Goal: Task Accomplishment & Management: Complete application form

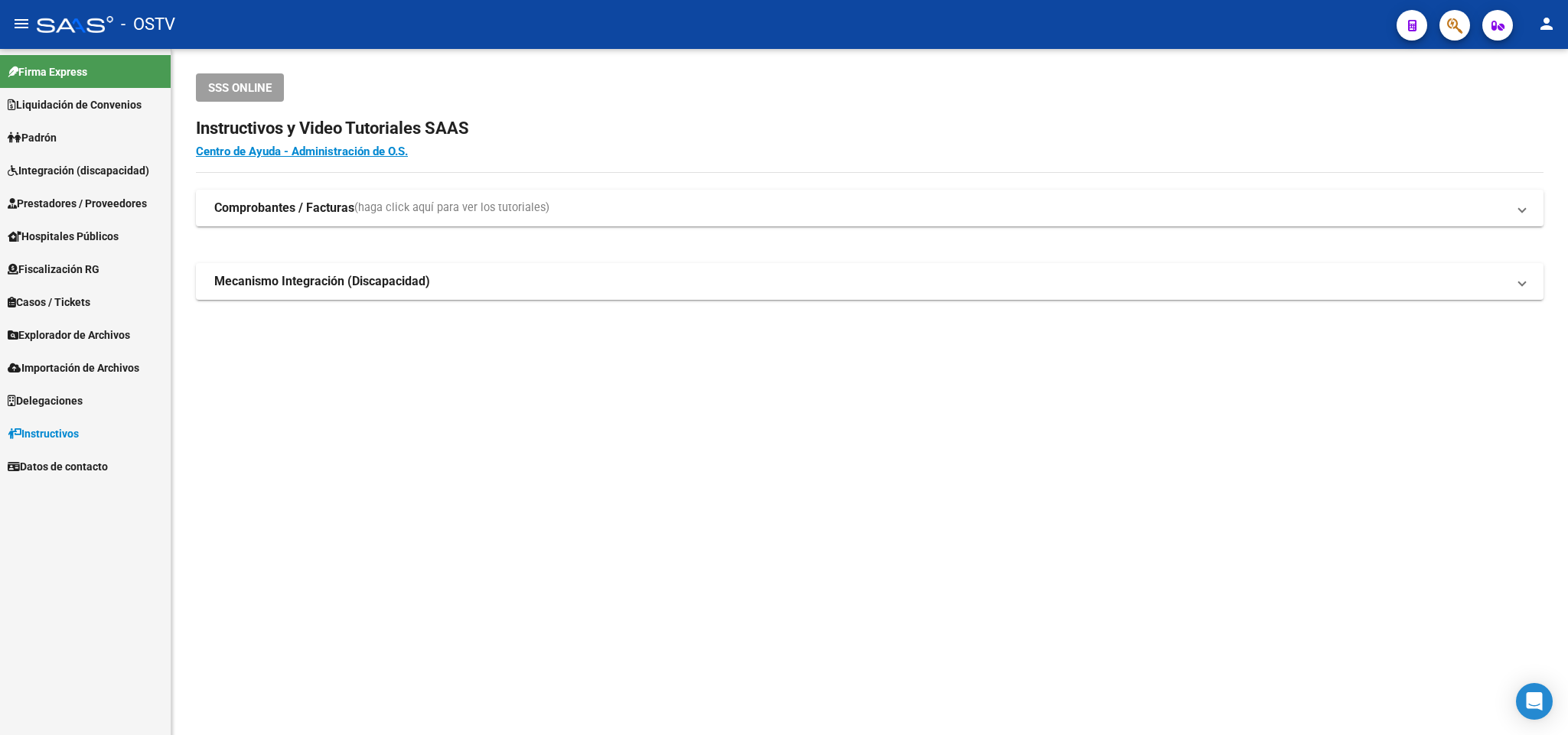
click at [90, 143] on link "Padrón" at bounding box center [85, 137] width 171 height 33
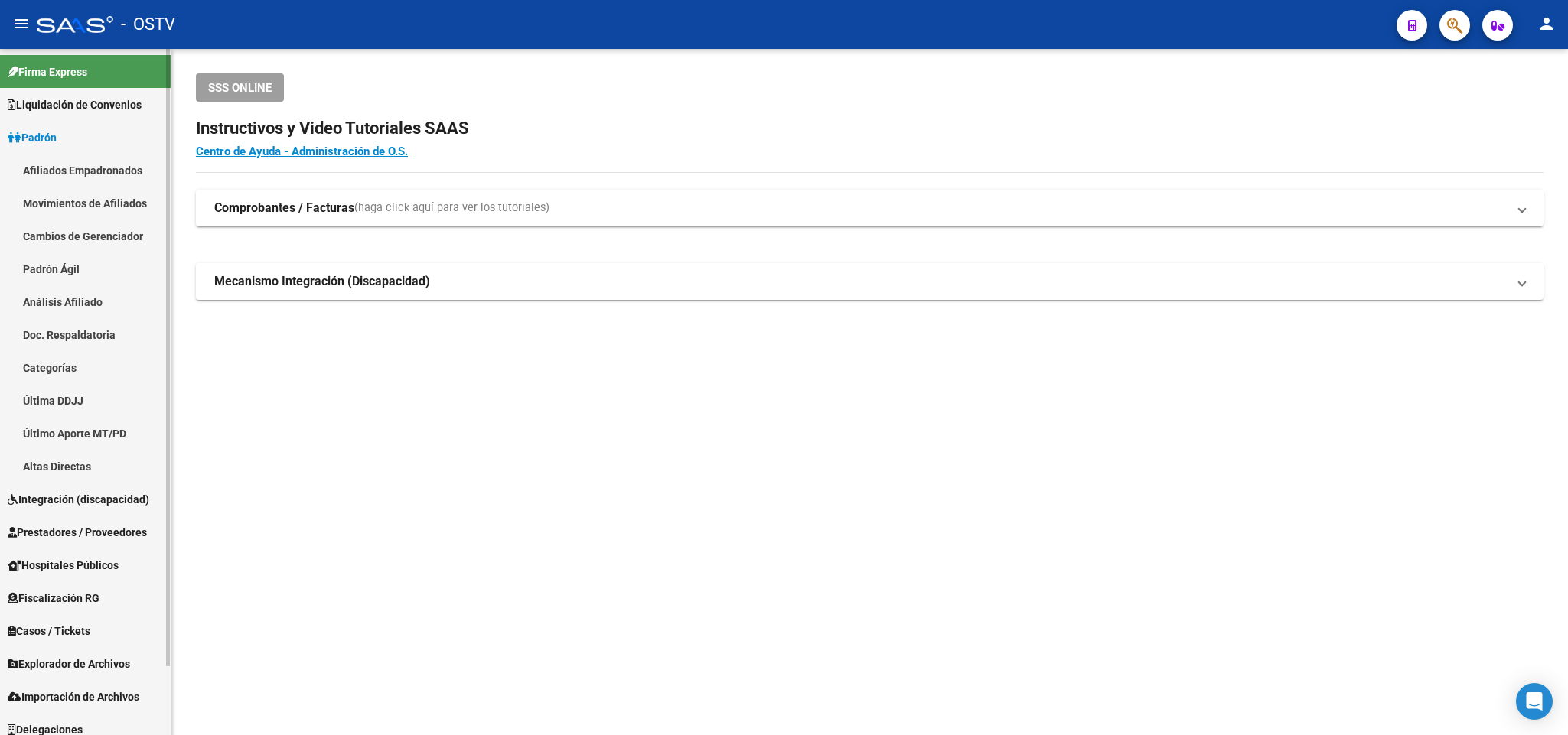
click at [74, 266] on link "Padrón Ágil" at bounding box center [85, 269] width 171 height 33
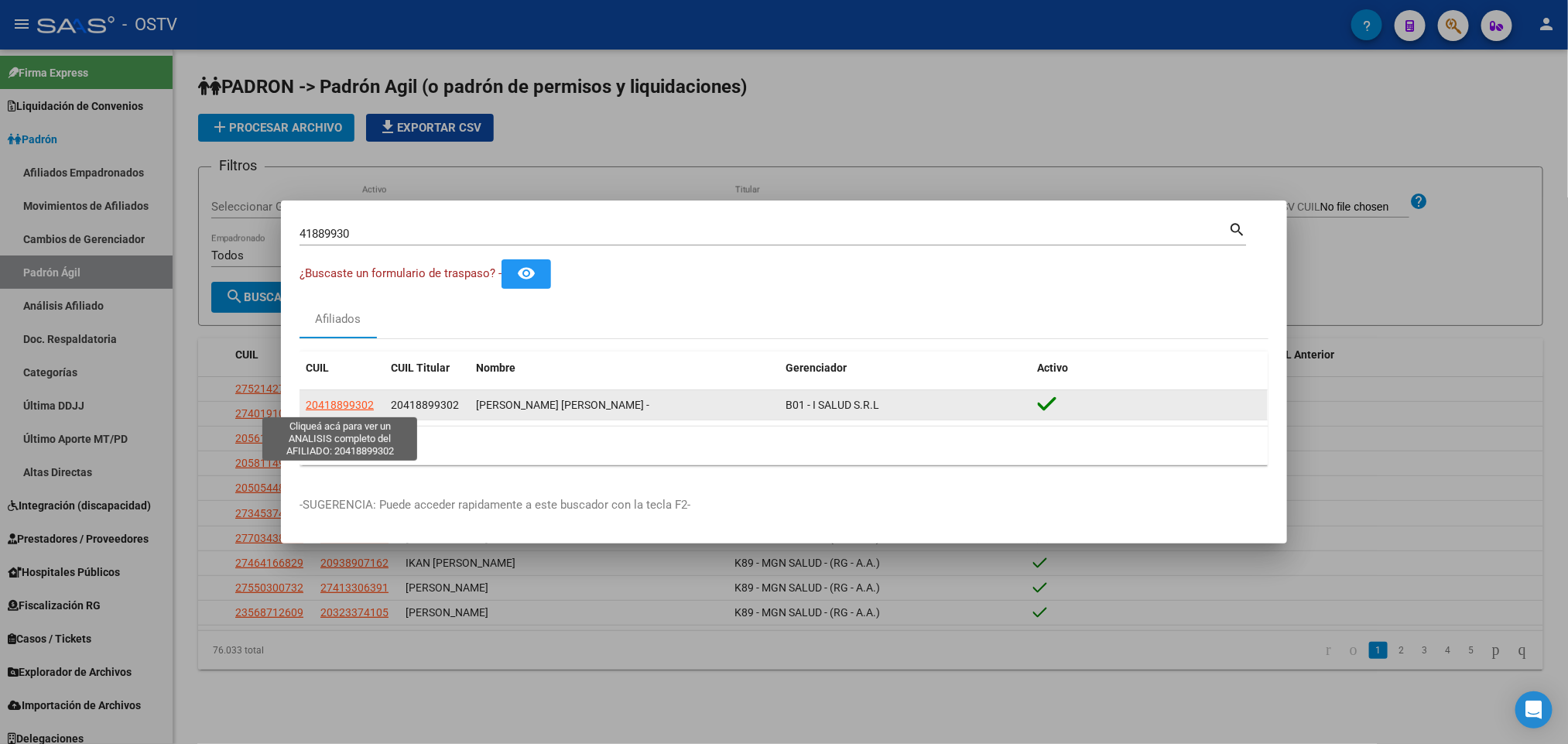
click at [336, 399] on span "20418899302" at bounding box center [339, 405] width 68 height 13
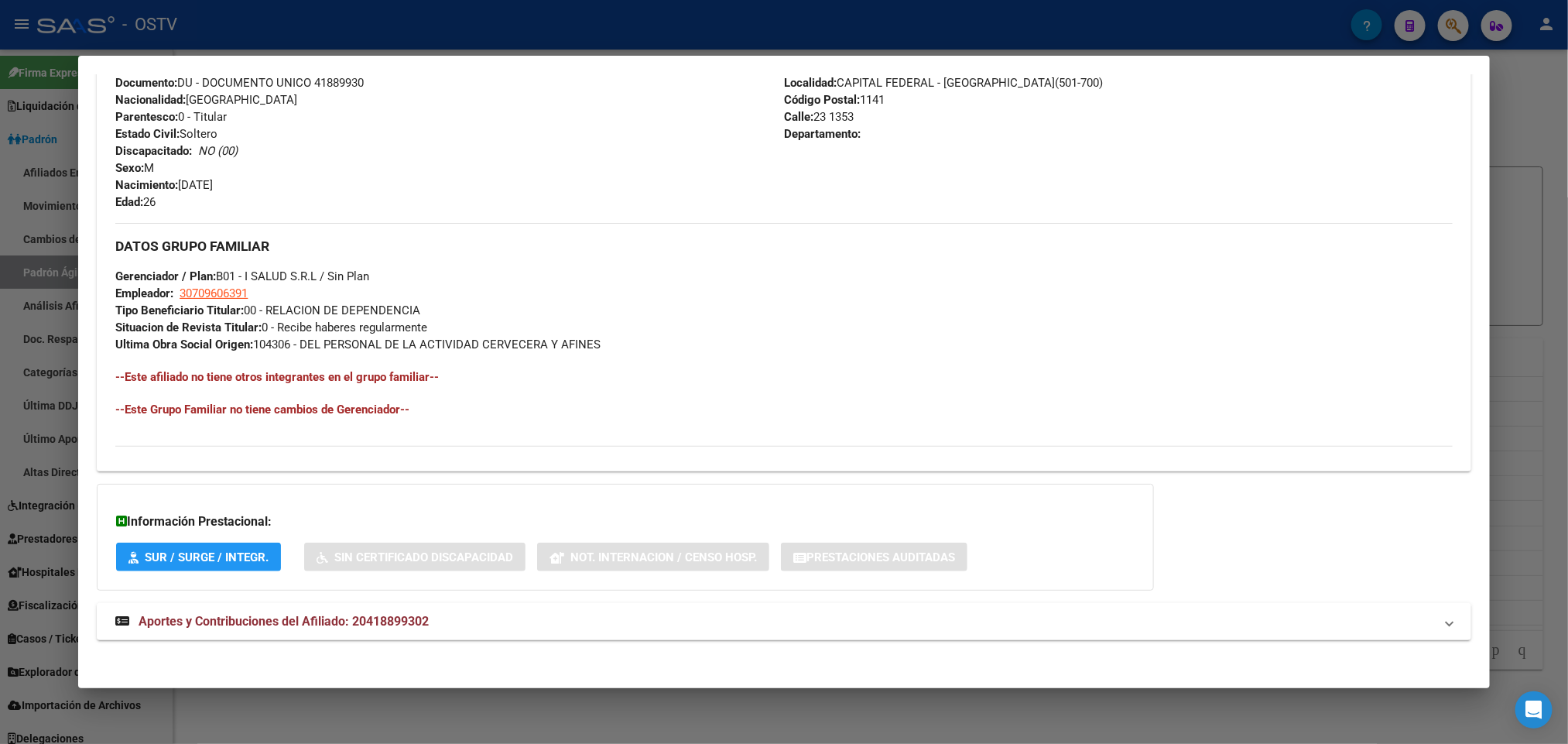
scroll to position [599, 0]
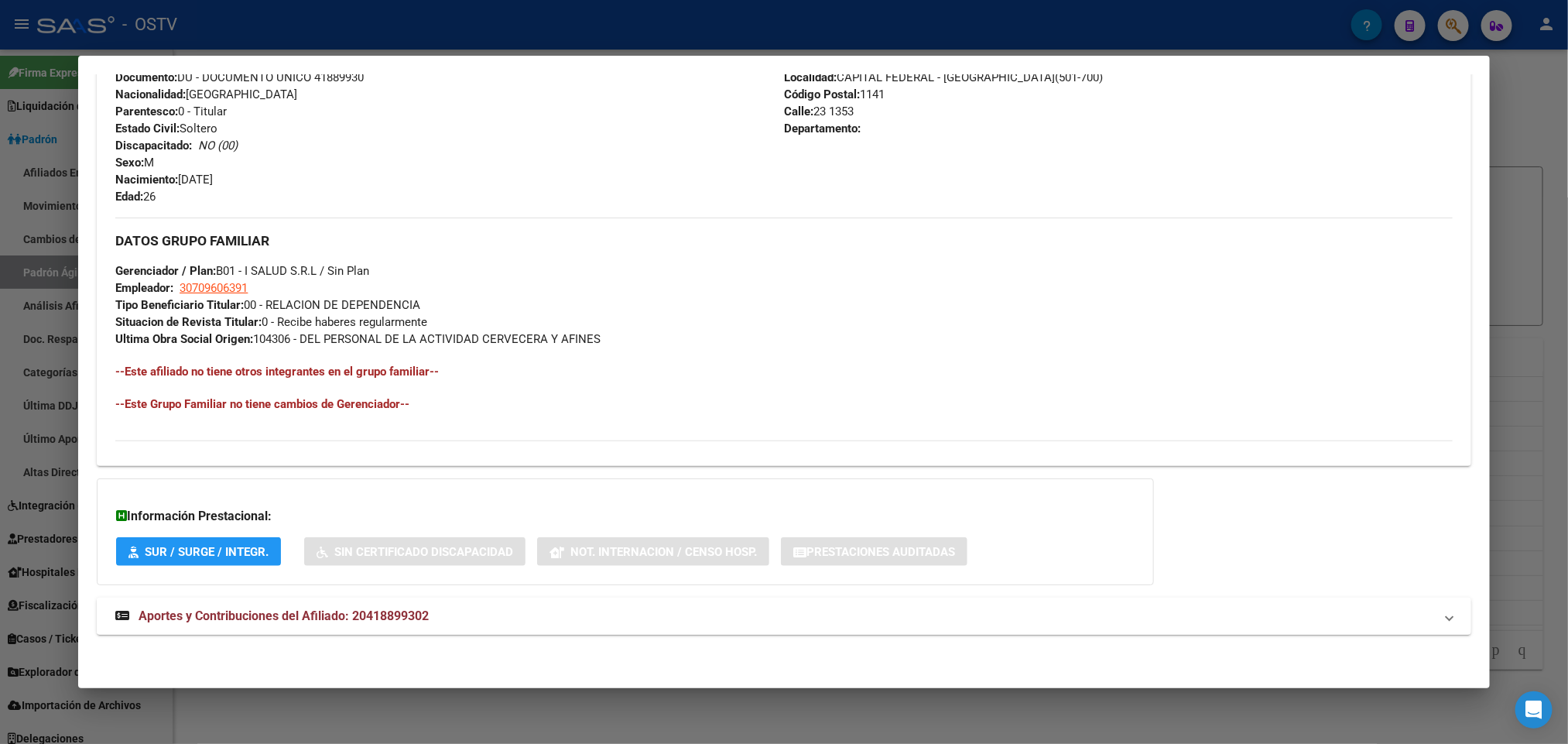
click at [384, 612] on span "Aportes y Contribuciones del Afiliado: 20418899302" at bounding box center [283, 616] width 291 height 15
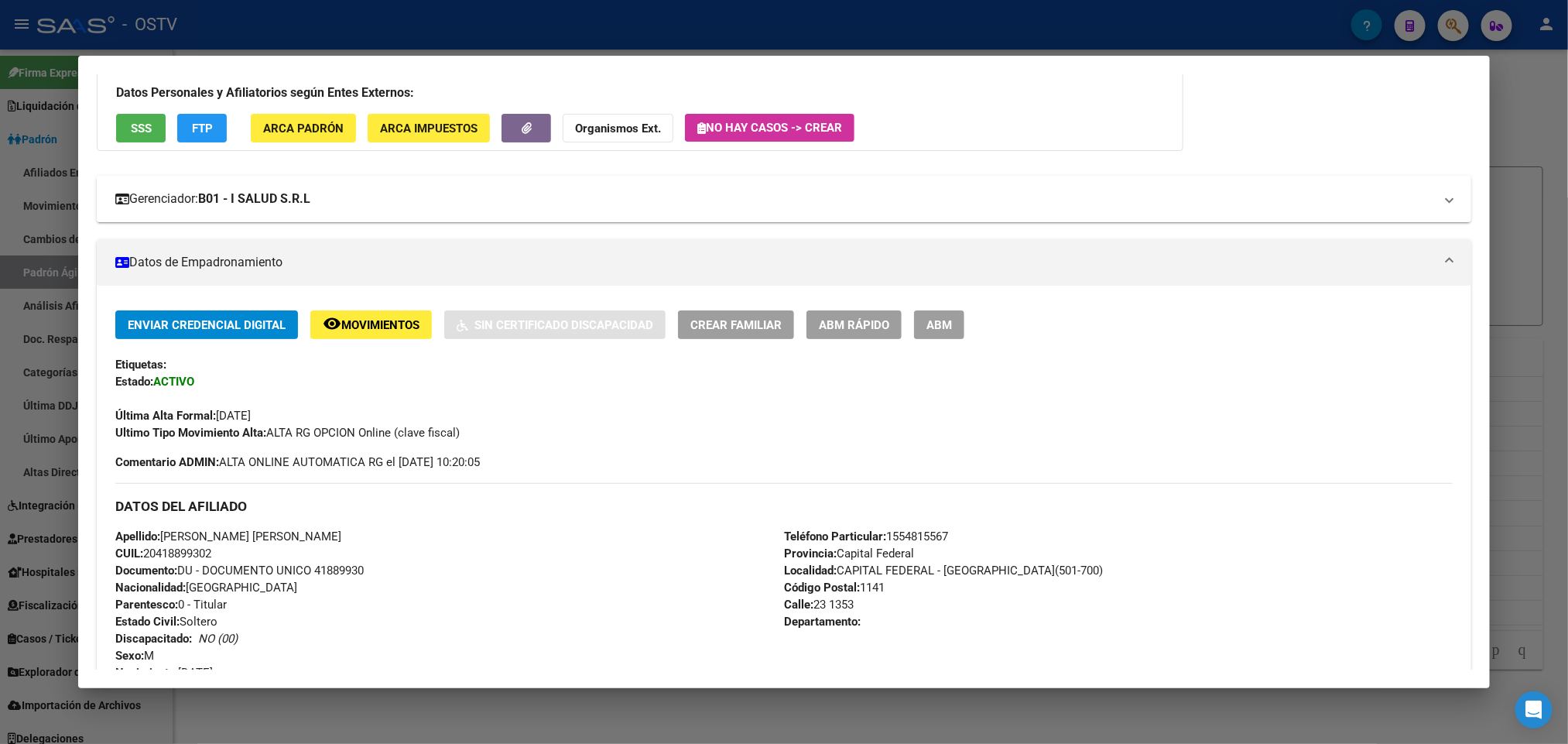
scroll to position [0, 0]
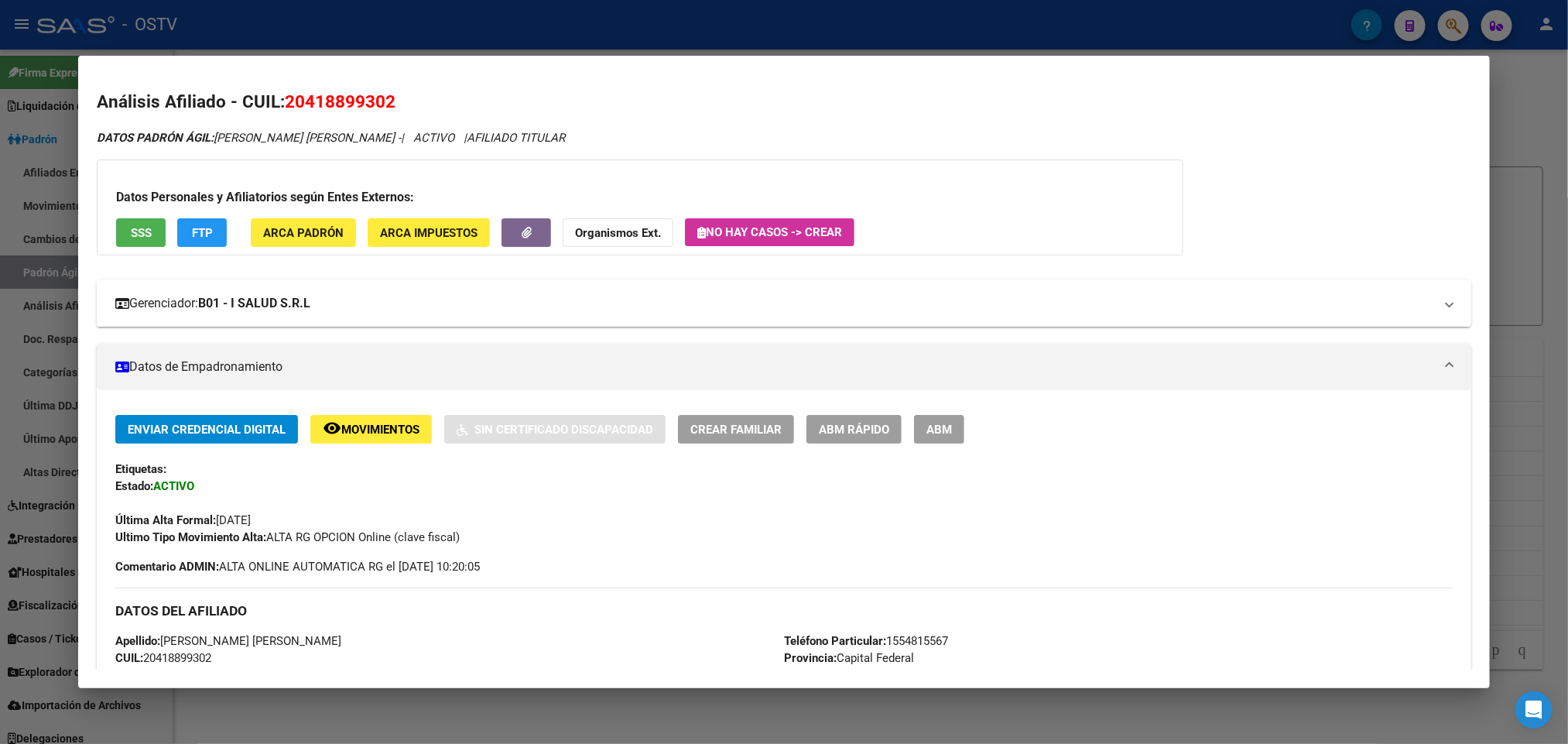
click at [440, 314] on mat-expansion-panel-header "Gerenciador: B01 - I SALUD S.R.L" at bounding box center [784, 303] width 1374 height 47
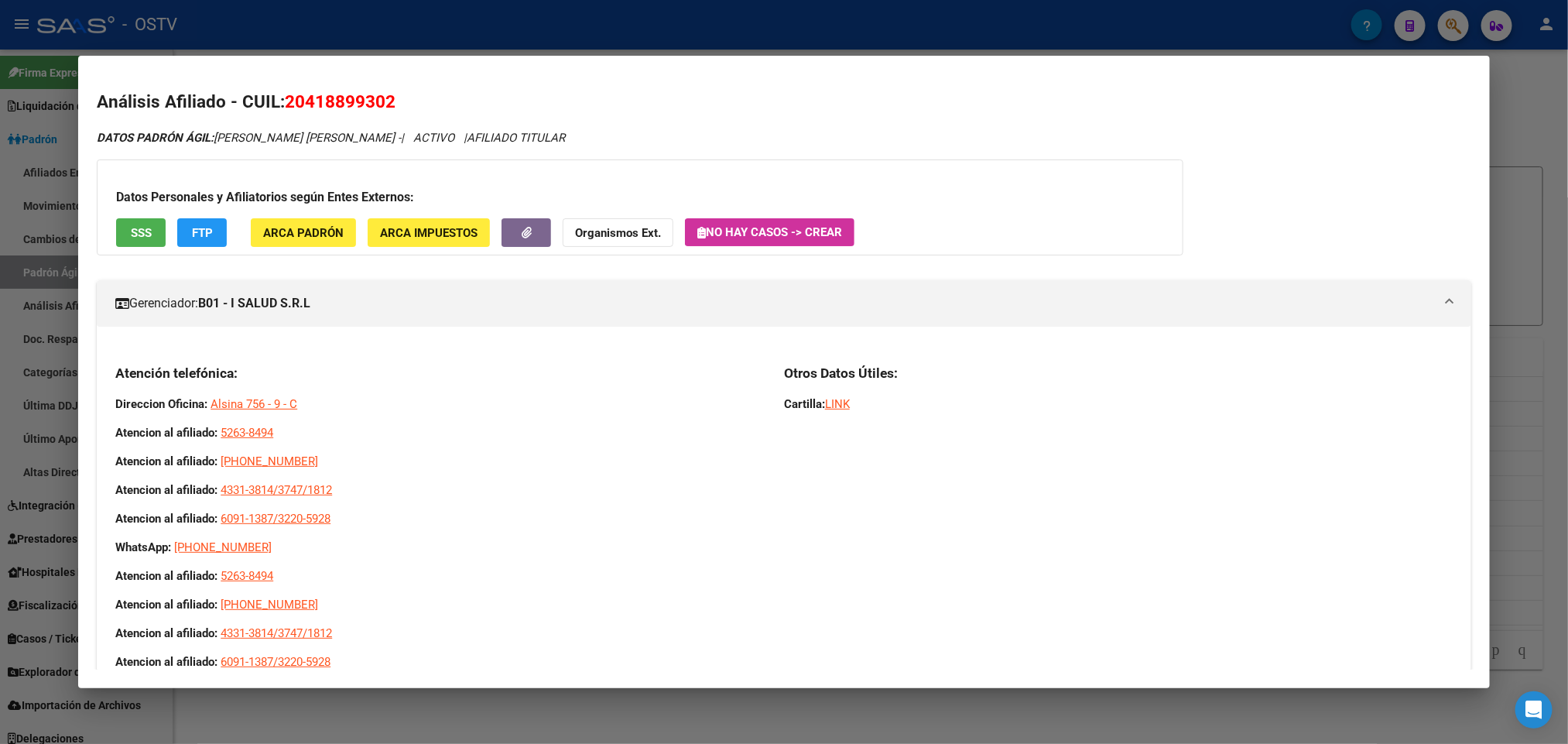
click at [1257, 20] on div at bounding box center [784, 372] width 1568 height 744
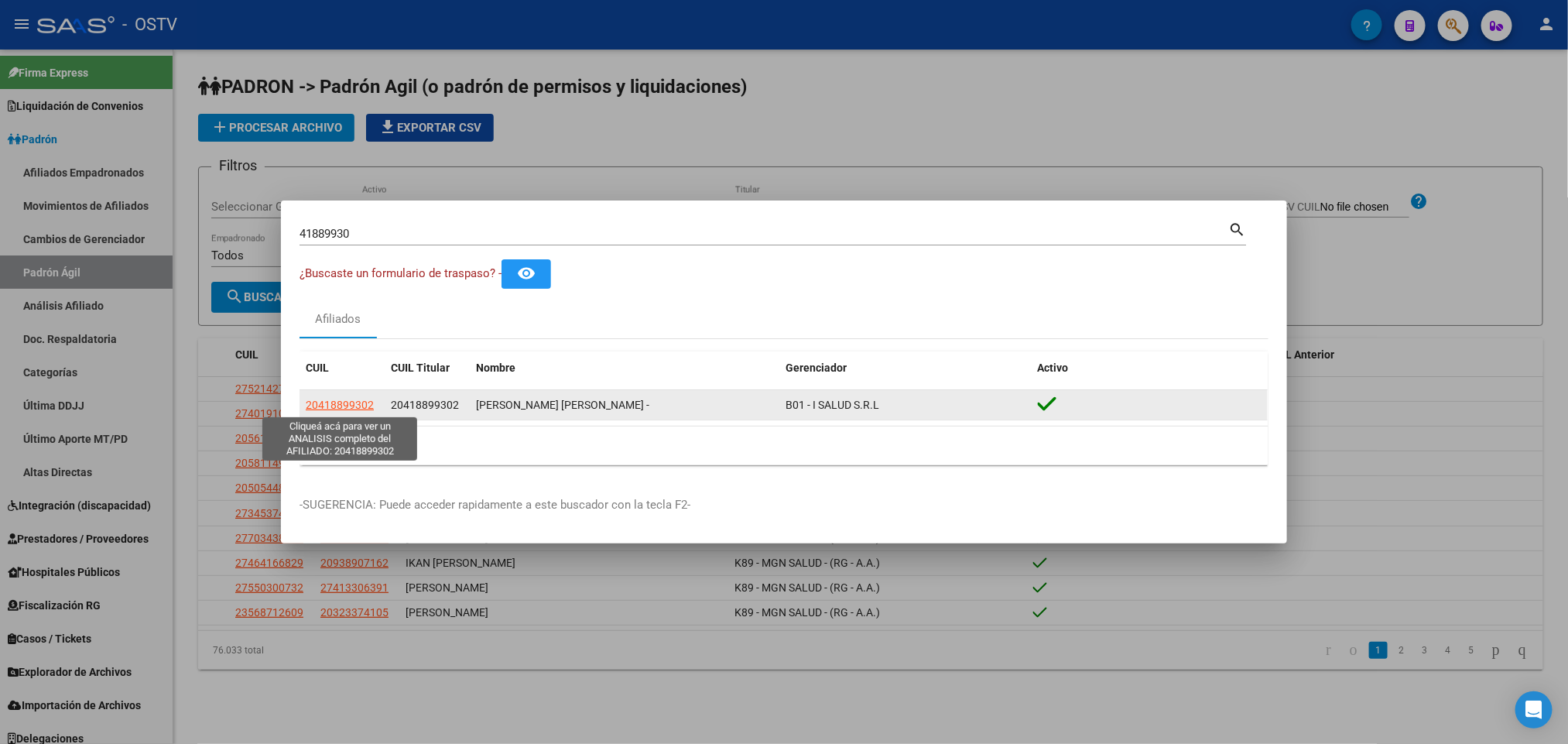
click at [363, 408] on span "20418899302" at bounding box center [339, 405] width 68 height 13
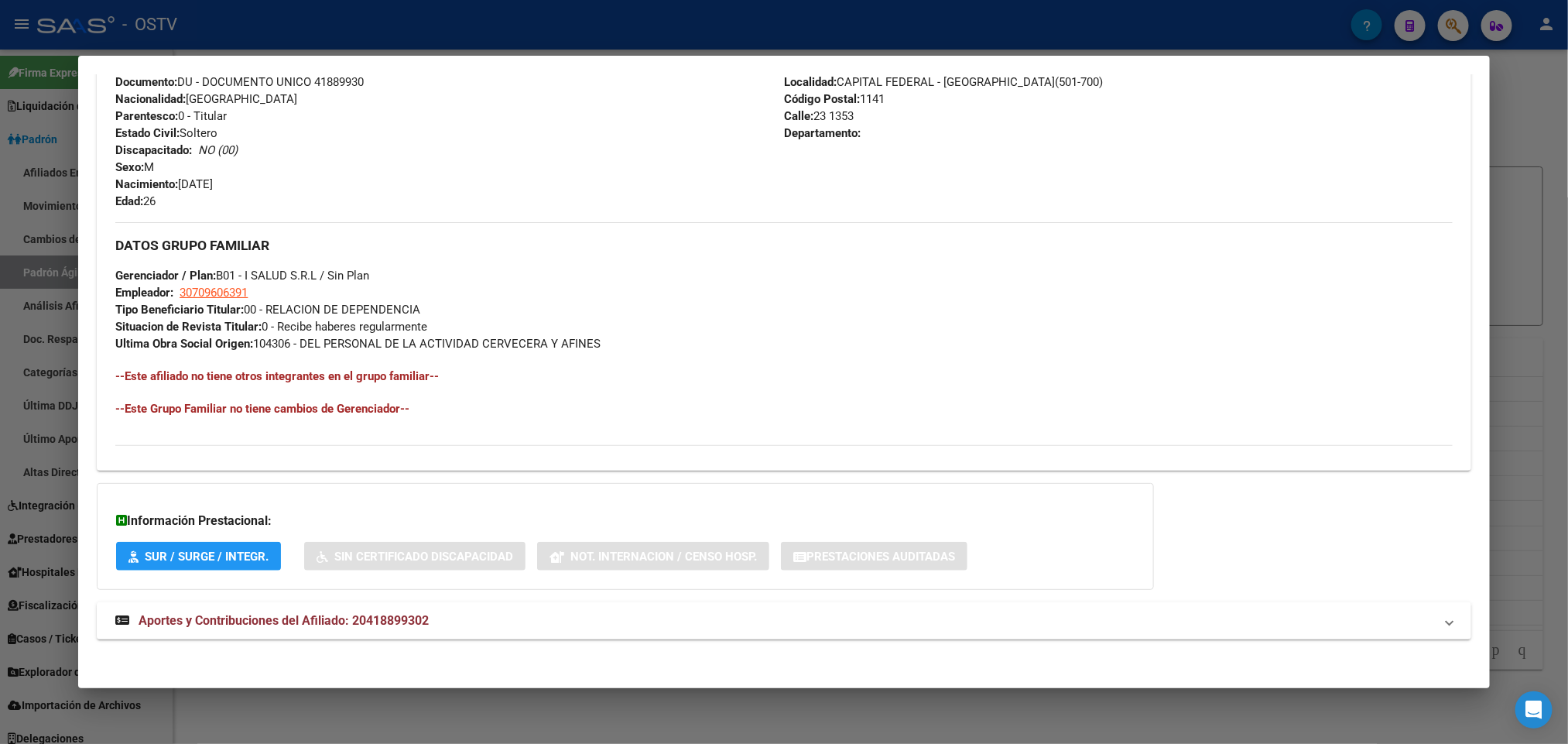
scroll to position [599, 0]
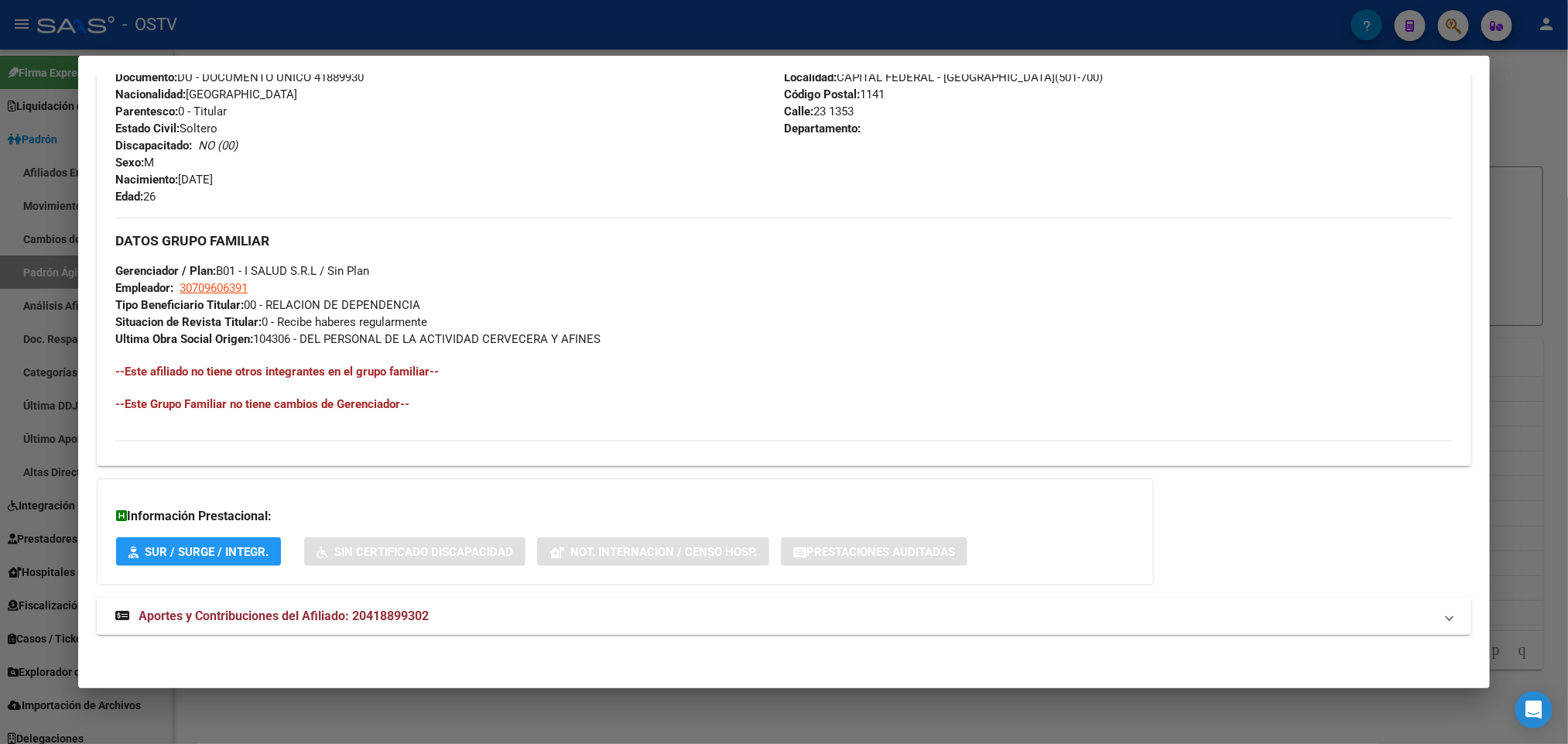
click at [451, 615] on mat-panel-title "Aportes y Contribuciones del Afiliado: 20418899302" at bounding box center [775, 617] width 1319 height 19
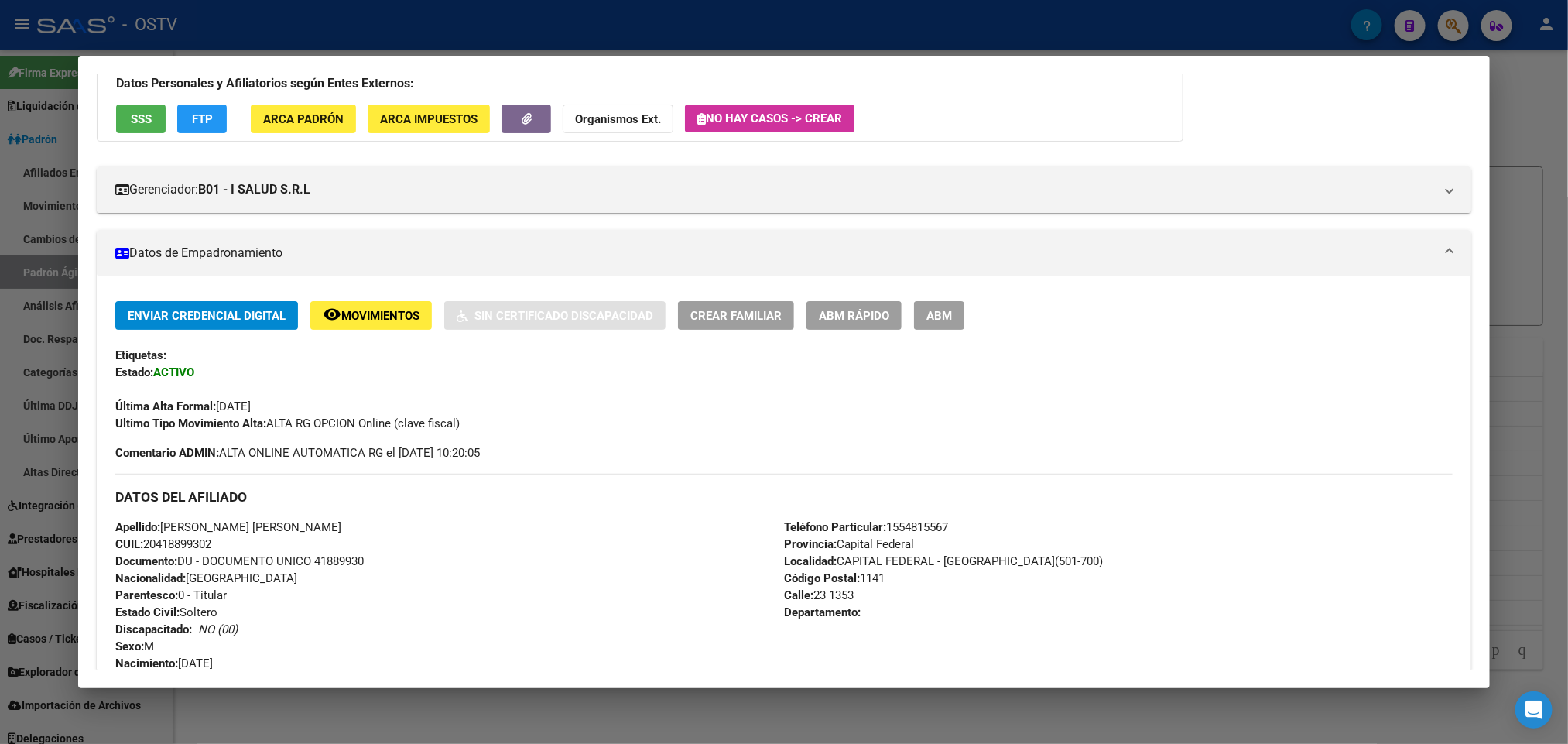
scroll to position [0, 0]
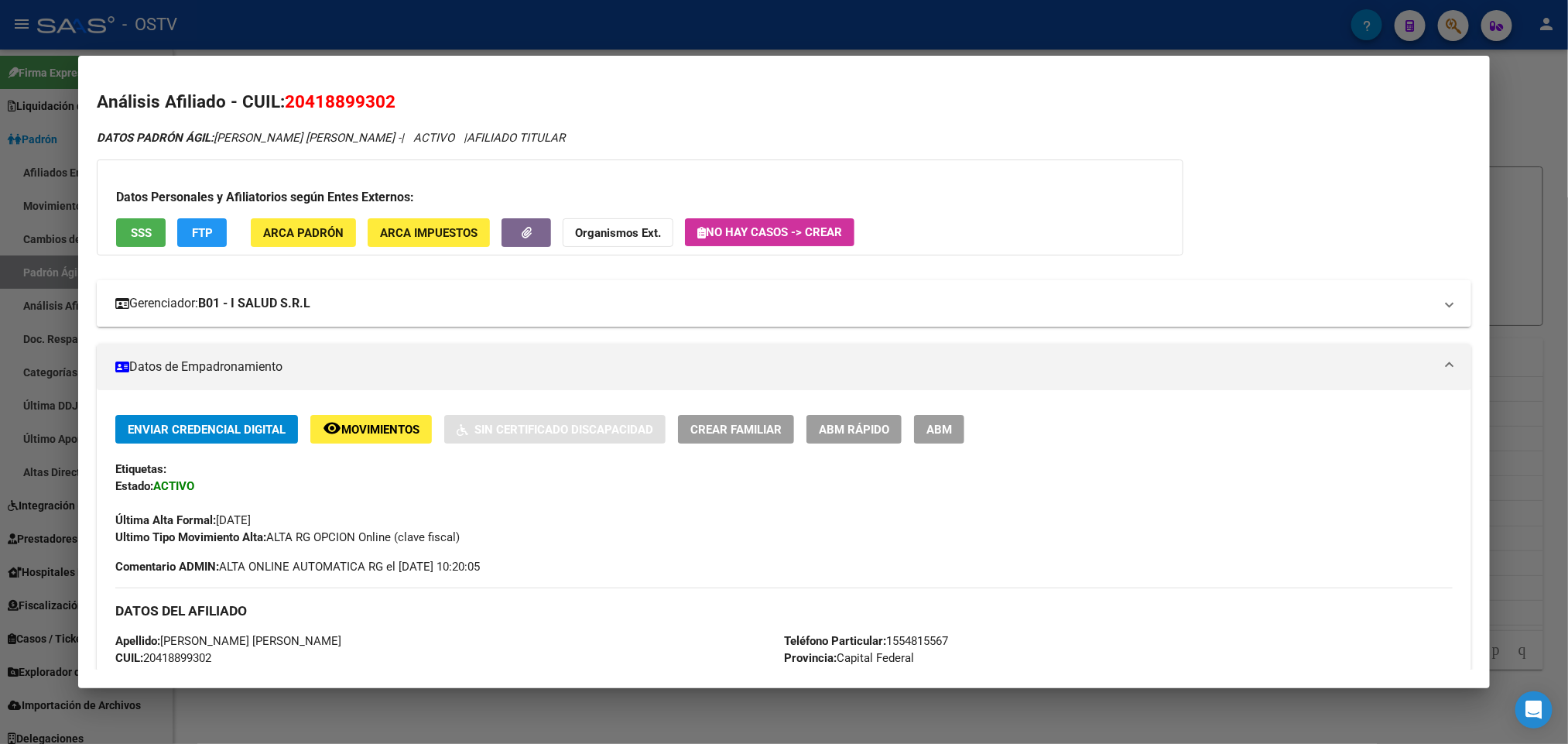
click at [734, 314] on mat-expansion-panel-header "Gerenciador: B01 - I SALUD S.R.L" at bounding box center [784, 303] width 1374 height 47
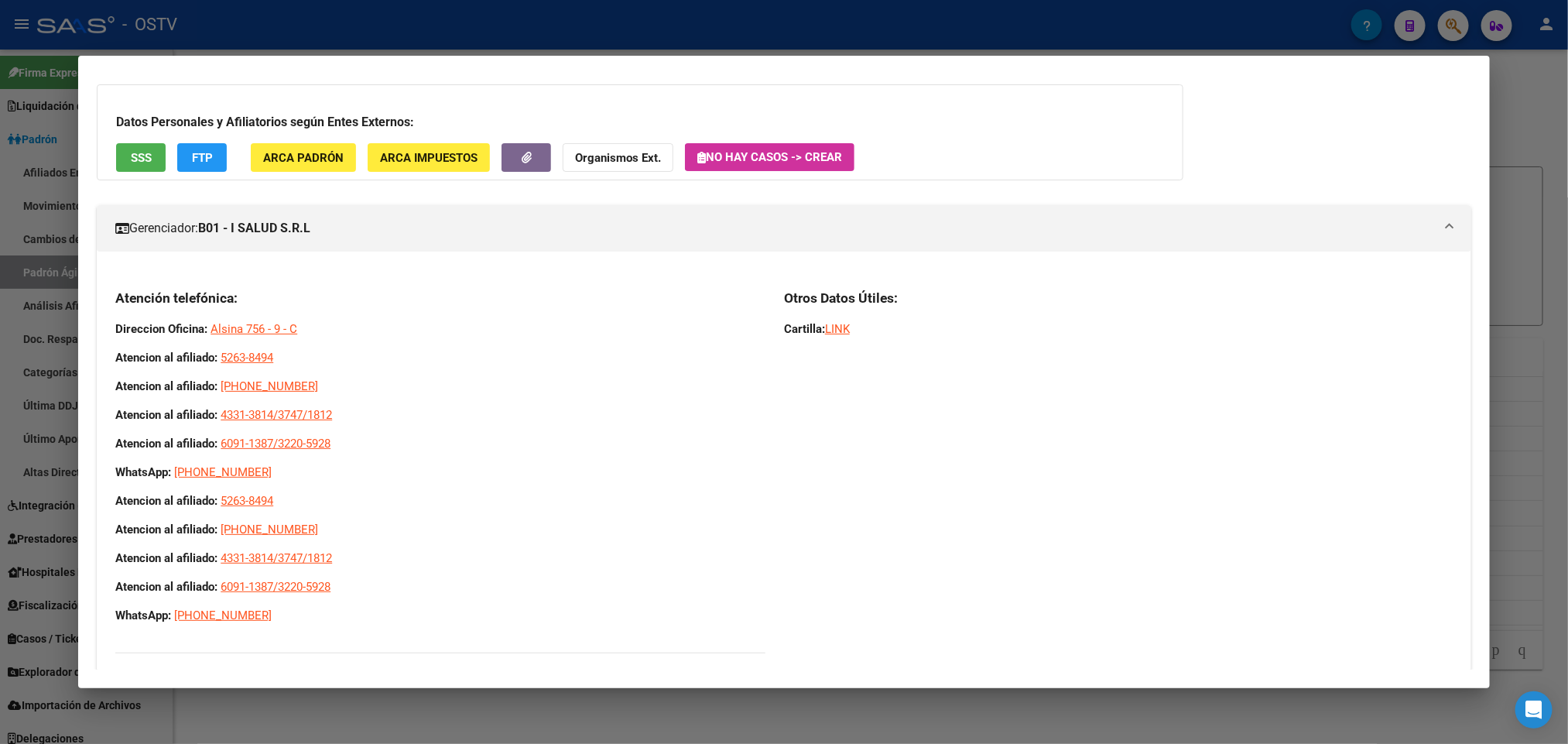
scroll to position [116, 0]
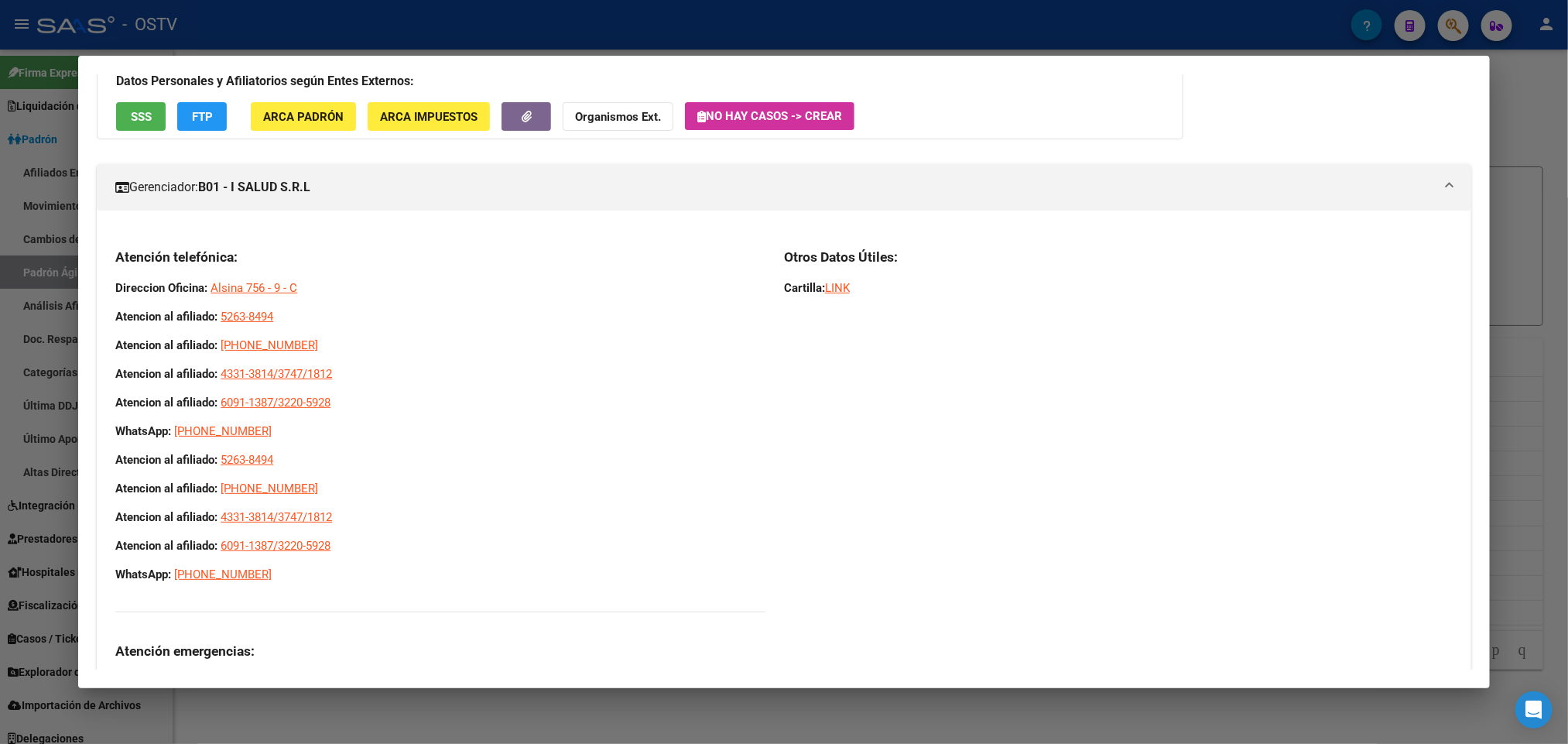
drag, startPoint x: 852, startPoint y: 146, endPoint x: 1015, endPoint y: 28, distance: 201.2
click at [28, 135] on div at bounding box center [784, 372] width 1568 height 744
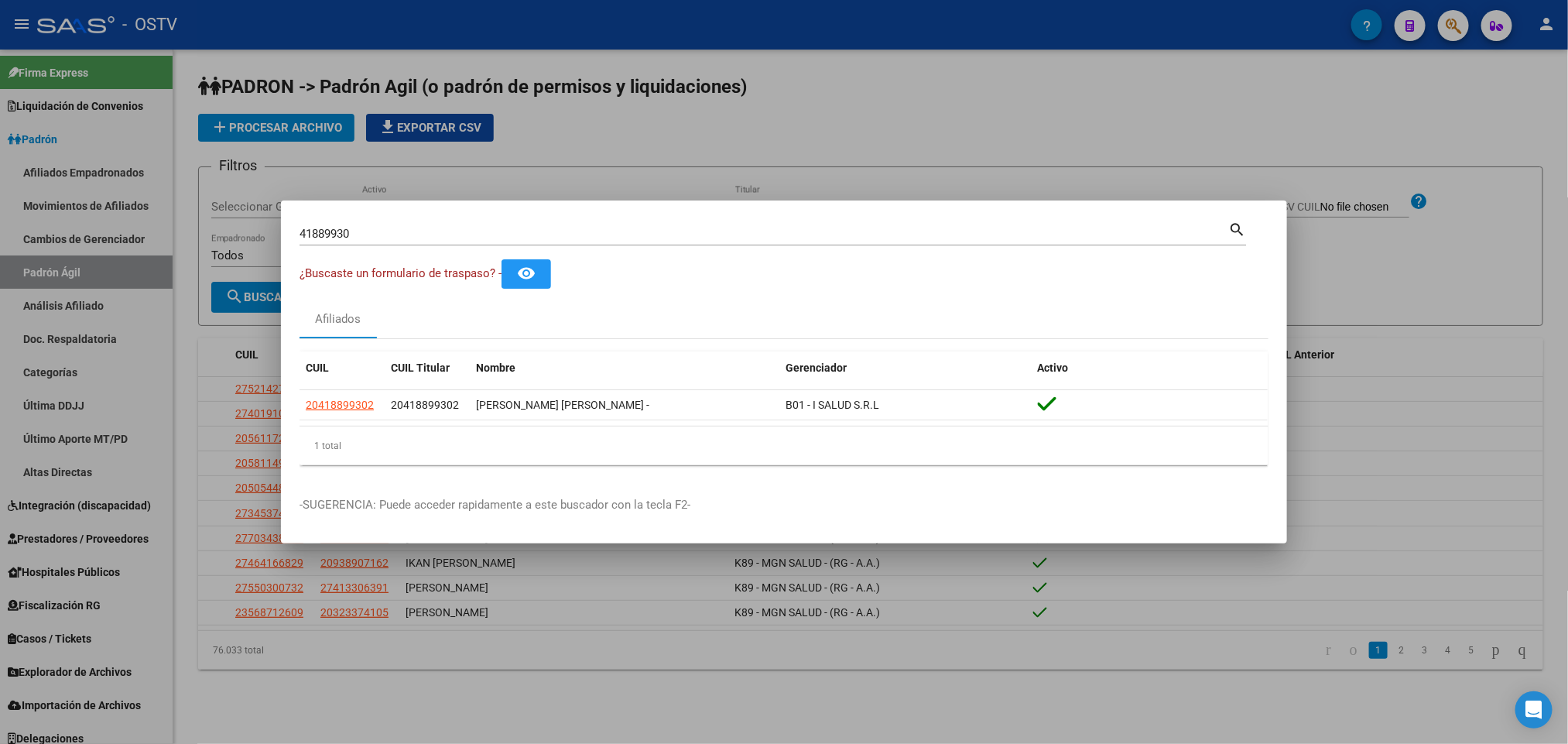
drag, startPoint x: 388, startPoint y: 232, endPoint x: 0, endPoint y: 310, distance: 395.8
click at [0, 310] on div "41889930 Buscar (apellido, dni, cuil, nro traspaso, cuit, obra social) search ¿…" at bounding box center [784, 372] width 1568 height 744
paste input "14662686"
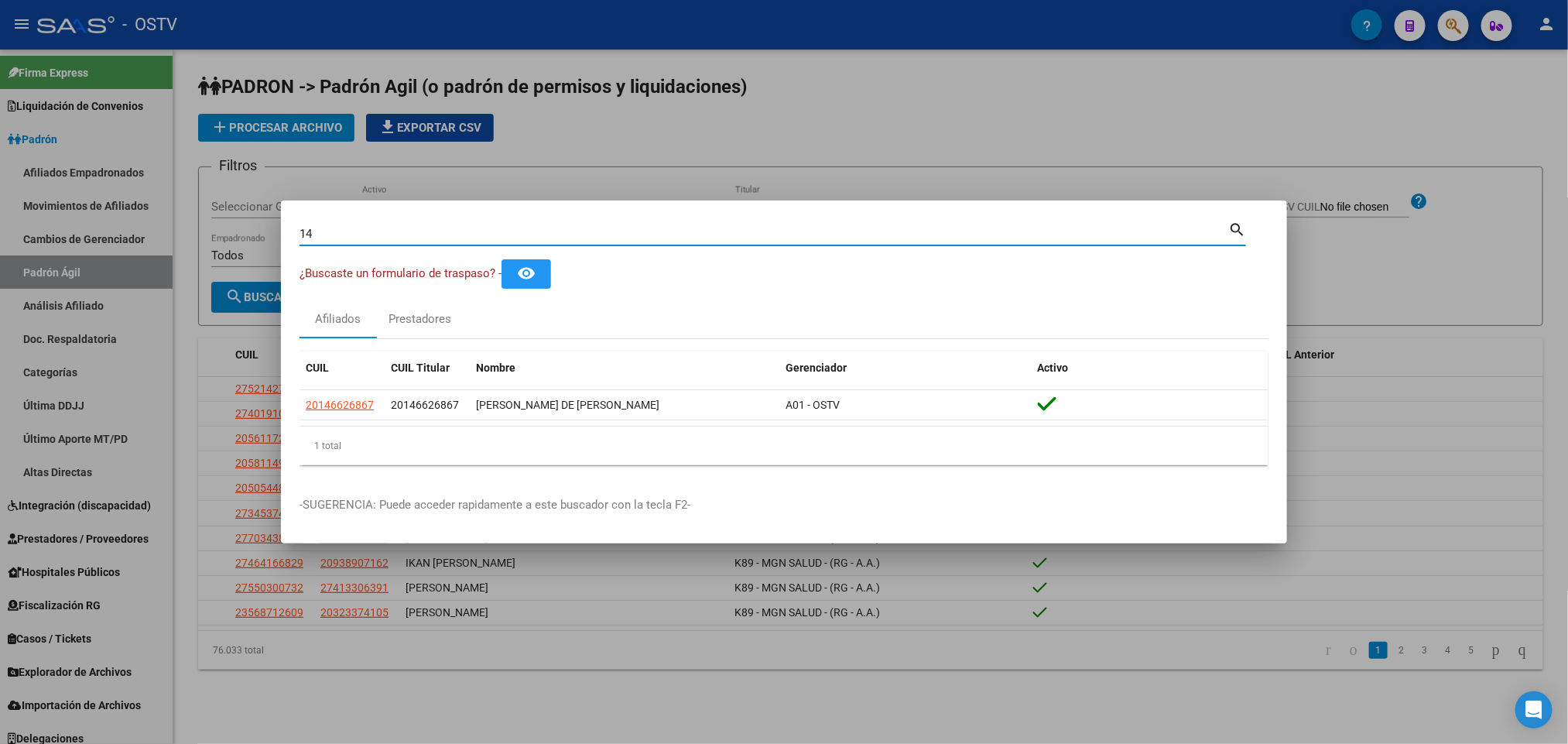
type input "1"
type input "47098701"
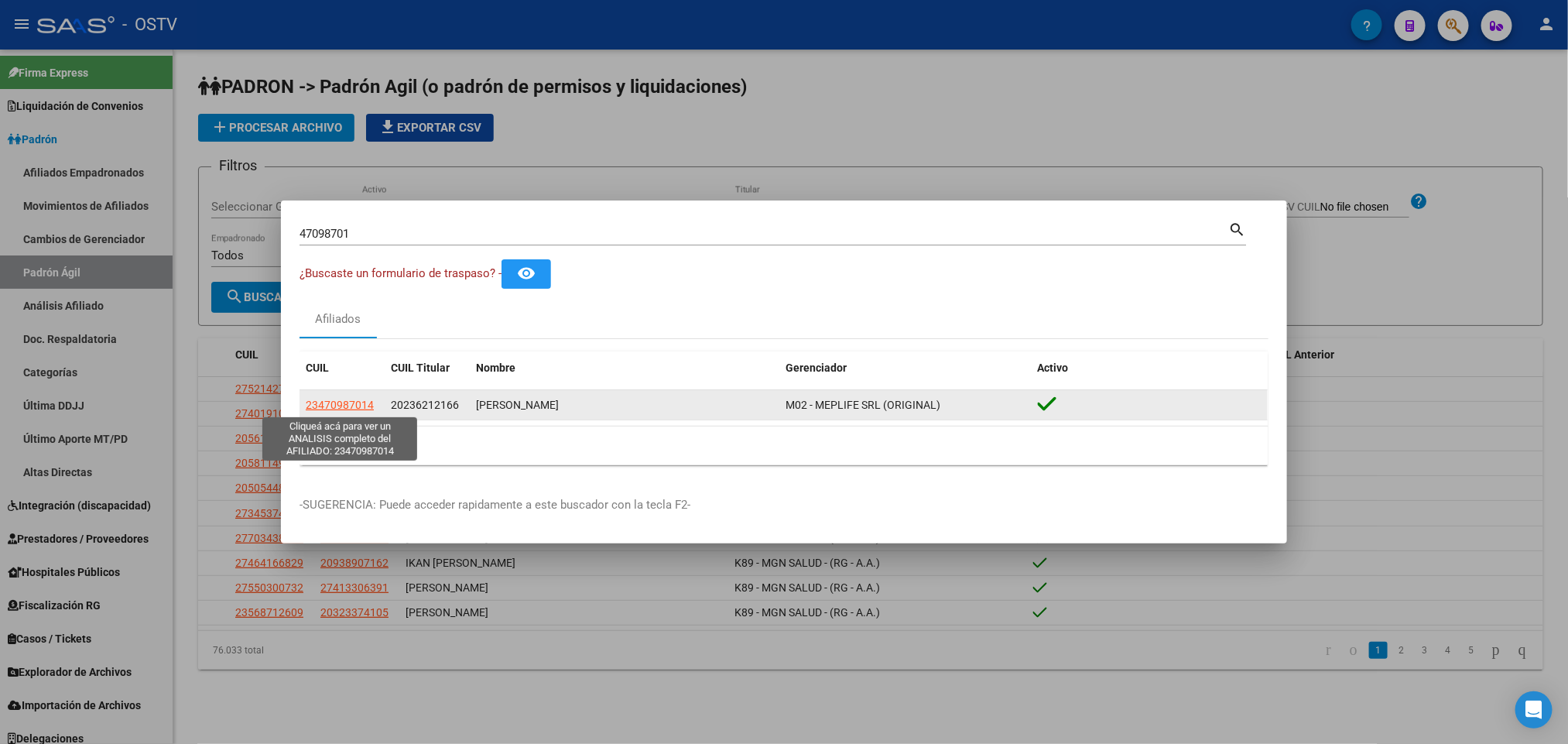
click at [317, 405] on span "23470987014" at bounding box center [339, 405] width 68 height 13
type textarea "23470987014"
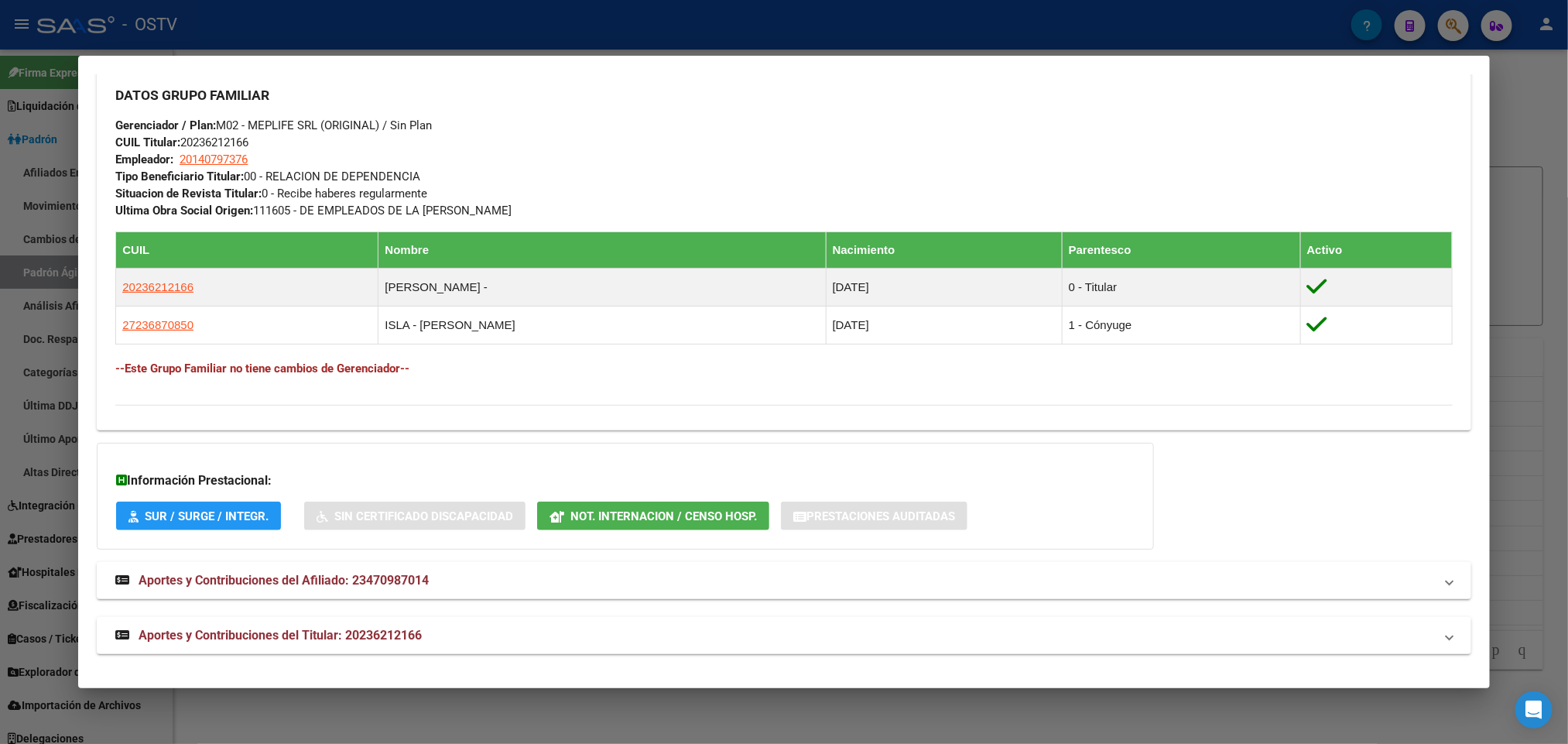
scroll to position [719, 0]
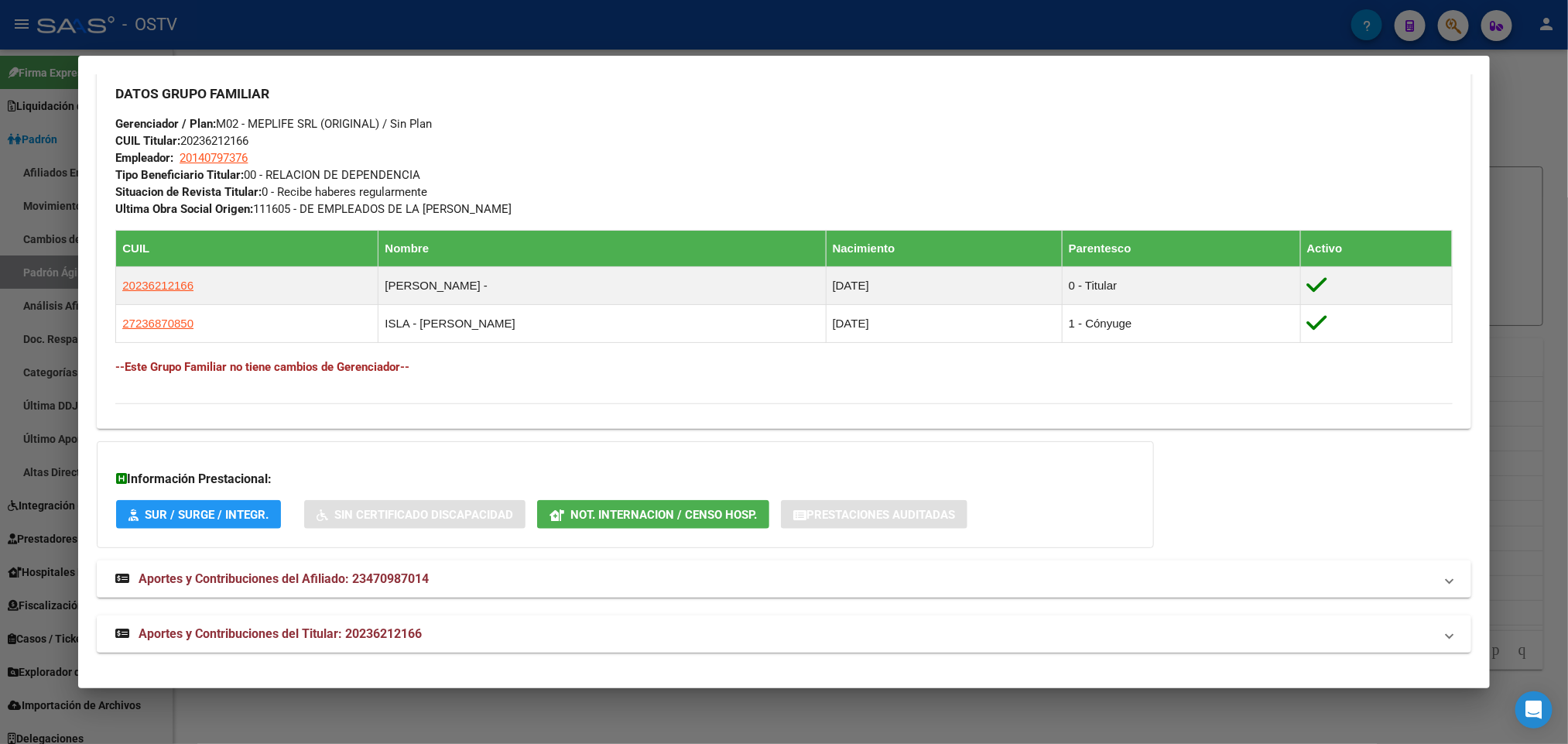
click at [412, 644] on mat-expansion-panel-header "Aportes y Contribuciones del Titular: 20236212166" at bounding box center [784, 633] width 1374 height 37
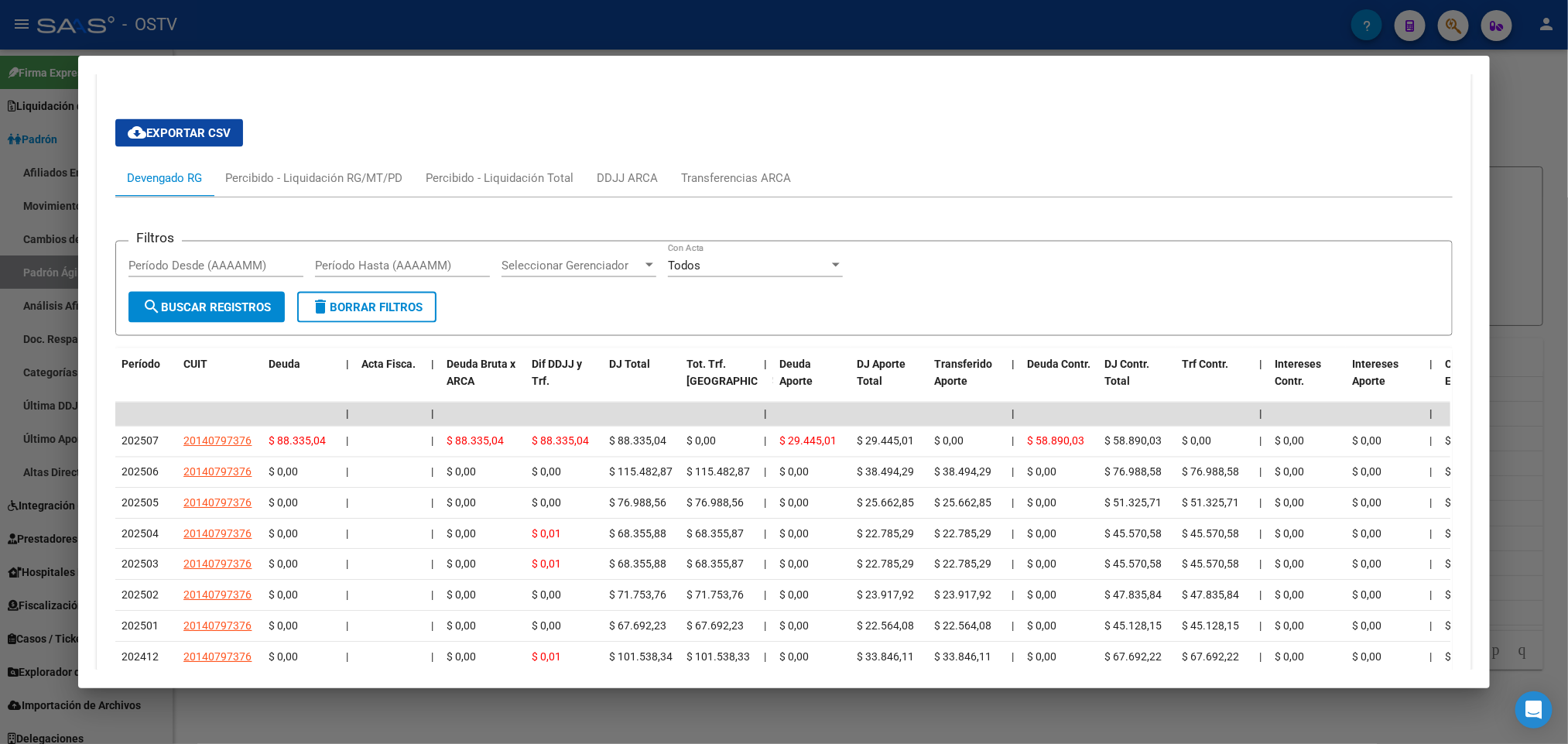
scroll to position [1299, 0]
click at [3, 216] on div at bounding box center [784, 372] width 1568 height 744
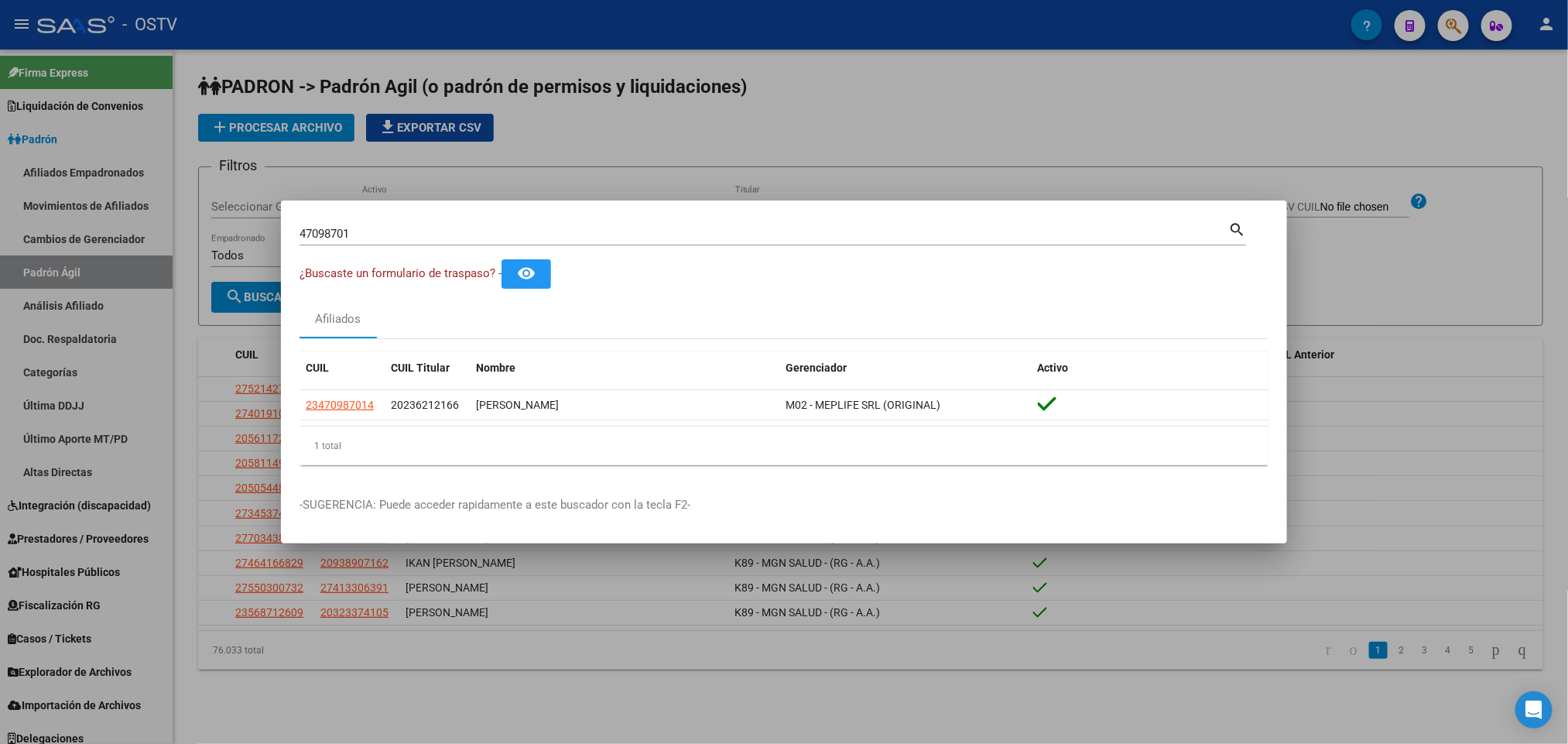
click at [65, 302] on div at bounding box center [784, 372] width 1568 height 744
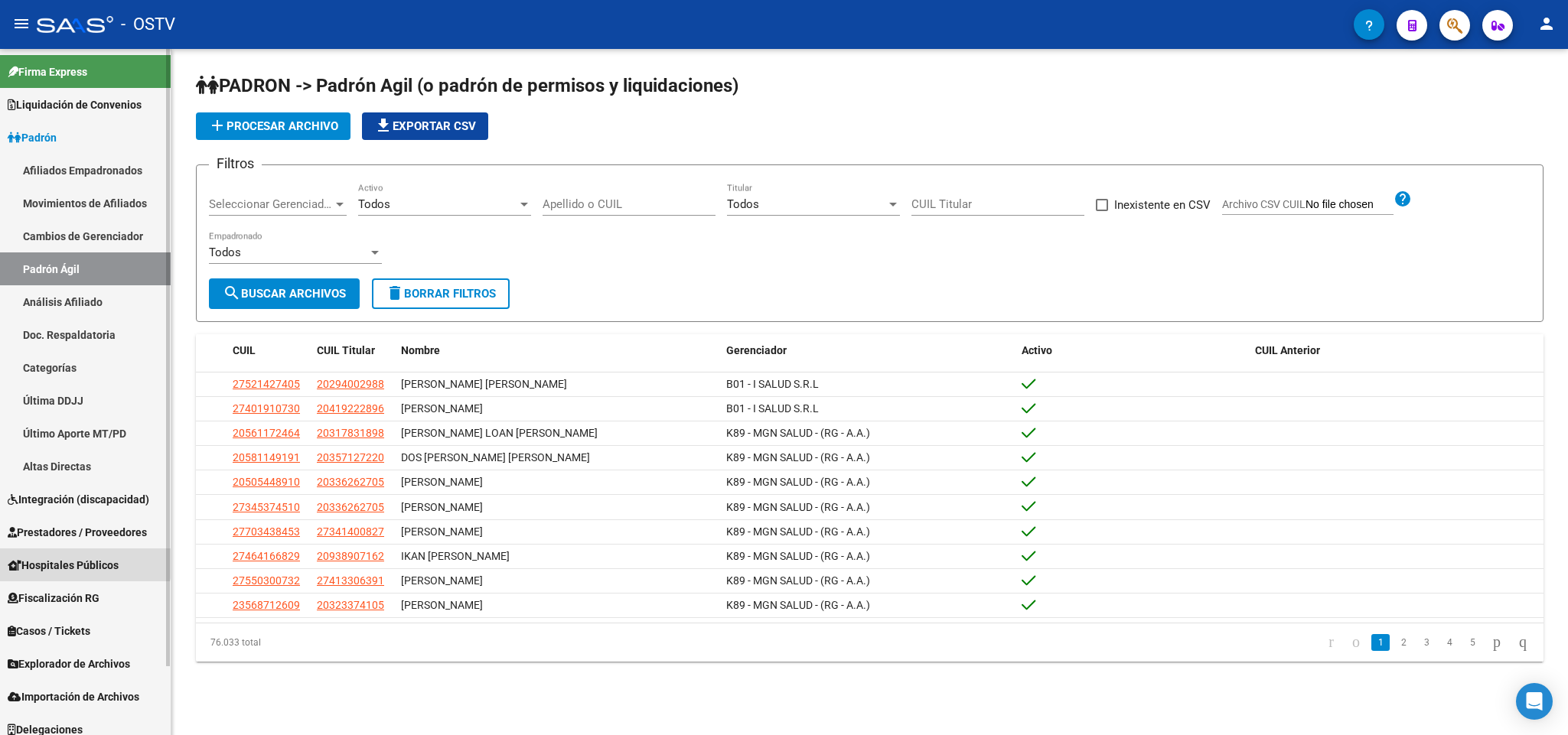
click at [81, 558] on span "Hospitales Públicos" at bounding box center [63, 566] width 111 height 17
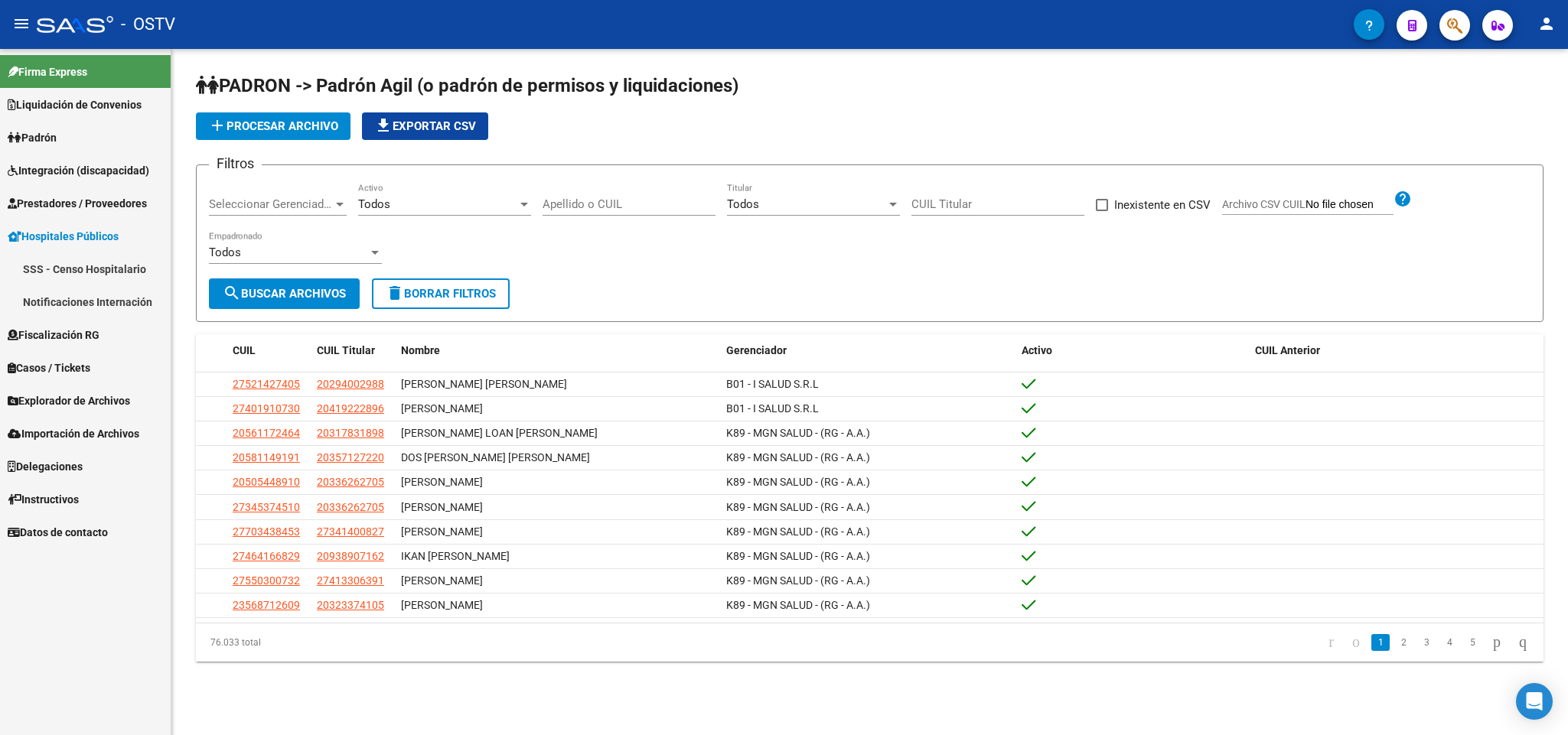
click at [80, 289] on link "Notificaciones Internación" at bounding box center [85, 302] width 171 height 33
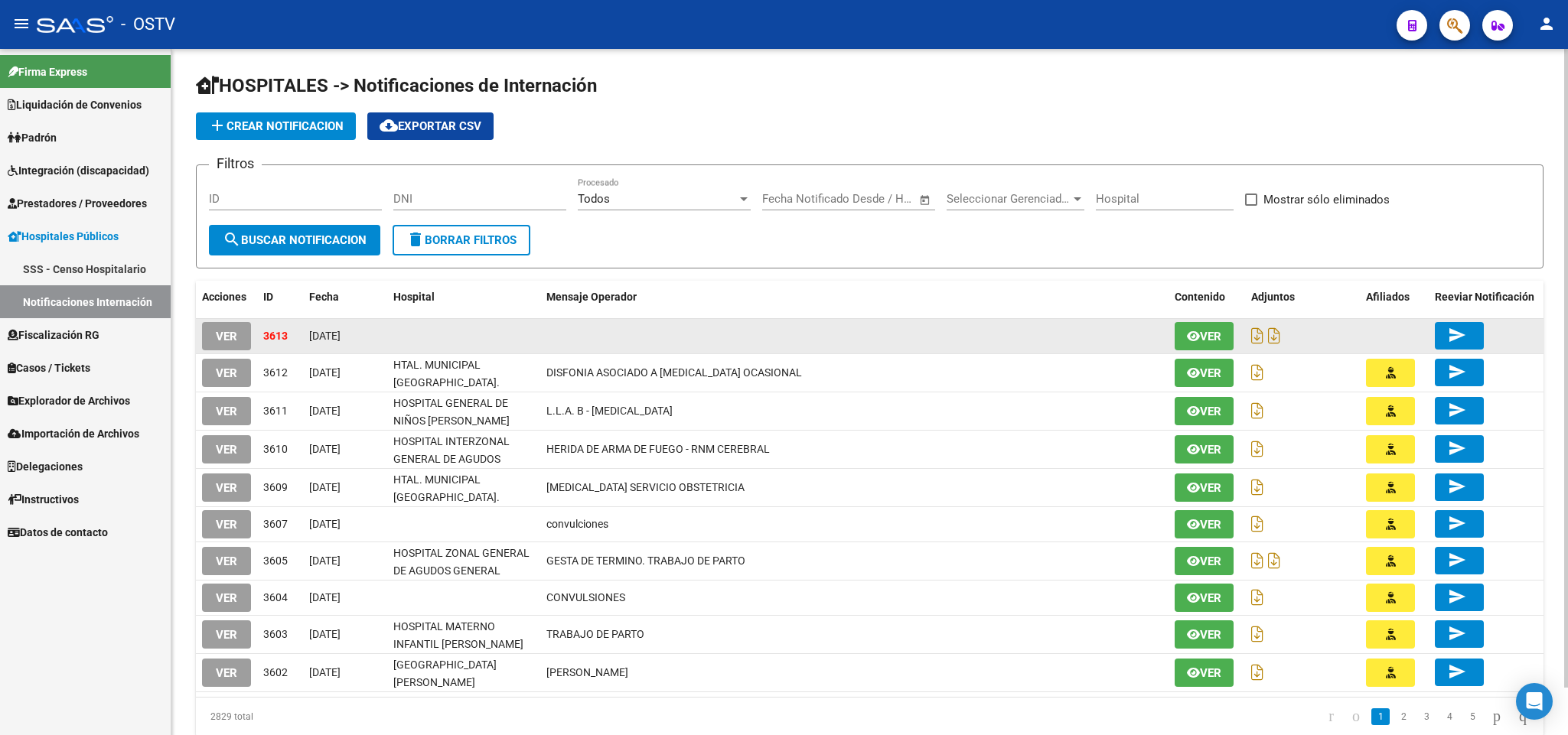
click at [221, 330] on span "VER" at bounding box center [226, 337] width 21 height 14
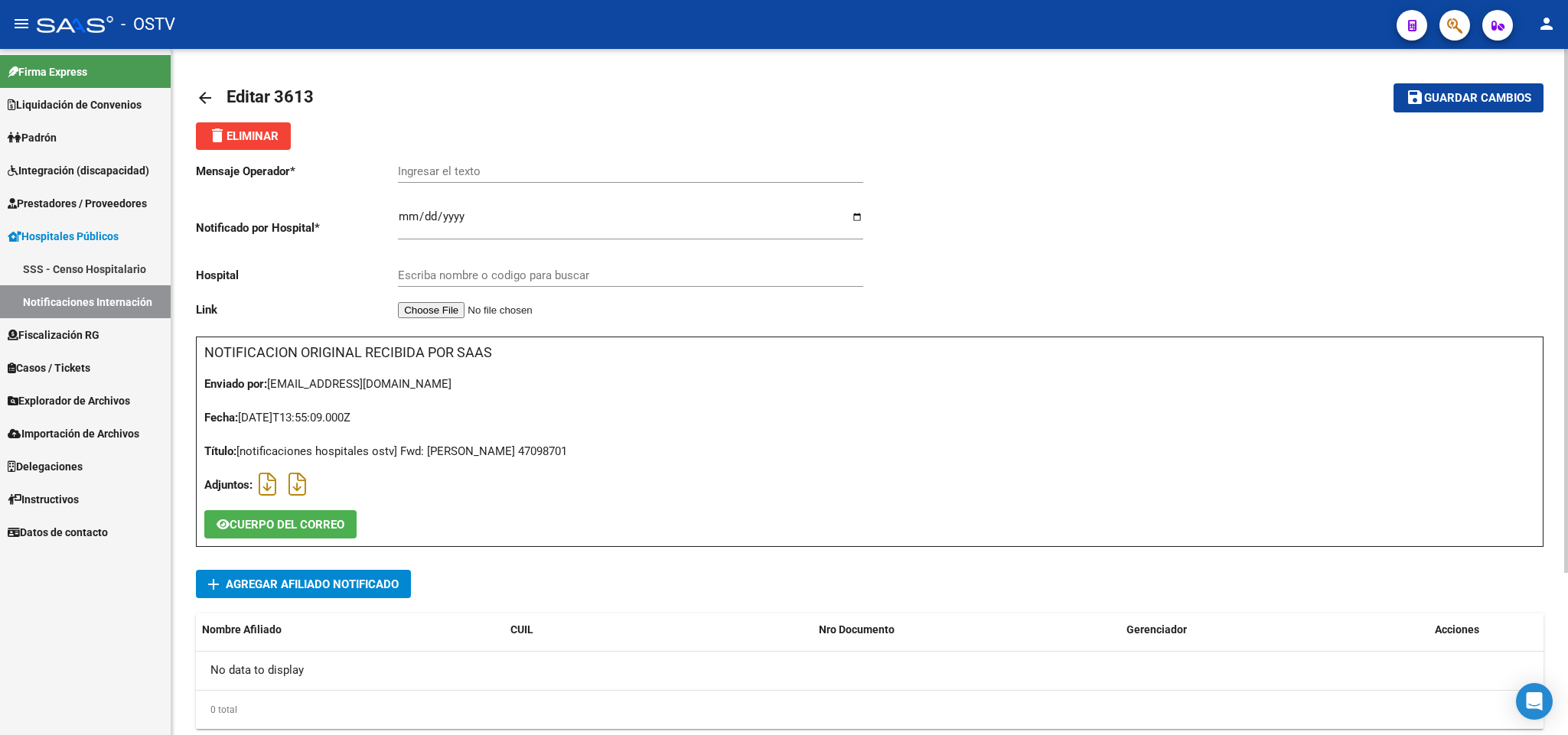
click at [345, 583] on span "Agregar Afiliado Notificado" at bounding box center [312, 584] width 173 height 14
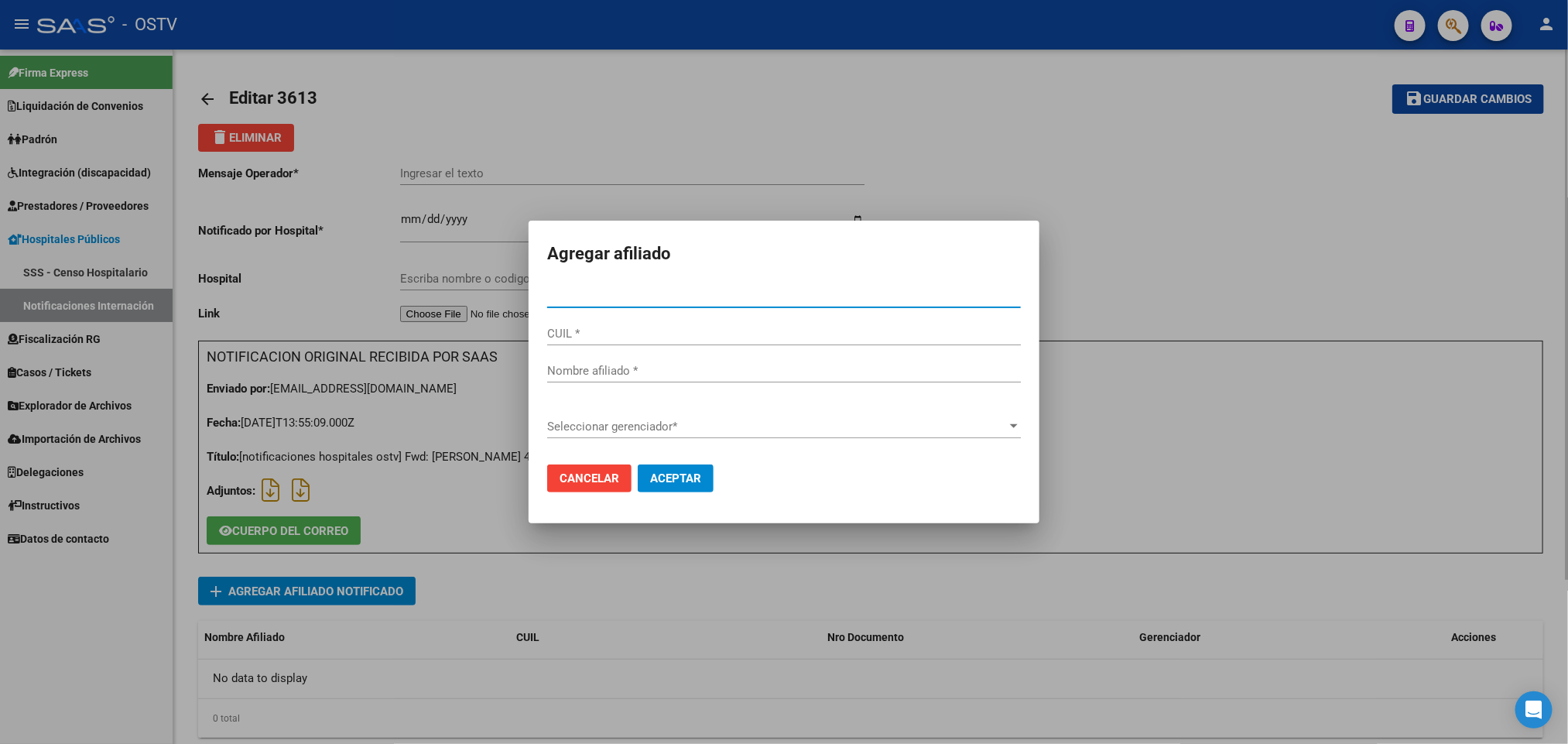
paste input "23470987014"
type input "47098701"
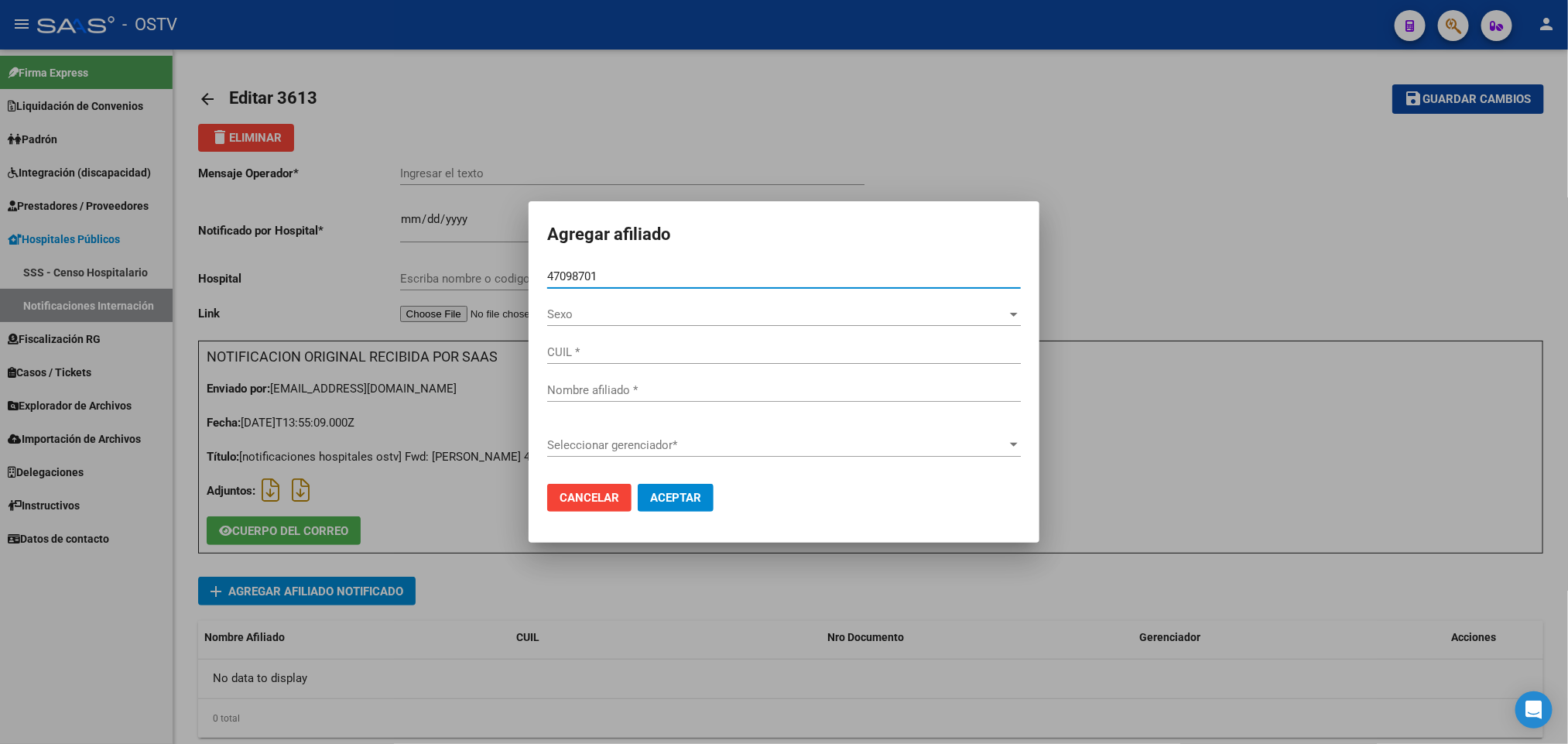
type input "23470987014"
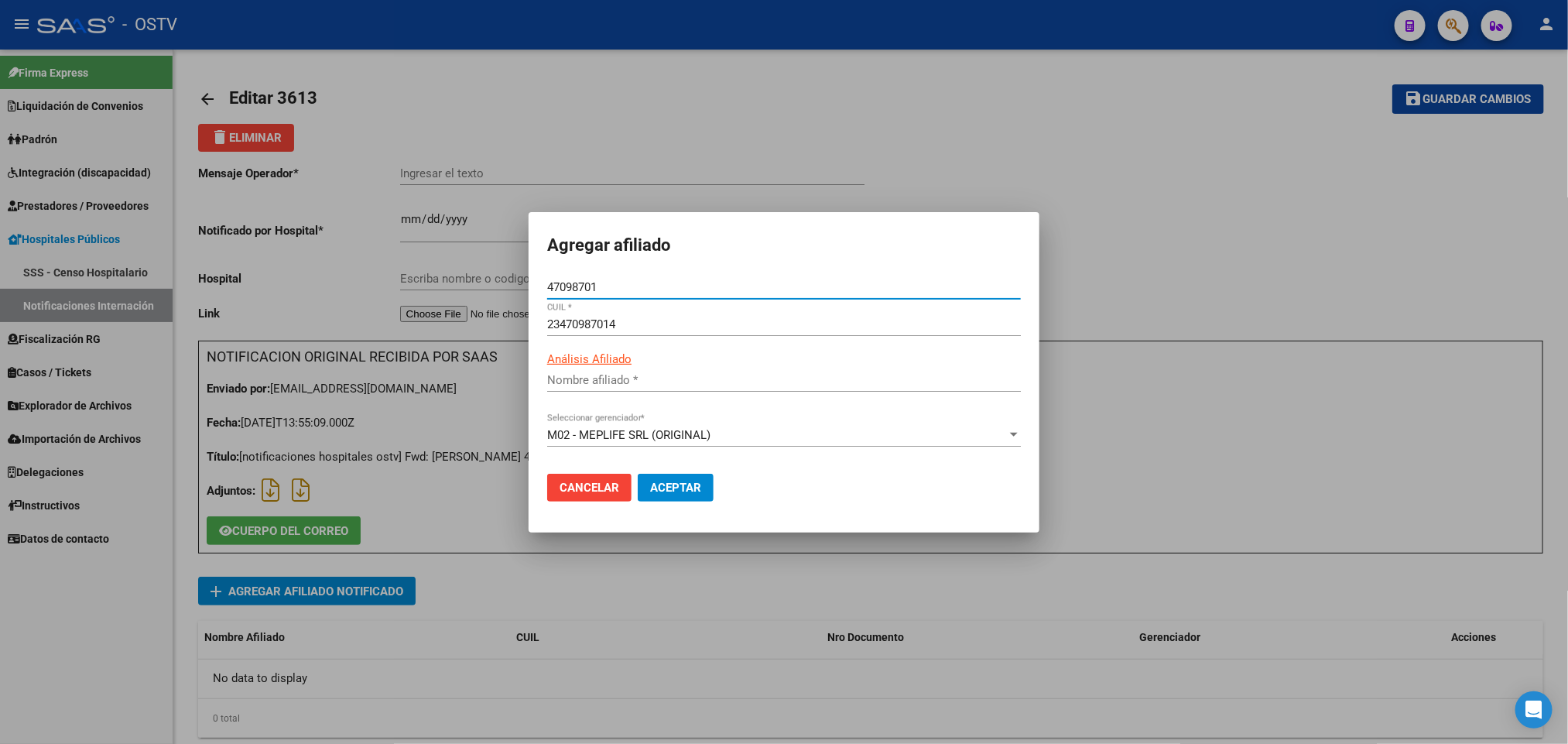
type input "[PERSON_NAME]"
type input "47098701"
click at [688, 491] on span "Aceptar" at bounding box center [676, 488] width 51 height 14
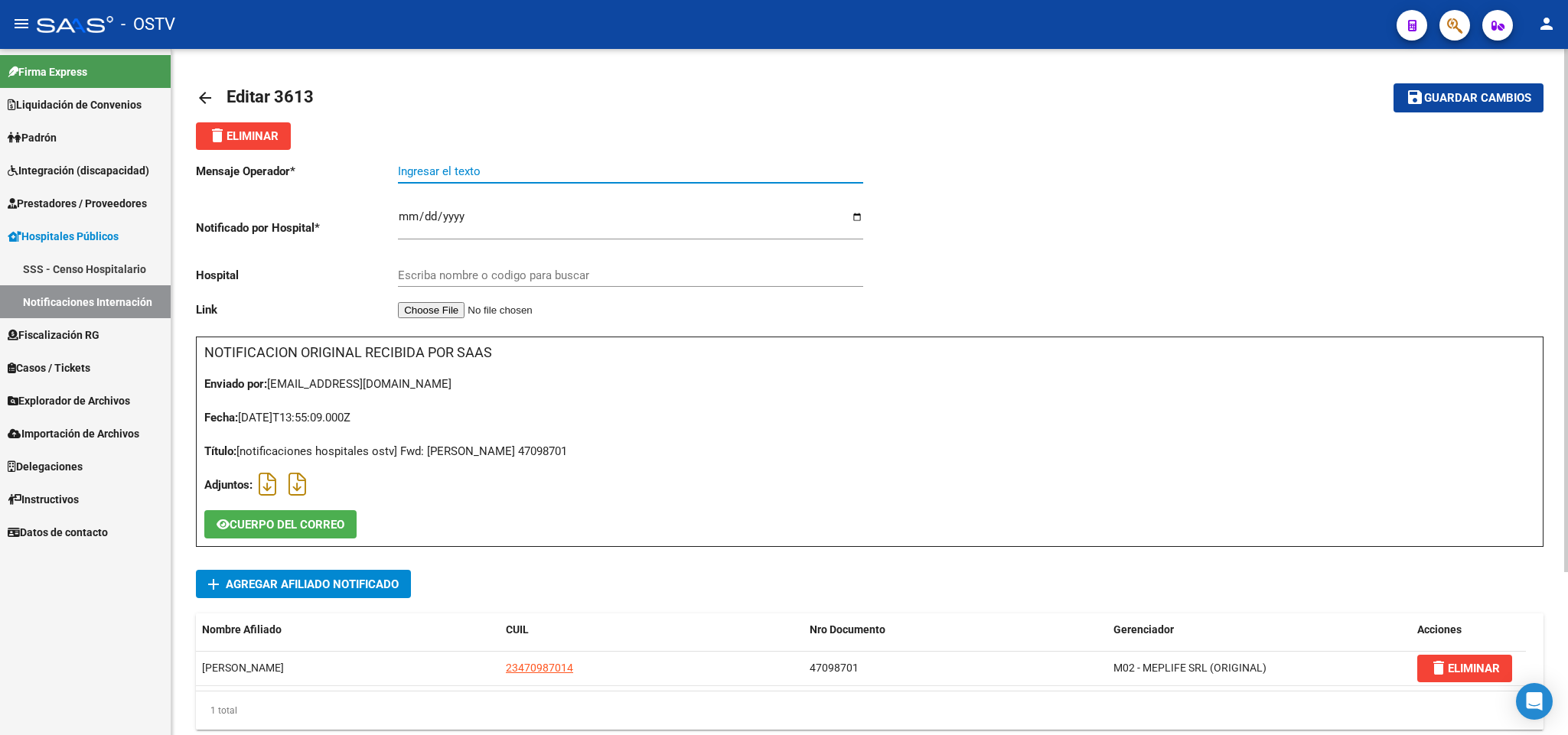
click at [556, 168] on input "Ingresar el texto" at bounding box center [631, 172] width 465 height 14
type input "s"
type input "SINDROME ANEMICO"
click at [461, 282] on input "Escriba nombre o codigo para buscar" at bounding box center [631, 275] width 465 height 14
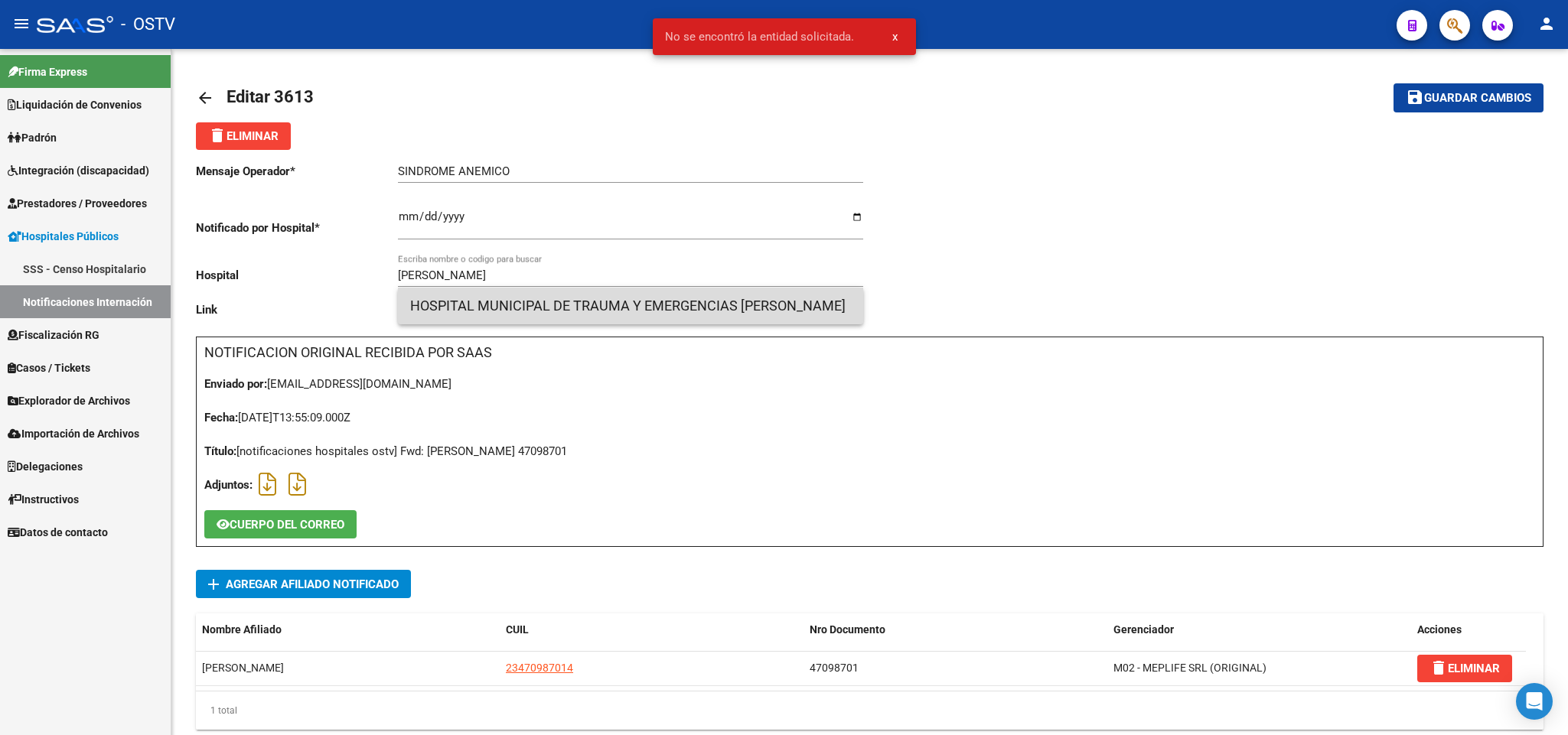
drag, startPoint x: 637, startPoint y: 308, endPoint x: 1237, endPoint y: 286, distance: 600.4
click at [638, 308] on span "HOSPITAL MUNICIPAL DE TRAUMA Y EMERGENCIAS [PERSON_NAME]" at bounding box center [631, 306] width 441 height 37
type input "HOSPITAL MUNICIPAL DE TRAUMA Y EMERGENCIAS [PERSON_NAME]"
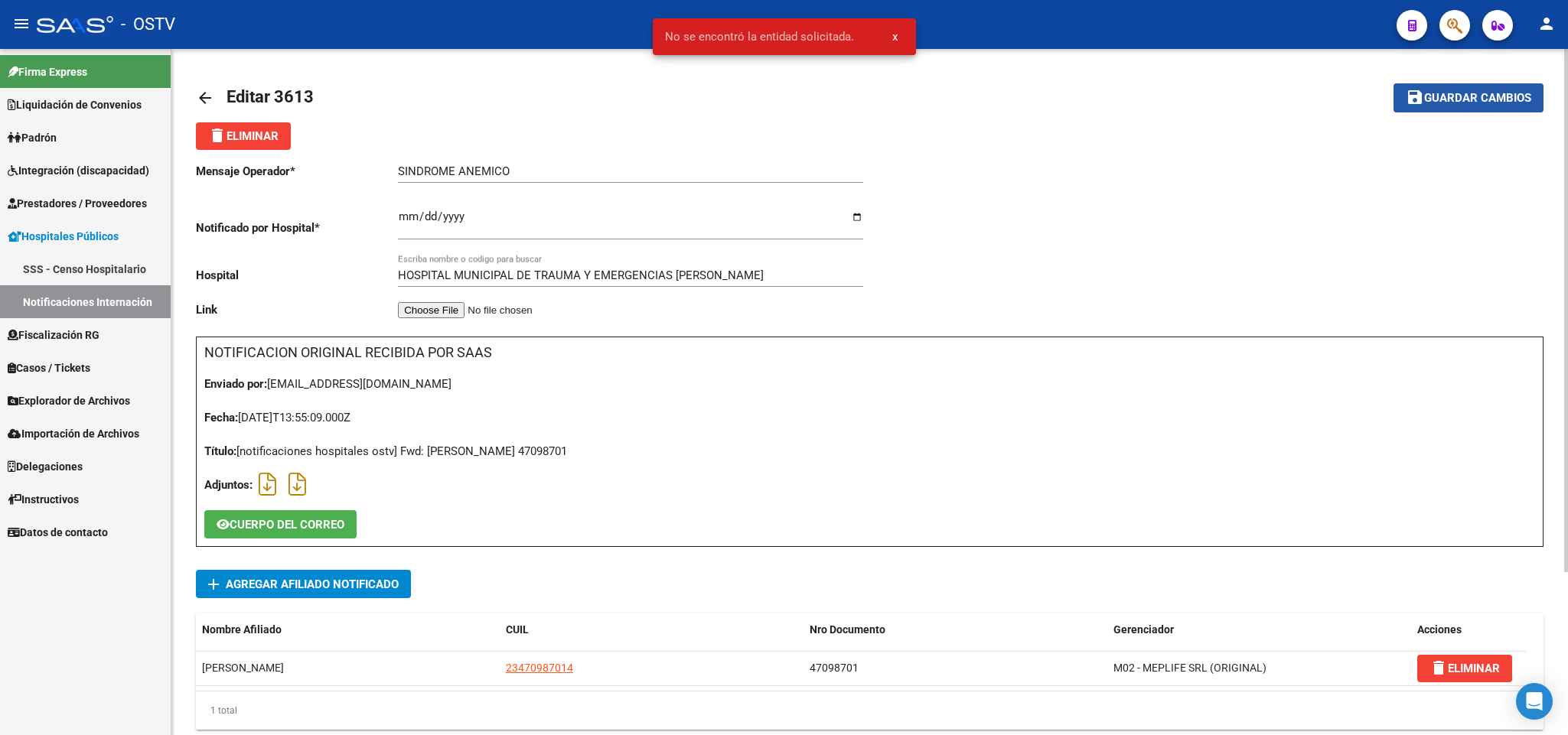
click at [1469, 104] on span "Guardar cambios" at bounding box center [1477, 99] width 107 height 14
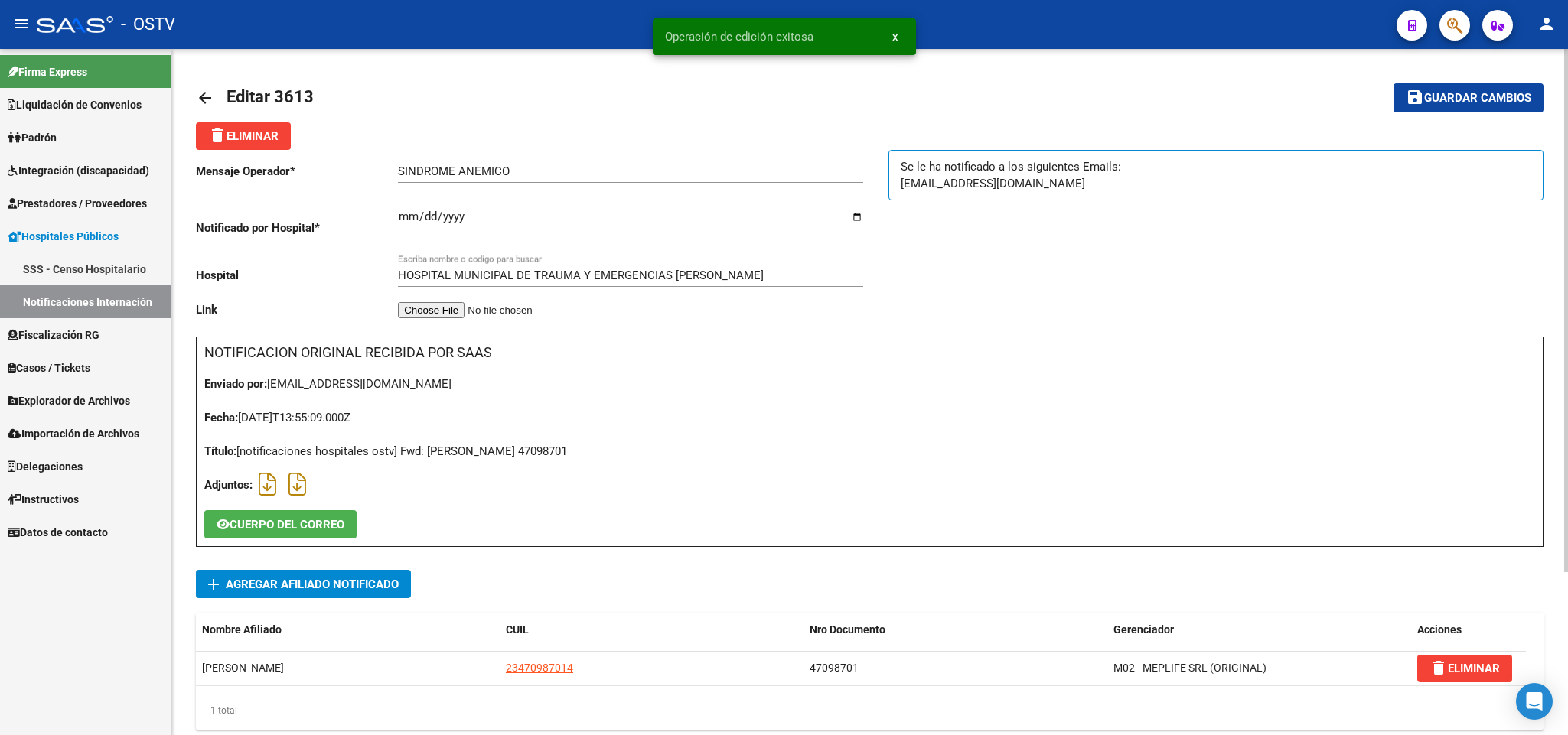
click at [205, 94] on mat-icon "arrow_back" at bounding box center [205, 98] width 19 height 19
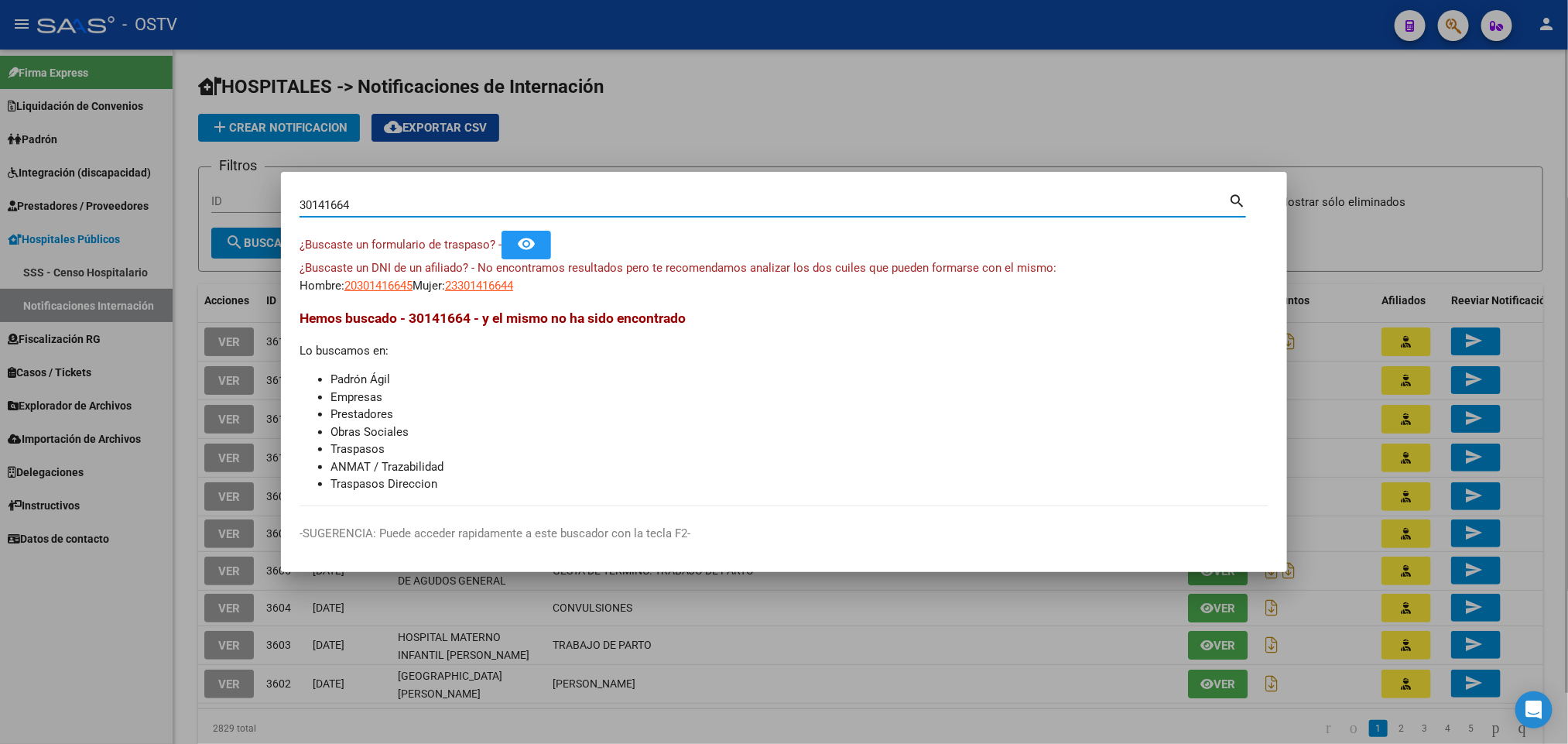
drag, startPoint x: 374, startPoint y: 203, endPoint x: 69, endPoint y: 242, distance: 307.5
click at [77, 240] on div "30141664 Buscar (apellido, dni, cuil, nro traspaso, cuit, obra social) search ¿…" at bounding box center [784, 372] width 1568 height 744
paste input "20356342101"
type input "20356342101"
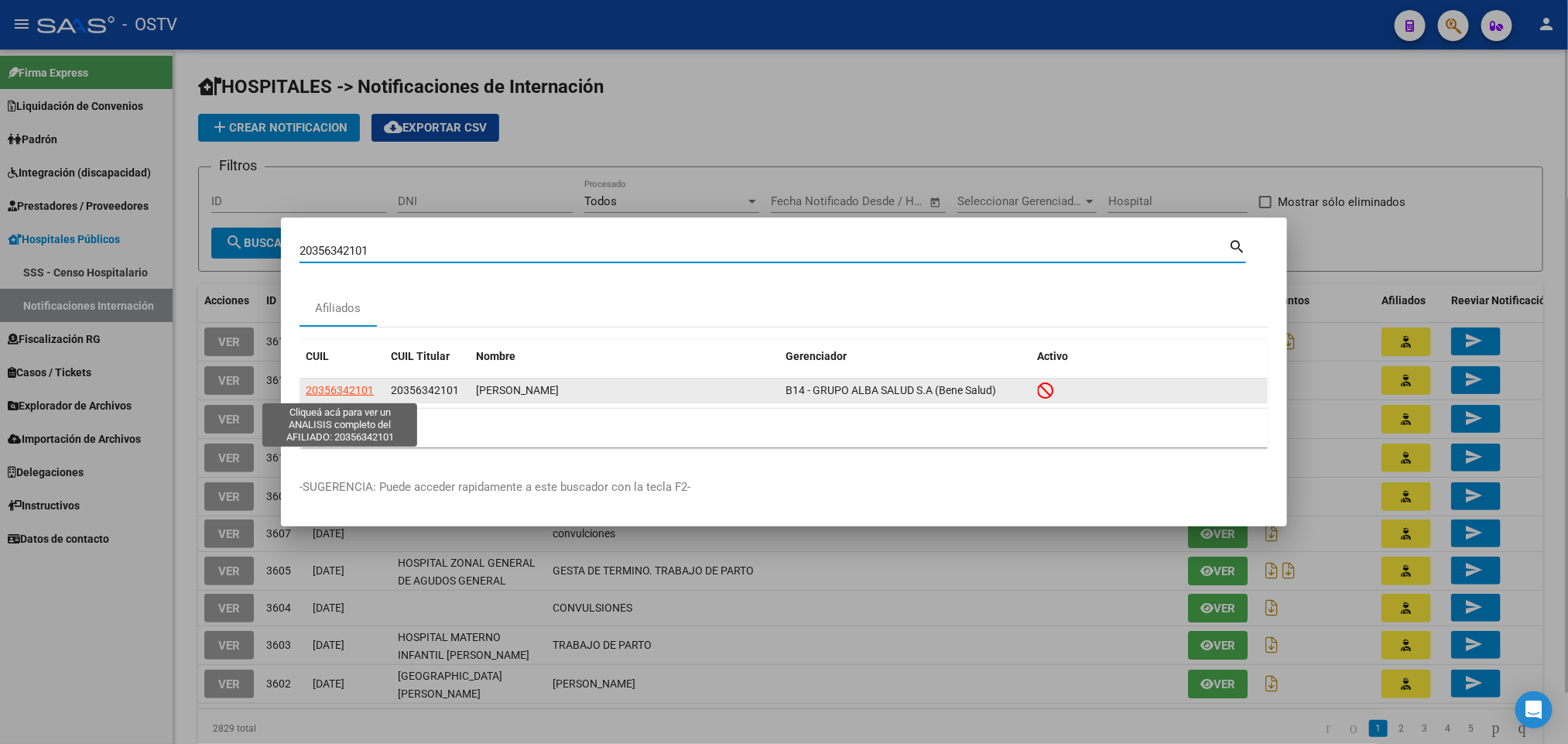
click at [354, 385] on span "20356342101" at bounding box center [339, 390] width 68 height 13
type textarea "20356342101"
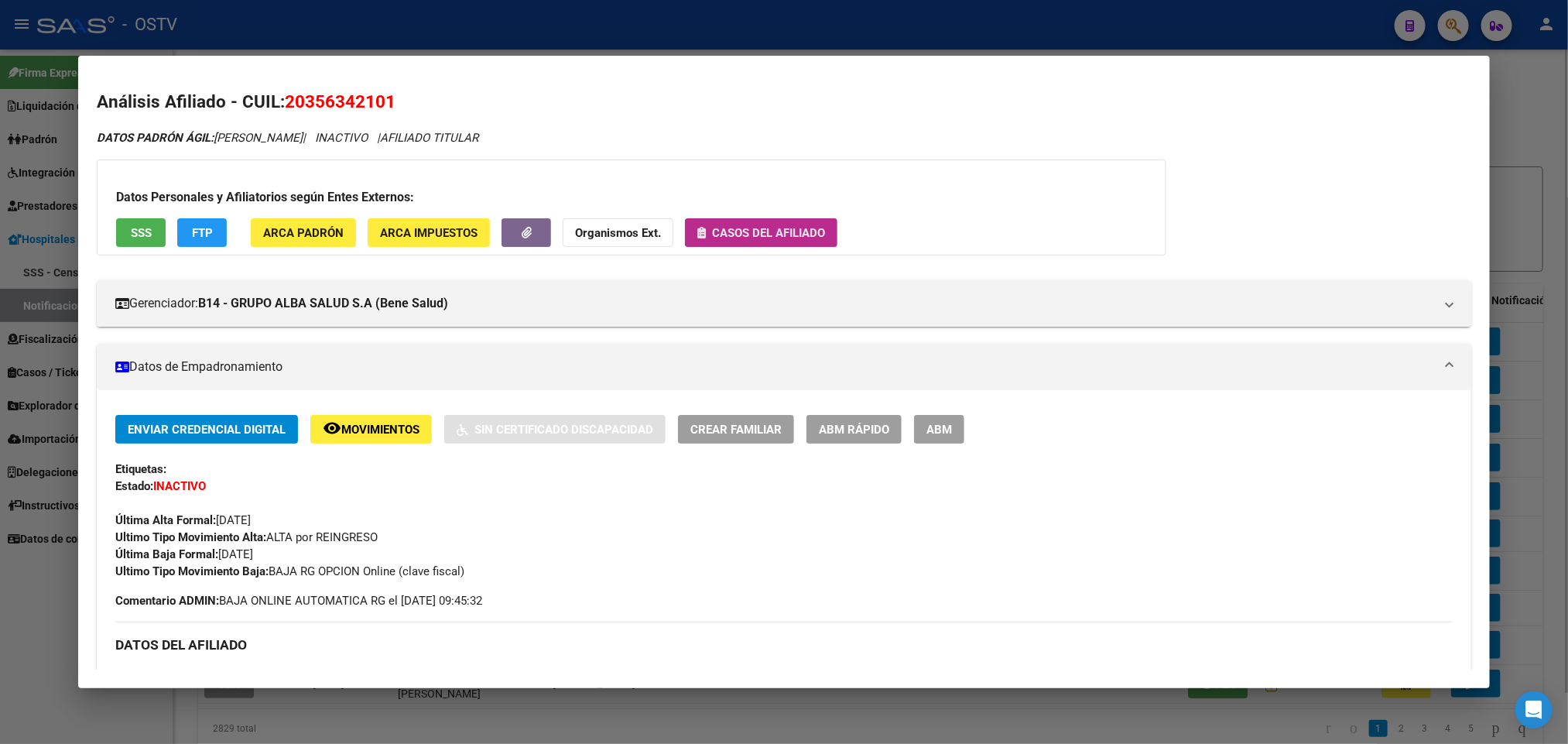
click at [752, 230] on span "Casos del afiliado" at bounding box center [768, 233] width 113 height 14
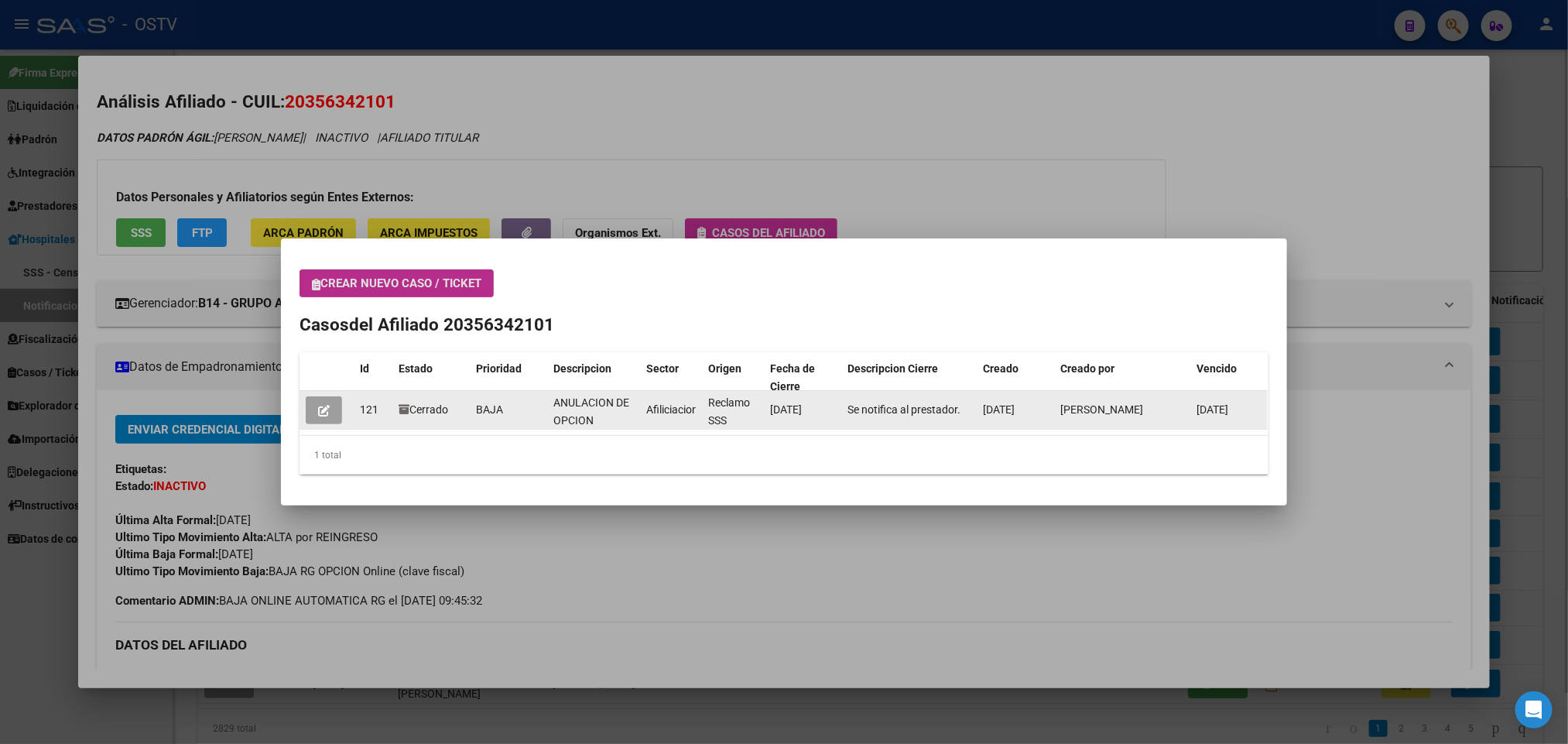
click at [330, 410] on icon "button" at bounding box center [324, 411] width 12 height 12
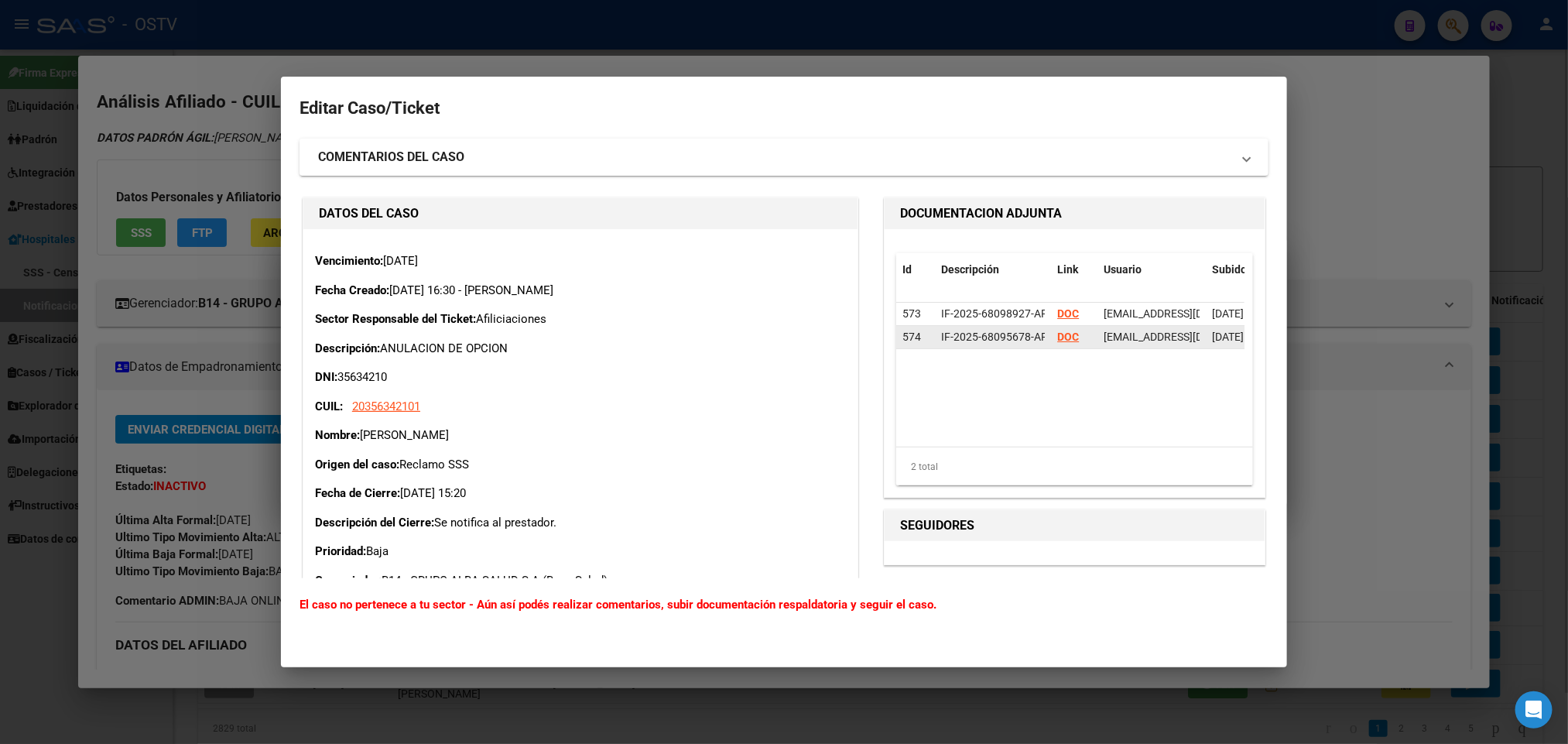
click at [1064, 337] on strong "DOC" at bounding box center [1067, 337] width 21 height 13
click at [182, 381] on div at bounding box center [784, 372] width 1568 height 744
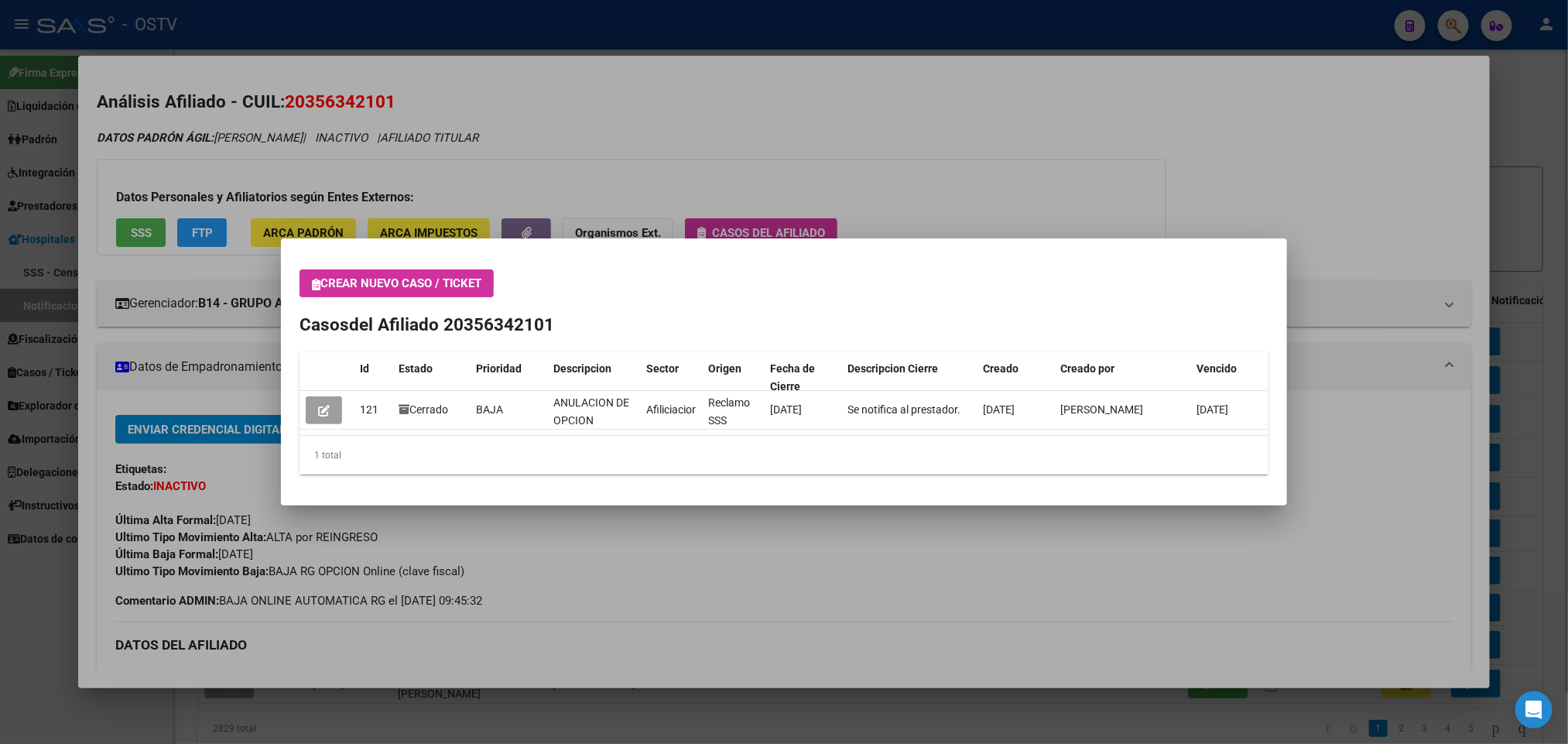
click at [861, 115] on div at bounding box center [784, 372] width 1568 height 744
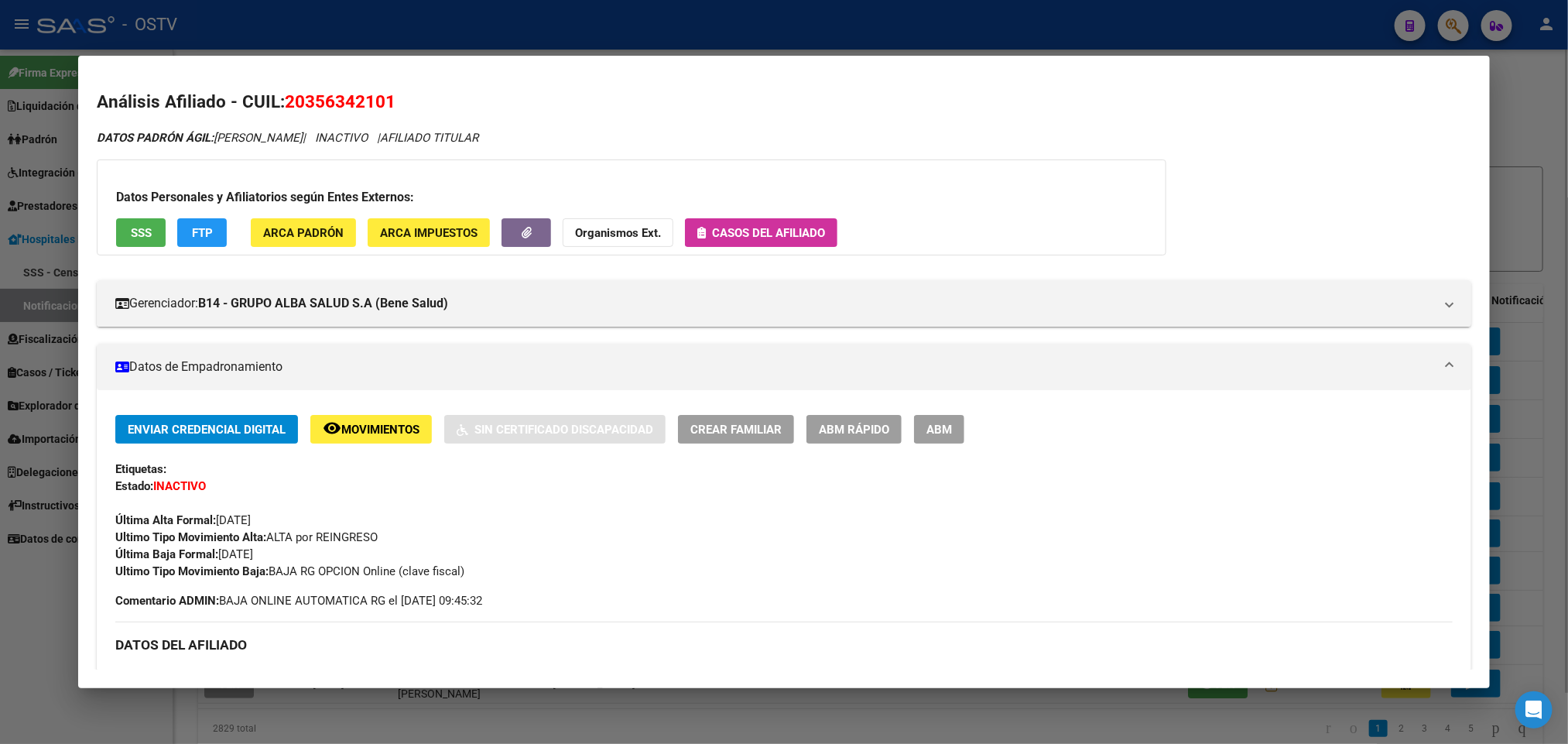
click at [523, 36] on div at bounding box center [784, 372] width 1568 height 744
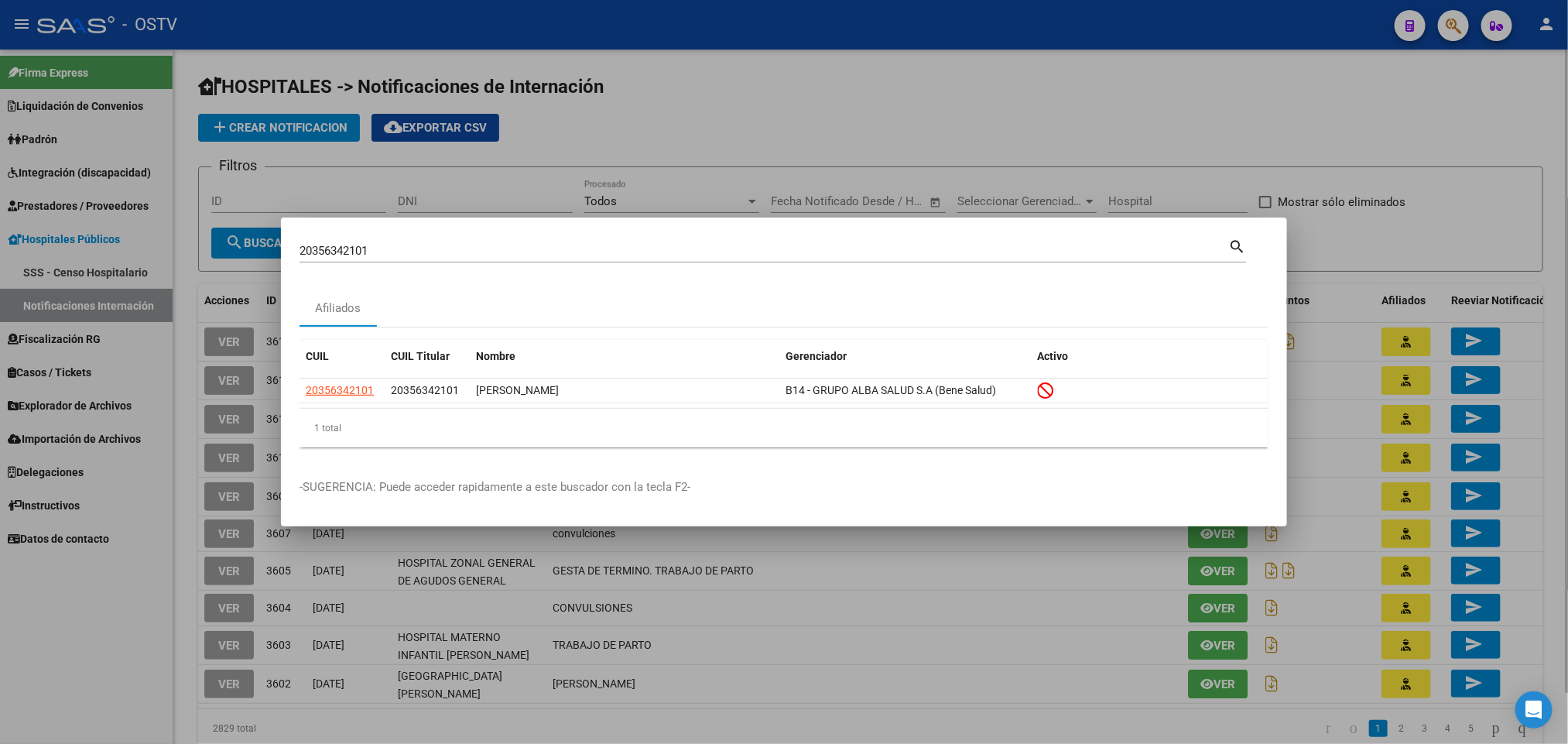
drag, startPoint x: 383, startPoint y: 252, endPoint x: 139, endPoint y: 227, distance: 245.3
click at [139, 227] on div "20356342101 Buscar (apellido, dni, cuil, nro traspaso, cuit, obra social) searc…" at bounding box center [784, 372] width 1568 height 744
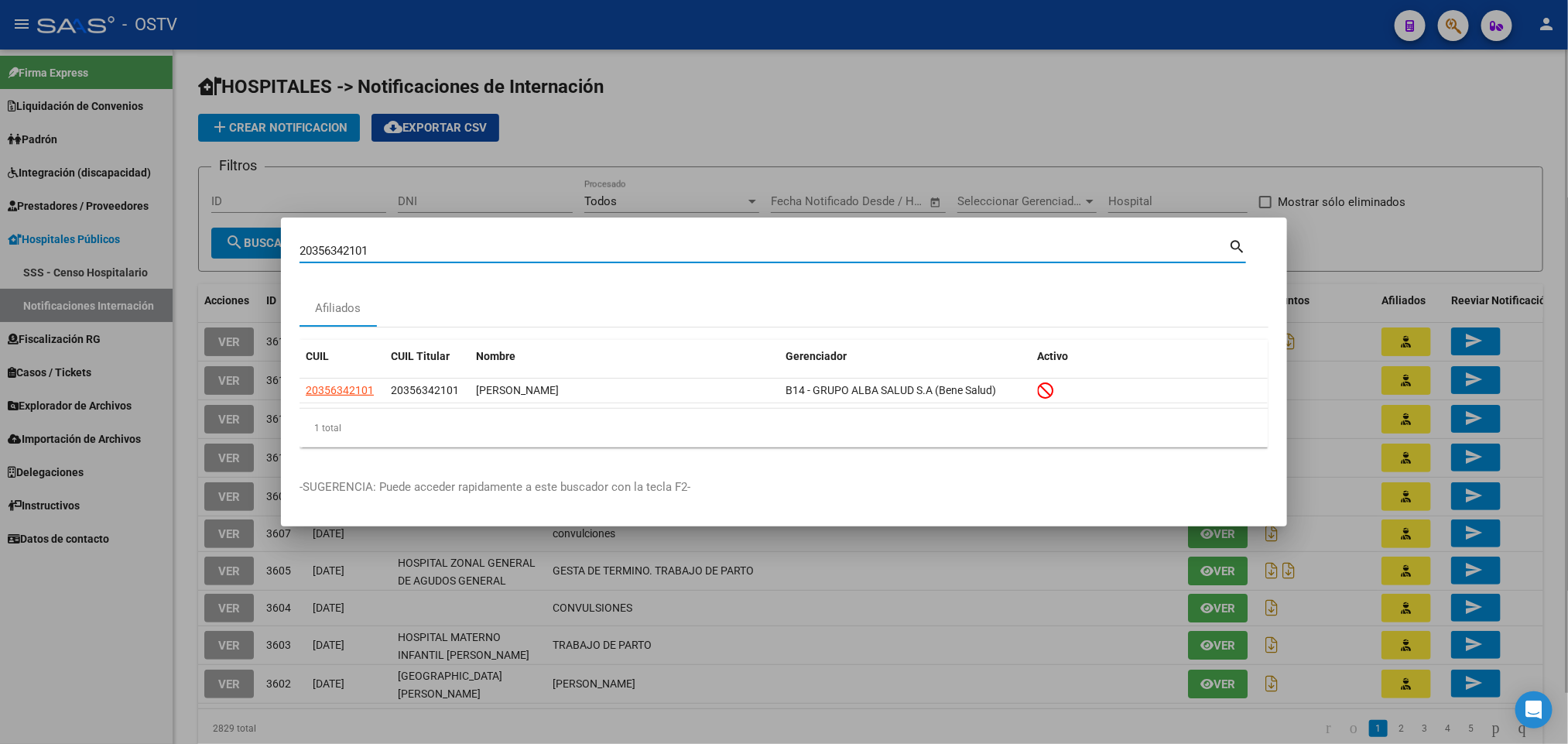
paste input "8211484"
type input "28211484"
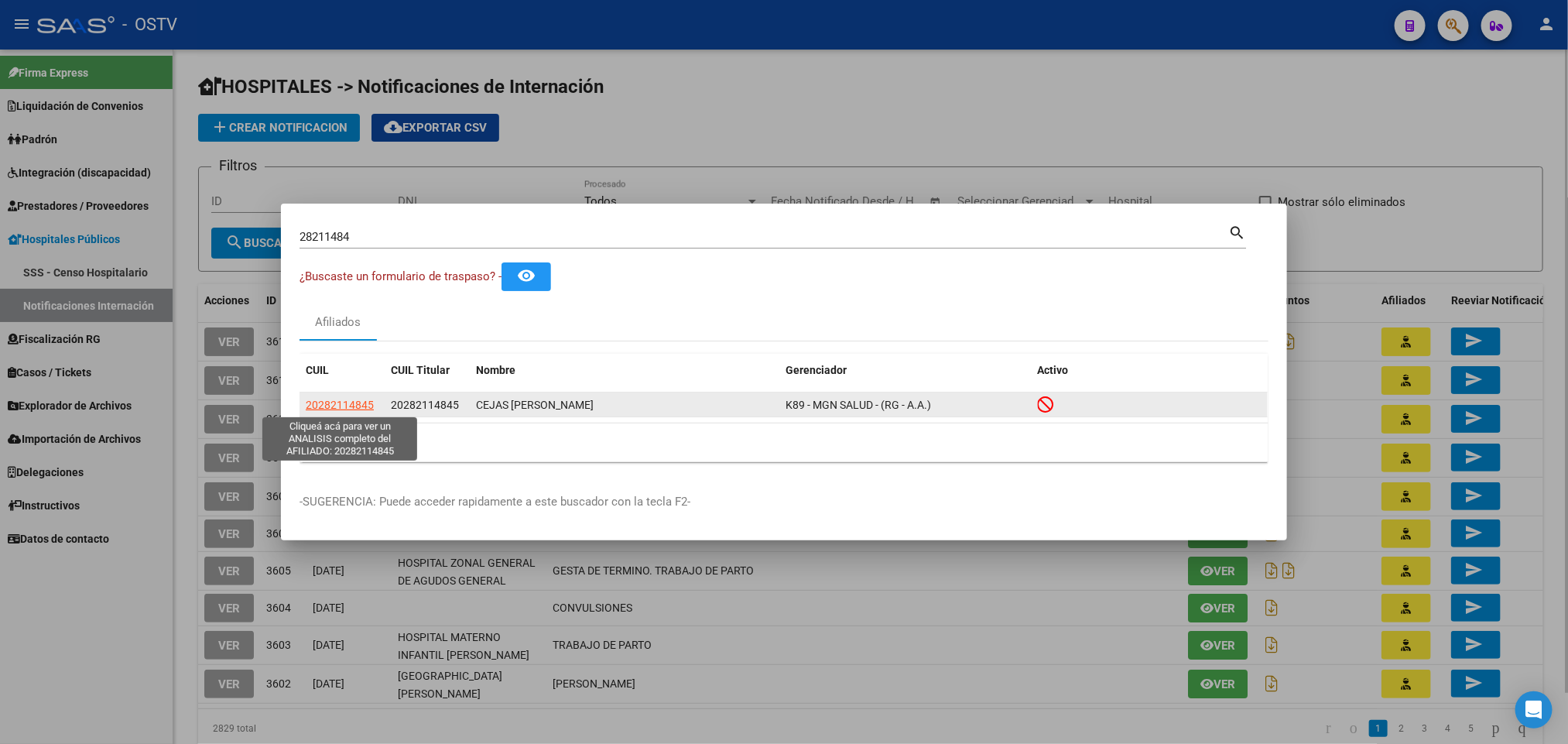
click at [331, 404] on span "20282114845" at bounding box center [339, 405] width 68 height 13
type textarea "20282114845"
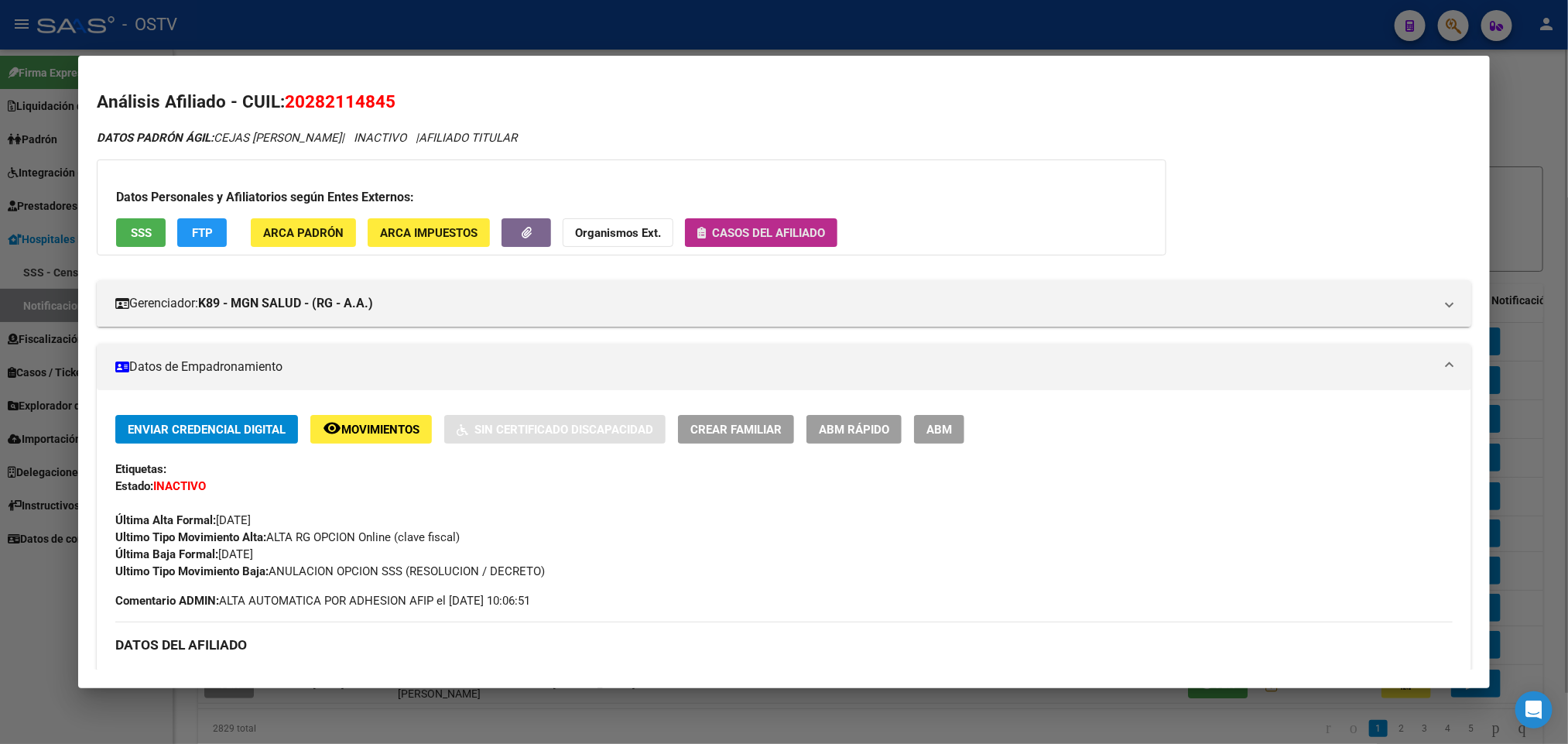
click at [756, 238] on span "Casos del afiliado" at bounding box center [768, 233] width 113 height 14
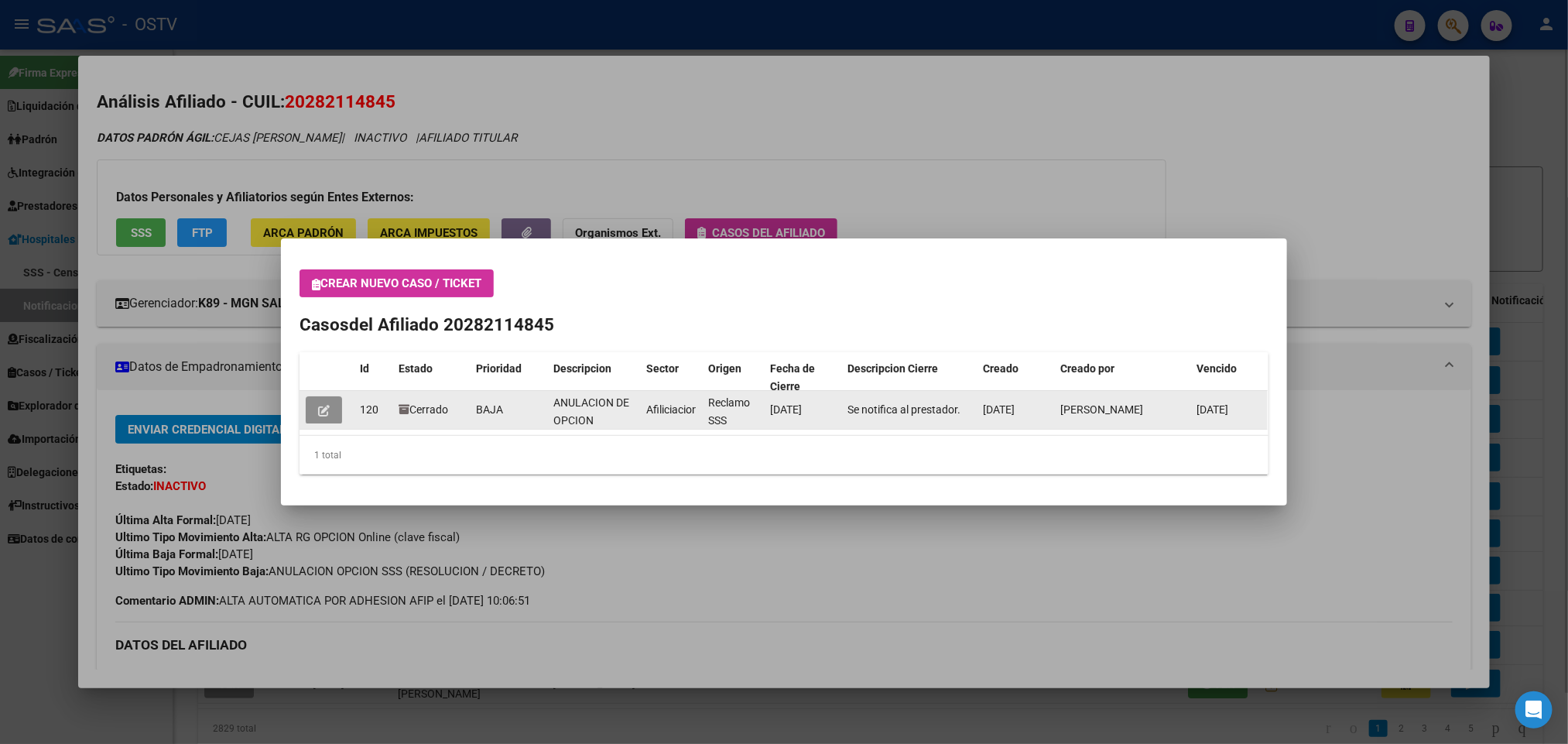
click at [316, 415] on button "button" at bounding box center [324, 410] width 36 height 28
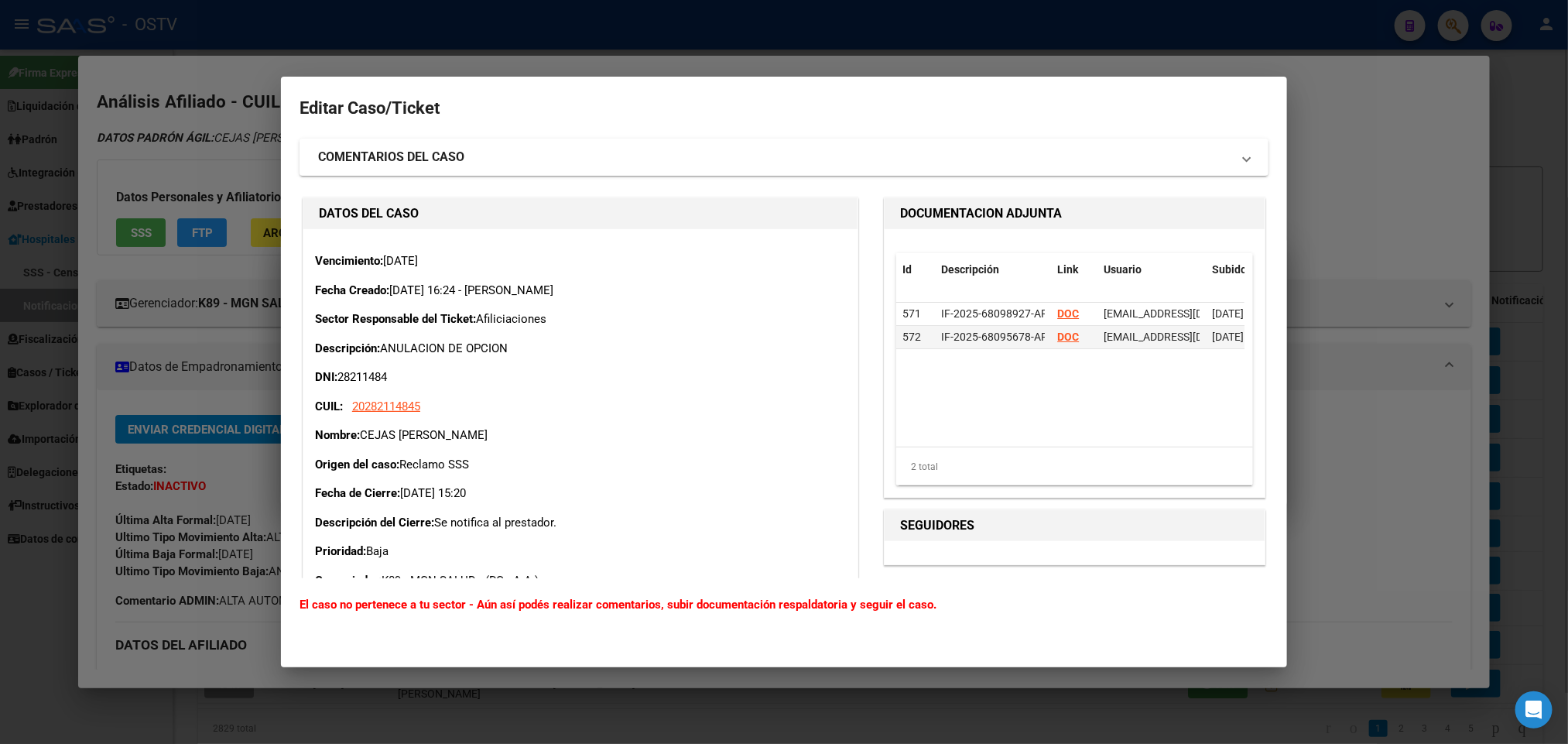
drag, startPoint x: 456, startPoint y: 438, endPoint x: 405, endPoint y: 433, distance: 51.2
click at [405, 433] on p "Nombre: CEJAS [PERSON_NAME]" at bounding box center [580, 435] width 531 height 18
click at [1061, 316] on strong "DOC" at bounding box center [1067, 314] width 21 height 13
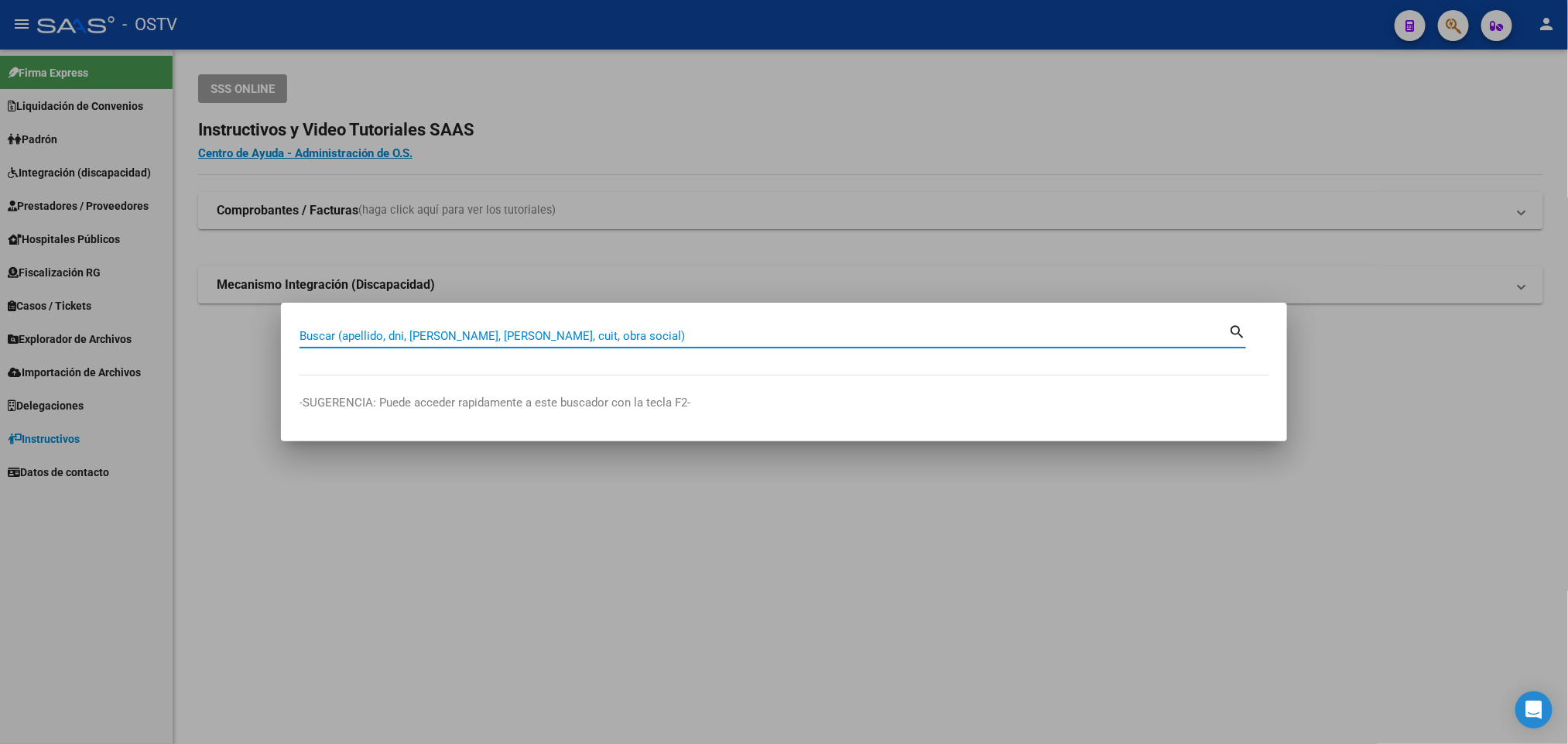
paste input "20356342101"
type input "20356342101"
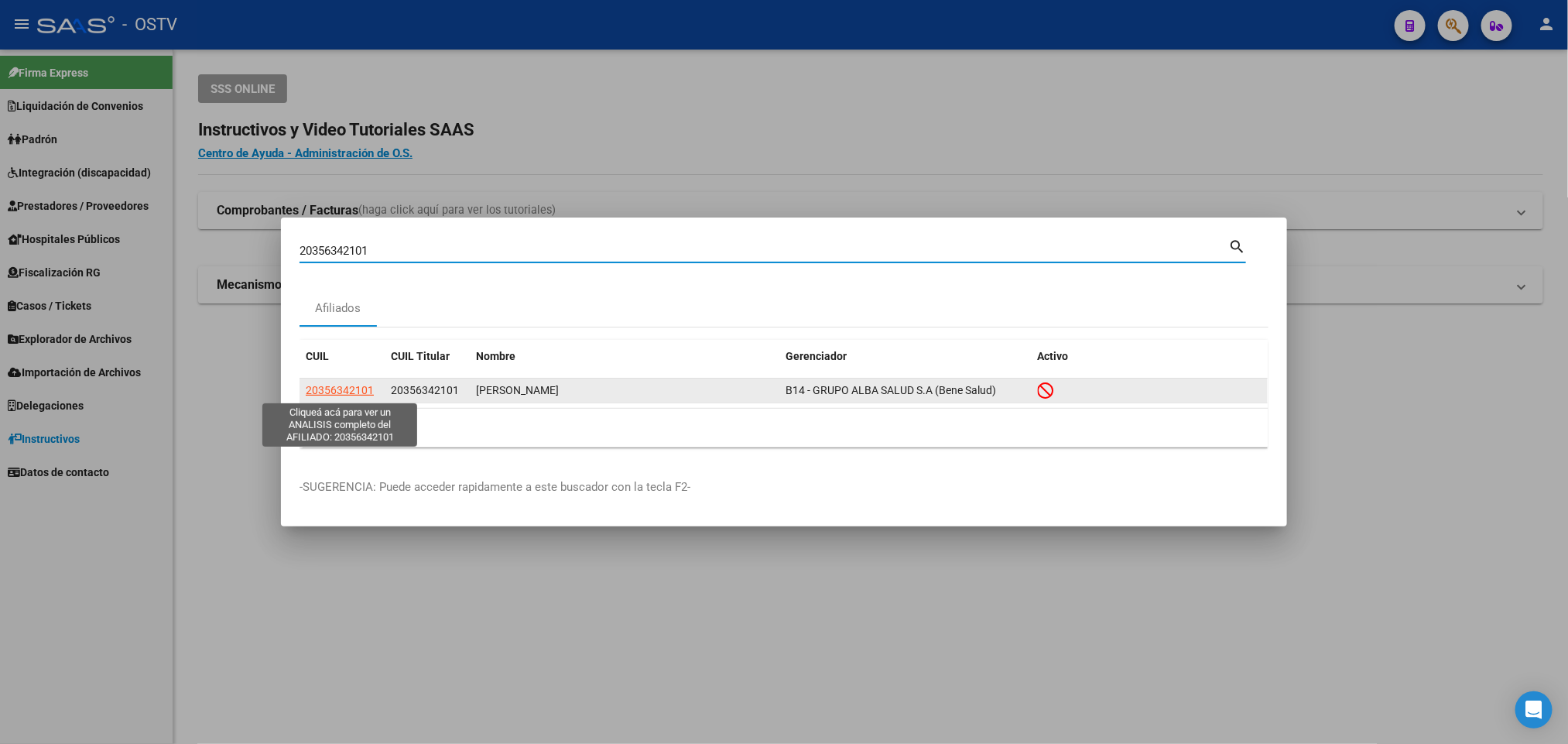
click at [326, 388] on span "20356342101" at bounding box center [339, 390] width 68 height 13
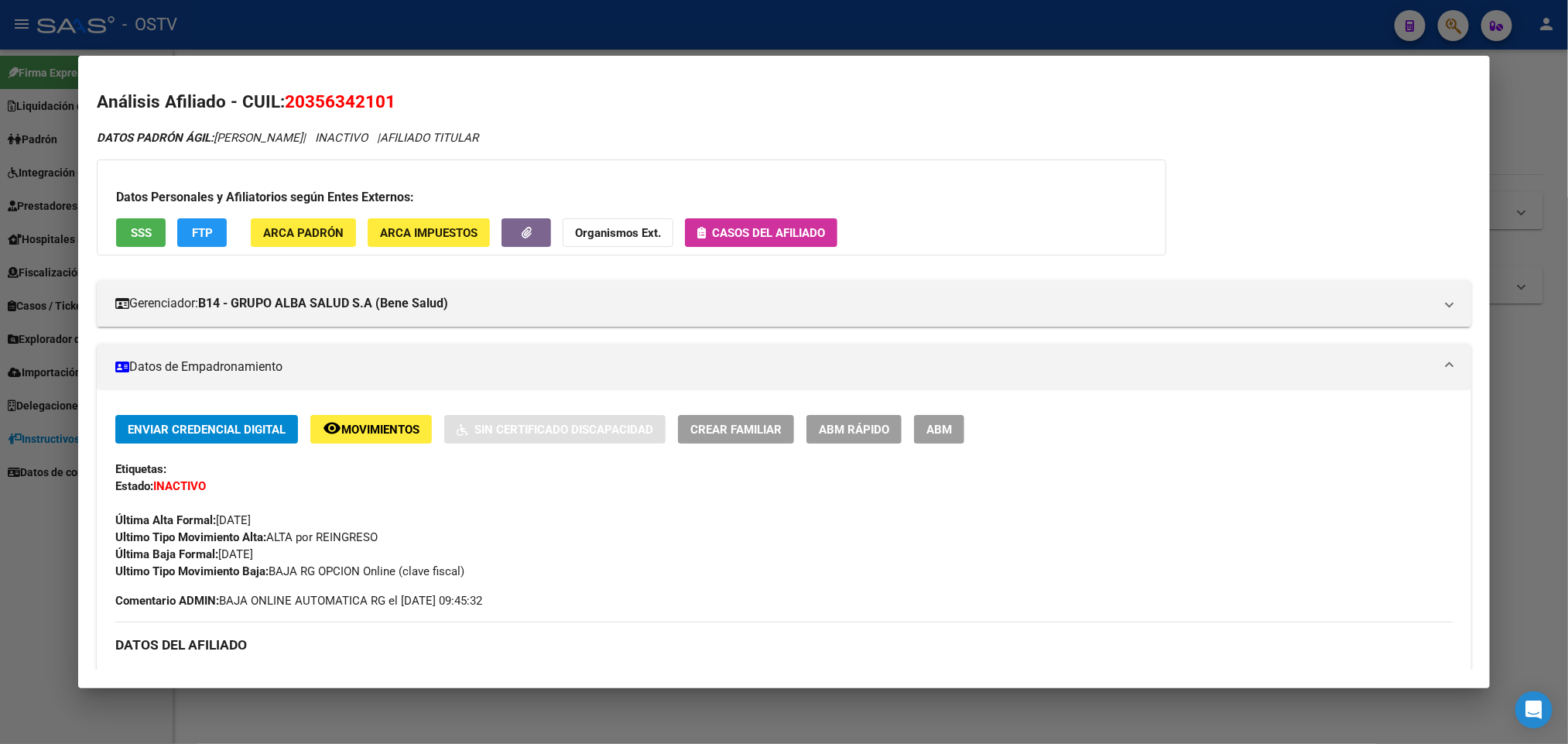
click at [755, 237] on span "Casos del afiliado" at bounding box center [768, 233] width 113 height 14
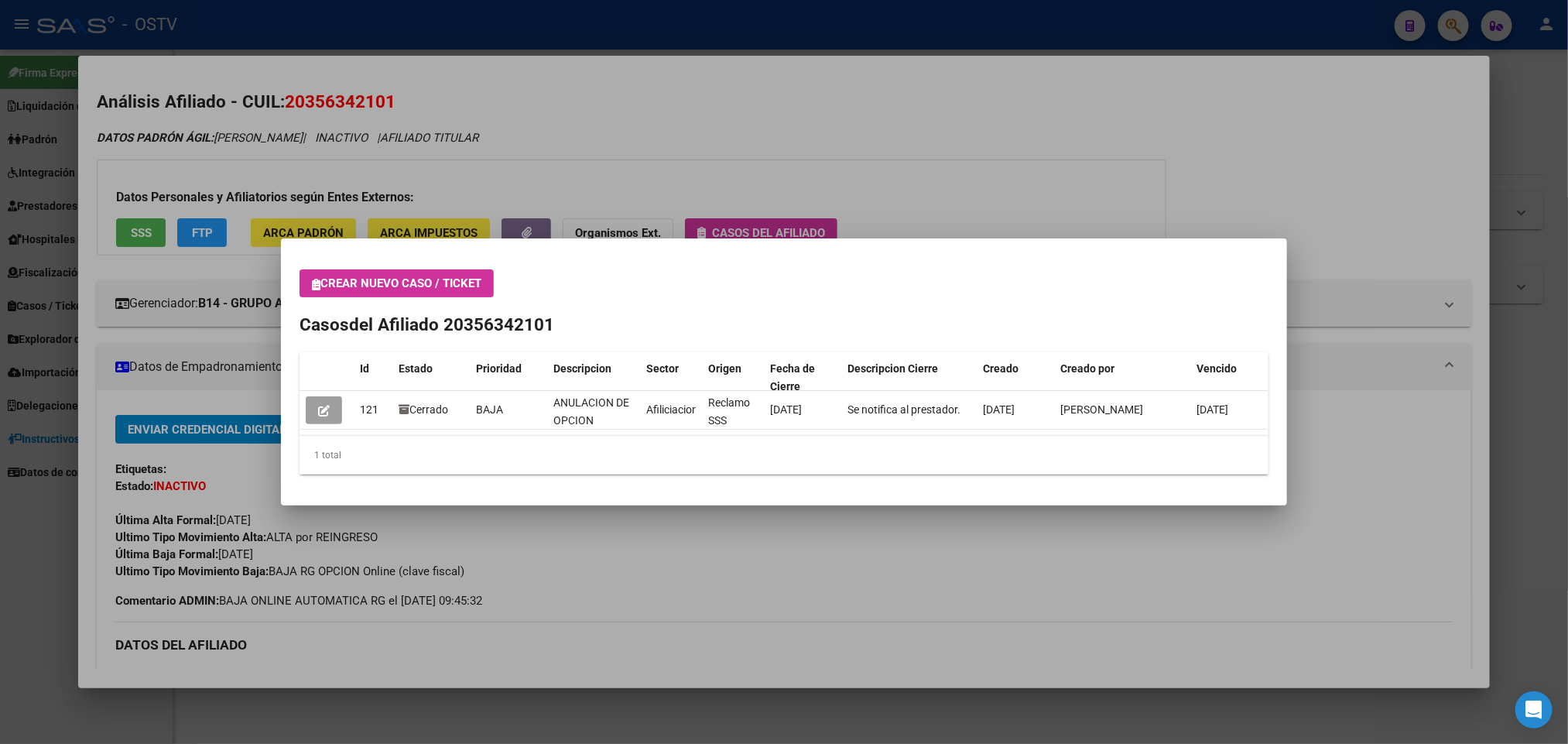
click at [287, 419] on mat-dialog-content "Crear nuevo caso / ticket Casos del Afiliado 20356342101 Id Estado Prioridad De…" at bounding box center [784, 372] width 1007 height 230
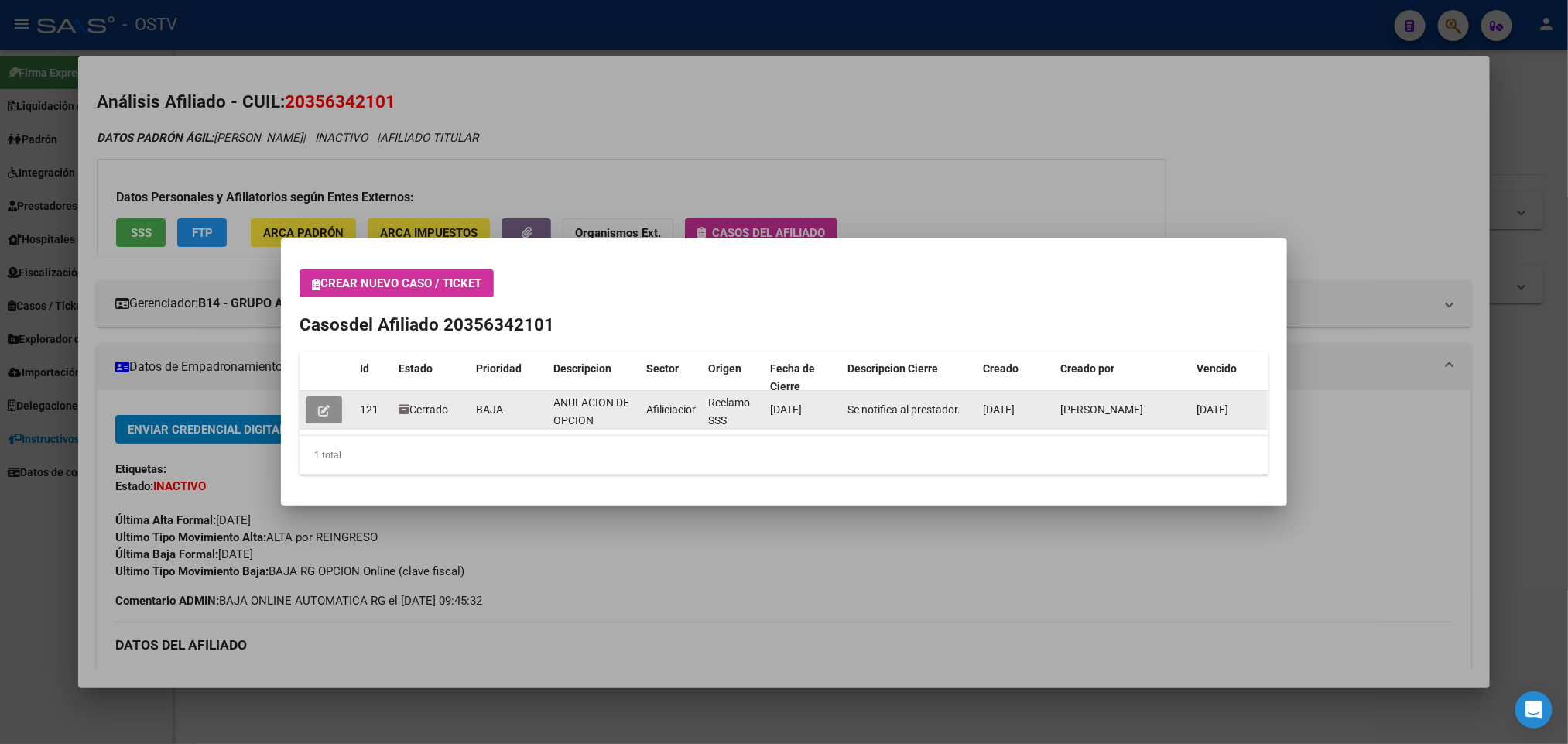
click at [309, 415] on button "button" at bounding box center [324, 410] width 36 height 28
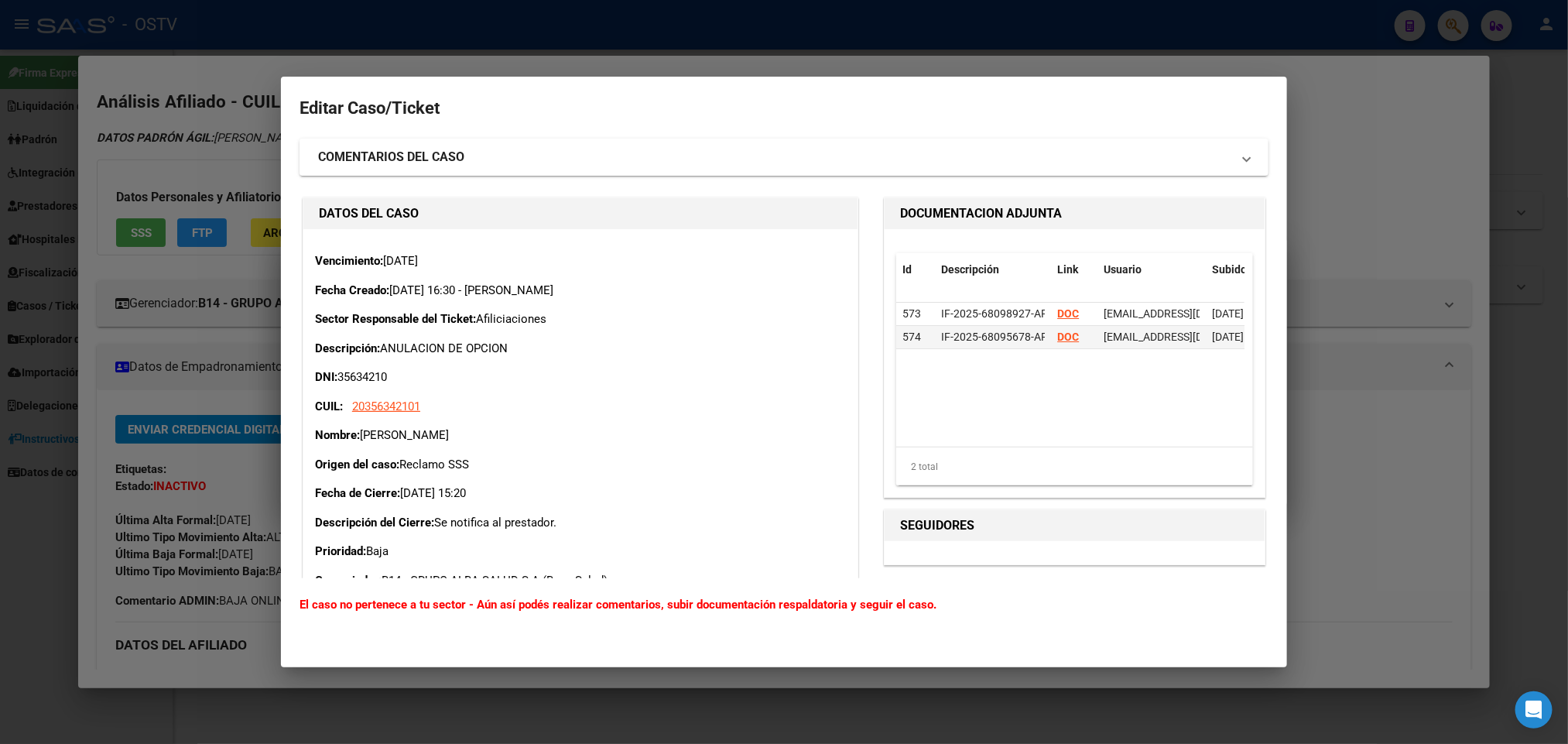
click at [1367, 163] on div at bounding box center [784, 372] width 1568 height 744
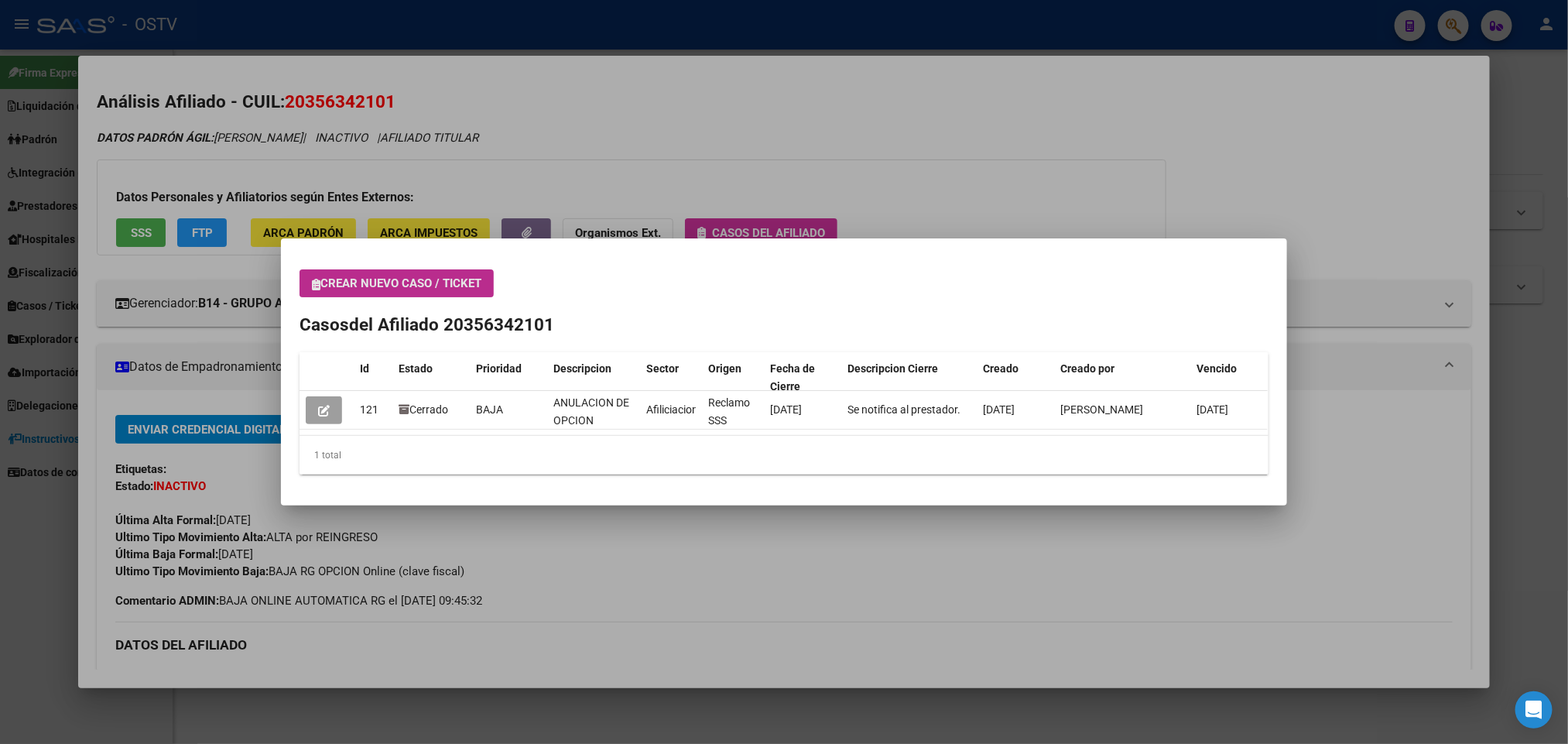
click at [351, 280] on span "Crear nuevo caso / ticket" at bounding box center [396, 284] width 170 height 14
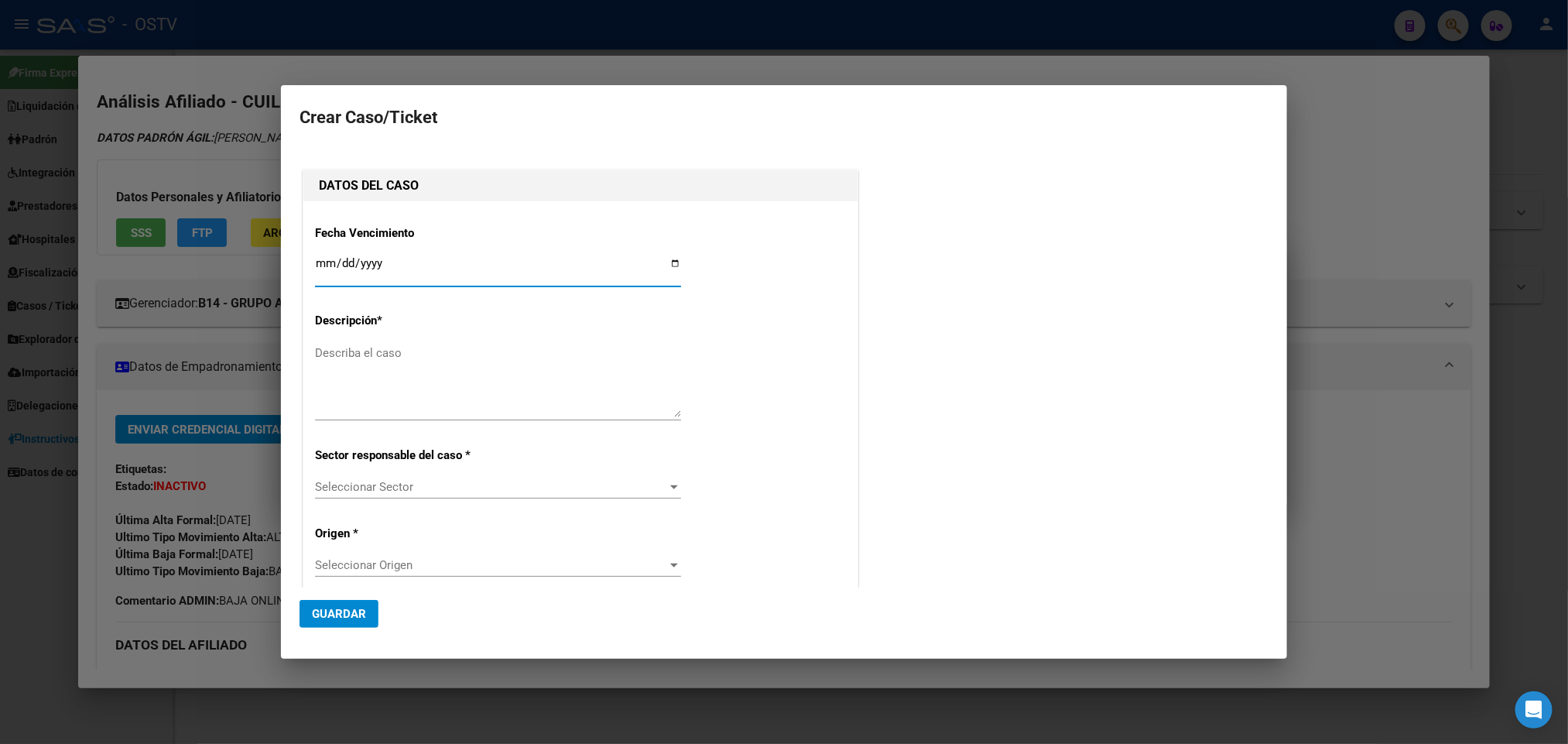
type input "20-35634210-1"
type input "[PERSON_NAME]"
type input "[DATE]"
click at [379, 370] on textarea "Describa el caso" at bounding box center [498, 381] width 366 height 73
type textarea "a"
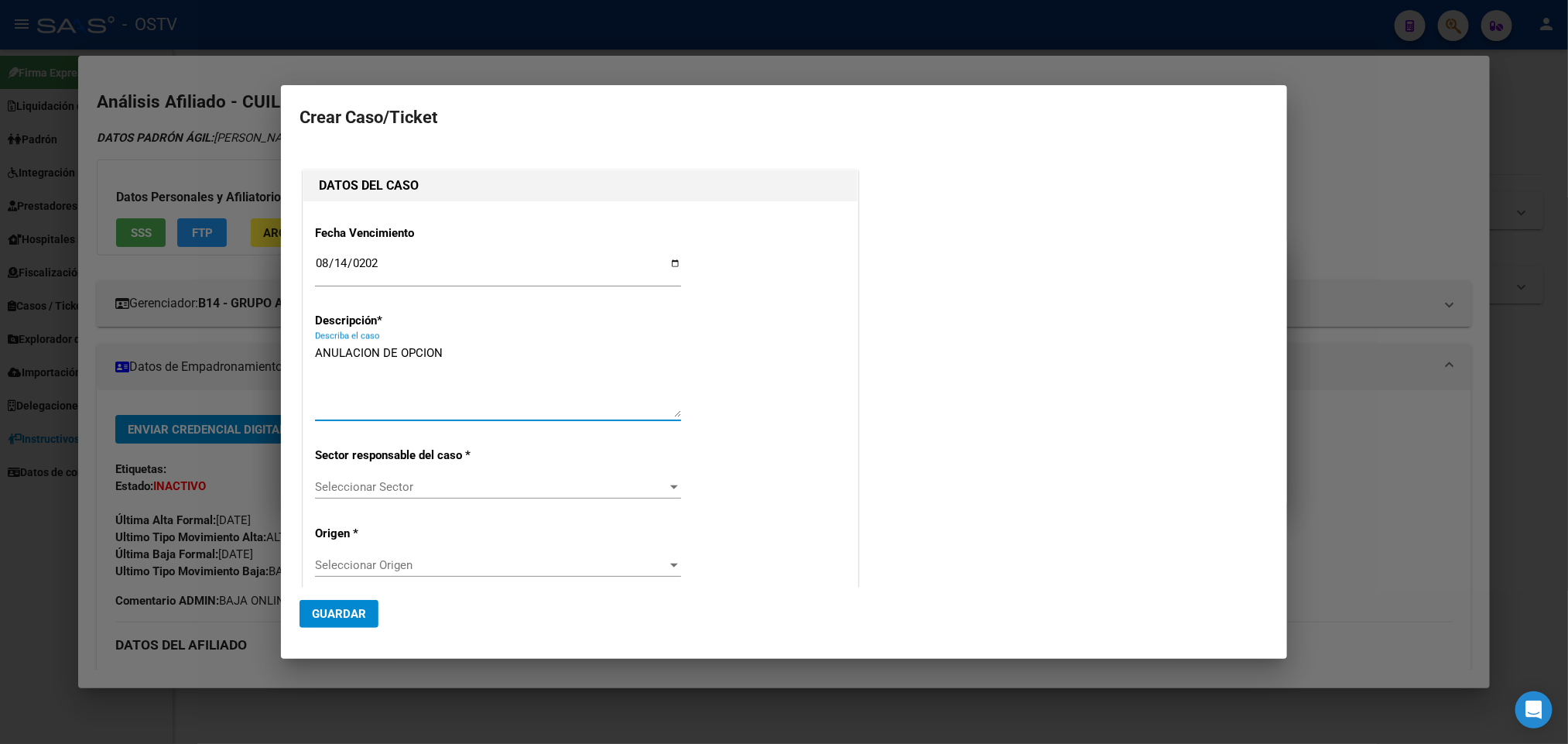
type textarea "ANULACION DE OPCION"
click at [333, 494] on span "Seleccionar Sector" at bounding box center [491, 487] width 352 height 14
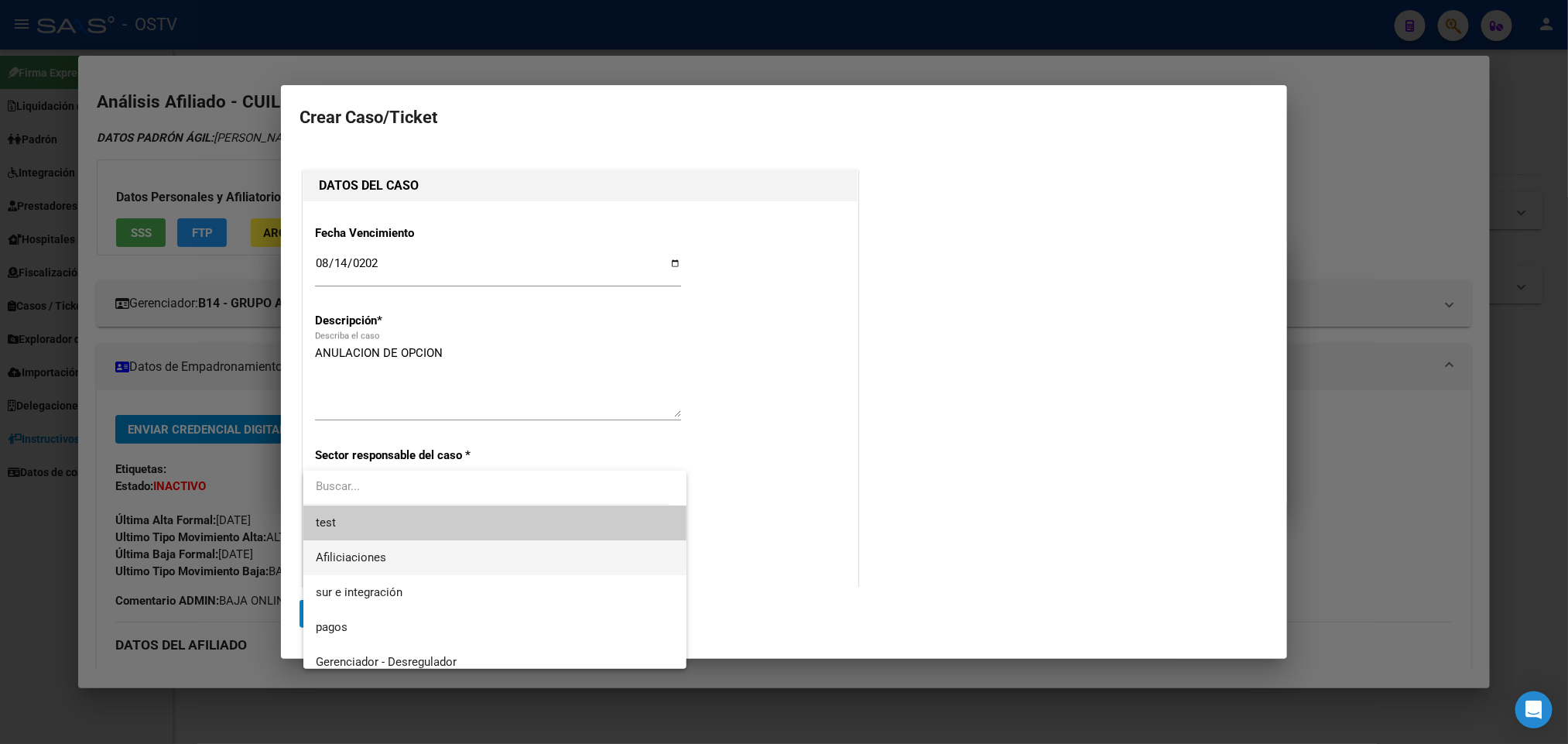
click at [358, 568] on span "Afiliciaciones" at bounding box center [495, 558] width 359 height 35
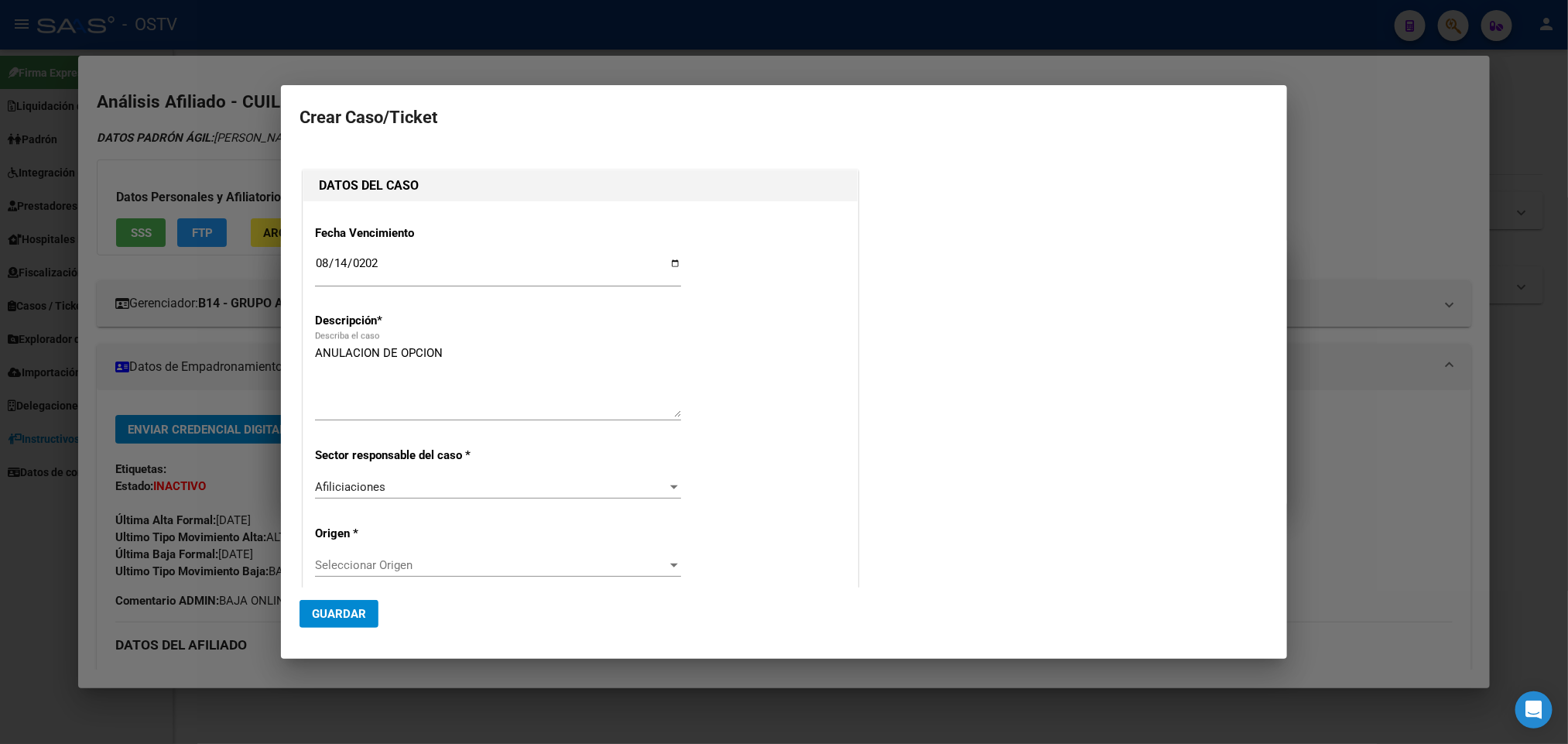
click at [444, 574] on div "Seleccionar Origen Seleccionar Origen" at bounding box center [498, 565] width 366 height 23
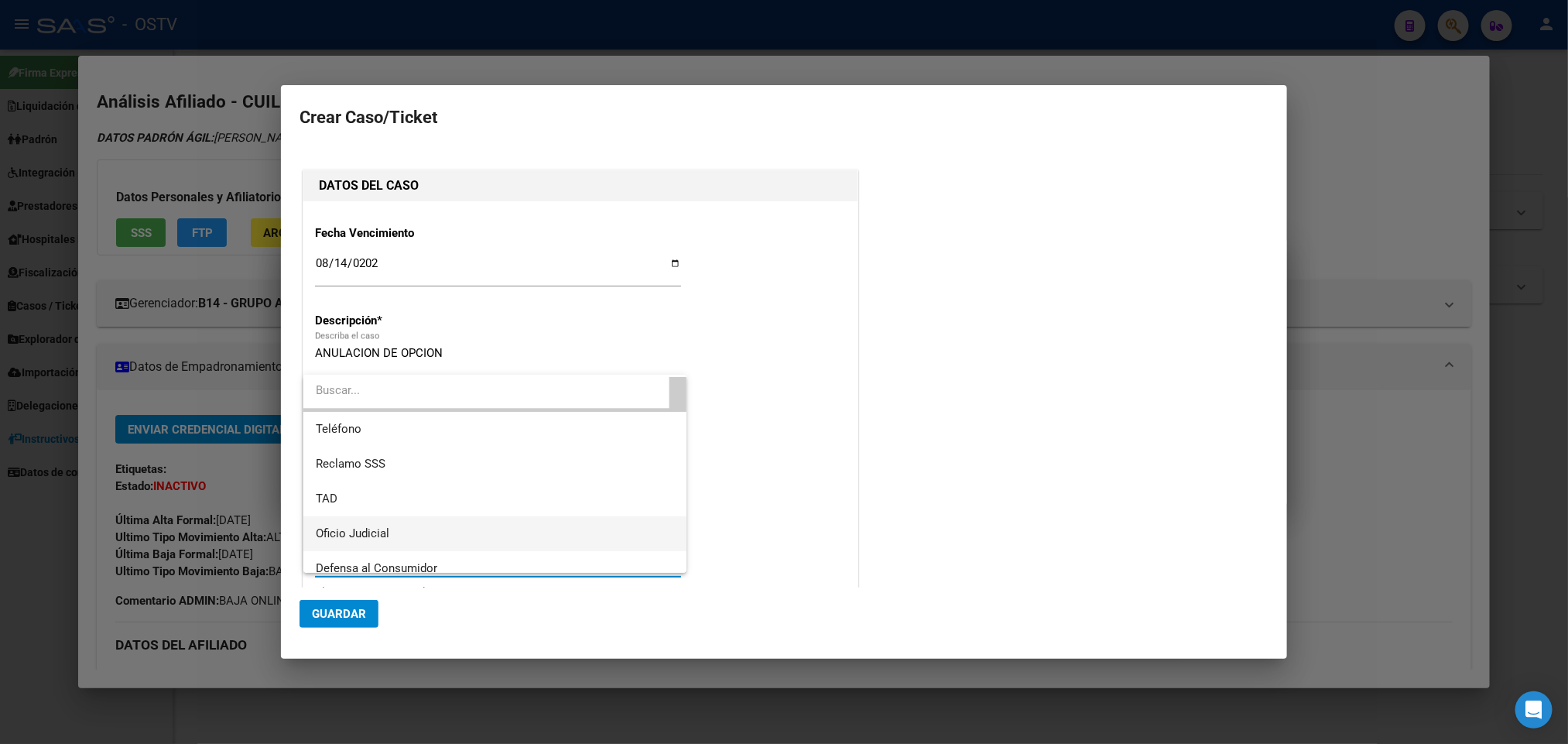
scroll to position [21, 0]
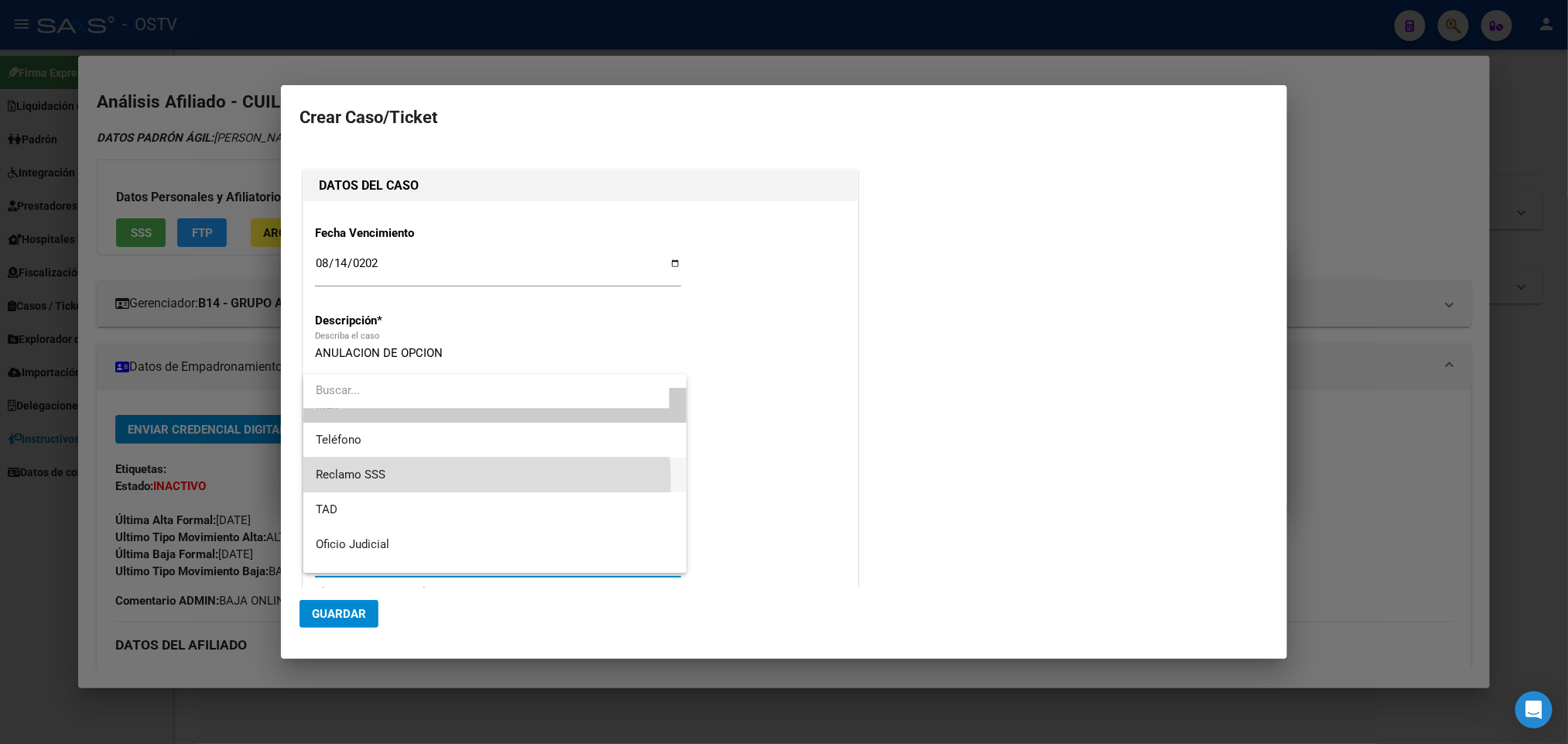
click at [445, 482] on span "Reclamo SSS" at bounding box center [495, 475] width 359 height 35
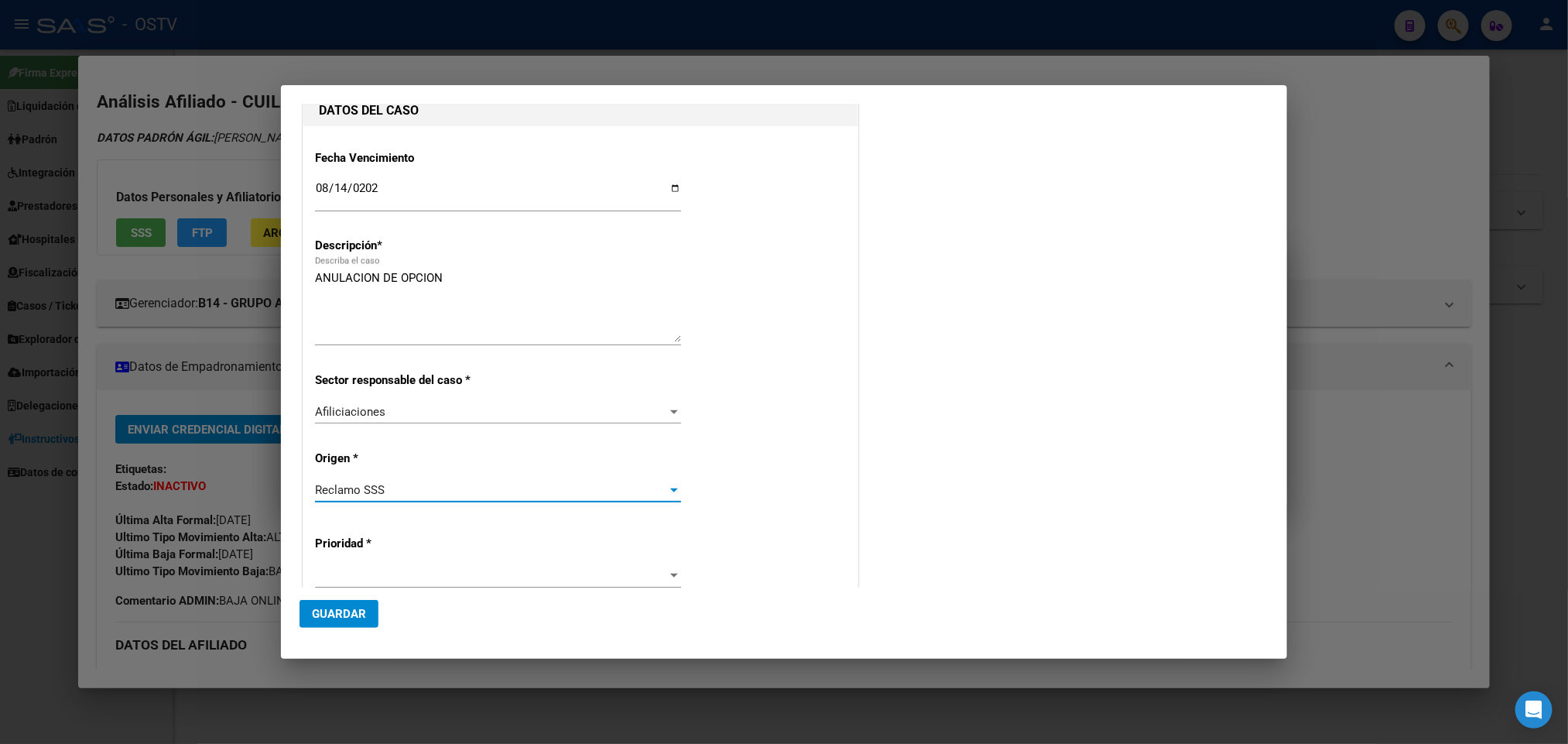
scroll to position [232, 0]
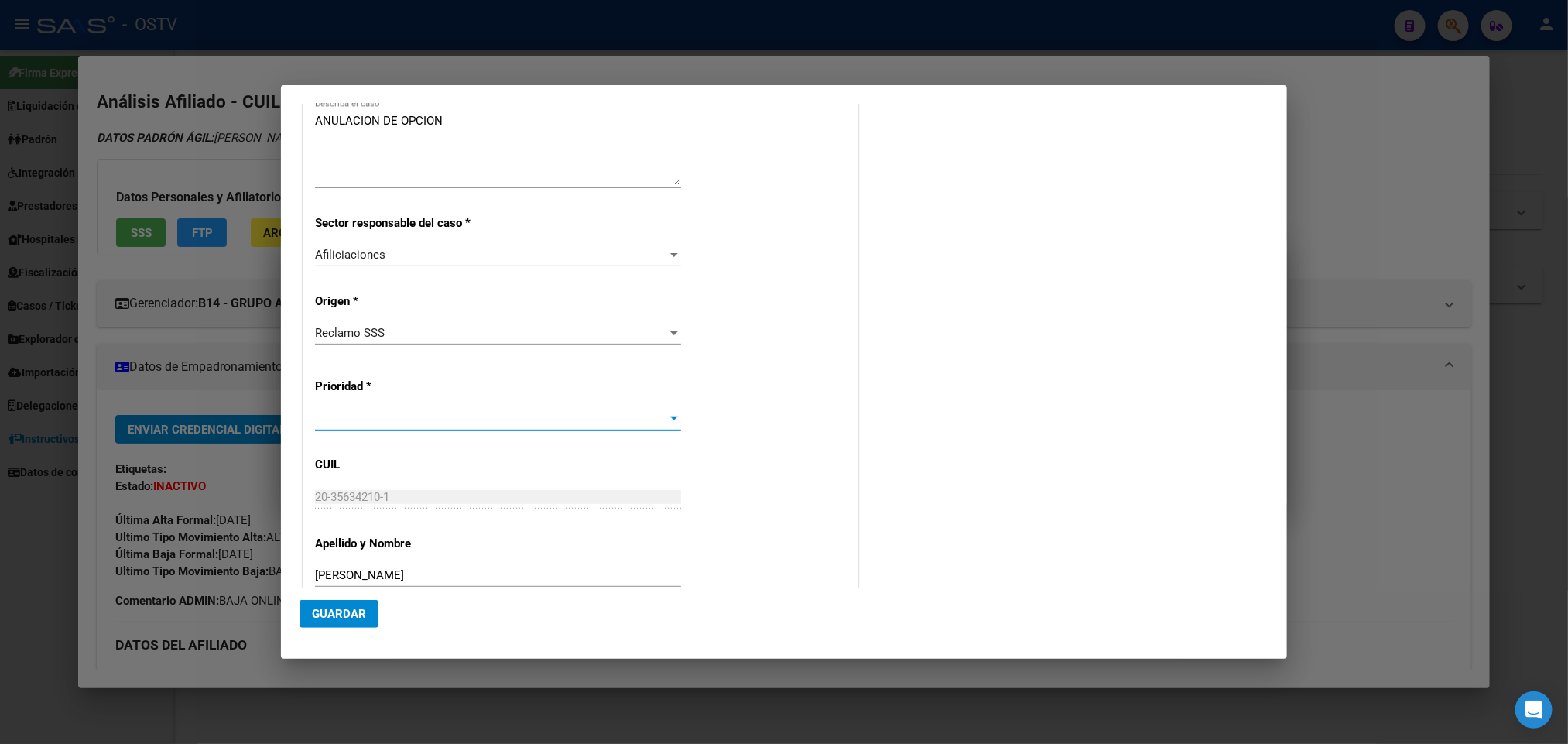
click at [374, 420] on span at bounding box center [491, 419] width 352 height 14
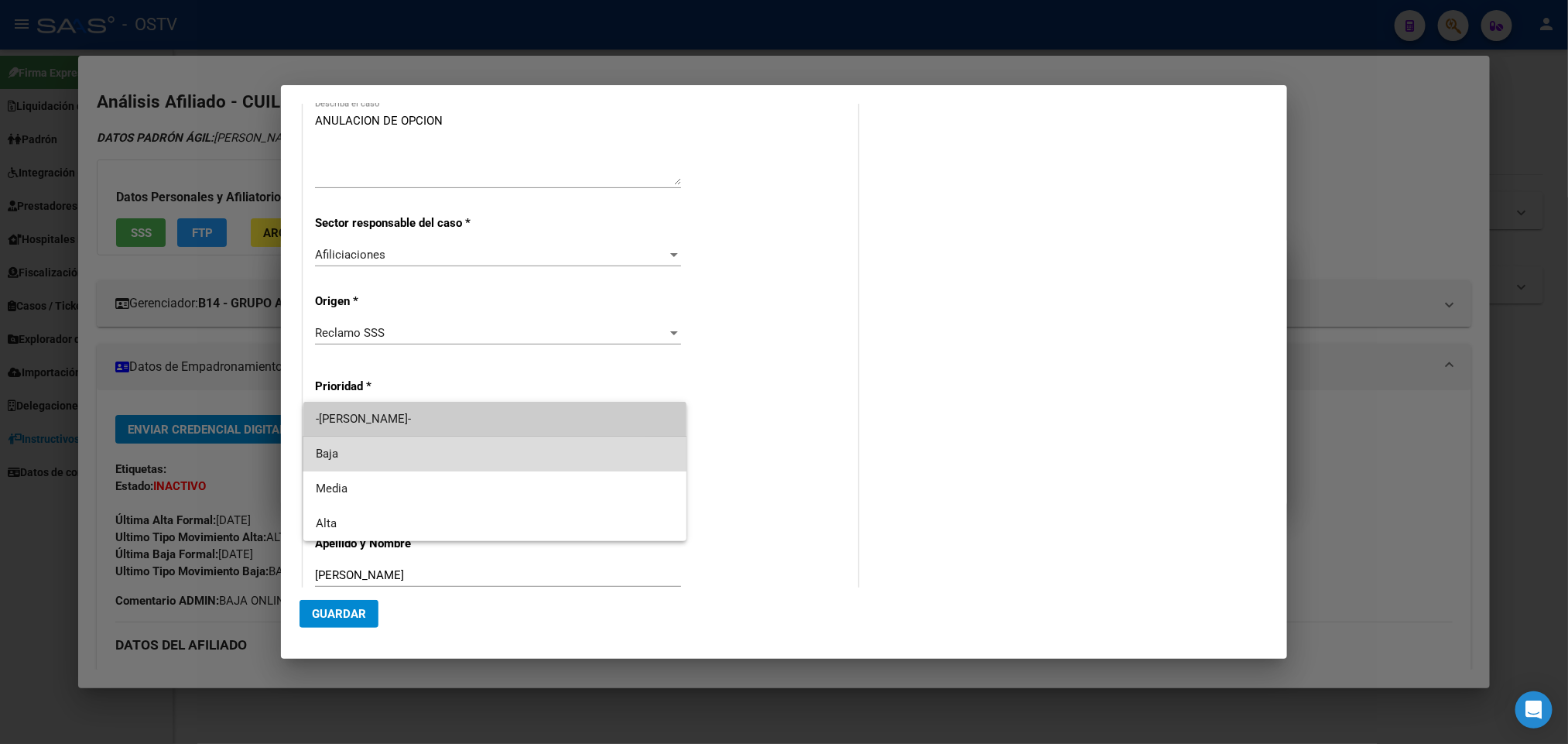
click at [372, 439] on span "Baja" at bounding box center [495, 454] width 359 height 35
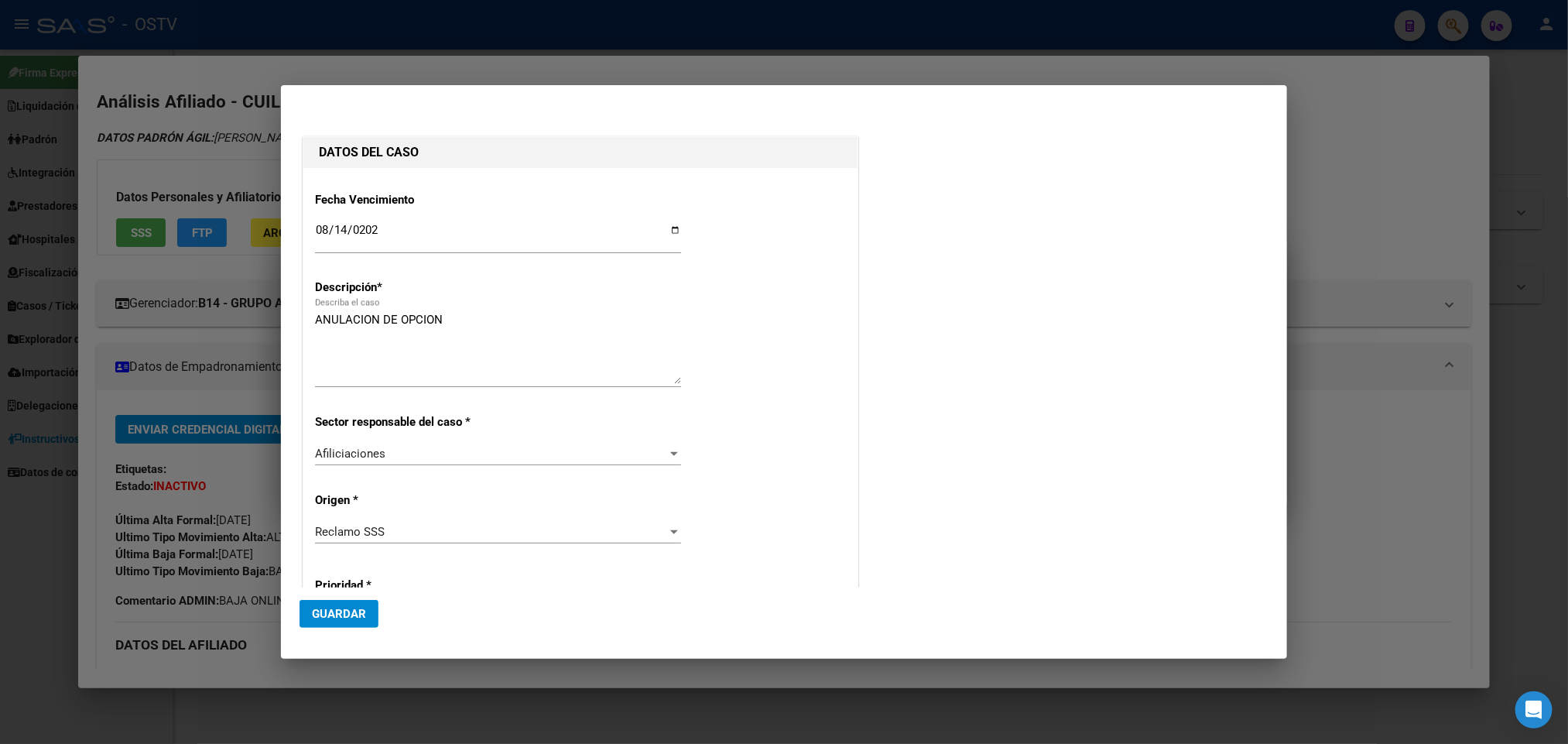
scroll to position [0, 0]
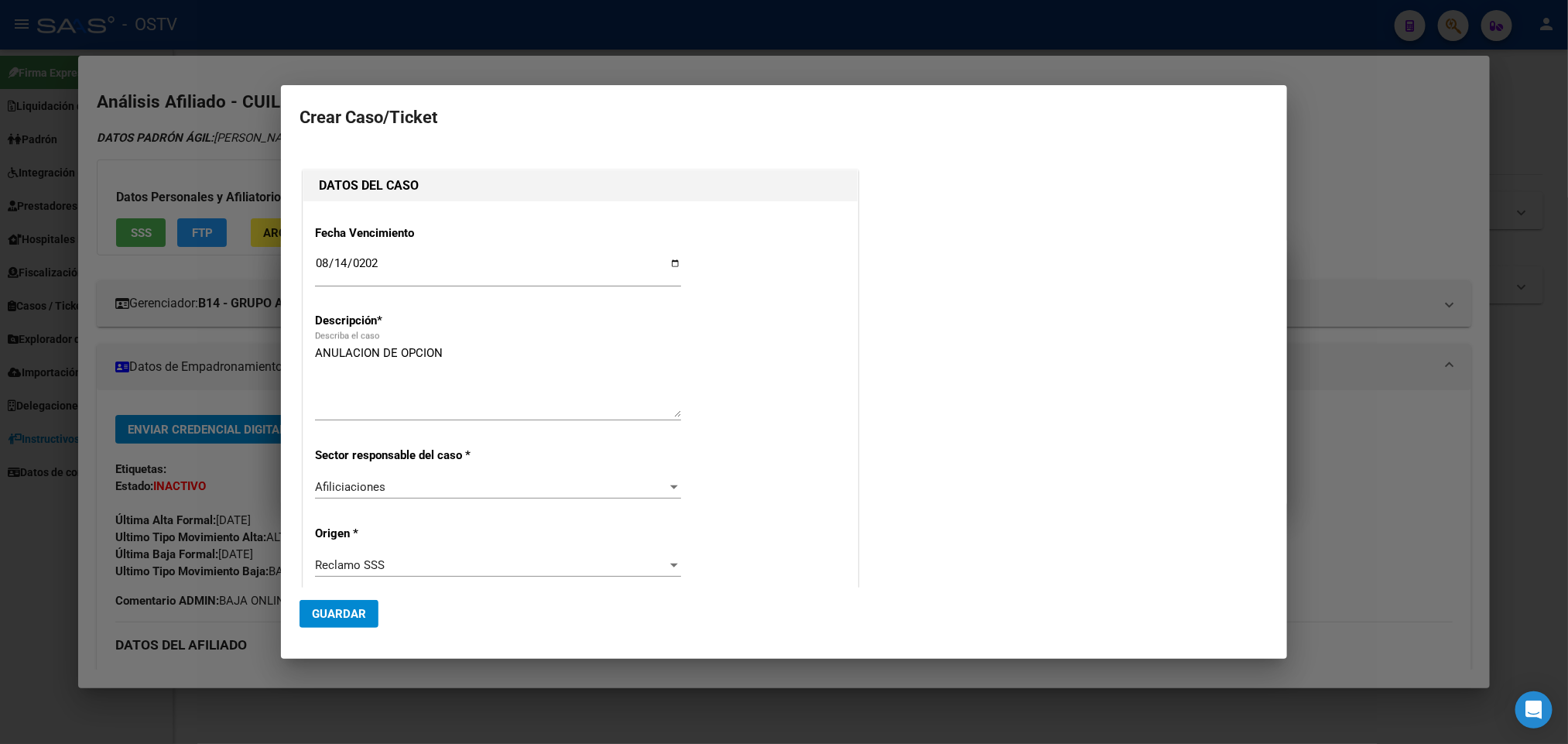
click at [339, 614] on span "Guardar" at bounding box center [339, 614] width 54 height 14
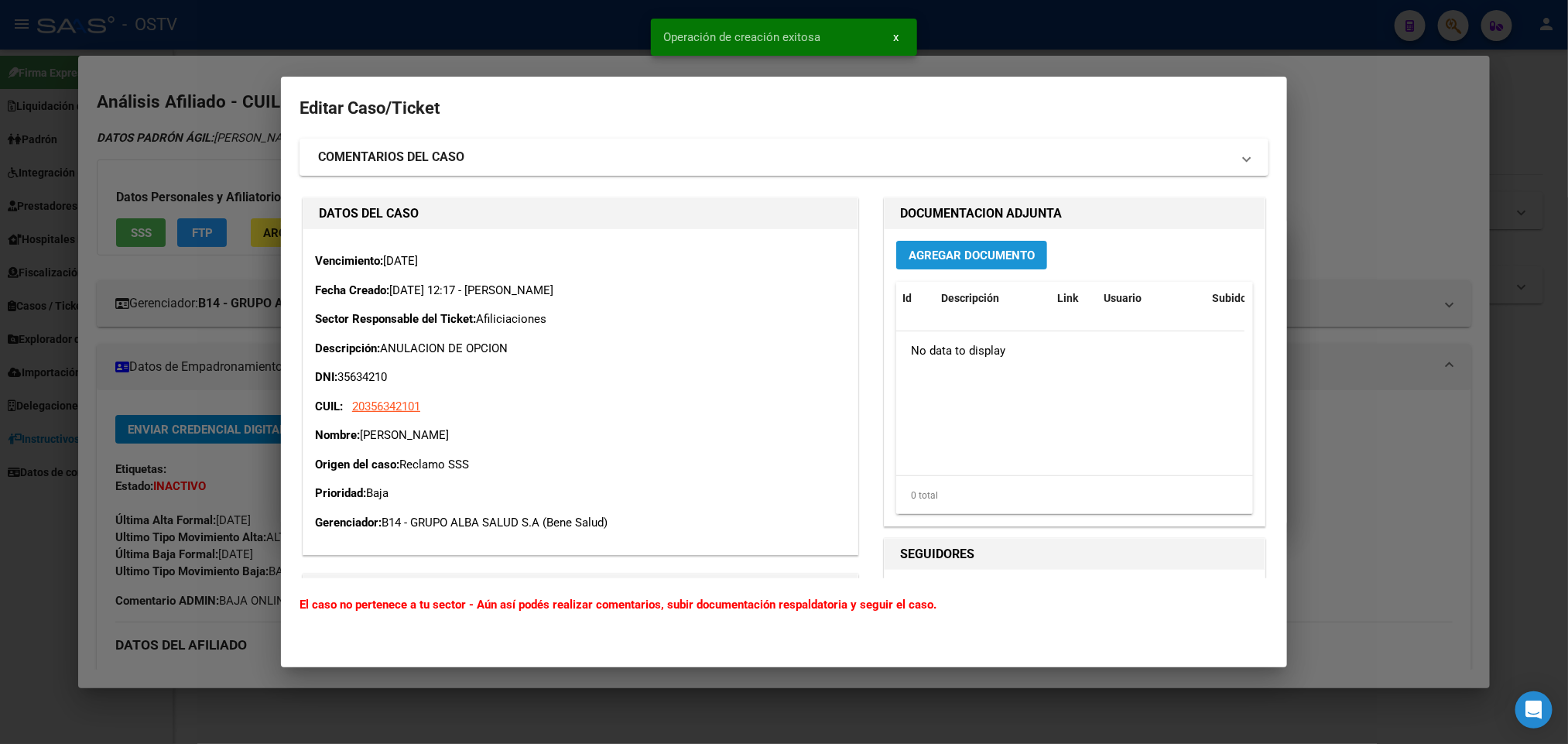
click at [951, 251] on span "Agregar Documento" at bounding box center [972, 256] width 126 height 14
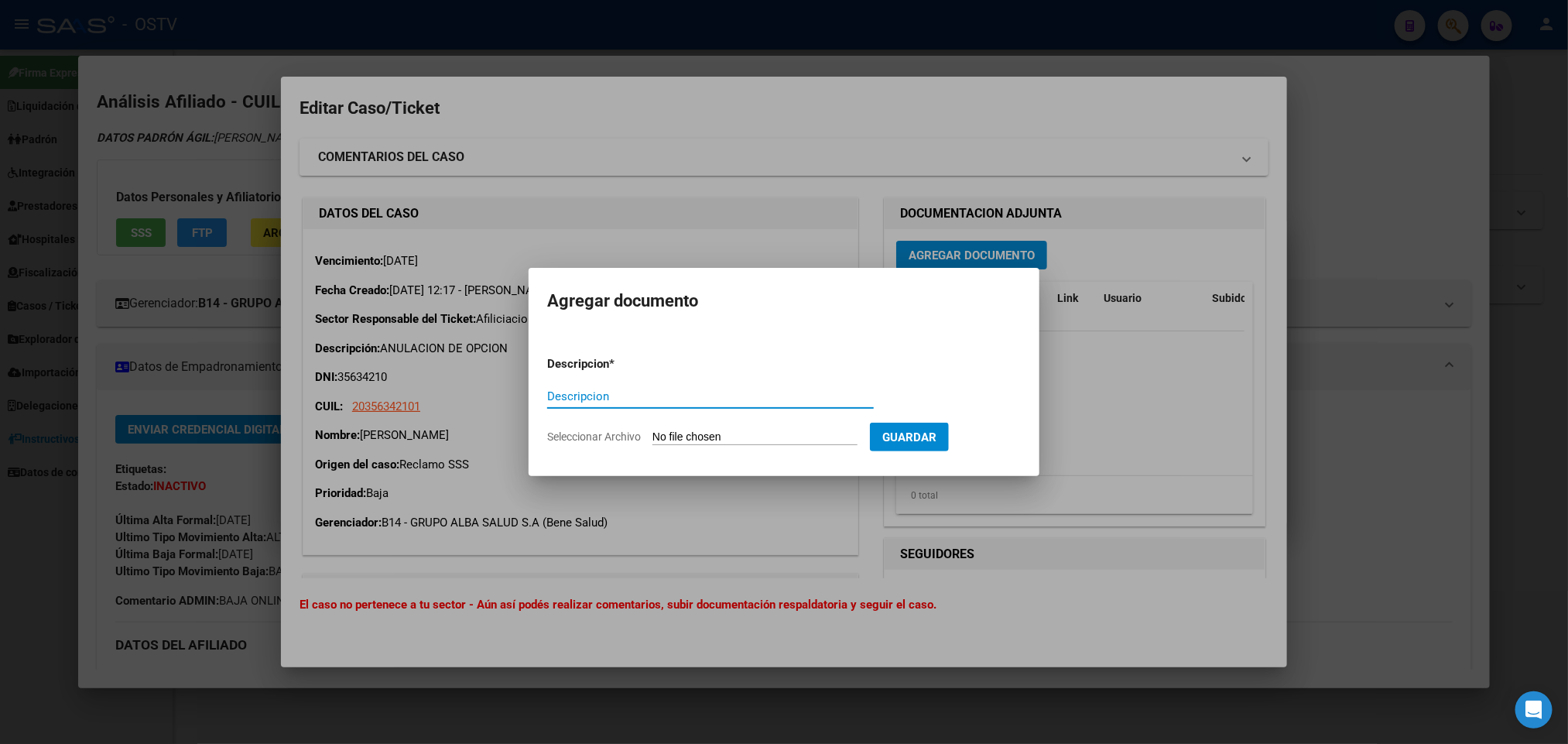
click at [696, 426] on form "Descripcion * Descripcion Seleccionar Archivo Guardar" at bounding box center [784, 400] width 474 height 113
click at [696, 432] on input "Seleccionar Archivo" at bounding box center [756, 438] width 205 height 15
type input "C:\fakepath\IF-2025-68573039-APN-SGSUSS#SSS.pdf"
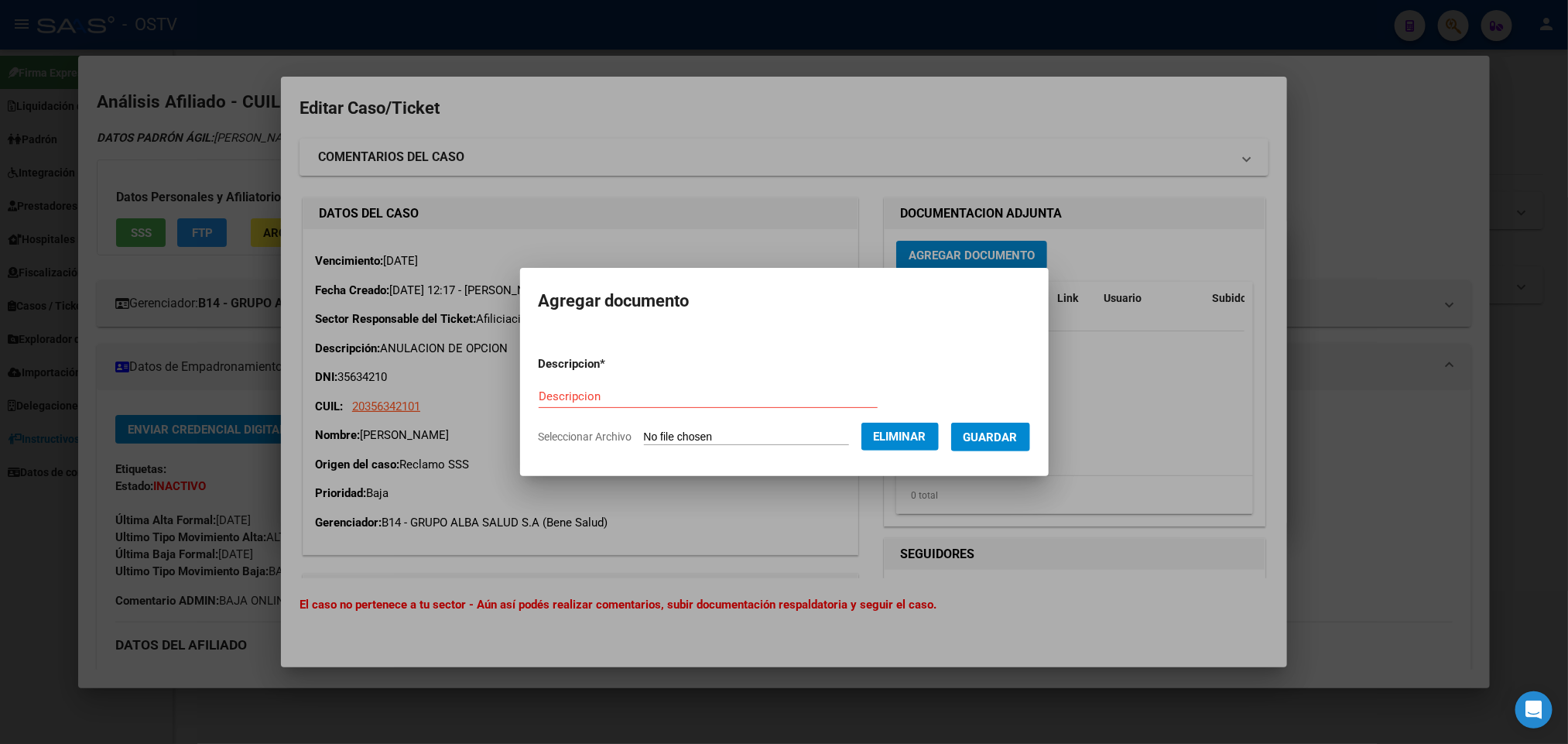
click at [630, 400] on input "Descripcion" at bounding box center [707, 396] width 339 height 14
paste input "IF-2025-68573039-APN-SGSUSS#SSS"
type input "IF-2025-68573039-APN-SGSUSS#SSS"
click at [1018, 435] on span "Guardar" at bounding box center [991, 438] width 54 height 14
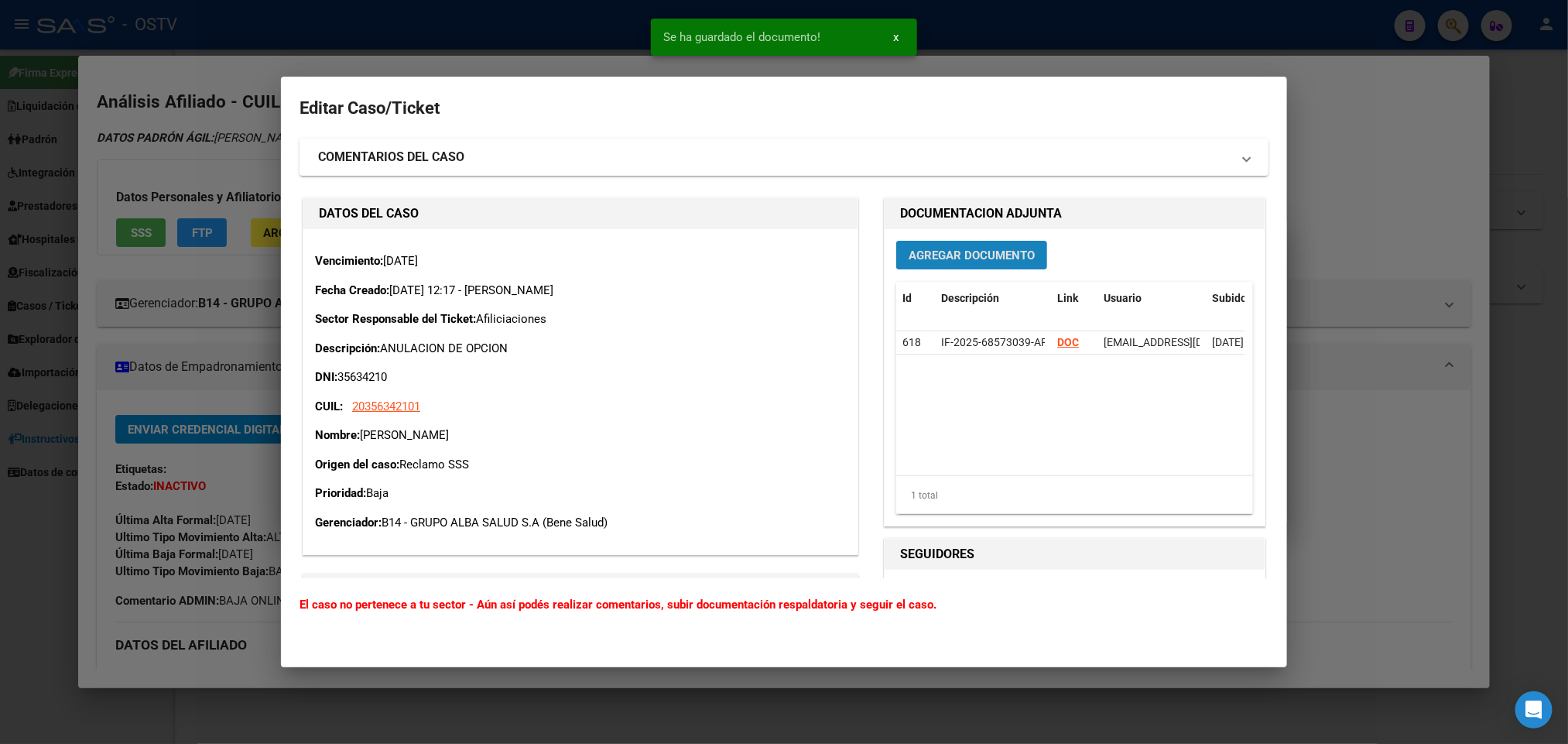
click at [953, 257] on span "Agregar Documento" at bounding box center [972, 256] width 126 height 14
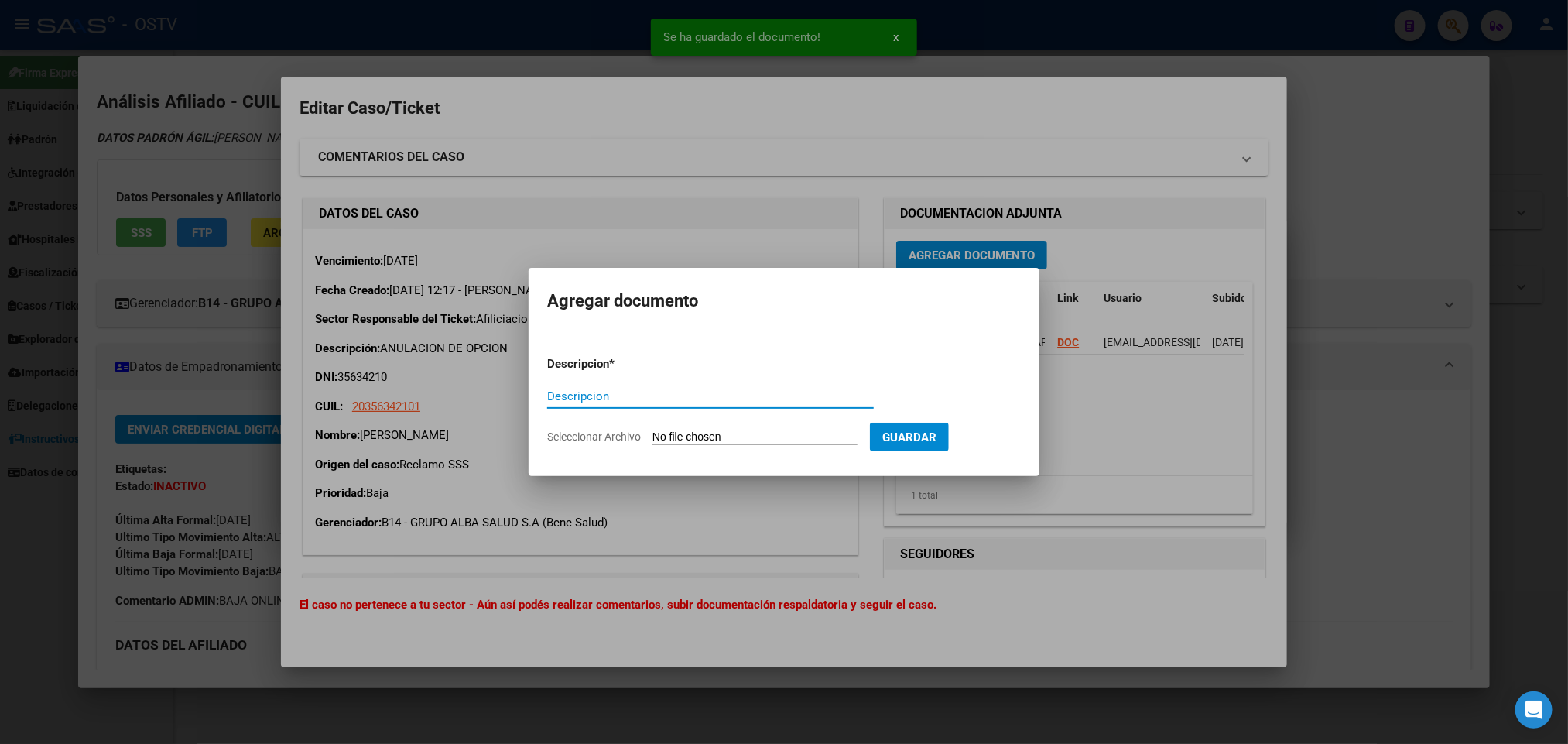
click at [762, 438] on input "Seleccionar Archivo" at bounding box center [756, 438] width 205 height 15
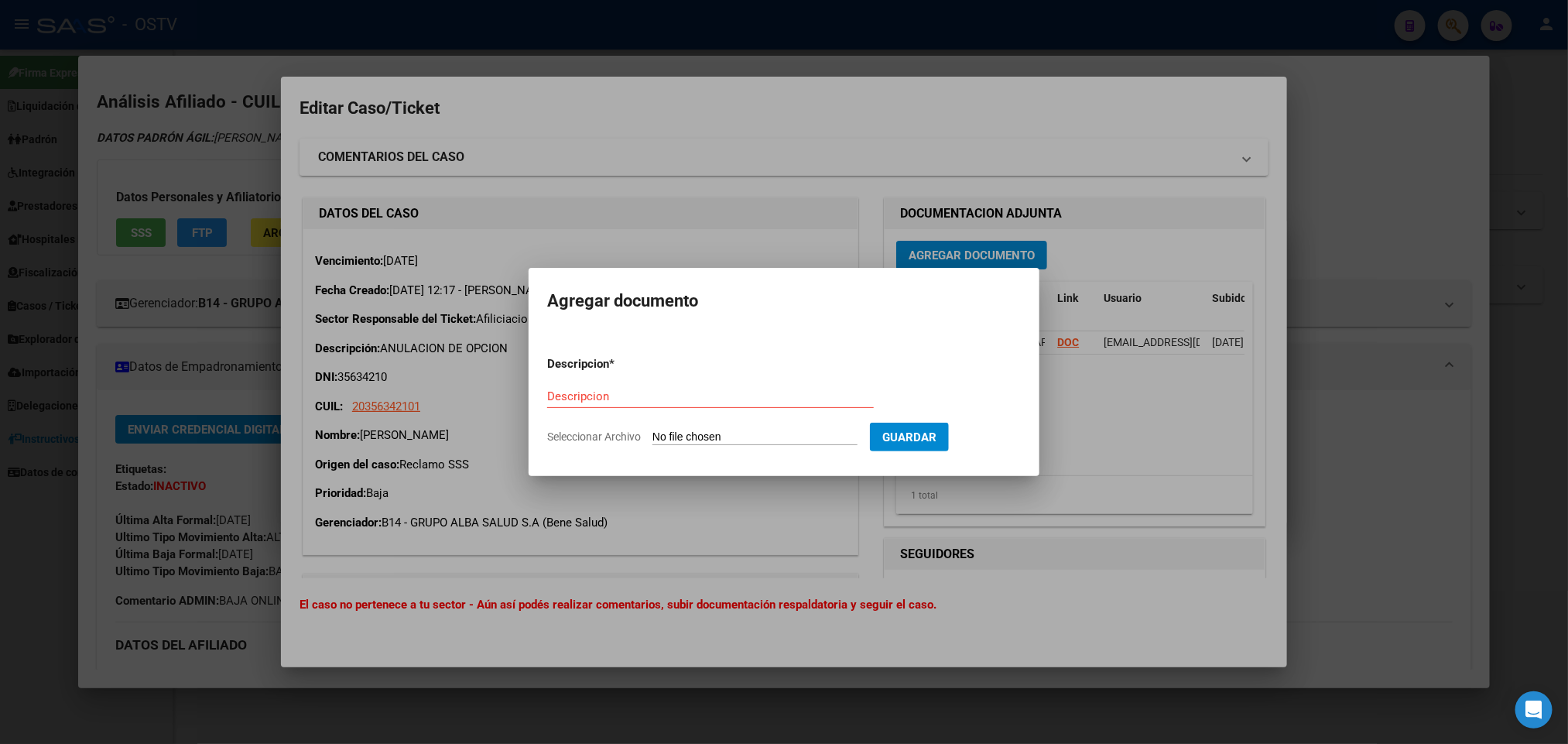
type input "C:\fakepath\IF-2025-68563269-APN-SGSUSS#SSS.pdf"
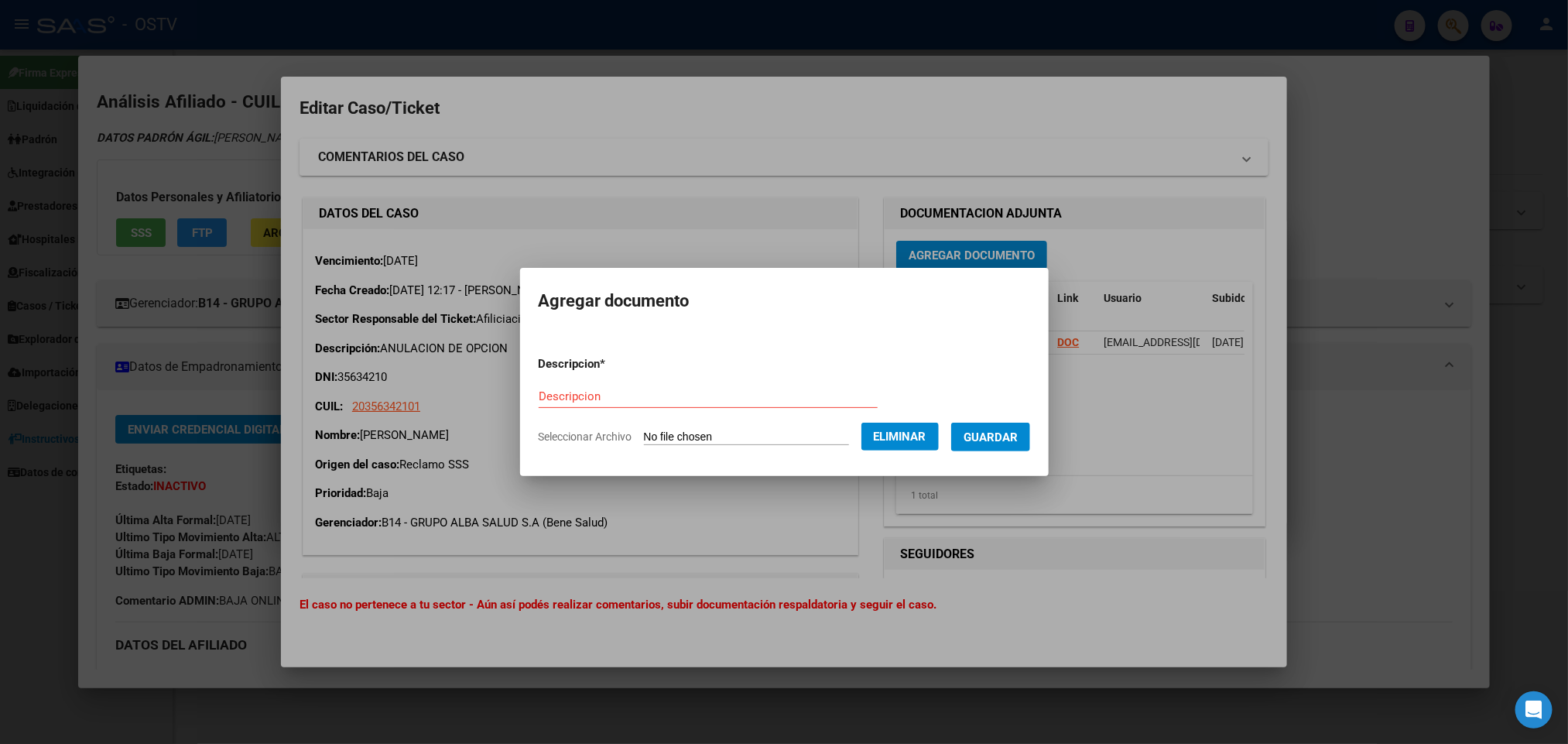
click at [555, 410] on div "Descripcion" at bounding box center [707, 404] width 339 height 38
click at [557, 409] on div "Descripcion" at bounding box center [707, 404] width 339 height 38
click at [565, 403] on input "Descripcion" at bounding box center [707, 396] width 339 height 14
paste input "IF-2025-68563269-APN-SGSUSS#SSS"
type input "IF-2025-68563269-APN-SGSUSS#SSS"
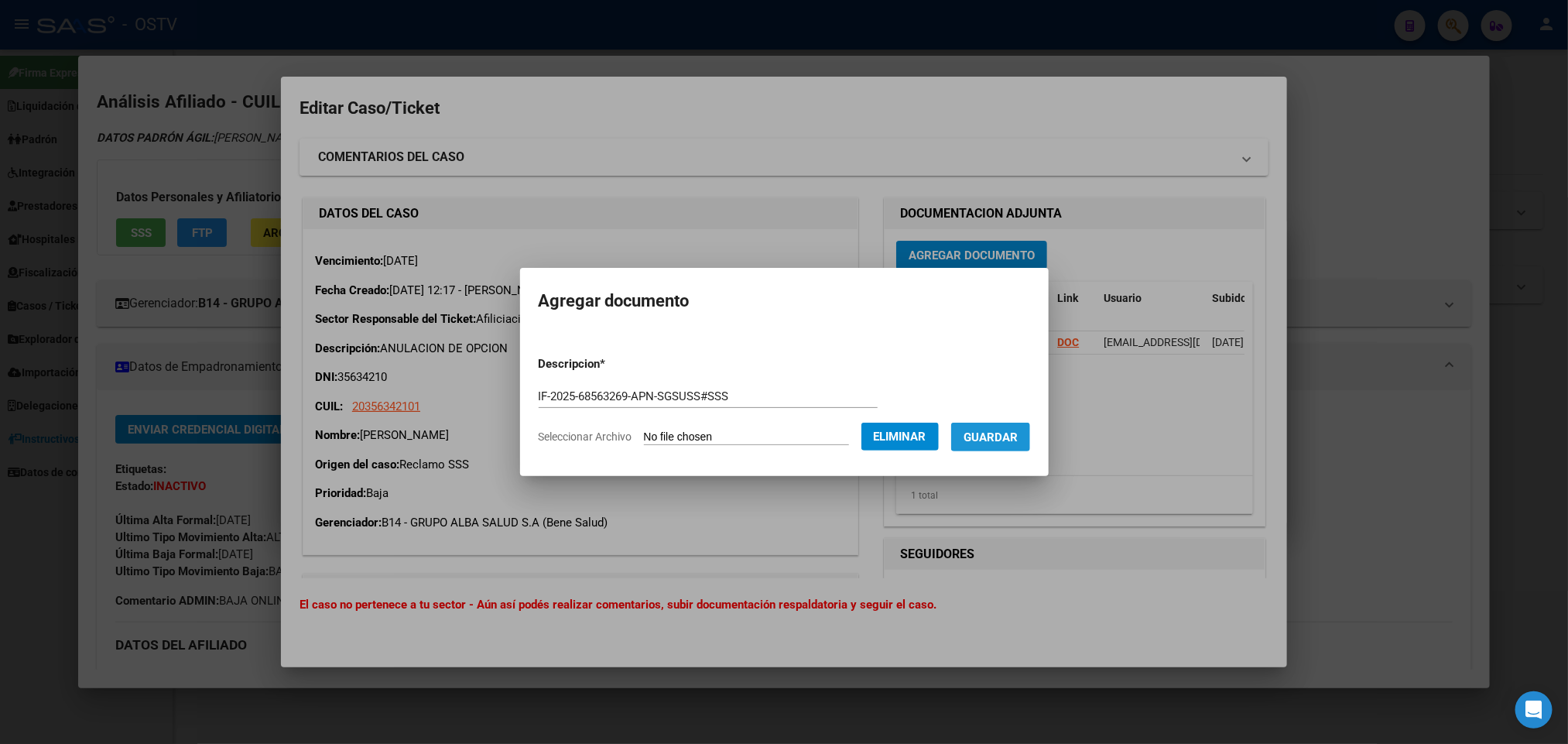
click at [1018, 442] on span "Guardar" at bounding box center [991, 438] width 54 height 14
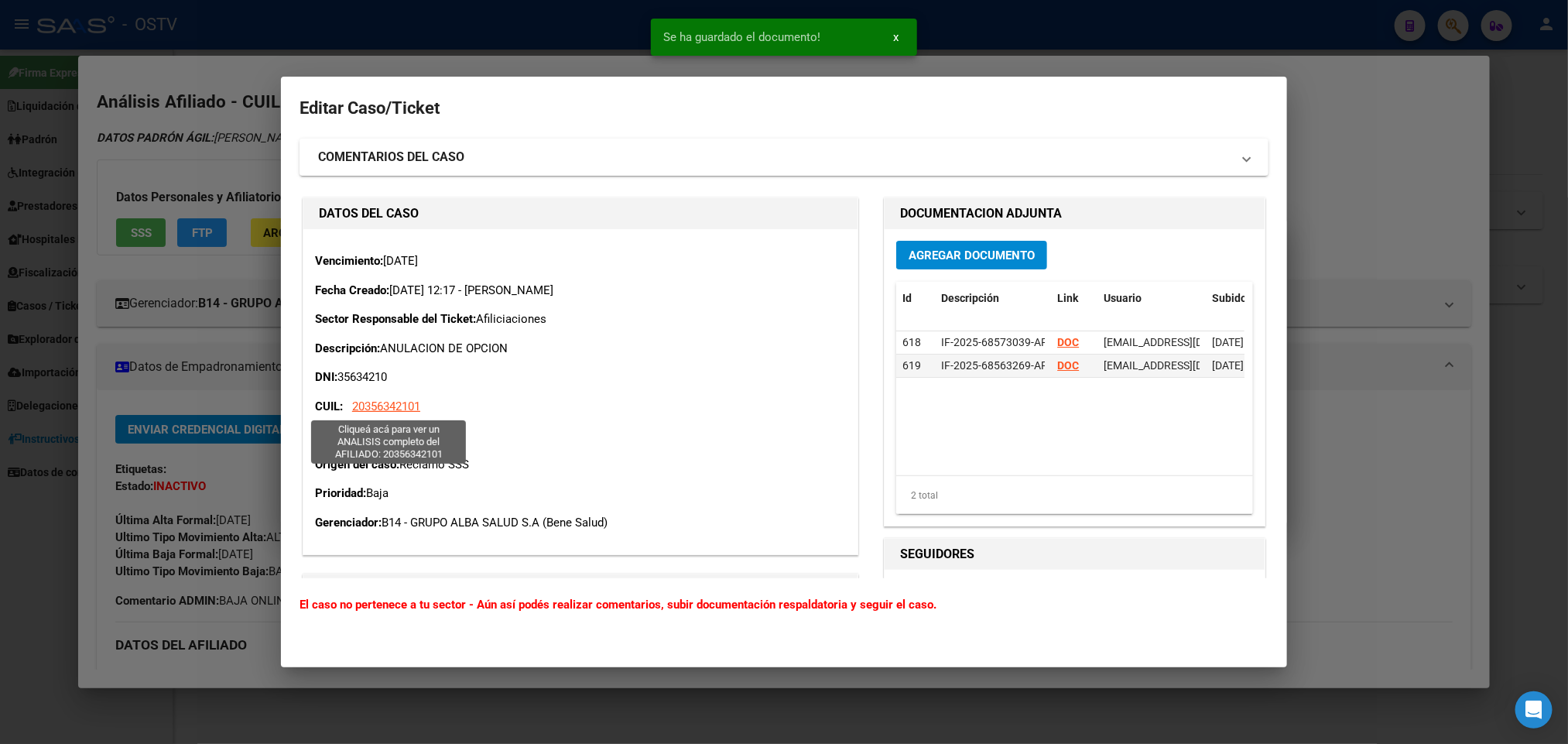
click at [388, 408] on span "20356342101" at bounding box center [386, 407] width 68 height 14
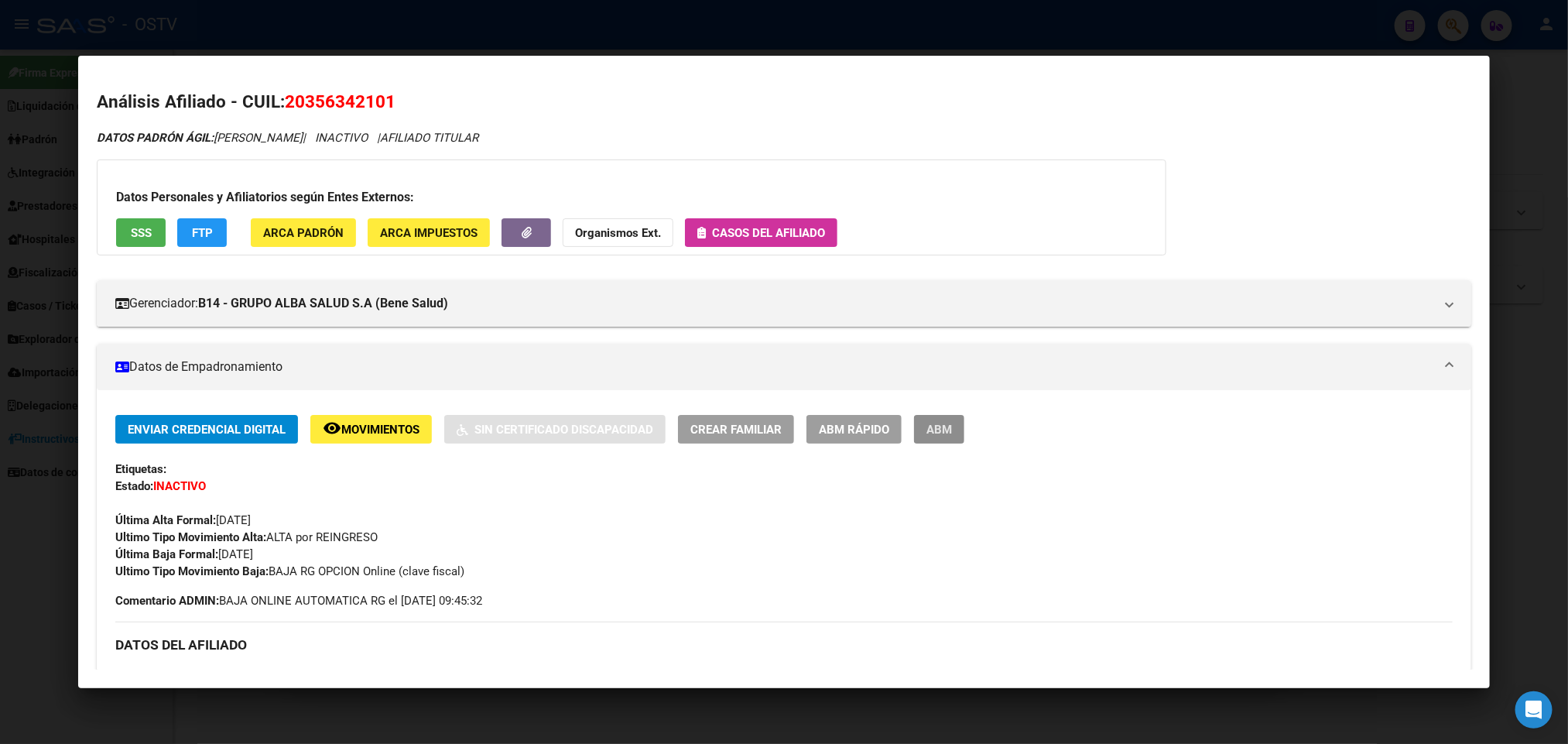
click at [934, 430] on span "ABM" at bounding box center [940, 430] width 25 height 14
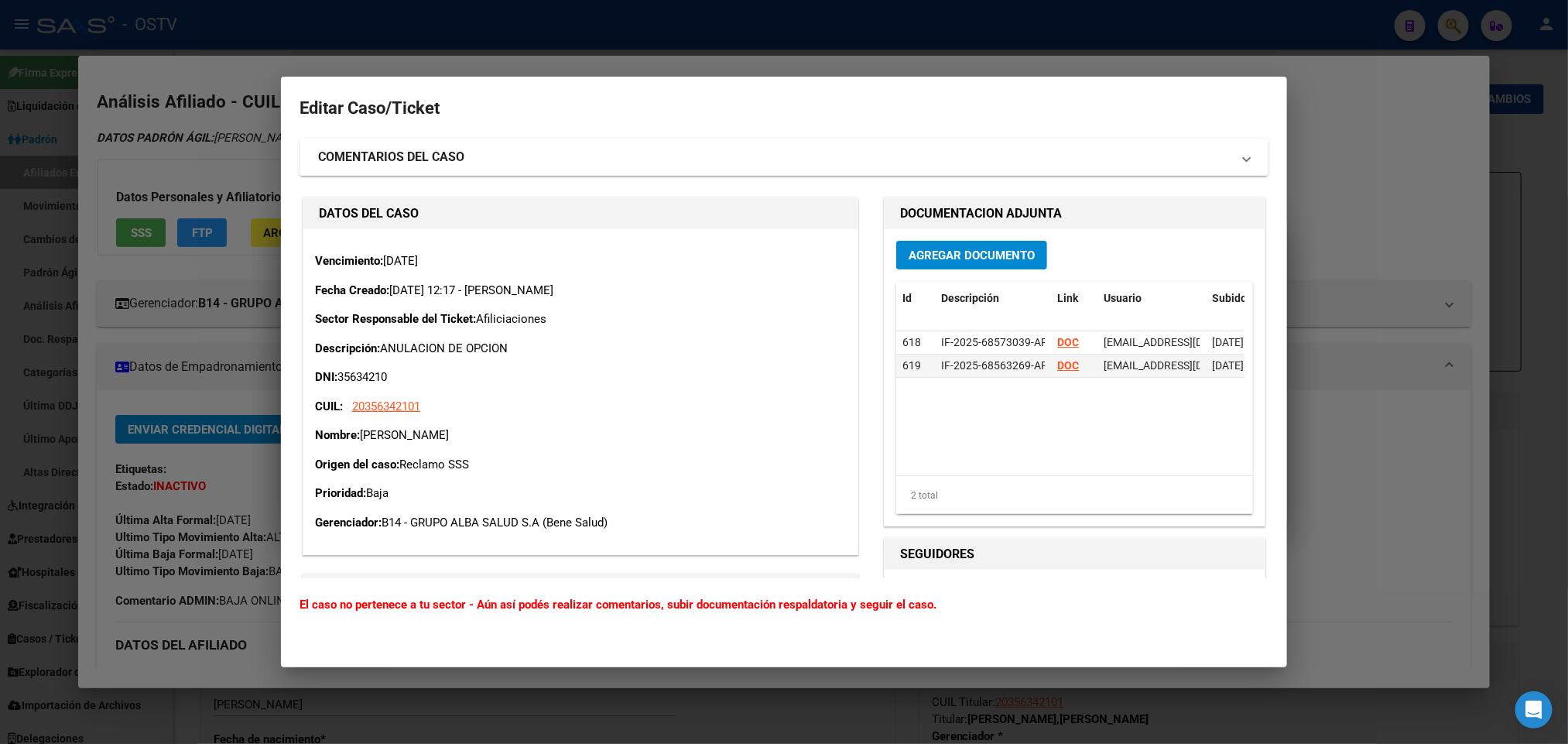
radio input "true"
type input "30-55541422-2"
click at [73, 329] on div at bounding box center [784, 372] width 1568 height 744
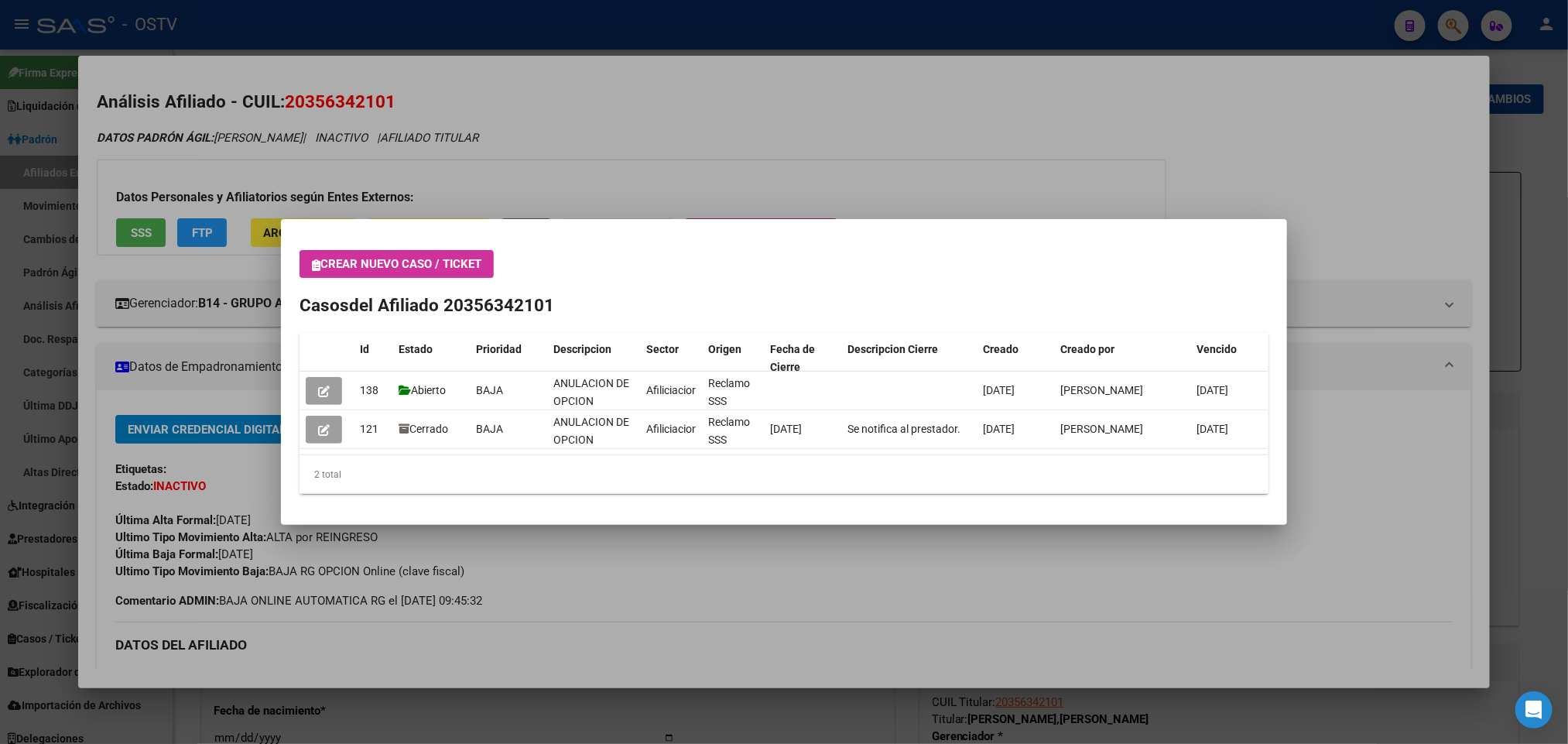
click at [640, 216] on div at bounding box center [784, 372] width 1568 height 744
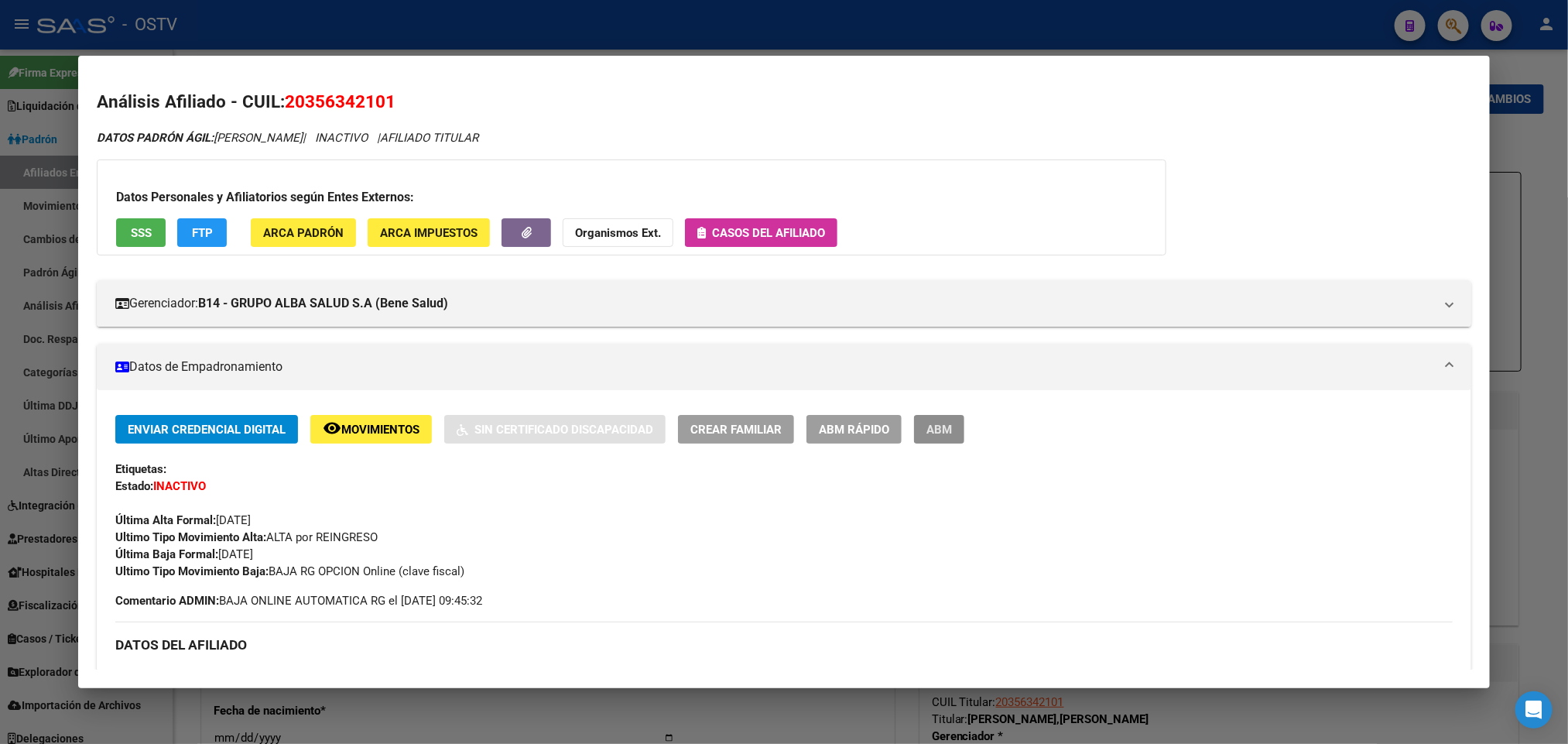
click at [927, 430] on span "ABM" at bounding box center [940, 430] width 25 height 14
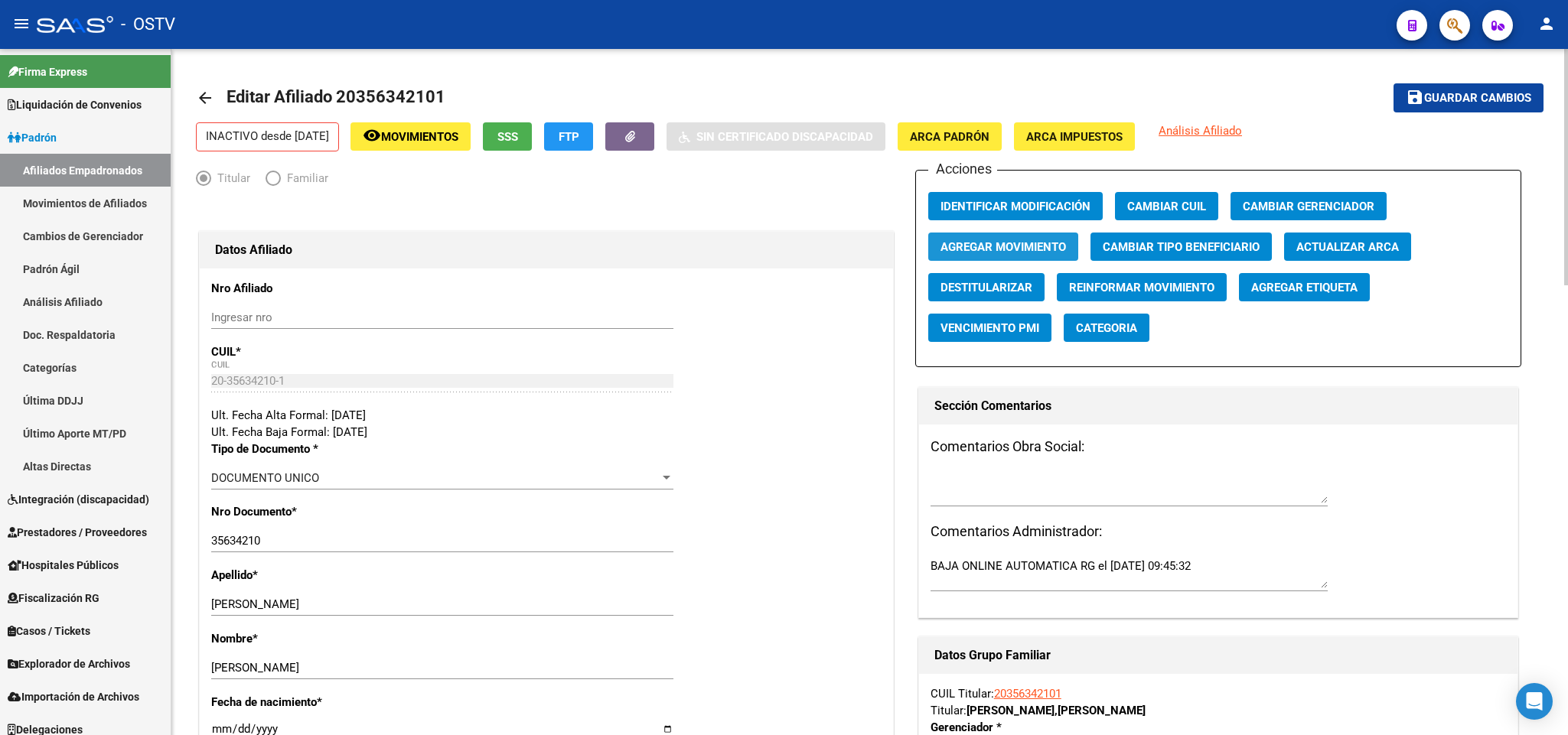
click at [1047, 254] on span "Agregar Movimiento" at bounding box center [1003, 247] width 126 height 14
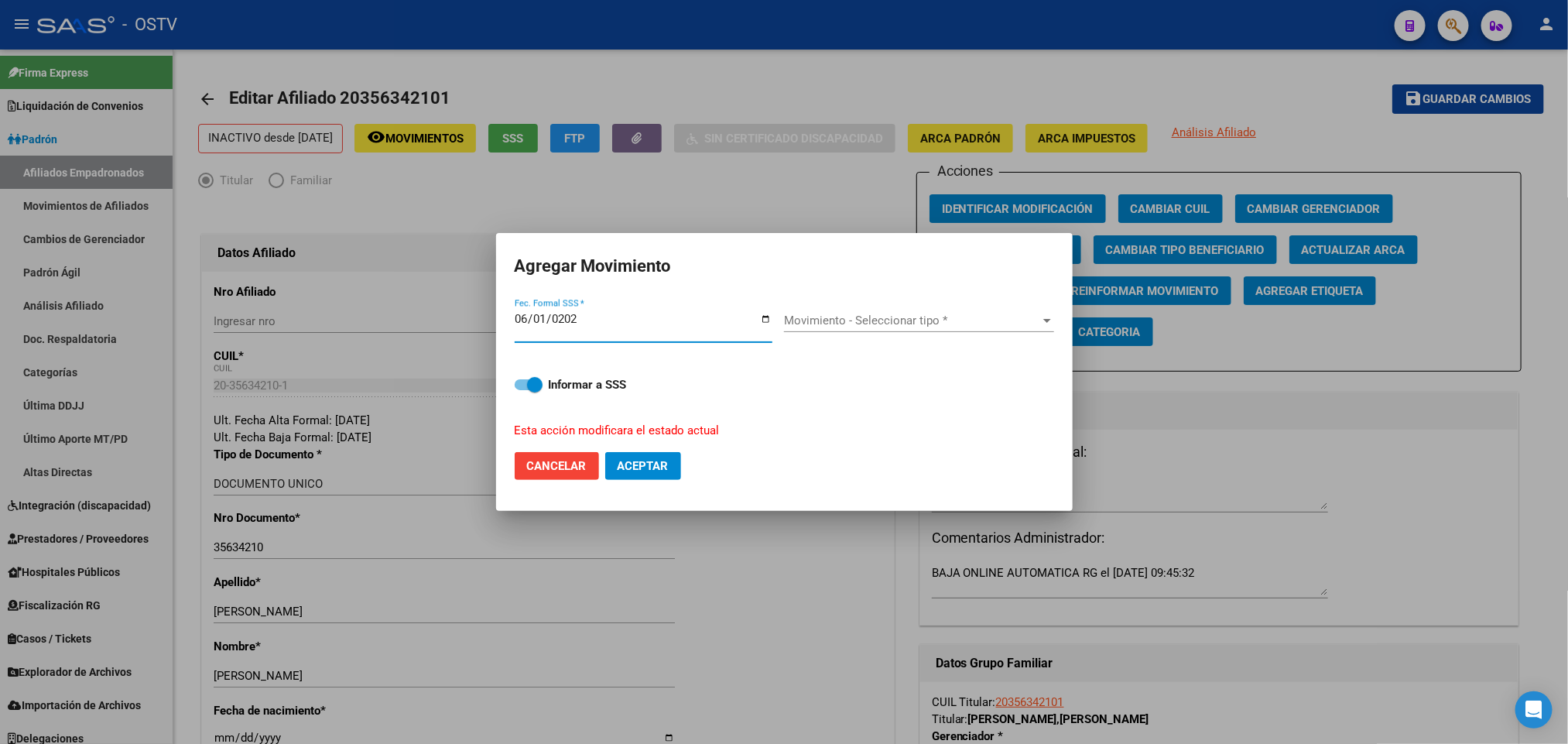
type input "2025-06-01"
click at [885, 318] on span "Movimiento - Seleccionar tipo *" at bounding box center [912, 321] width 257 height 14
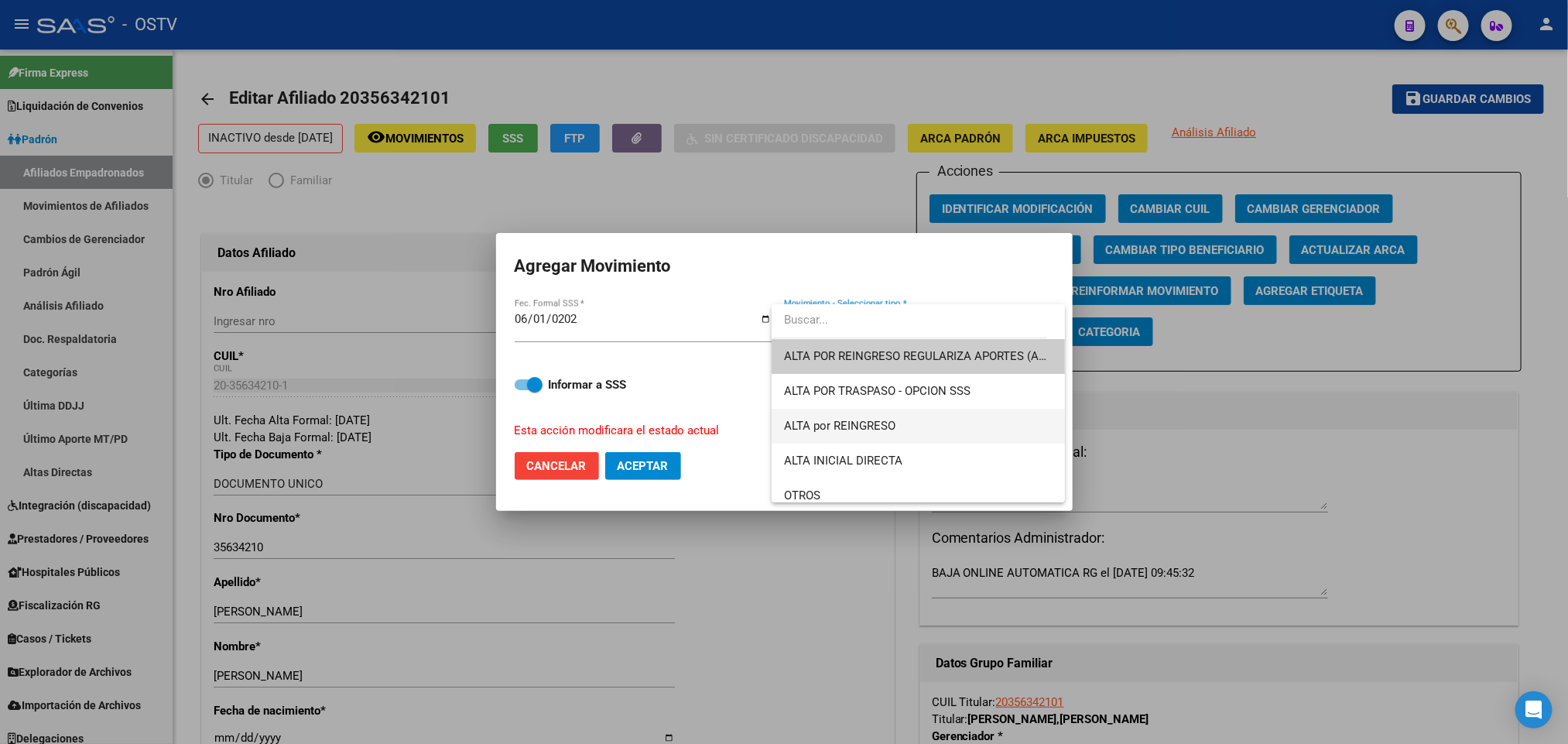
click at [957, 414] on span "ALTA por REINGRESO" at bounding box center [918, 426] width 268 height 35
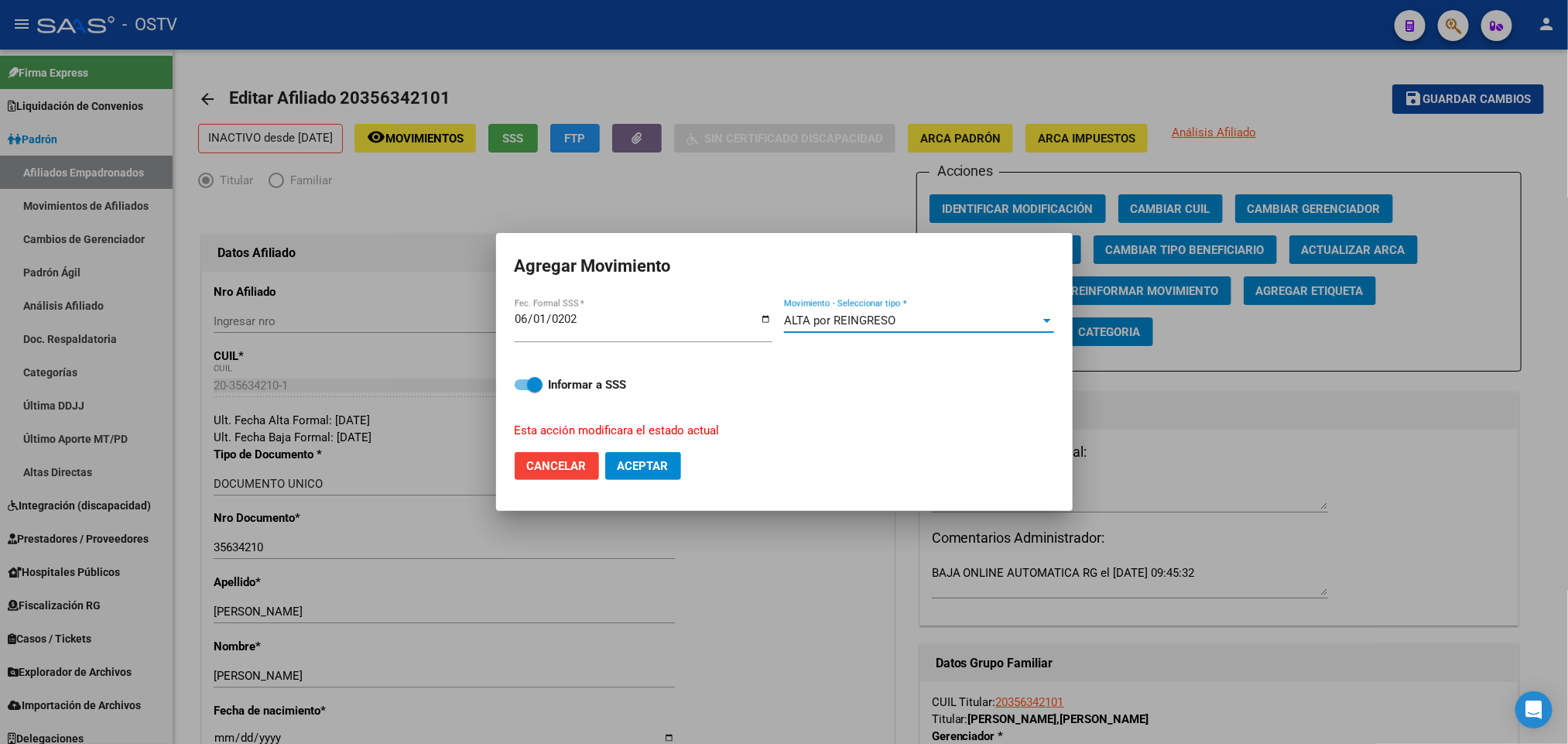
click at [860, 316] on span "ALTA por REINGRESO" at bounding box center [839, 321] width 111 height 14
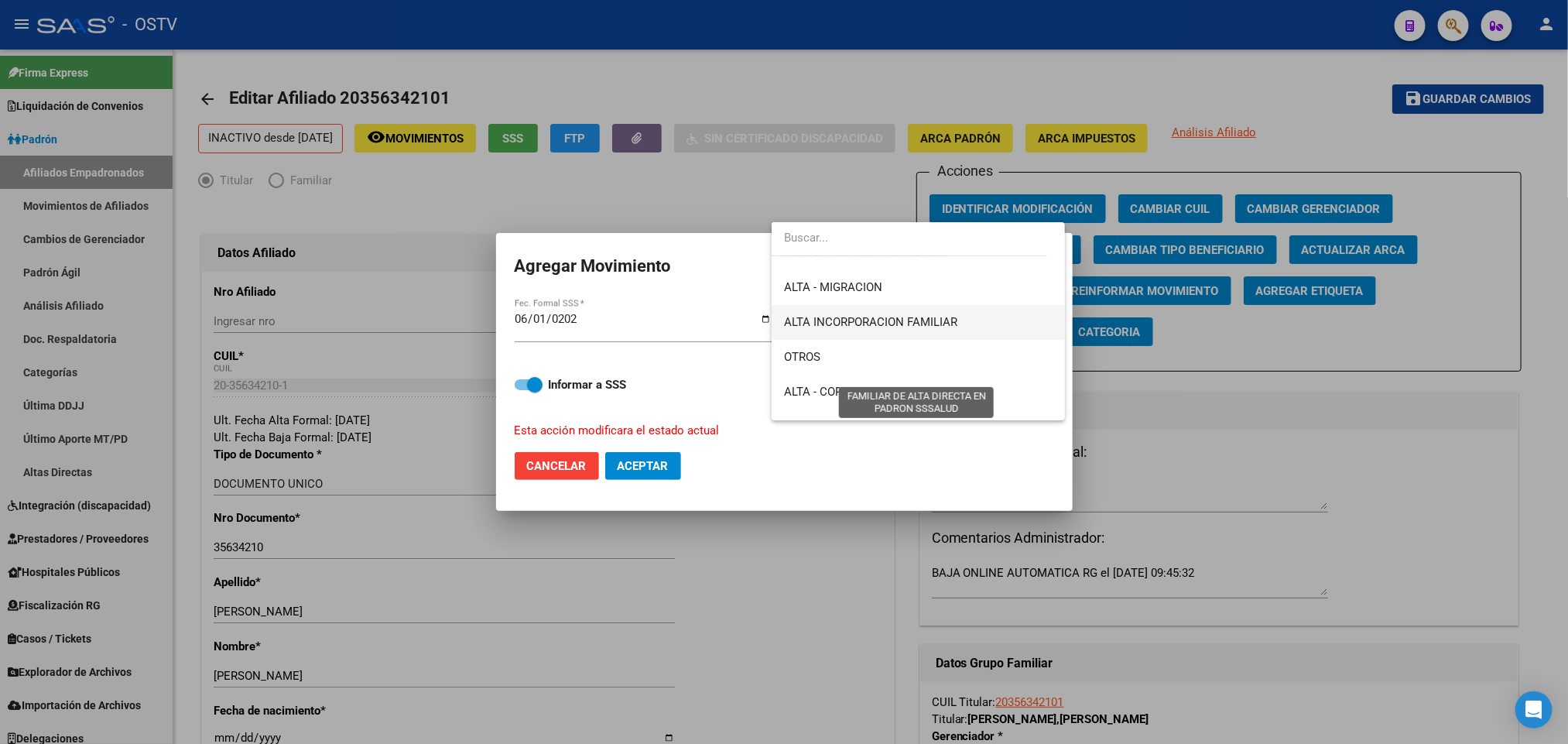
scroll to position [139, 0]
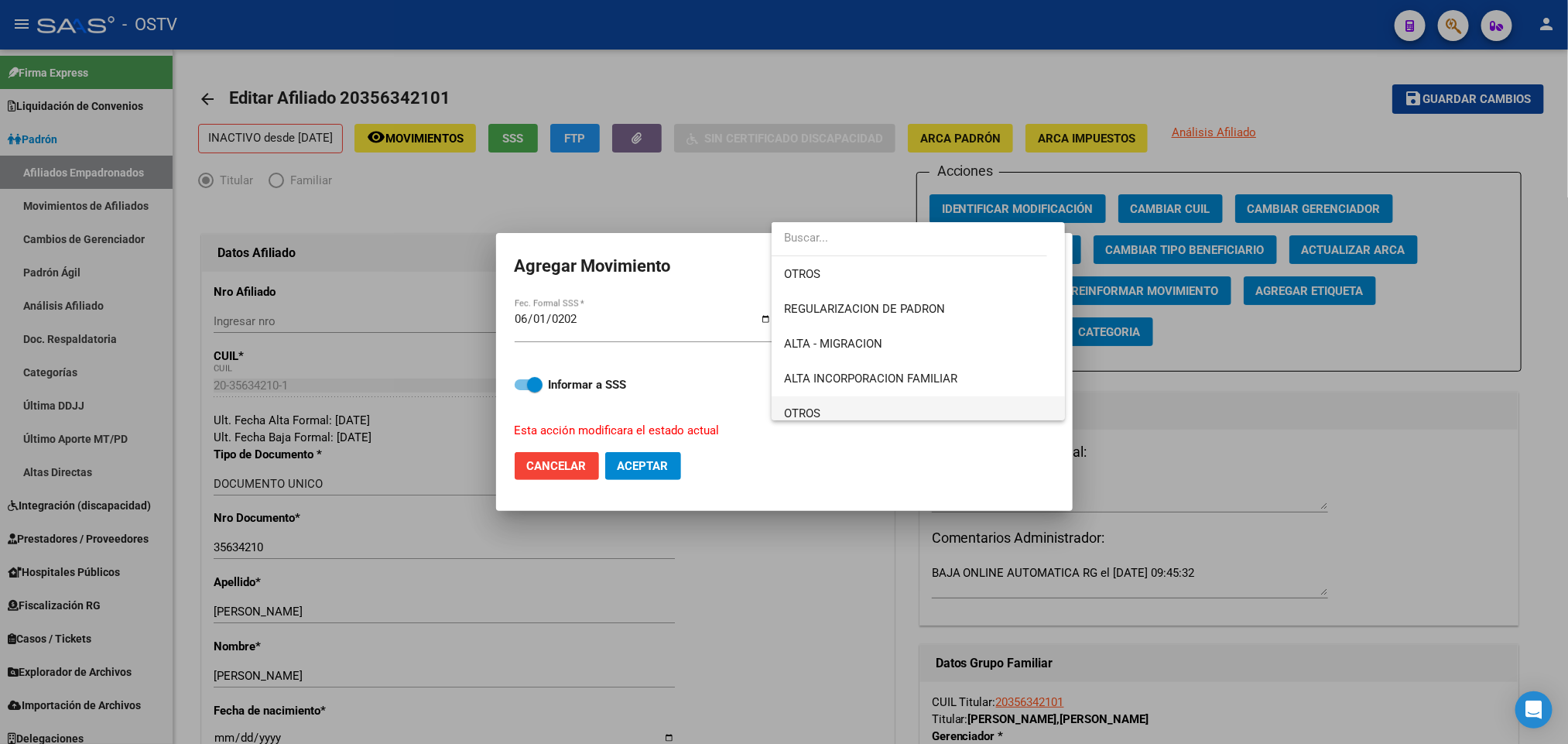
click at [876, 409] on span "OTROS" at bounding box center [918, 414] width 268 height 35
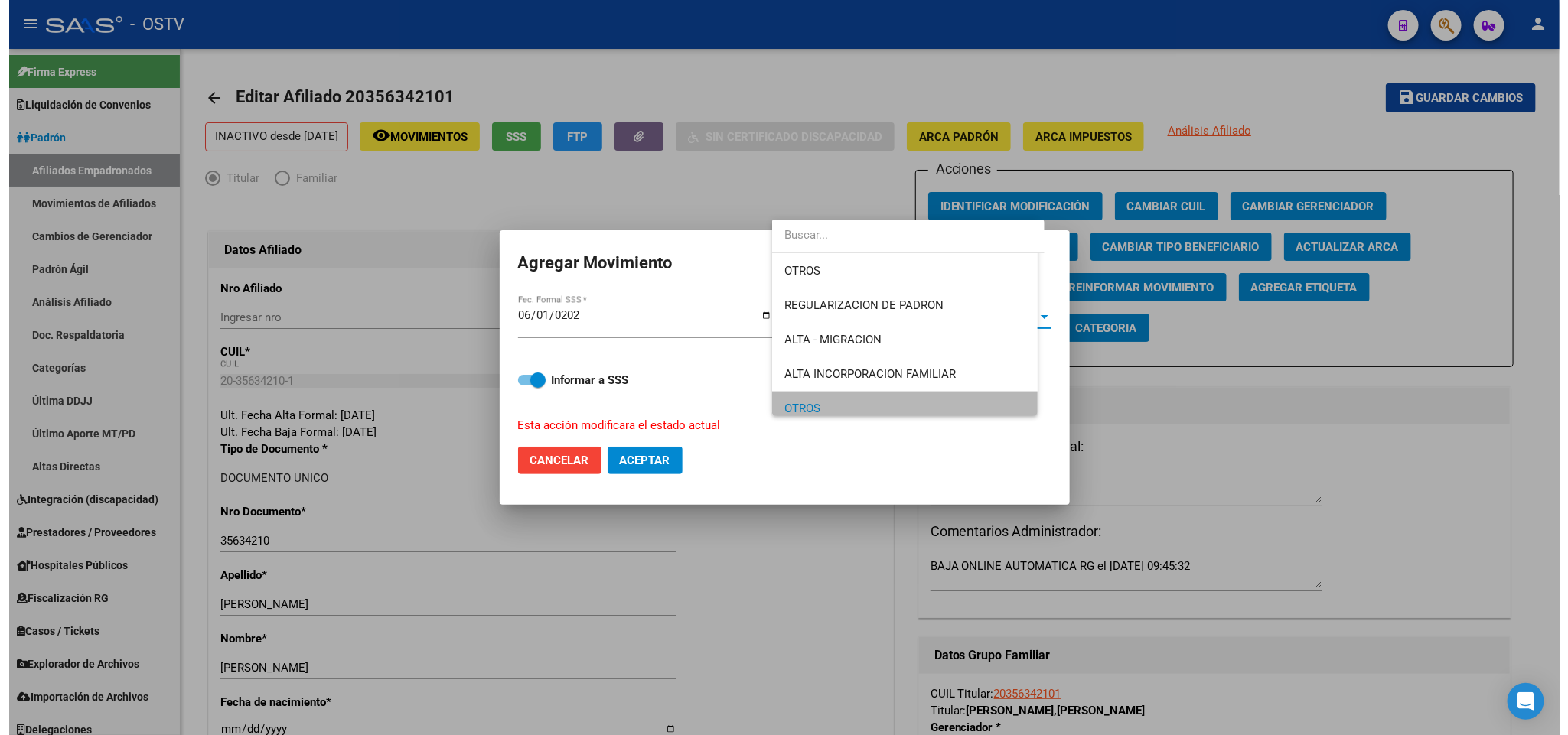
scroll to position [147, 0]
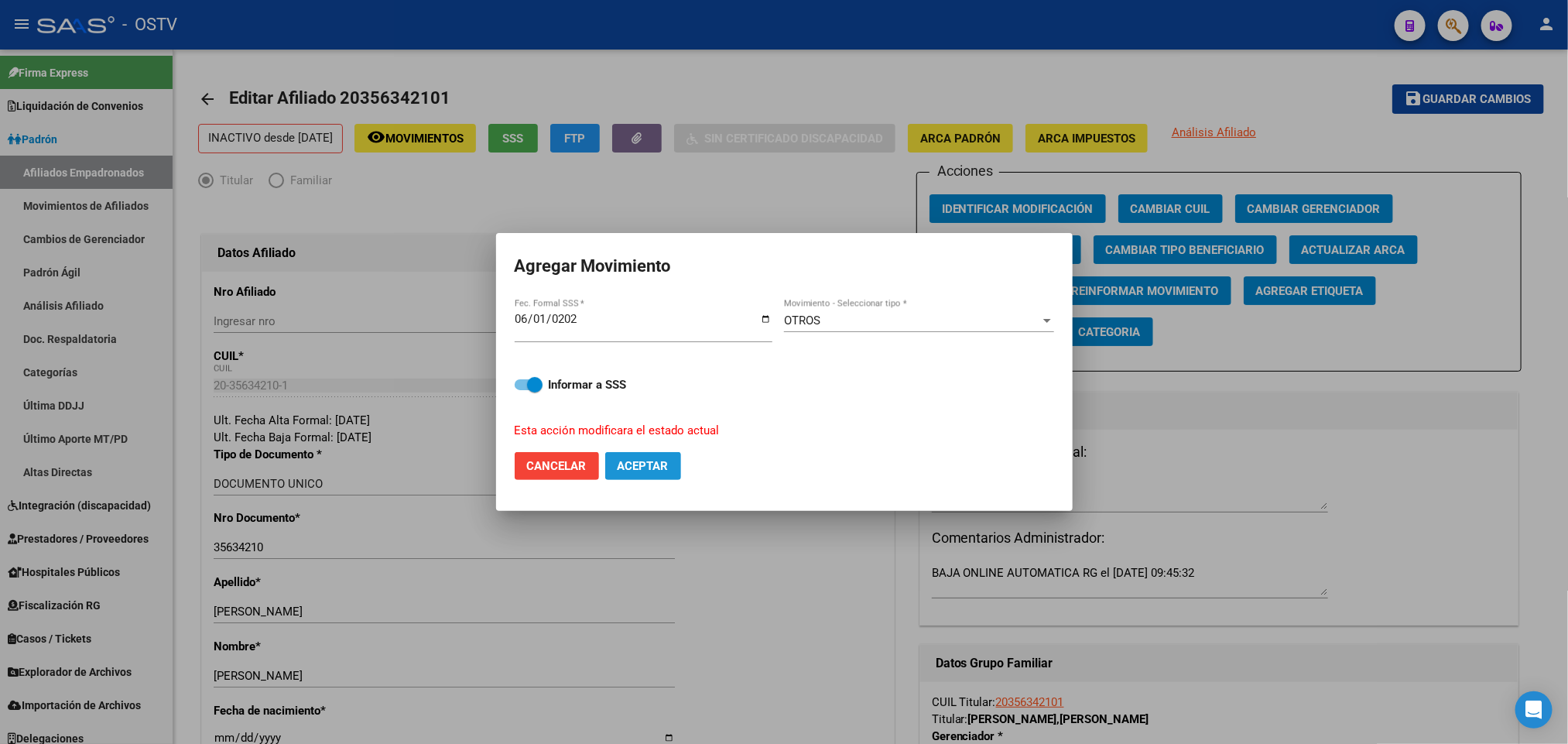
click at [646, 464] on span "Aceptar" at bounding box center [643, 466] width 51 height 14
checkbox input "false"
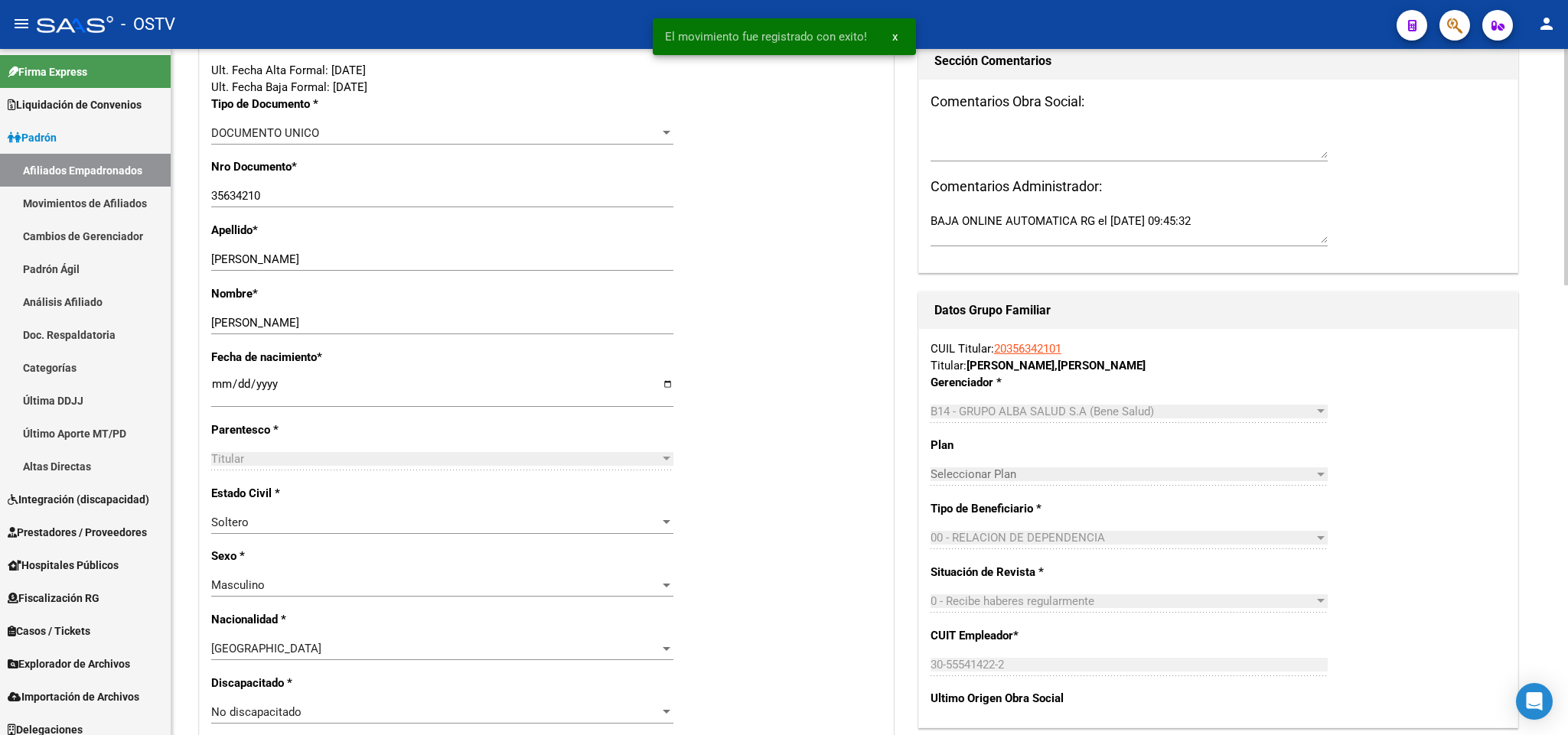
scroll to position [44, 0]
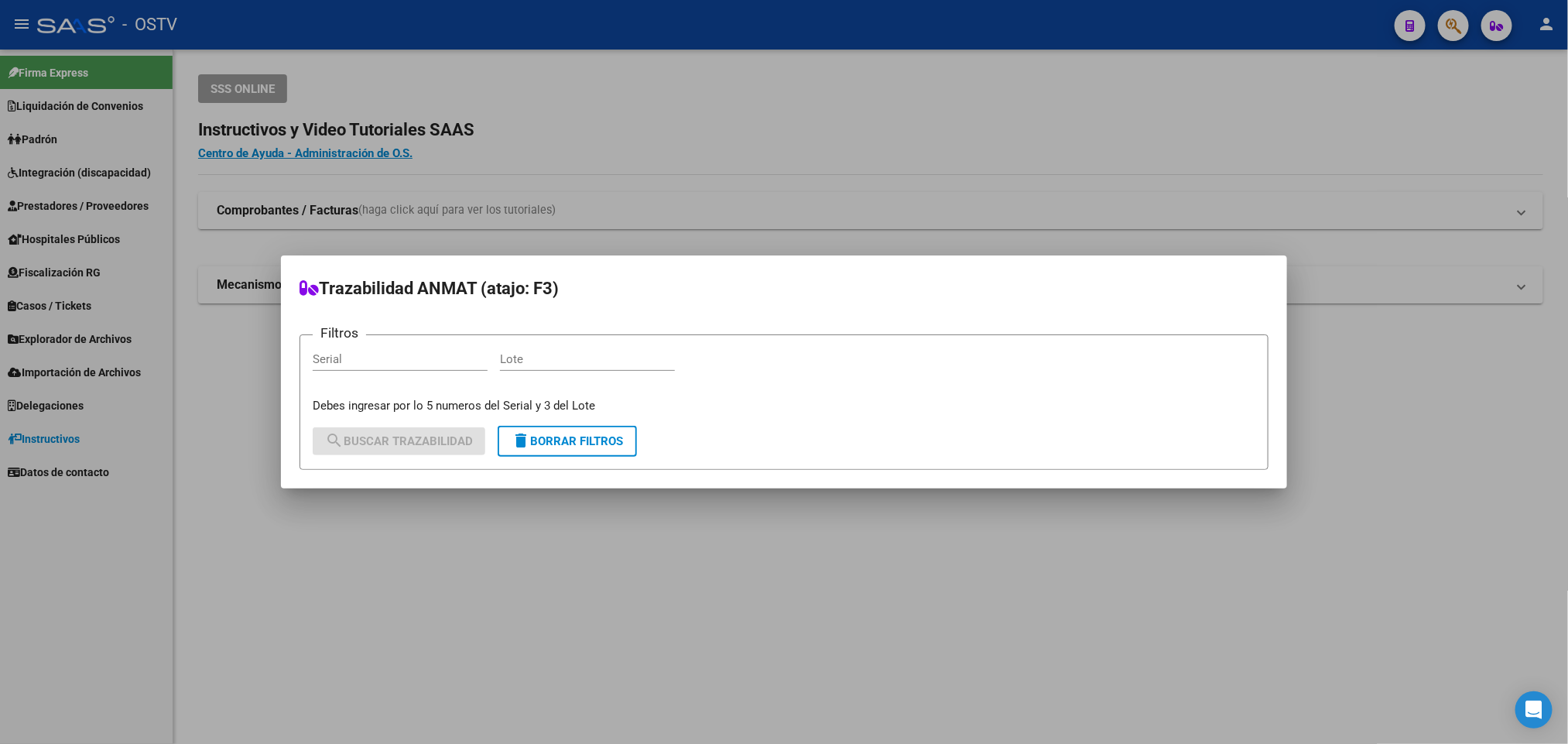
click at [178, 543] on div at bounding box center [784, 372] width 1568 height 744
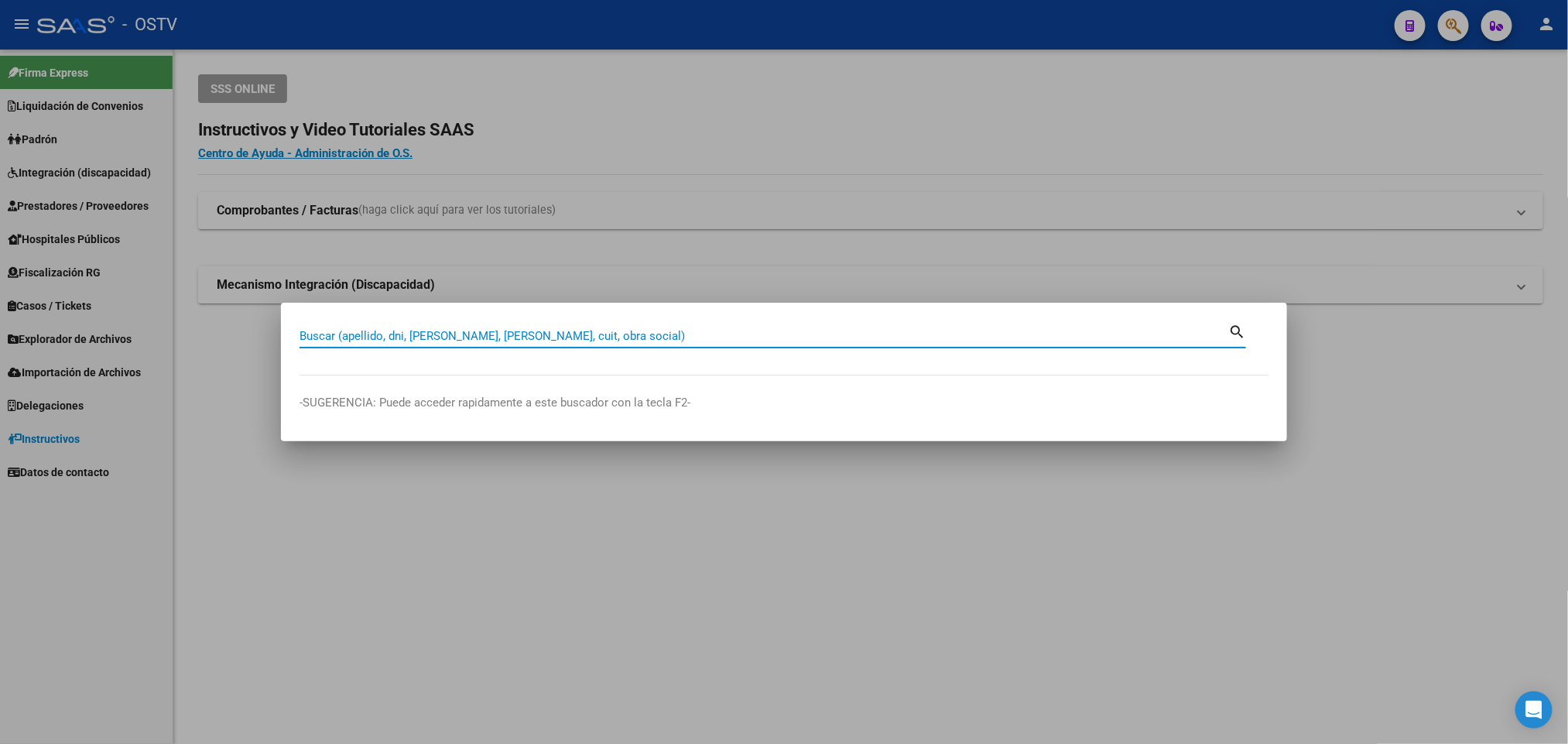
paste input "20356342101"
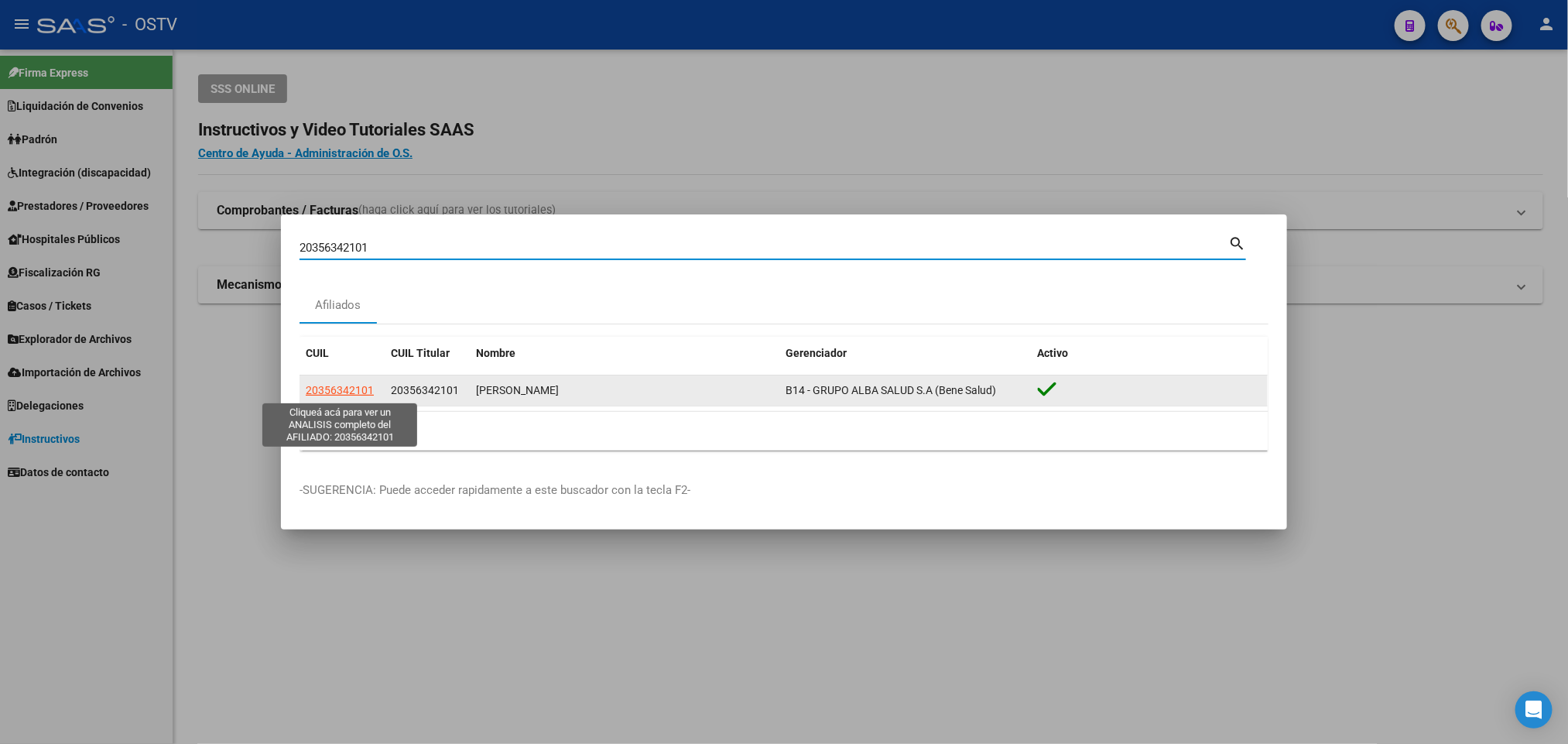
click at [326, 389] on span "20356342101" at bounding box center [339, 390] width 68 height 13
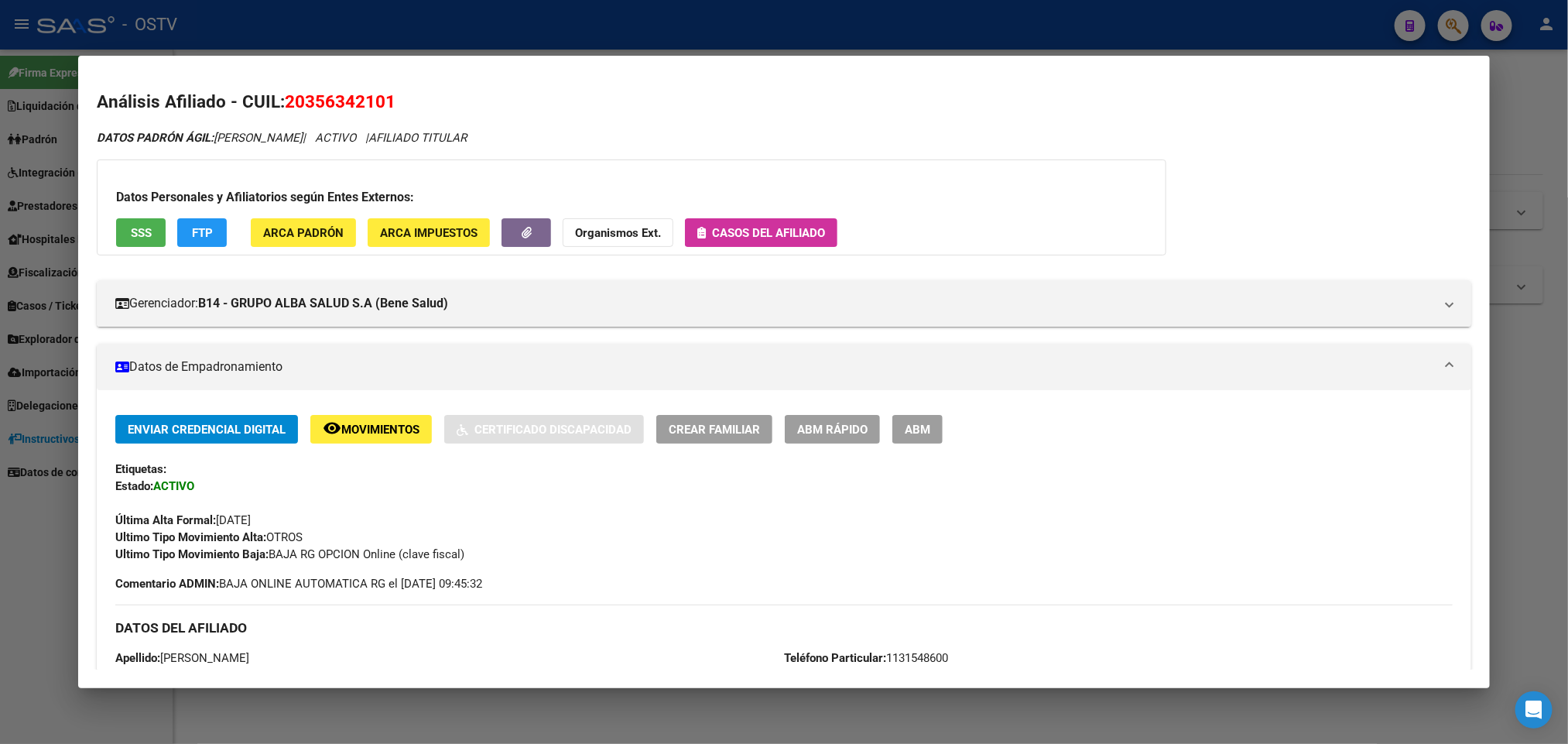
click at [123, 247] on div "Datos Personales y Afiliatorios según Entes Externos: SSS FTP ARCA Padrón ARCA …" at bounding box center [632, 208] width 1070 height 96
click at [136, 247] on div "Datos Personales y Afiliatorios según Entes Externos: SSS FTP ARCA Padrón ARCA …" at bounding box center [632, 208] width 1070 height 96
click at [140, 231] on span "SSS" at bounding box center [141, 233] width 21 height 14
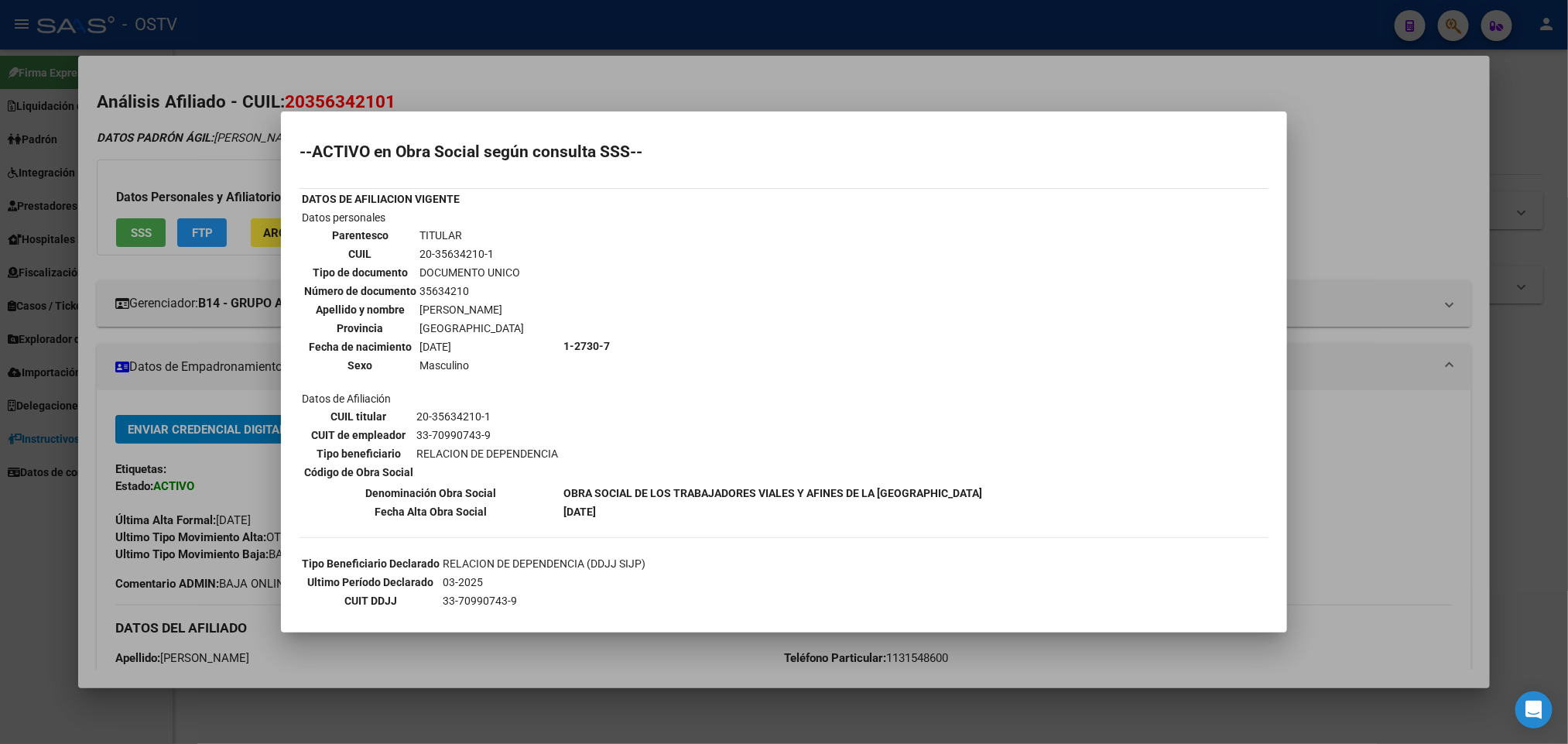
drag, startPoint x: 0, startPoint y: 346, endPoint x: 9, endPoint y: 409, distance: 63.6
click at [0, 347] on div at bounding box center [784, 372] width 1568 height 744
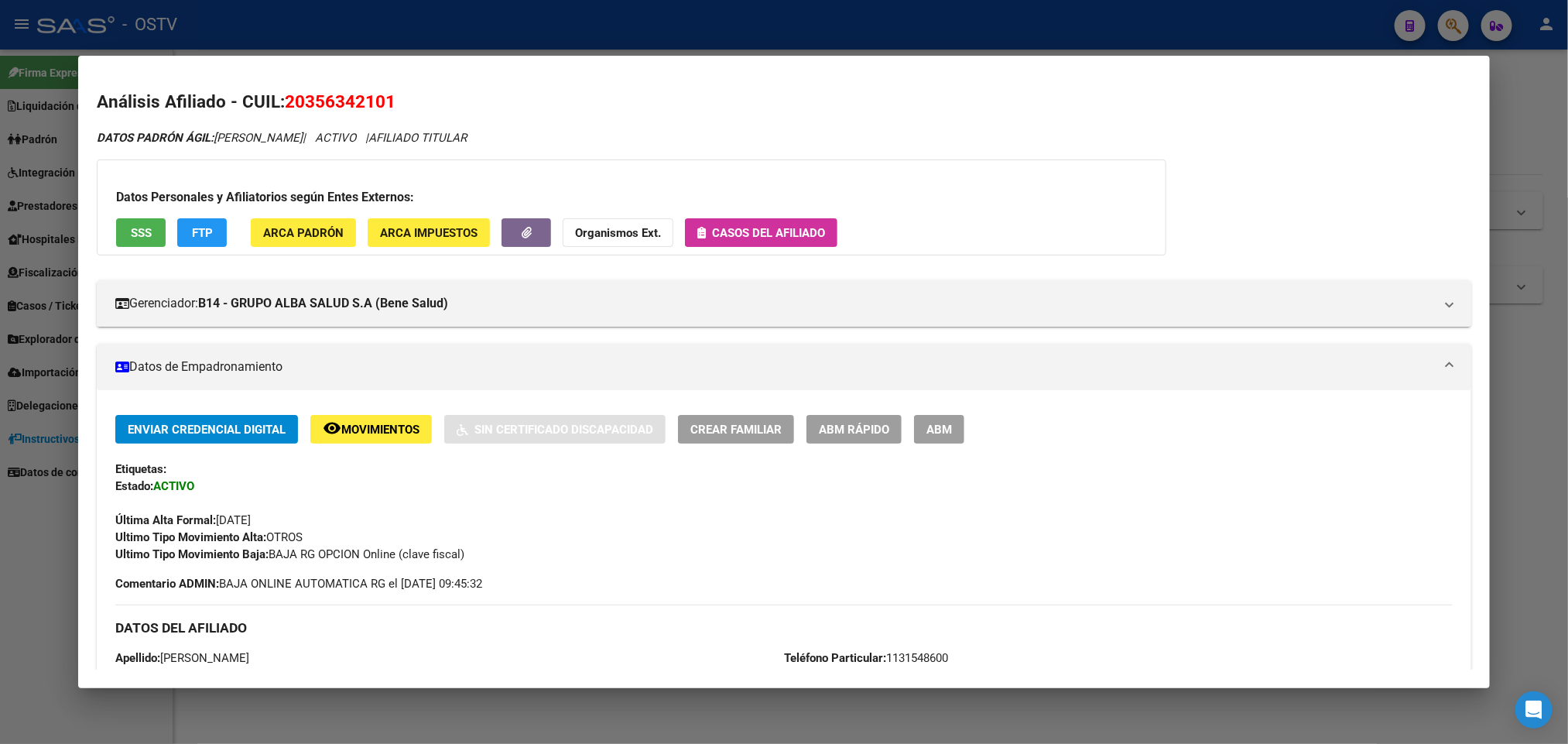
click at [9, 410] on div at bounding box center [784, 372] width 1568 height 744
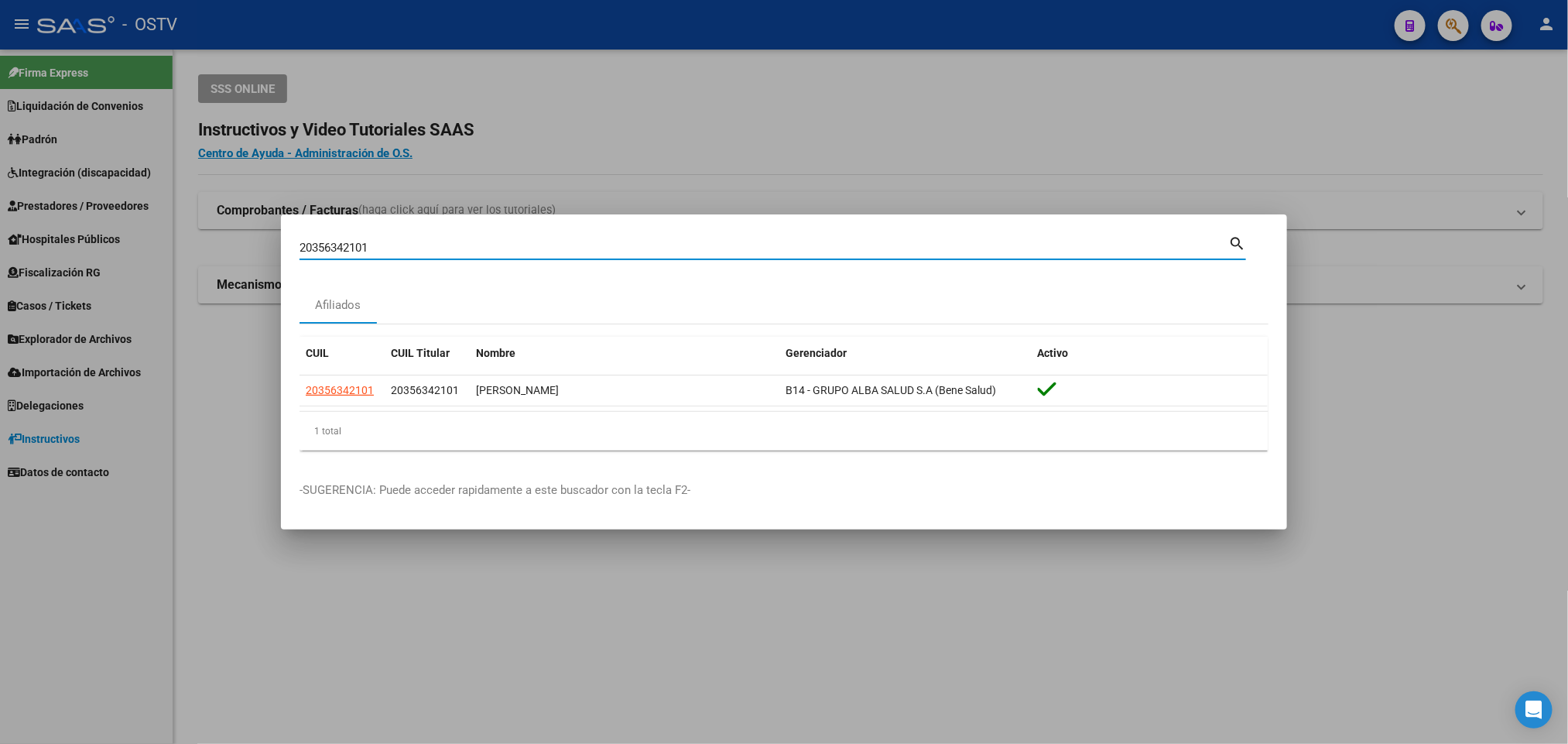
drag, startPoint x: 388, startPoint y: 247, endPoint x: 178, endPoint y: 254, distance: 210.1
click at [178, 254] on div "20356342101 Buscar (apellido, dni, cuil, nro traspaso, cuit, obra social) searc…" at bounding box center [784, 372] width 1568 height 744
paste input "2063889"
type input "22063889"
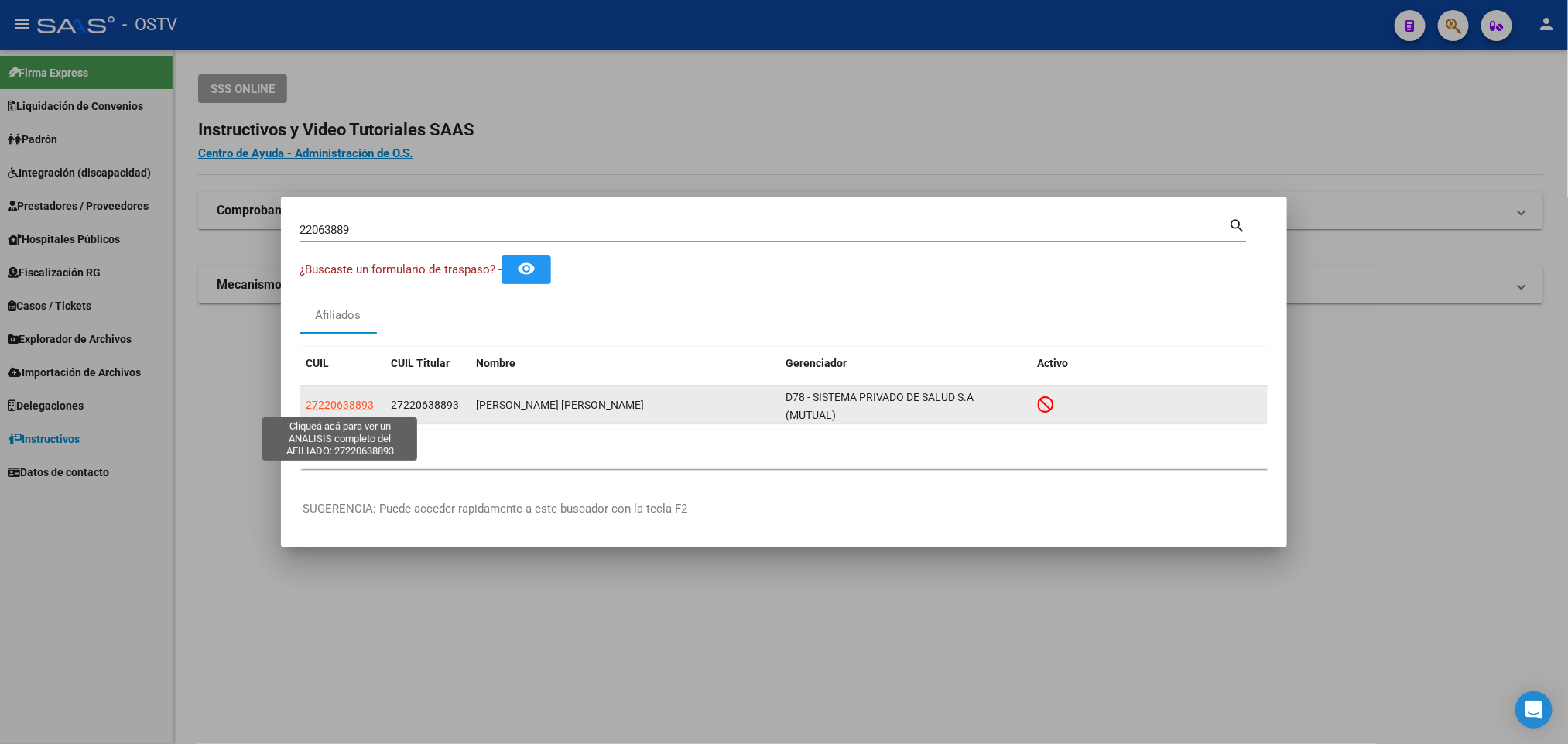
click at [339, 403] on span "27220638893" at bounding box center [339, 405] width 68 height 13
type textarea "27220638893"
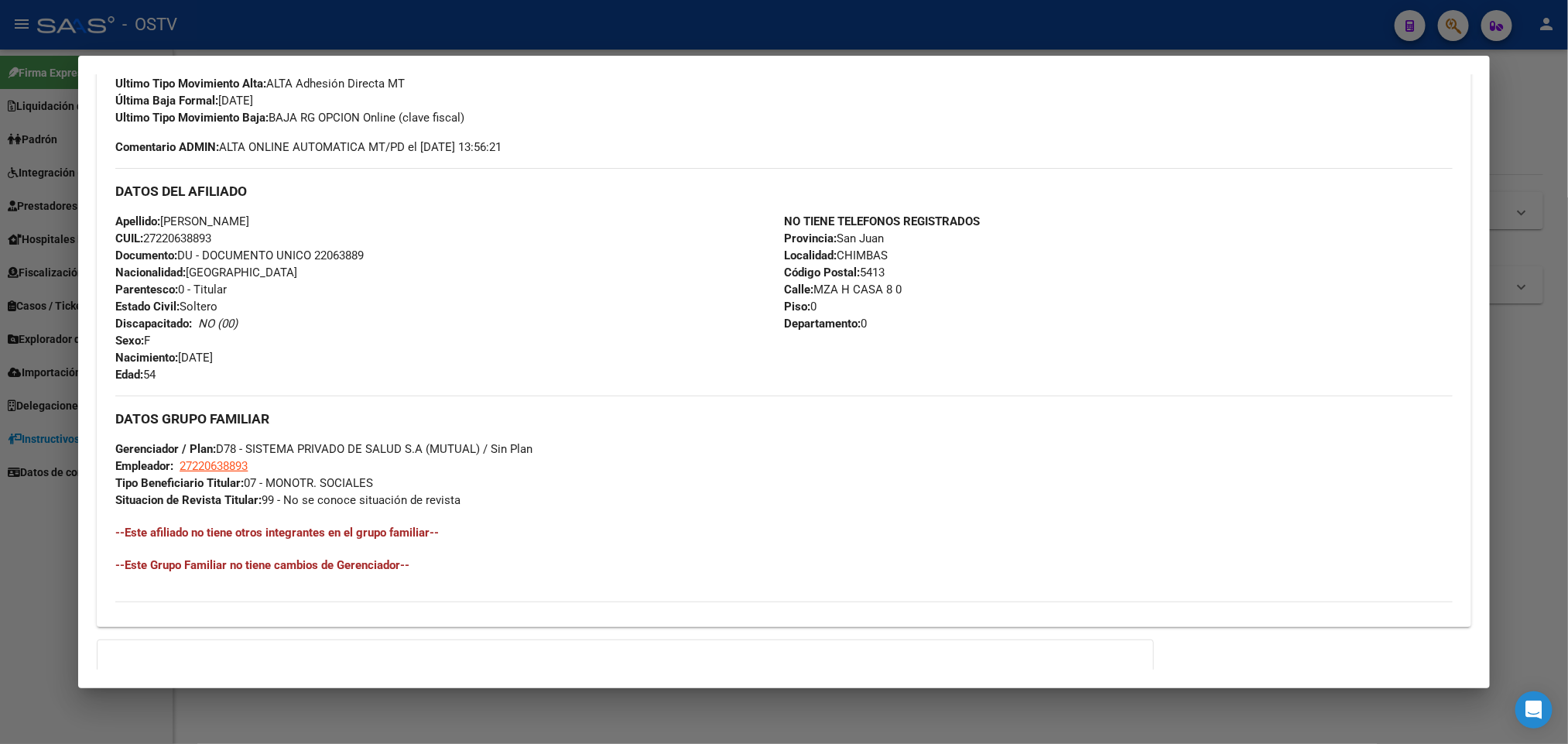
scroll to position [616, 0]
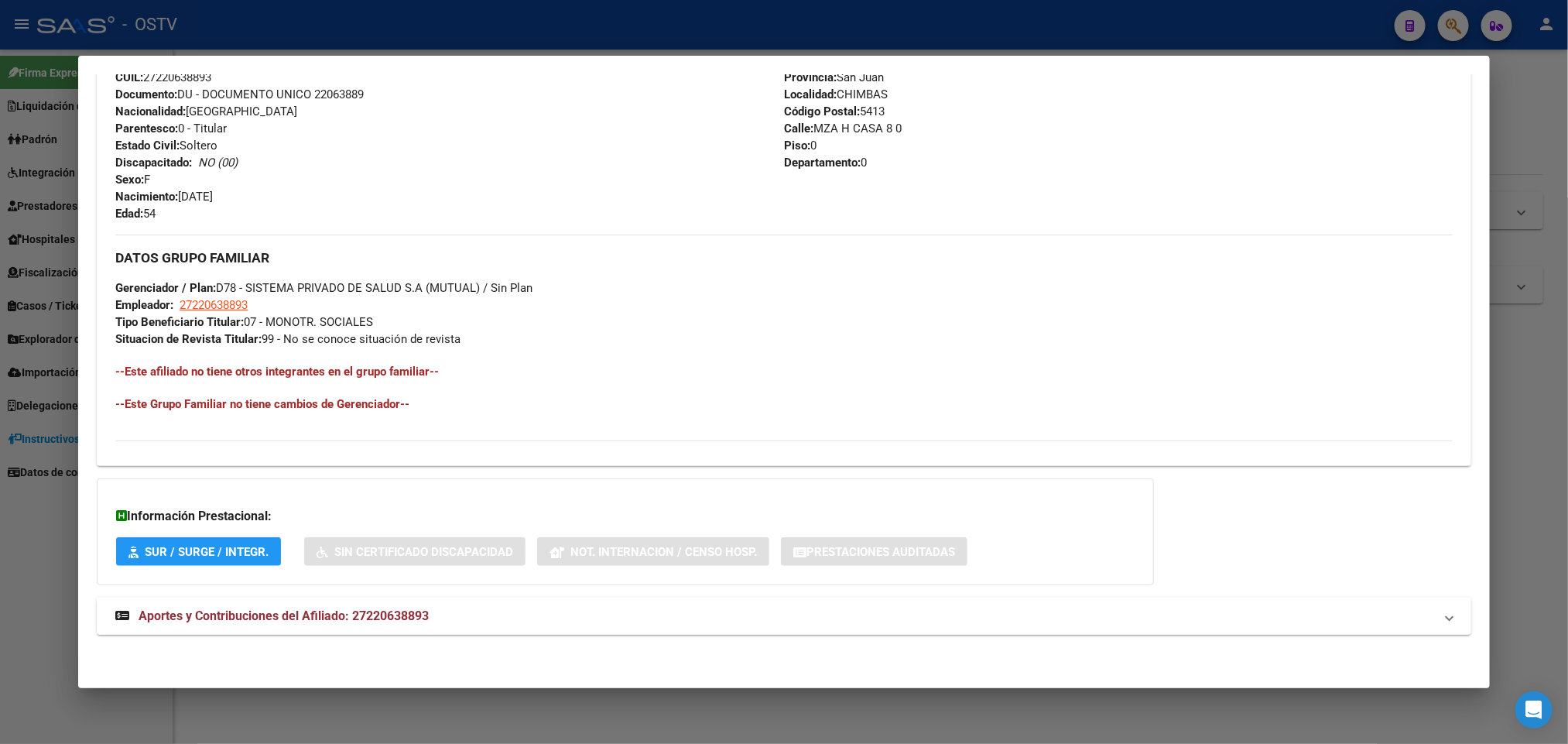
click at [362, 614] on span "Aportes y Contribuciones del Afiliado: 27220638893" at bounding box center [283, 616] width 291 height 15
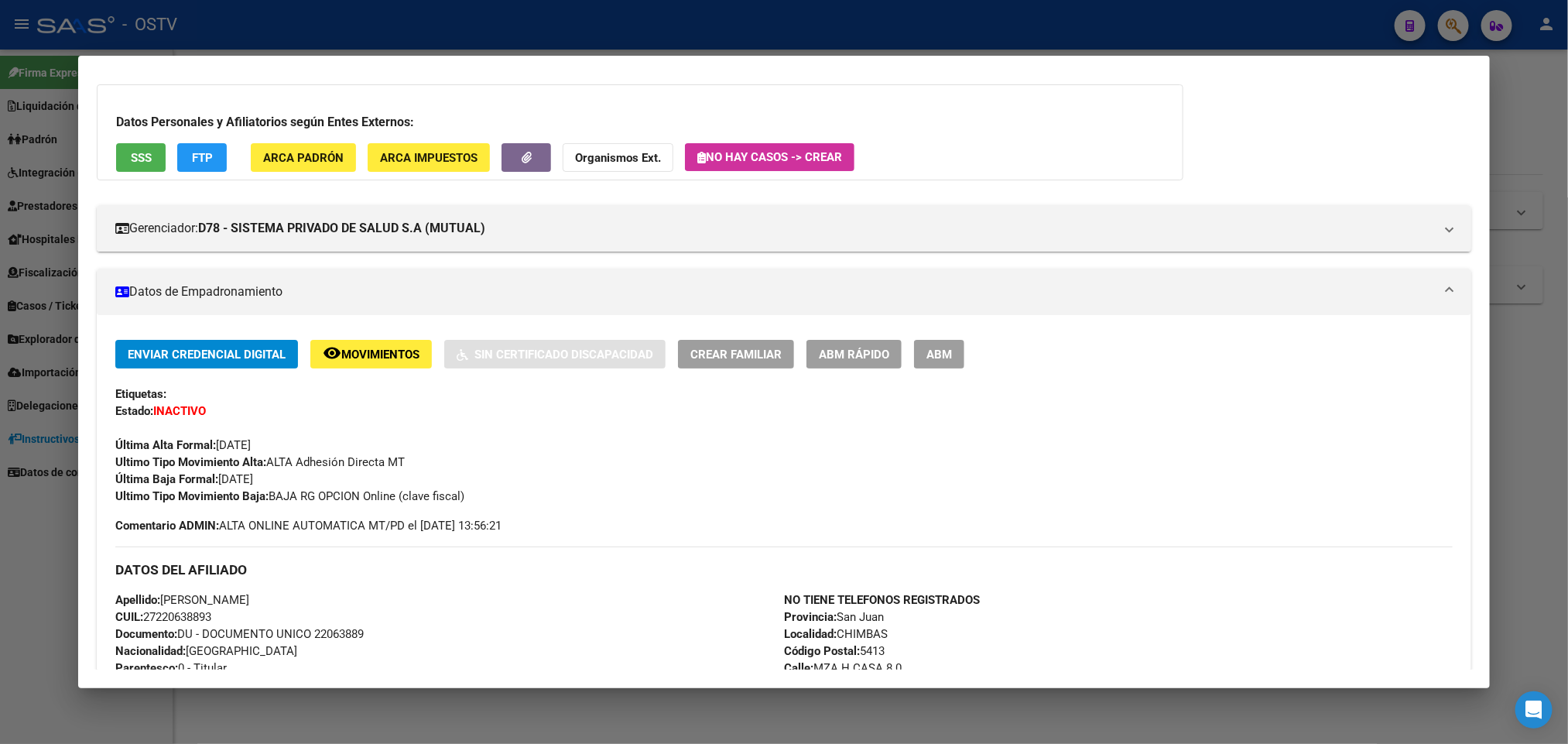
scroll to position [0, 0]
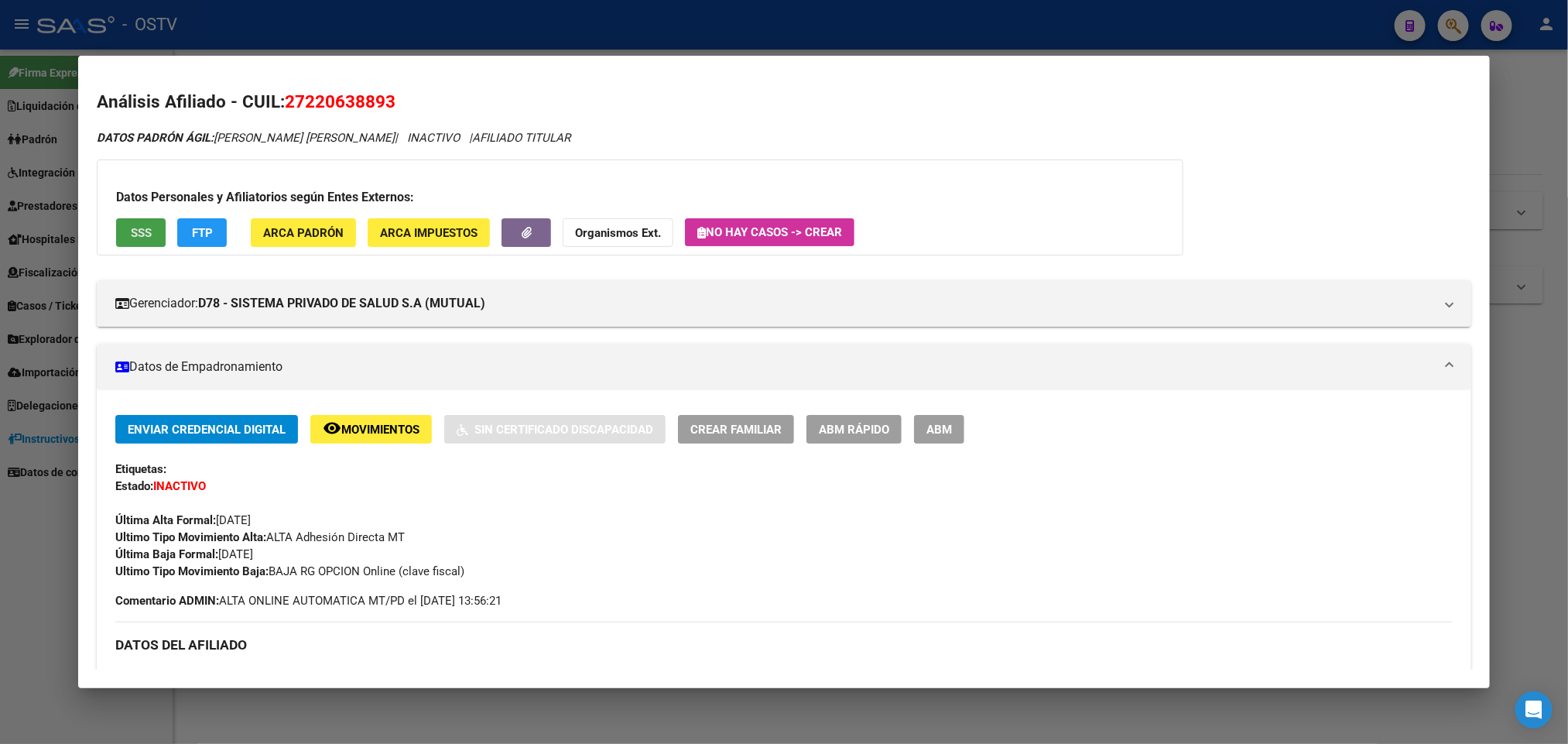
click at [131, 218] on button "SSS" at bounding box center [141, 232] width 50 height 28
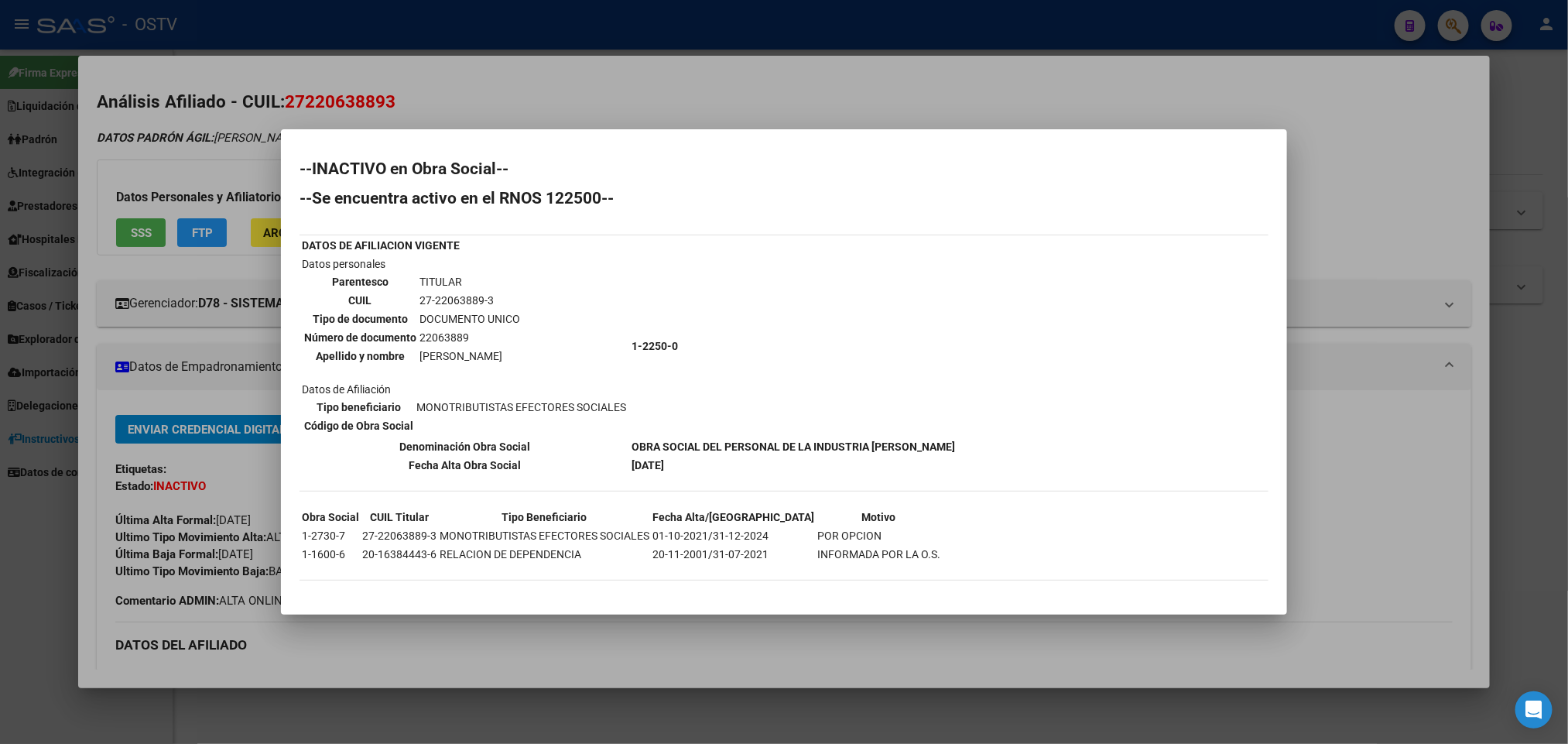
click at [1407, 173] on div at bounding box center [784, 372] width 1568 height 744
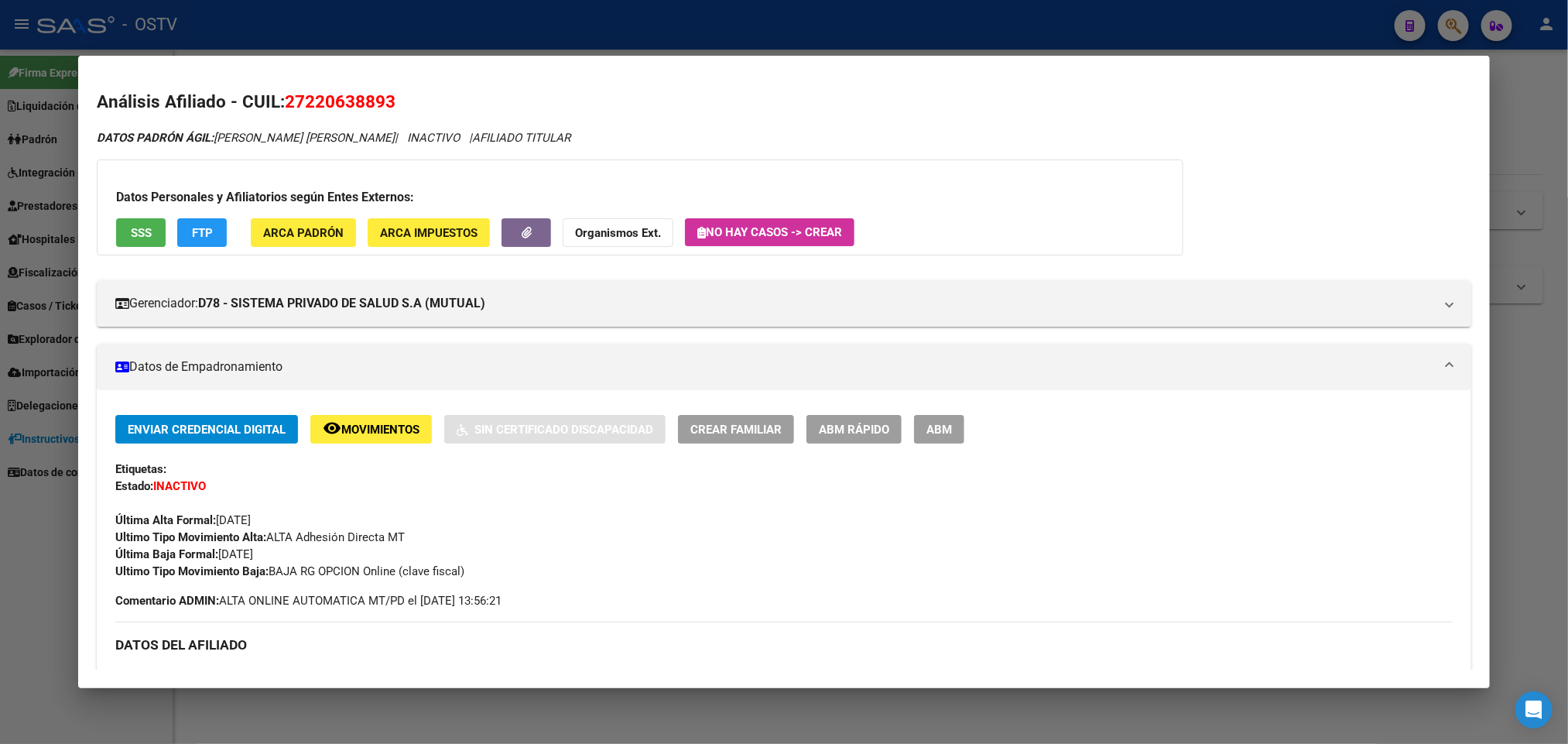
click at [47, 252] on div at bounding box center [784, 372] width 1568 height 744
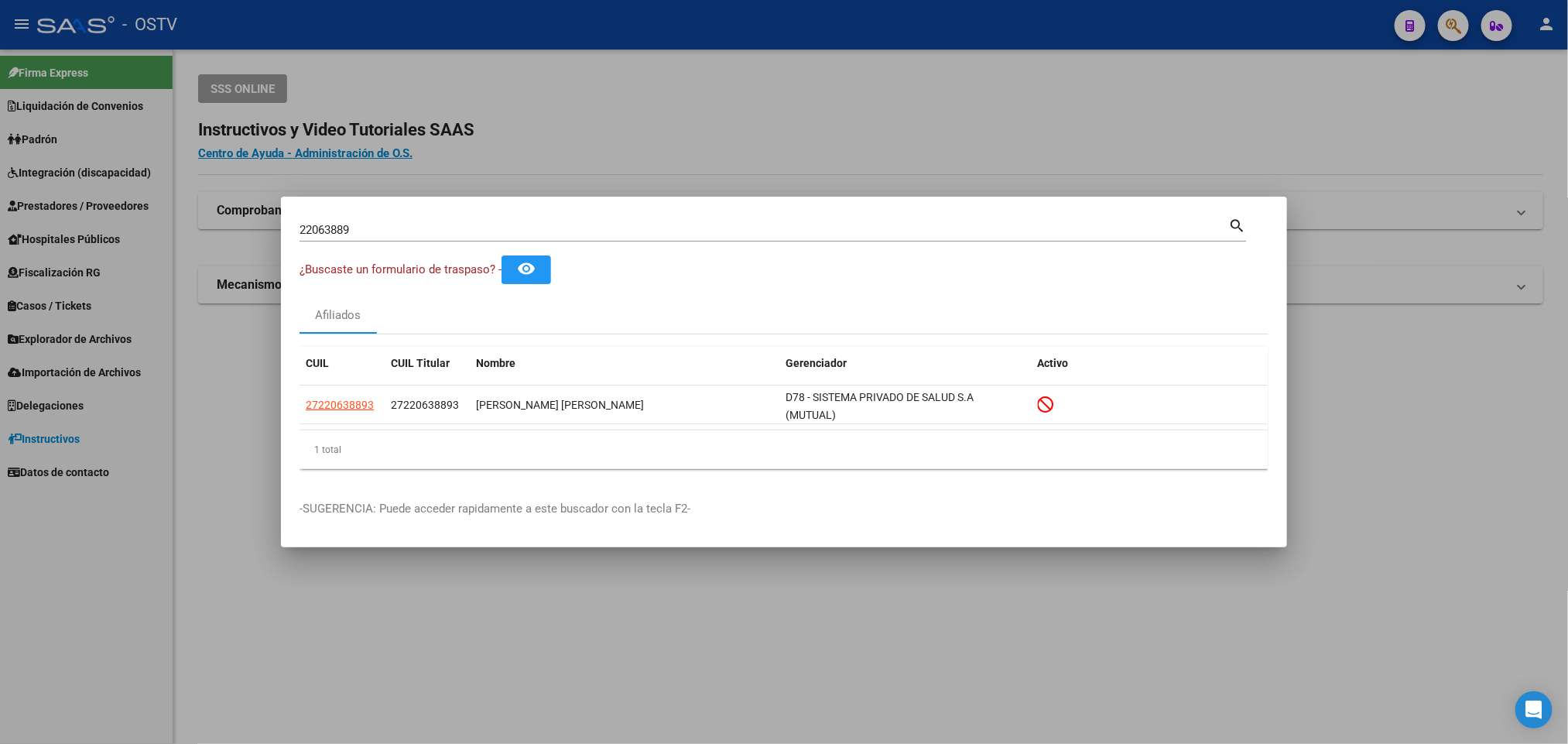
drag, startPoint x: 400, startPoint y: 235, endPoint x: 0, endPoint y: 337, distance: 412.8
click at [0, 333] on div "22063889 Buscar (apellido, dni, cuil, nro traspaso, cuit, obra social) search ¿…" at bounding box center [784, 372] width 1568 height 744
paste input "6791738"
type input "26791738"
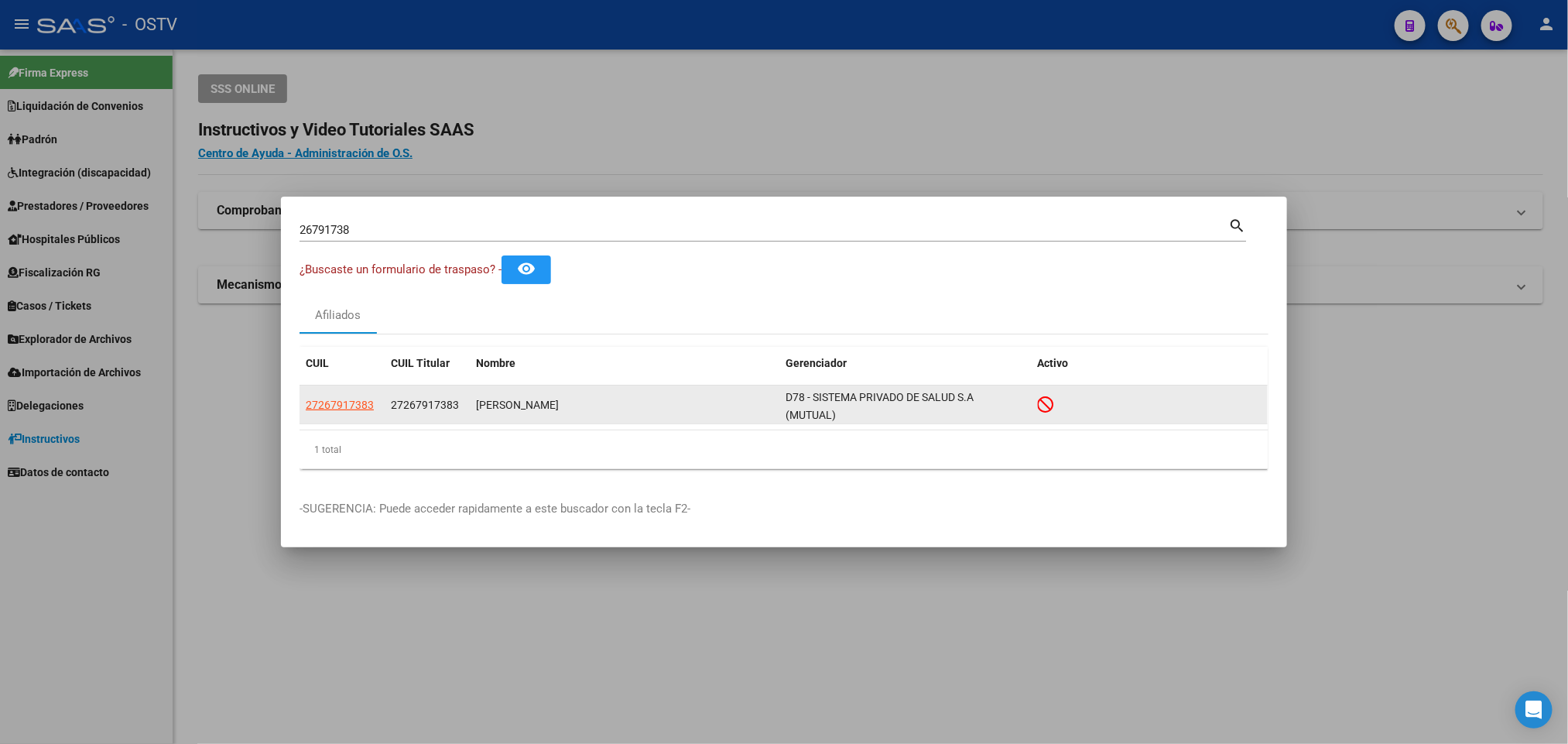
click at [339, 412] on app-link-go-to "27267917383" at bounding box center [339, 405] width 68 height 18
click at [351, 397] on app-link-go-to "27267917383" at bounding box center [339, 405] width 68 height 18
click at [355, 405] on span "27267917383" at bounding box center [339, 405] width 68 height 13
type textarea "27267917383"
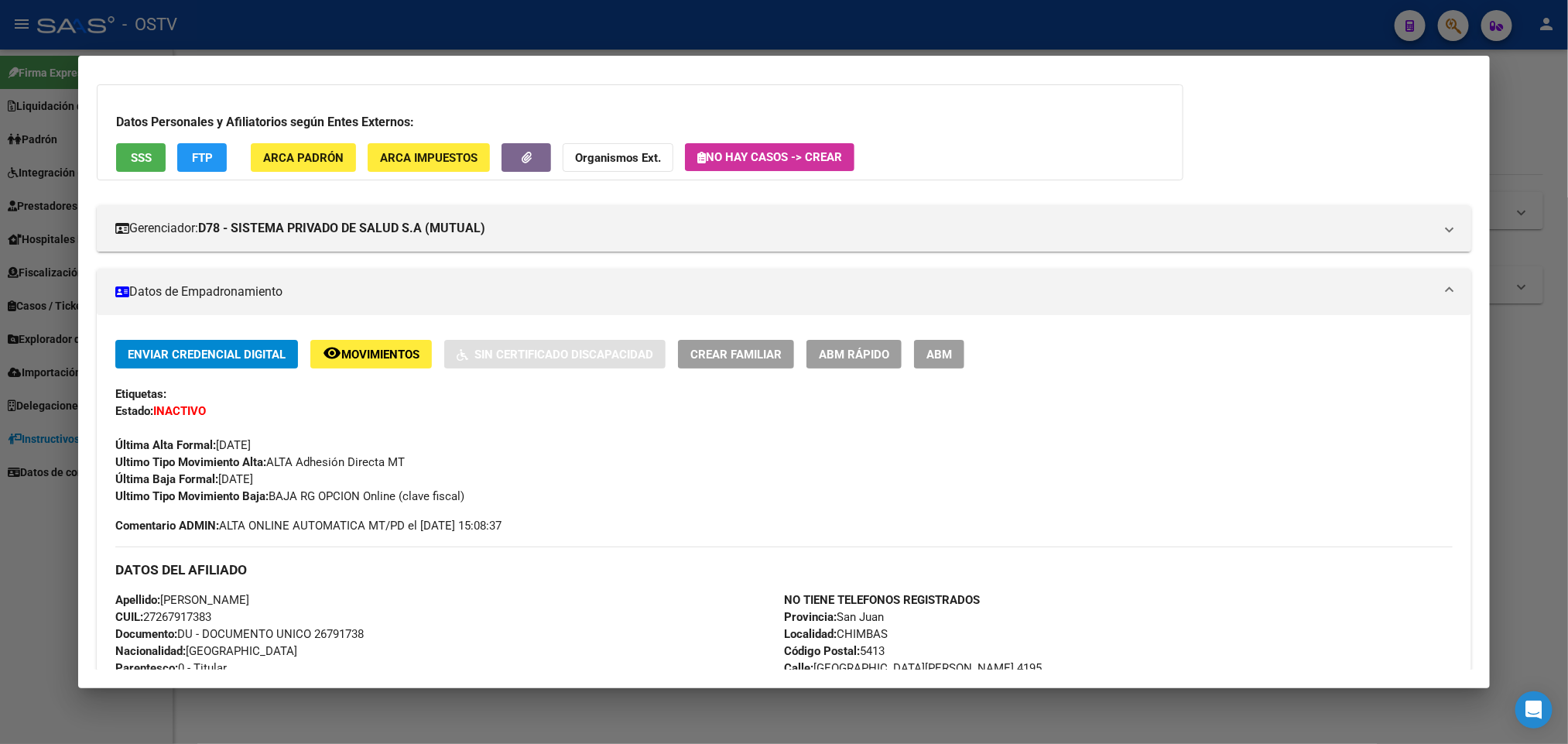
scroll to position [116, 0]
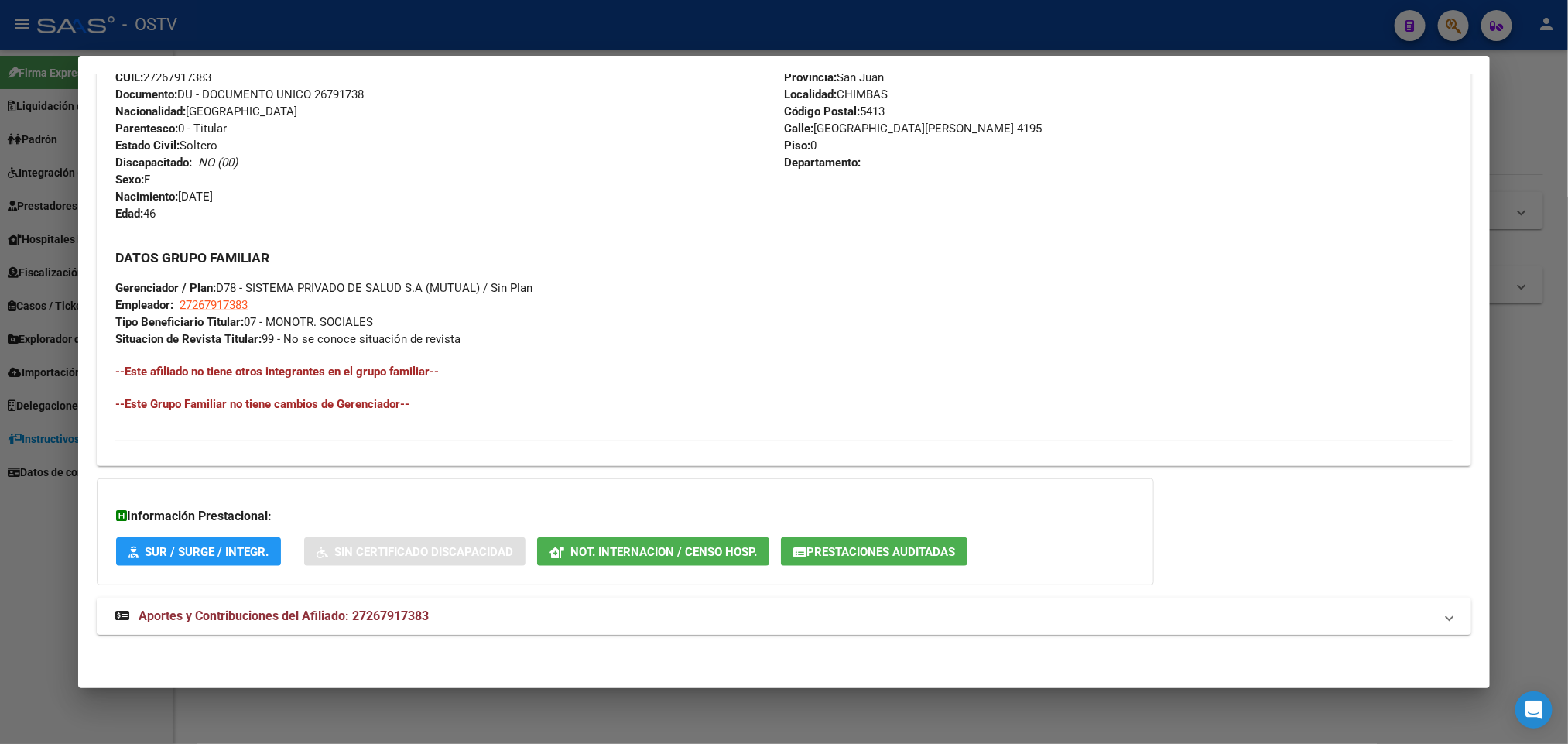
click at [405, 633] on mat-expansion-panel-header "Aportes y Contribuciones del Afiliado: 27267917383" at bounding box center [784, 616] width 1374 height 37
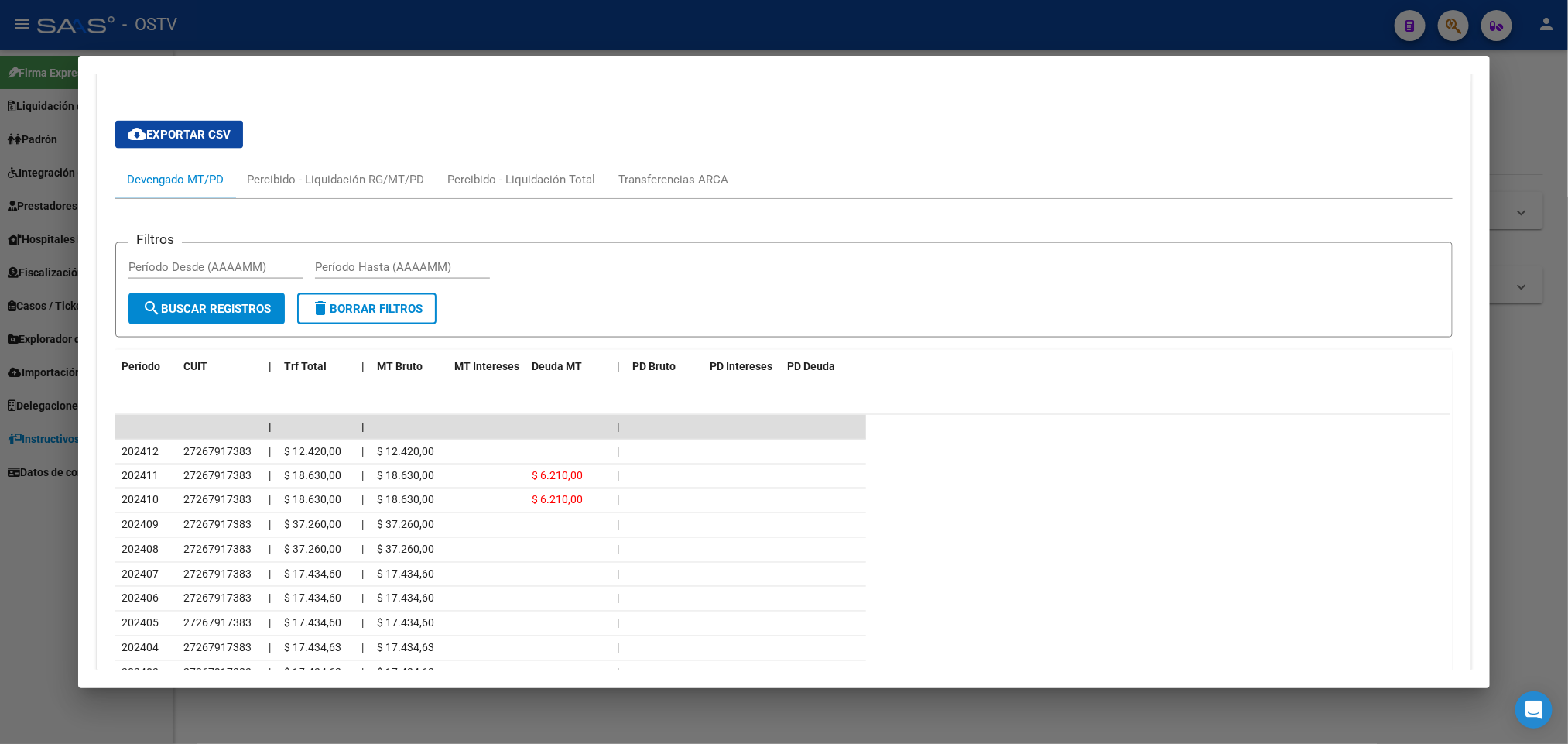
scroll to position [1248, 0]
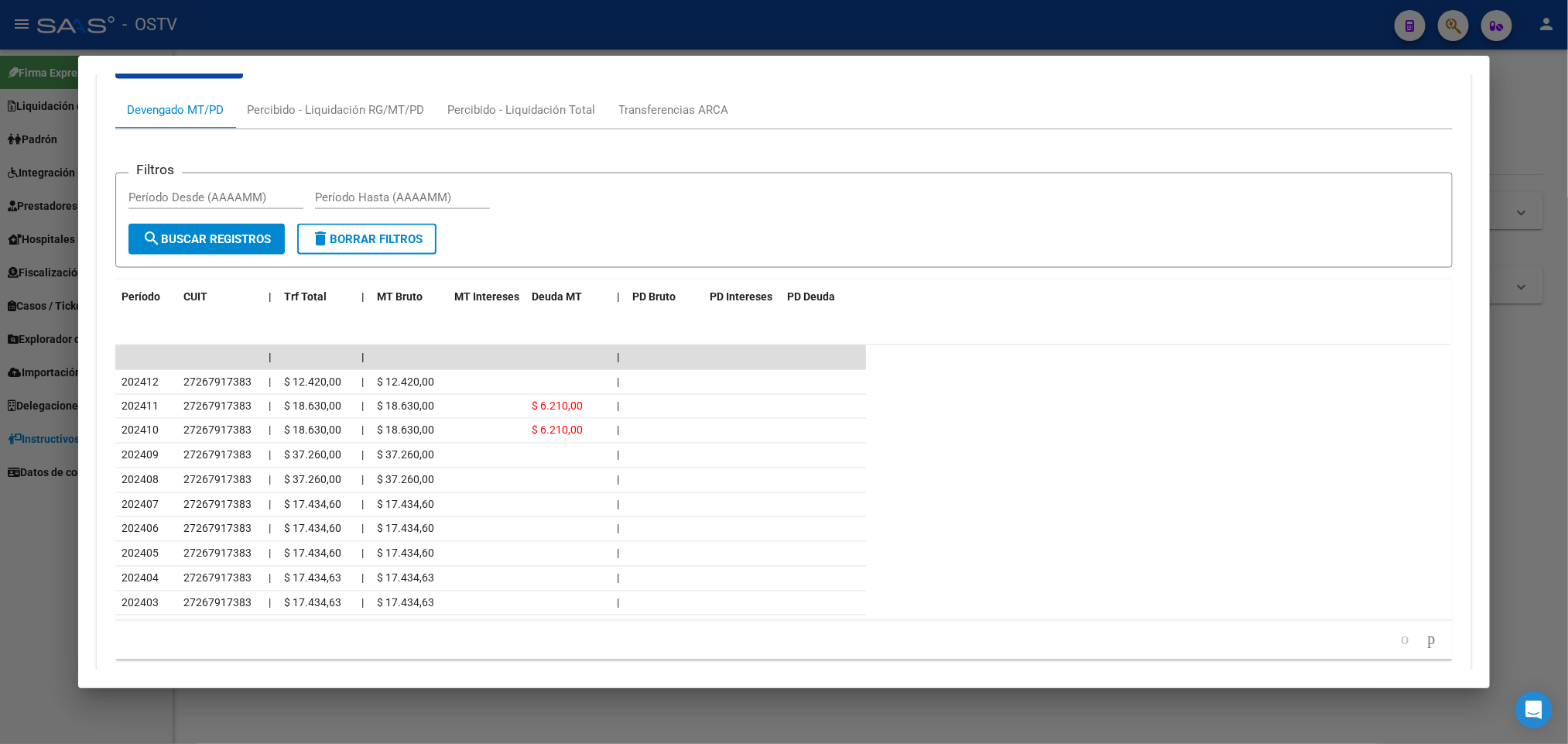
click at [42, 584] on div at bounding box center [784, 372] width 1568 height 744
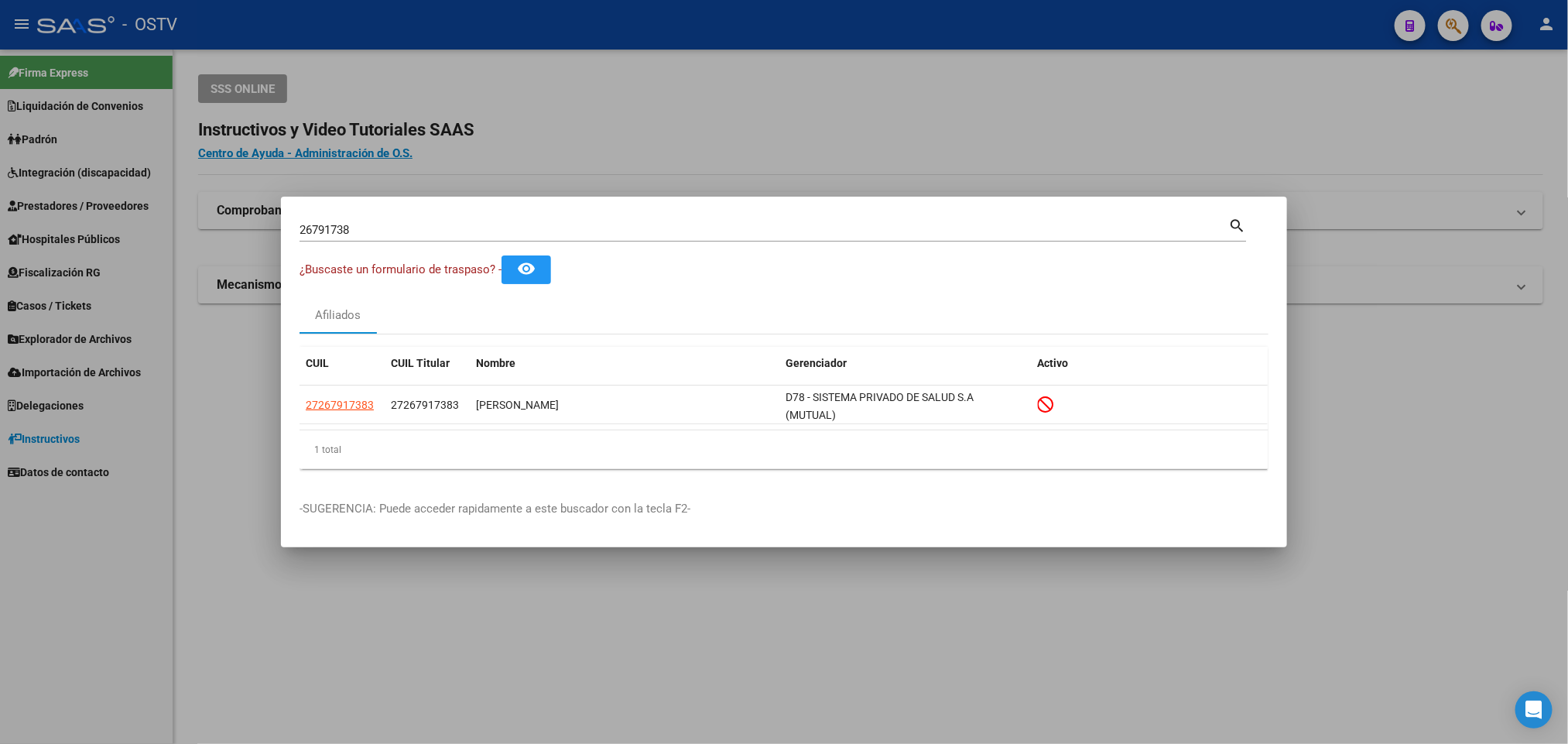
click at [156, 490] on div at bounding box center [784, 372] width 1568 height 744
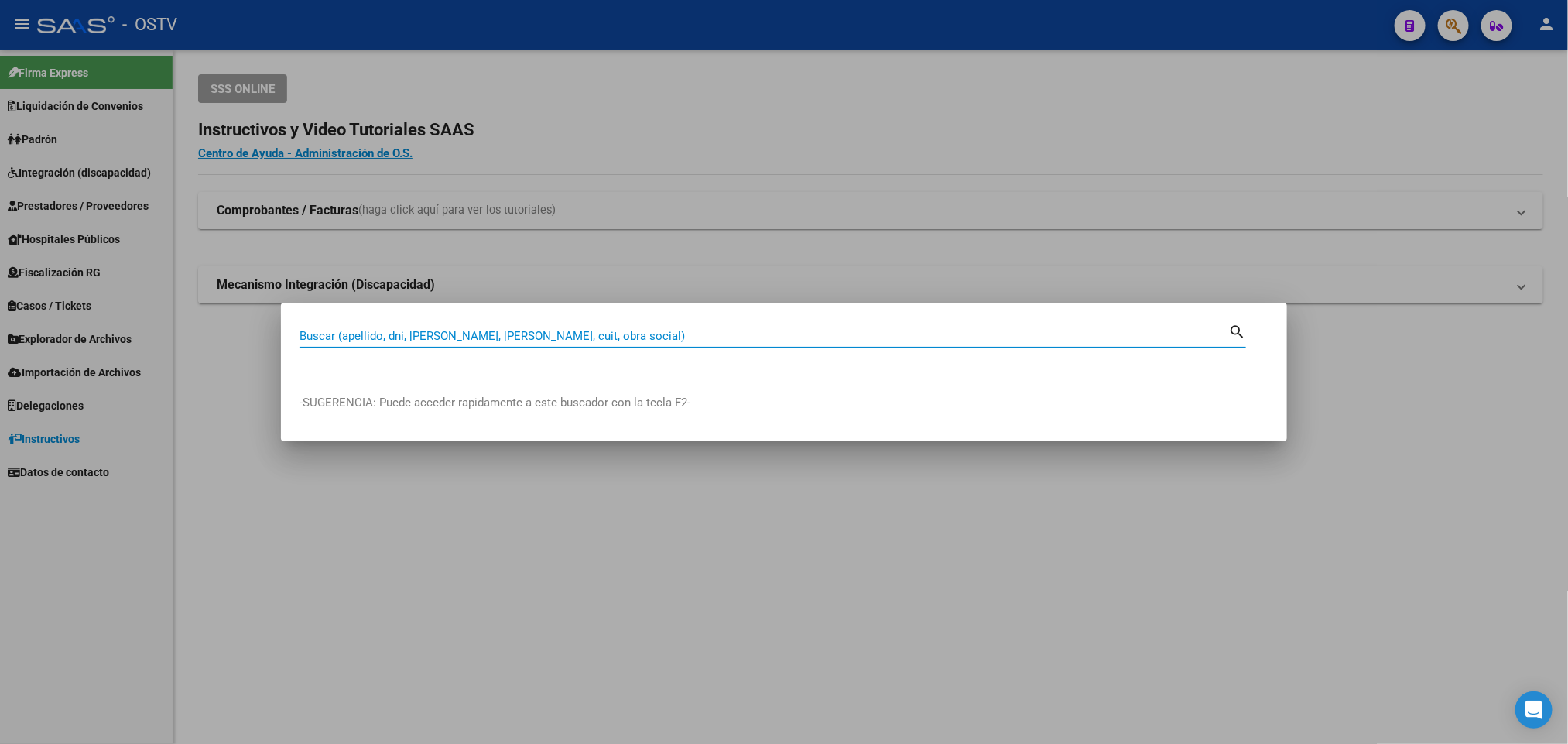
paste input "28218558"
type input "28218558"
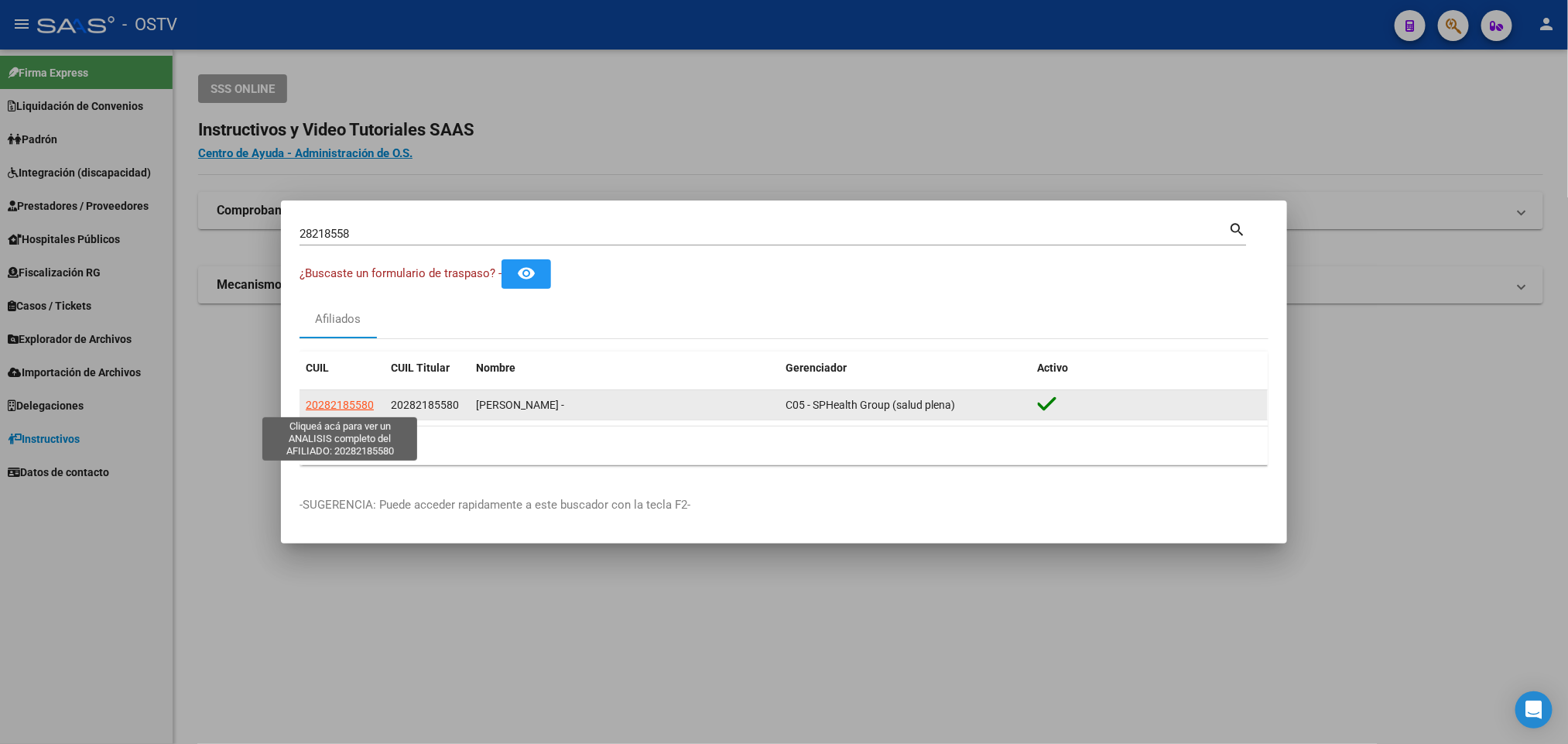
click at [346, 399] on span "20282185580" at bounding box center [339, 405] width 68 height 13
type textarea "20282185580"
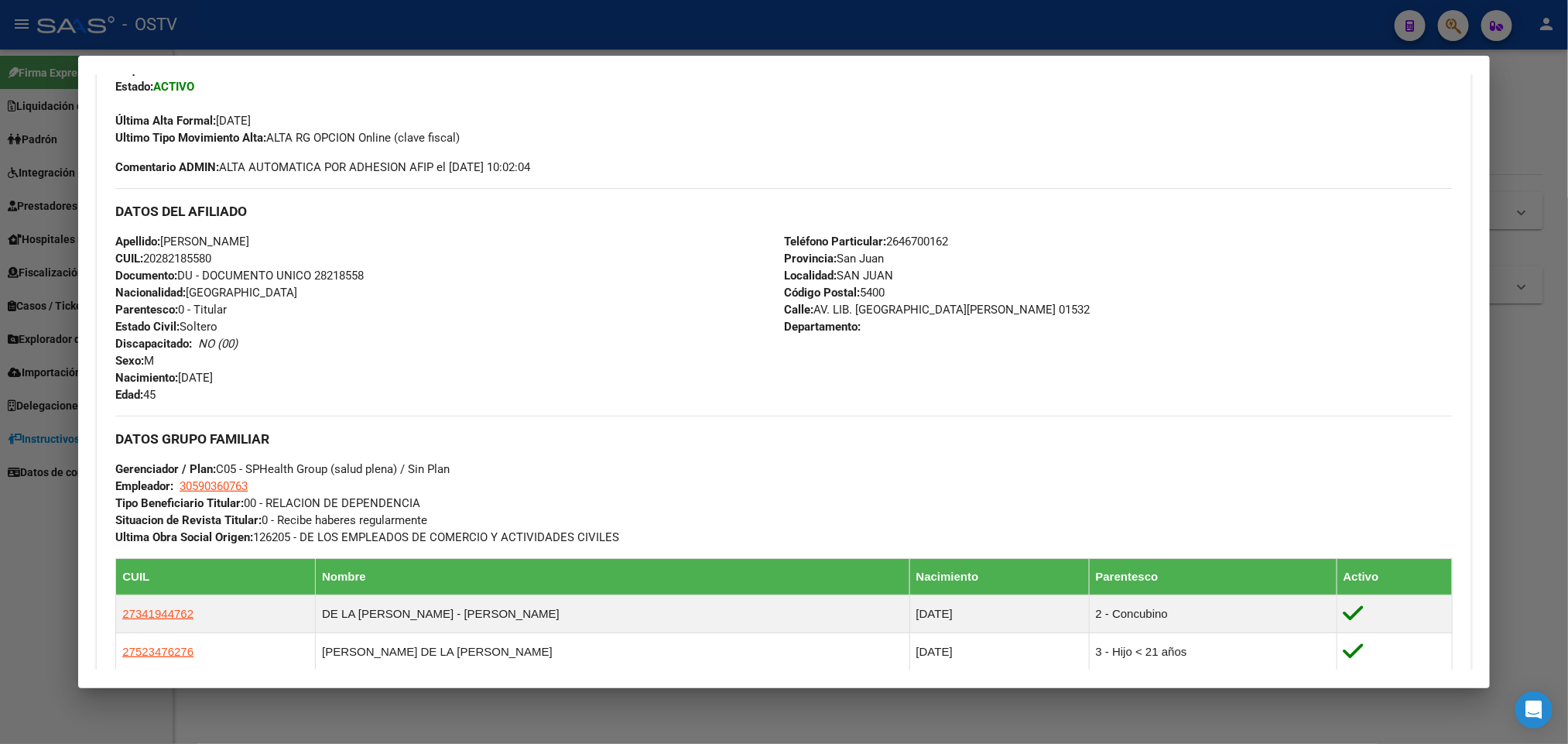
scroll to position [694, 0]
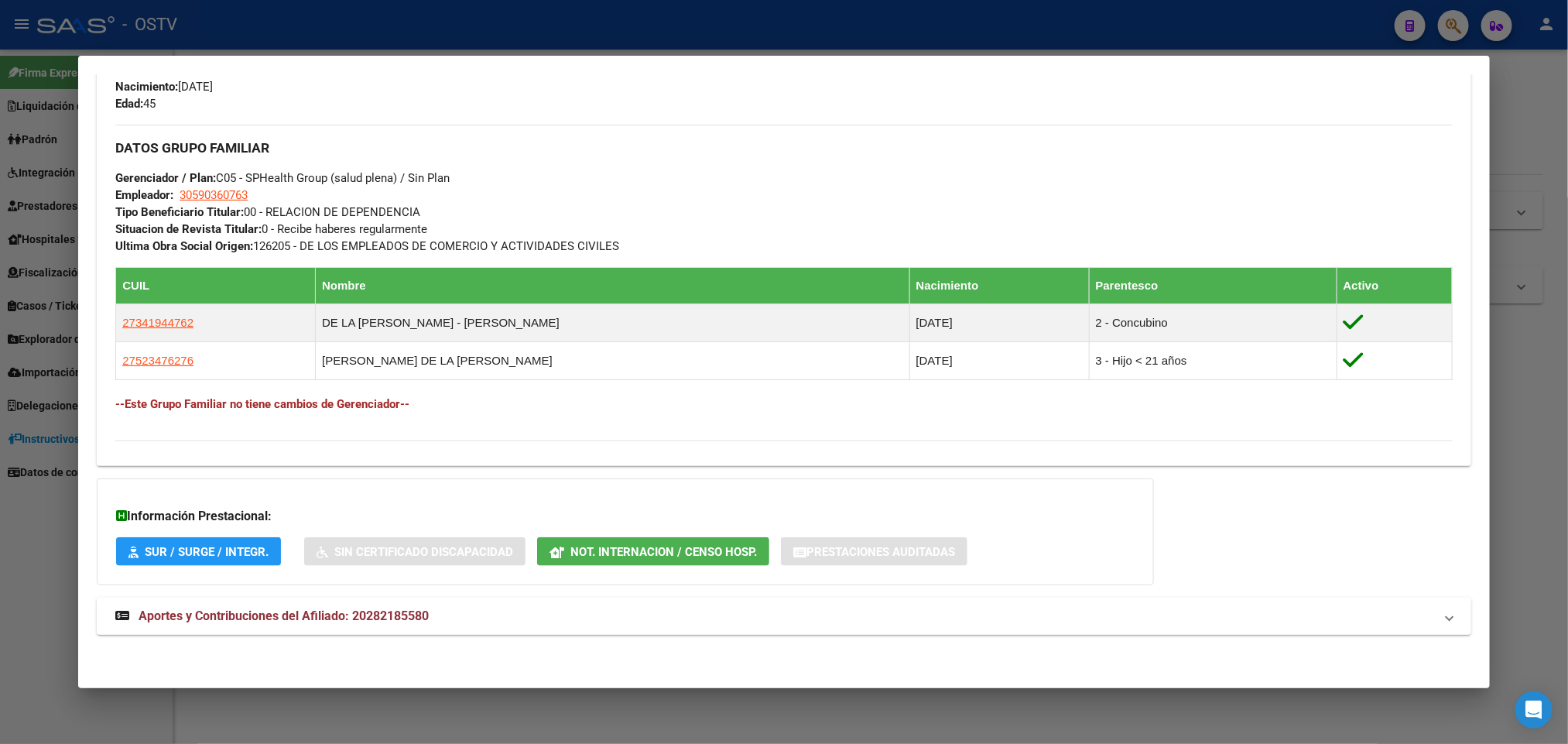
click at [361, 607] on mat-expansion-panel-header "Aportes y Contribuciones del Afiliado: 20282185580" at bounding box center [784, 616] width 1374 height 37
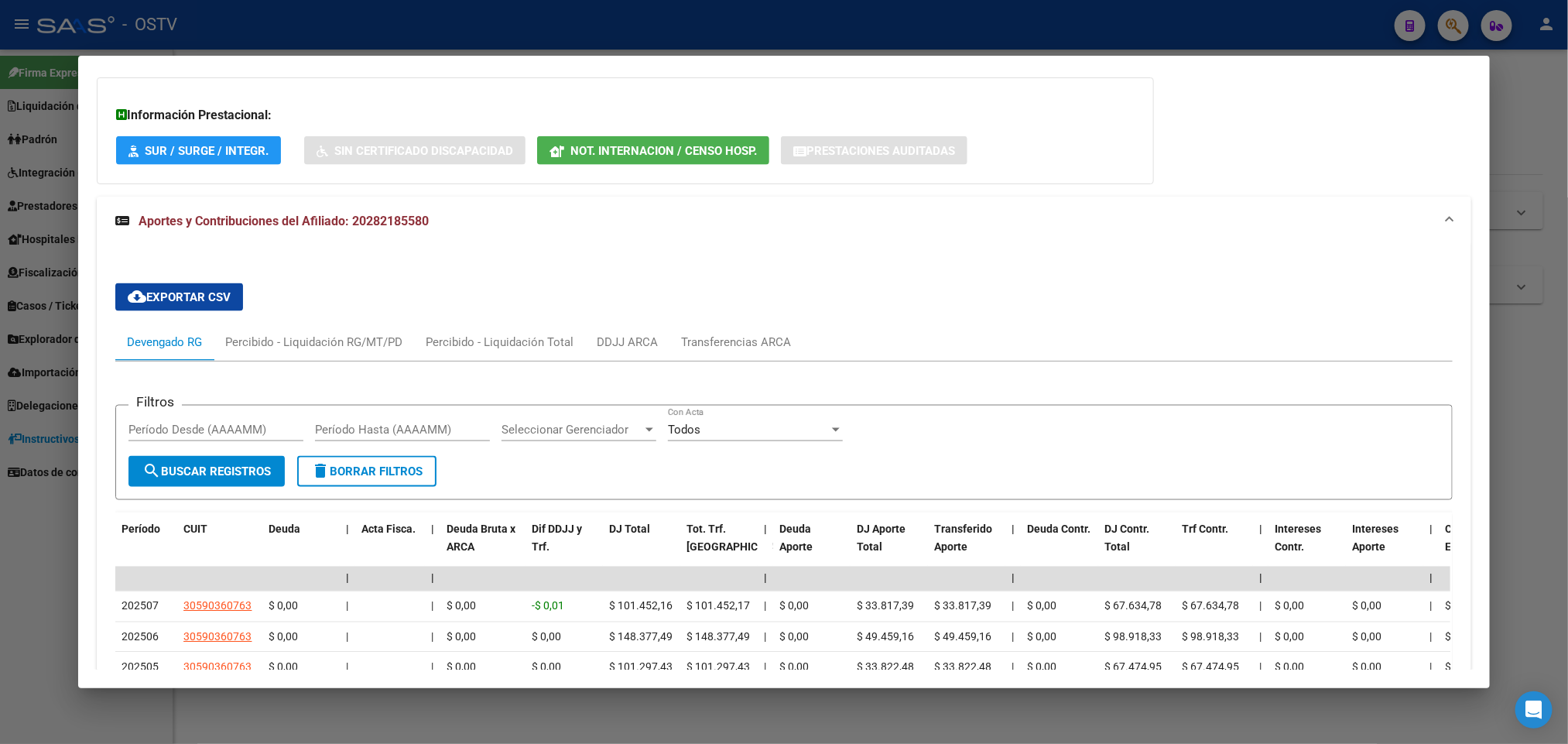
scroll to position [968, 0]
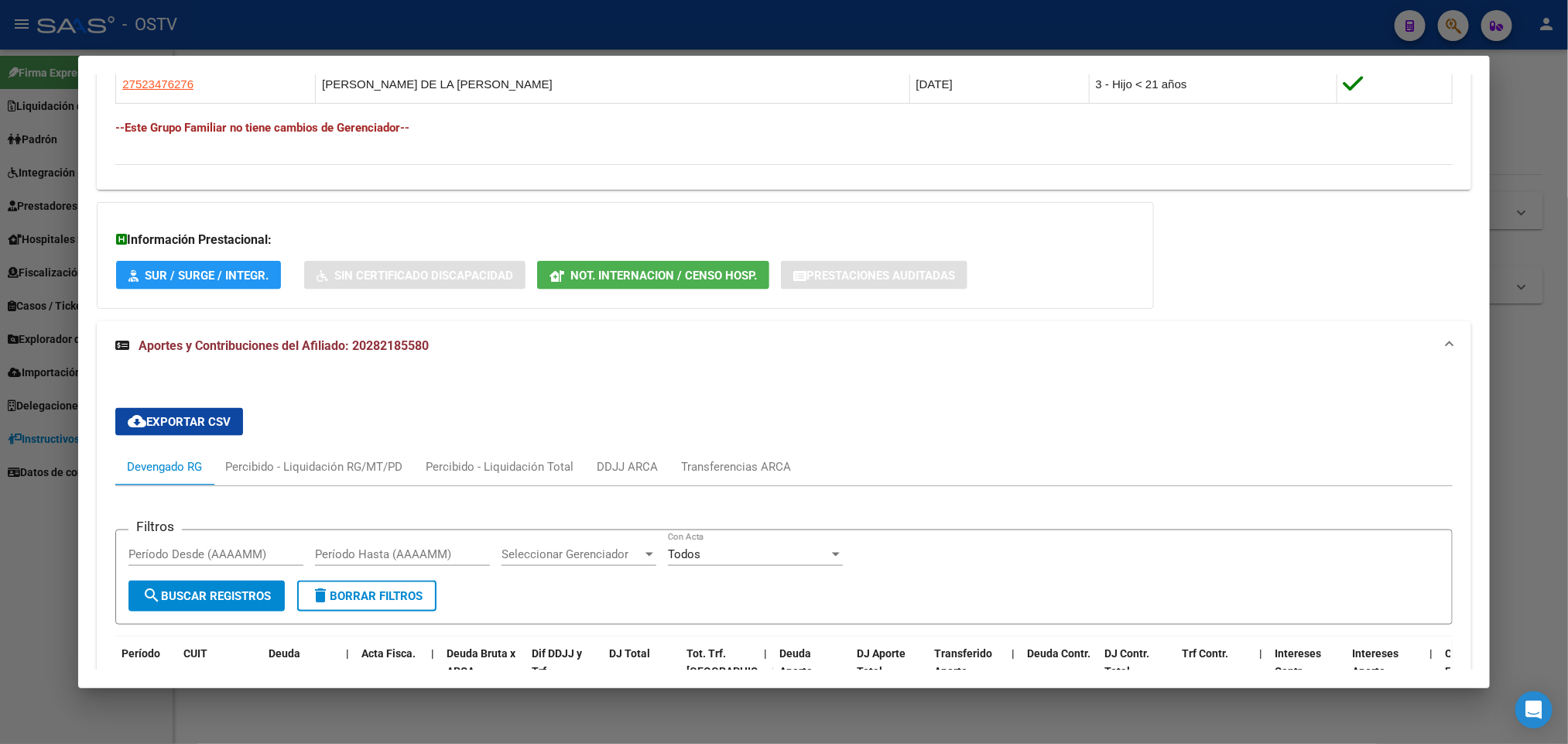
click at [0, 584] on div at bounding box center [784, 372] width 1568 height 744
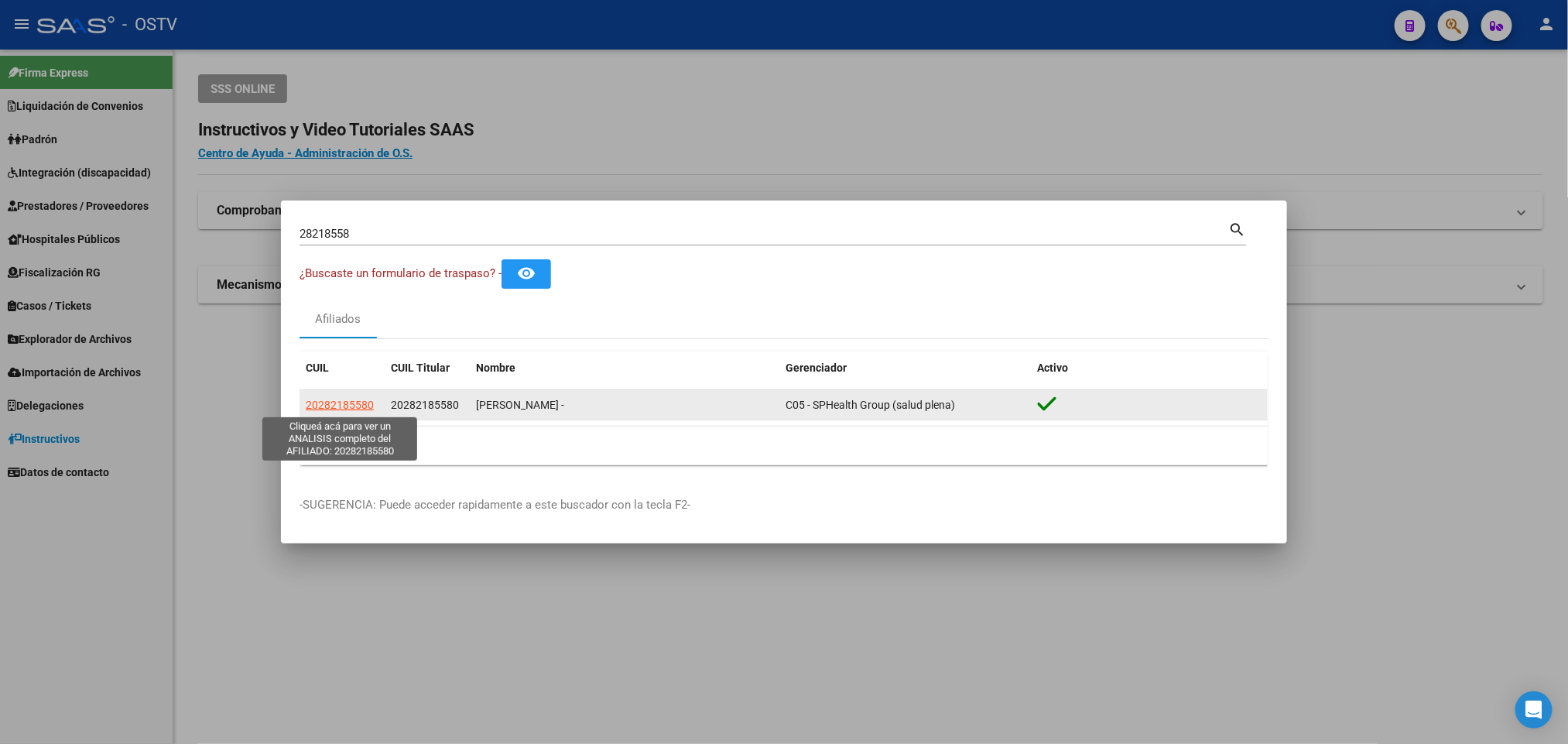
click at [332, 402] on span "20282185580" at bounding box center [339, 405] width 68 height 13
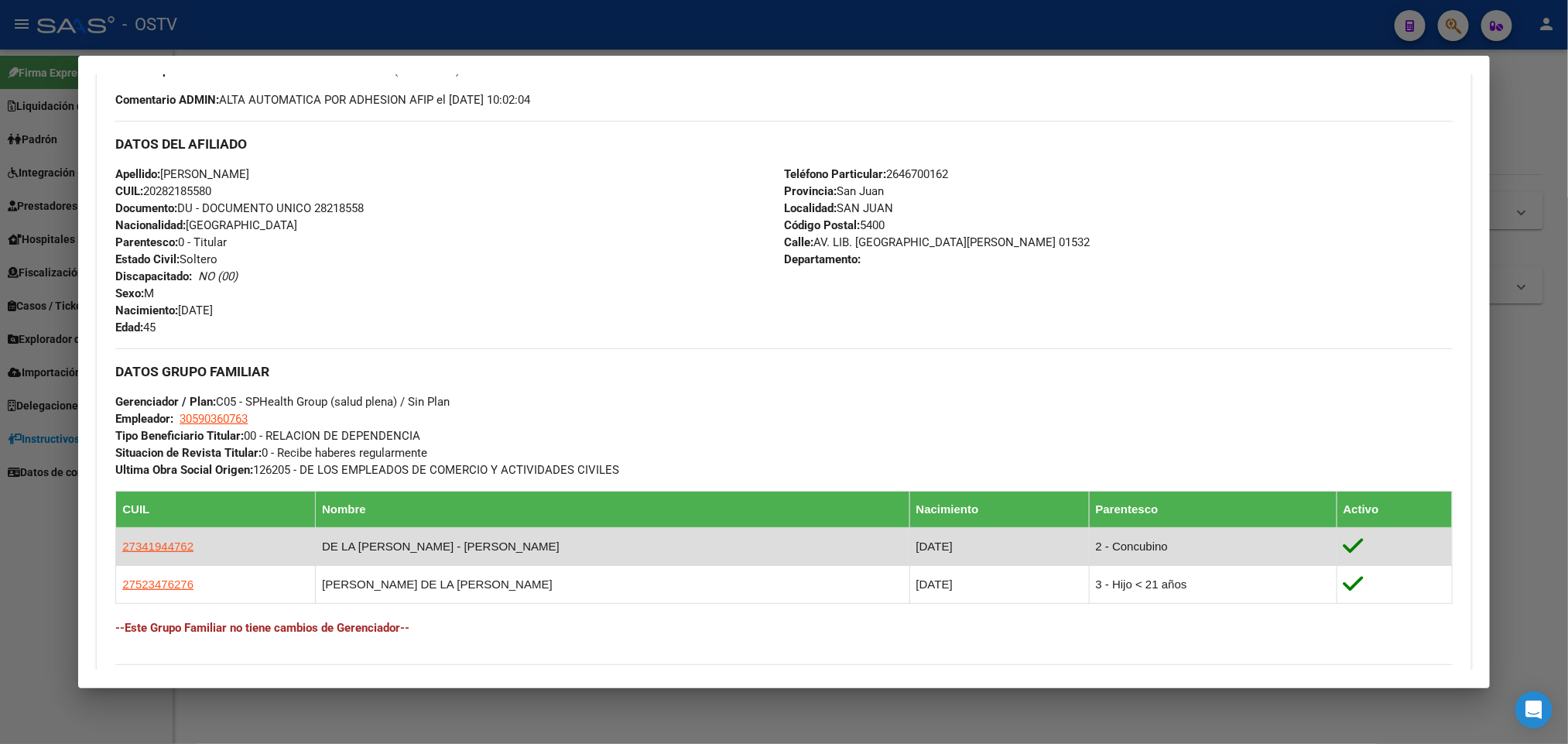
scroll to position [694, 0]
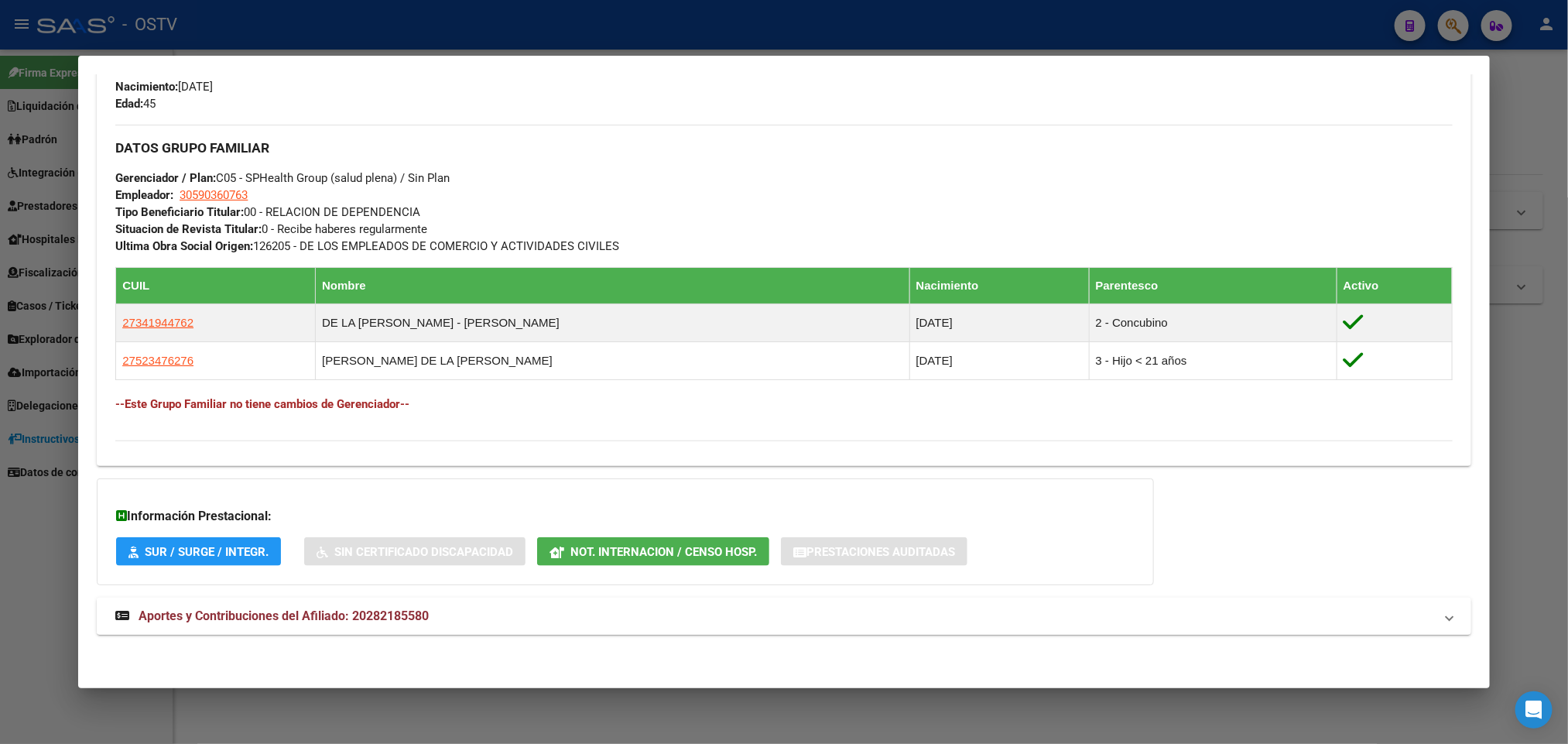
click at [321, 616] on span "Aportes y Contribuciones del Afiliado: 20282185580" at bounding box center [283, 616] width 291 height 15
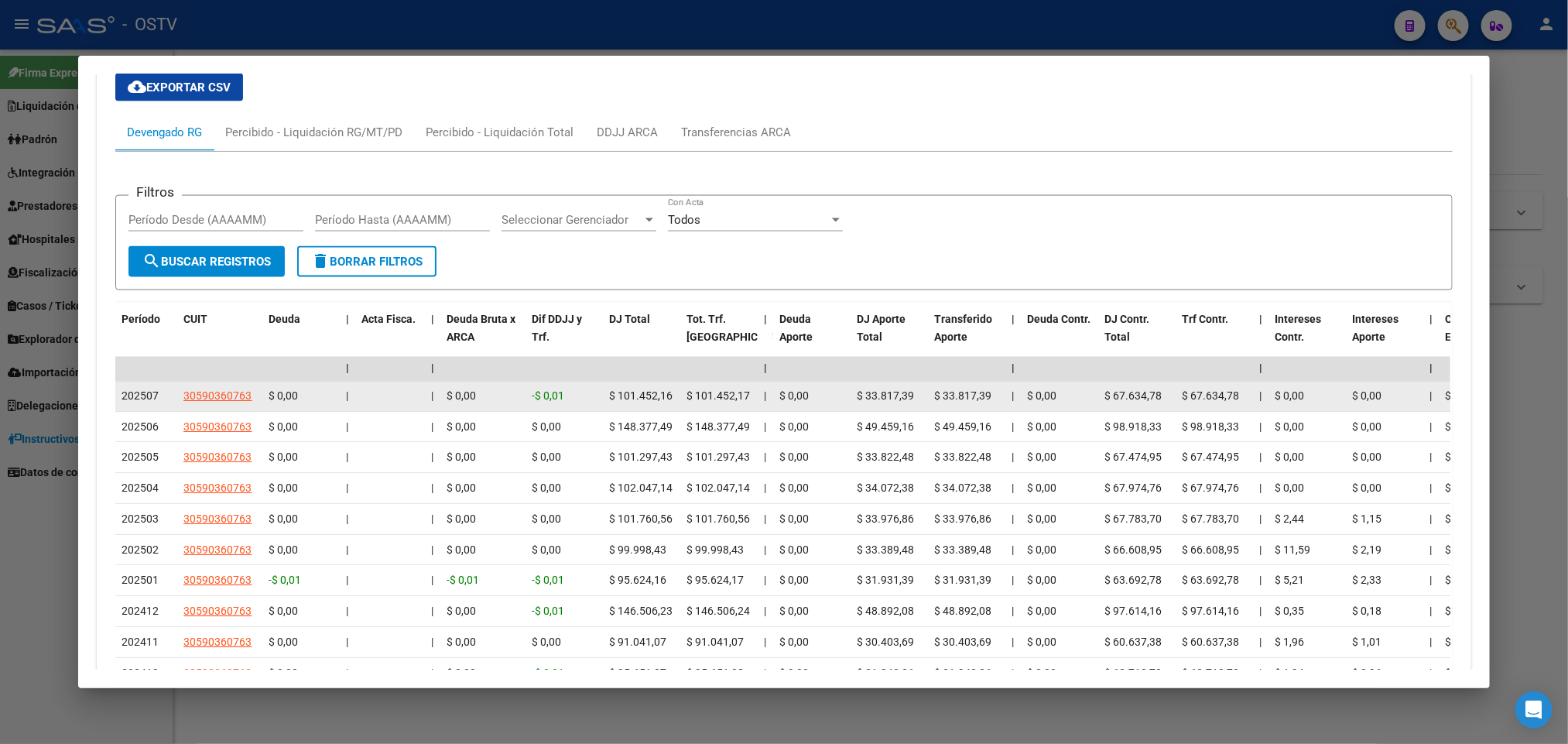
scroll to position [1460, 0]
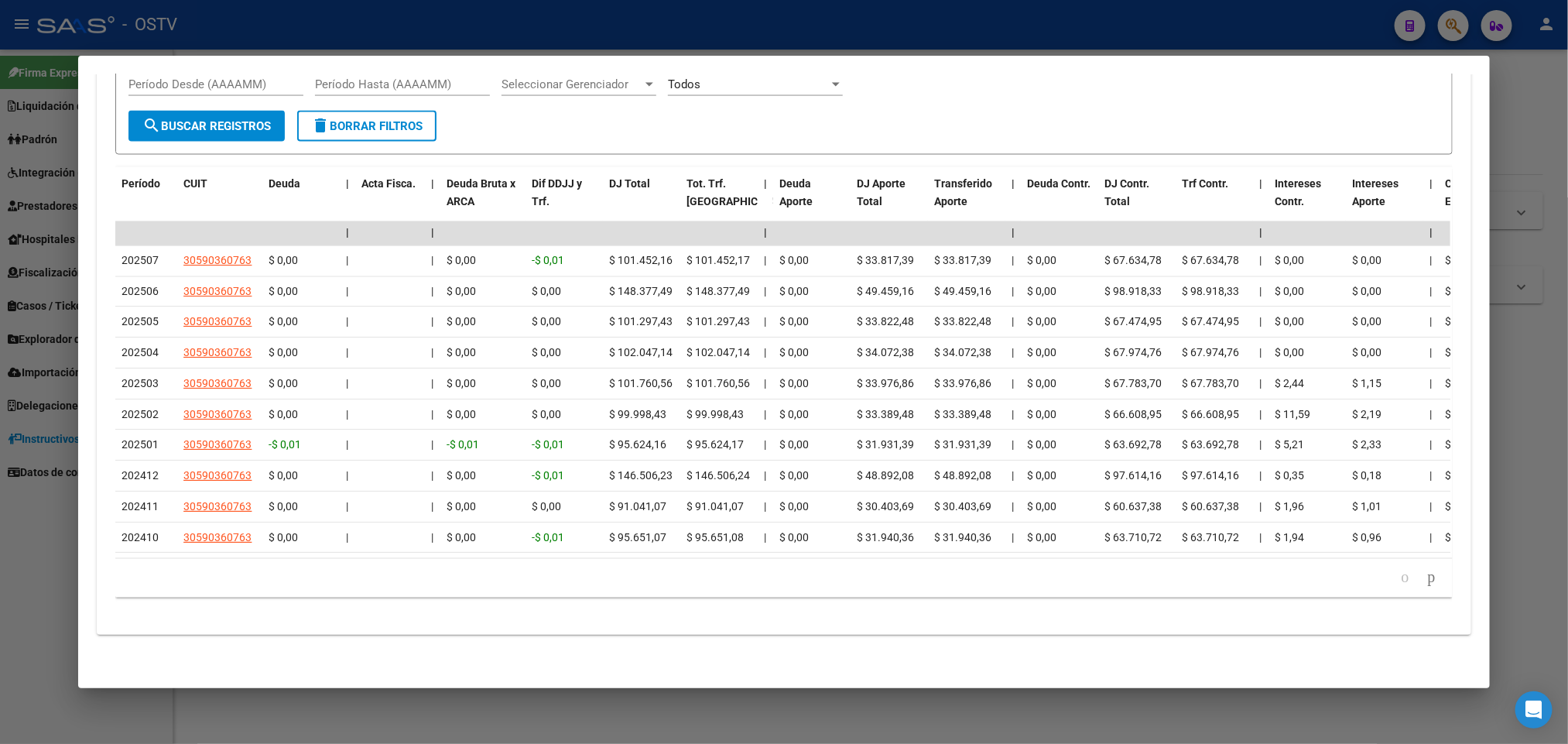
click at [0, 482] on div at bounding box center [784, 372] width 1568 height 744
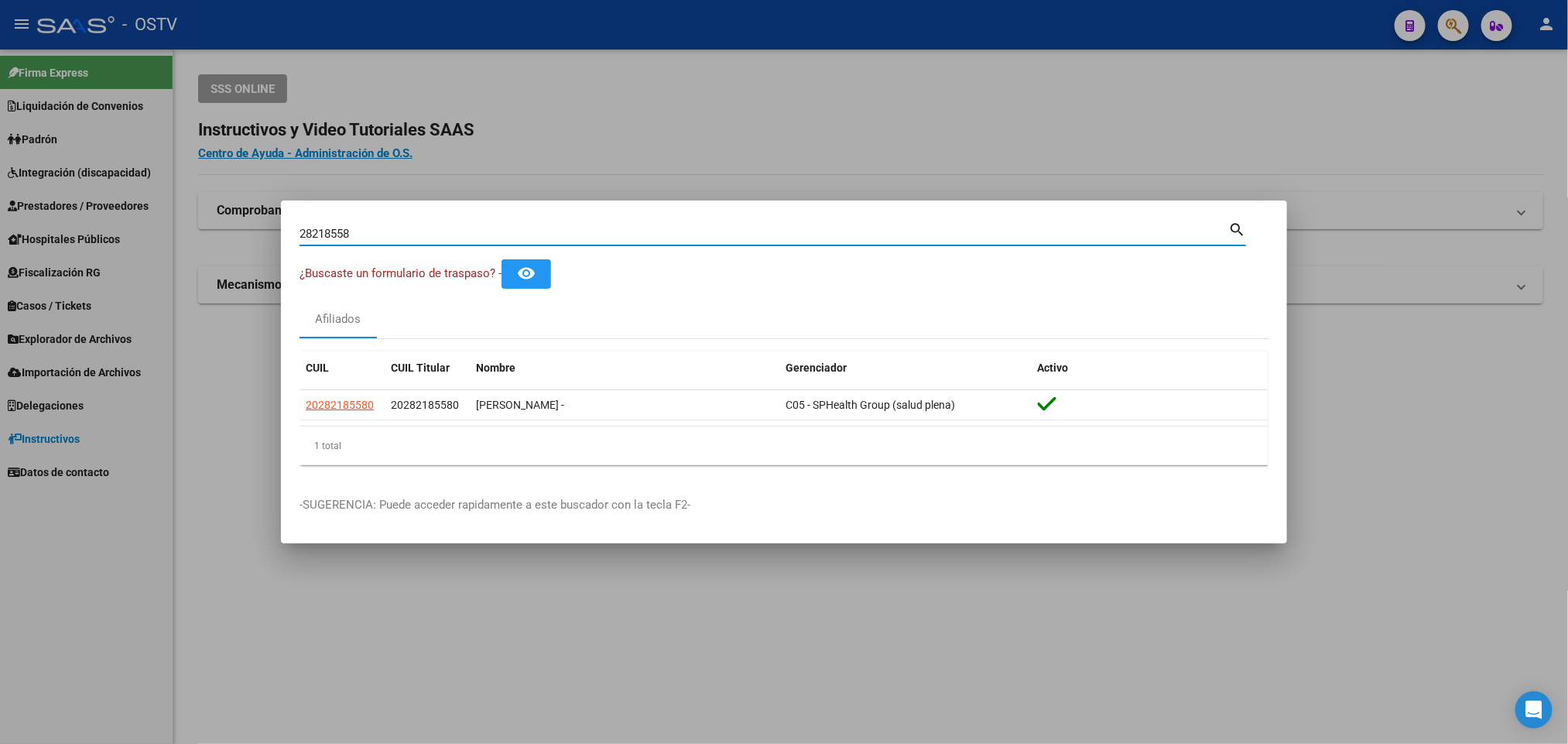
drag, startPoint x: 360, startPoint y: 230, endPoint x: 117, endPoint y: 245, distance: 243.5
click at [117, 245] on div "28218558 Buscar (apellido, dni, cuil, nro traspaso, cuit, obra social) search ¿…" at bounding box center [784, 372] width 1568 height 744
paste input "30631929"
type input "30631929"
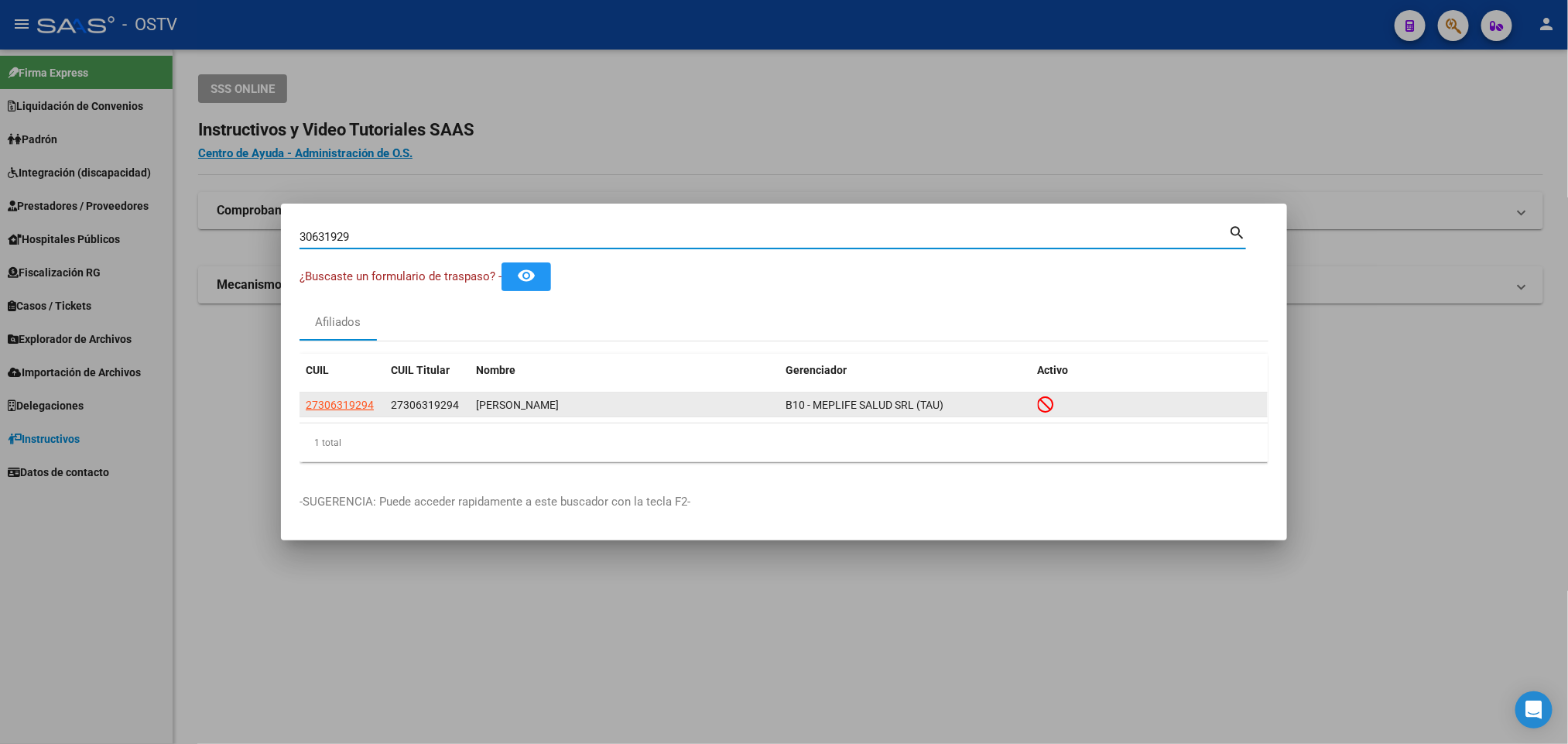
click at [344, 396] on app-link-go-to "27306319294" at bounding box center [339, 405] width 68 height 18
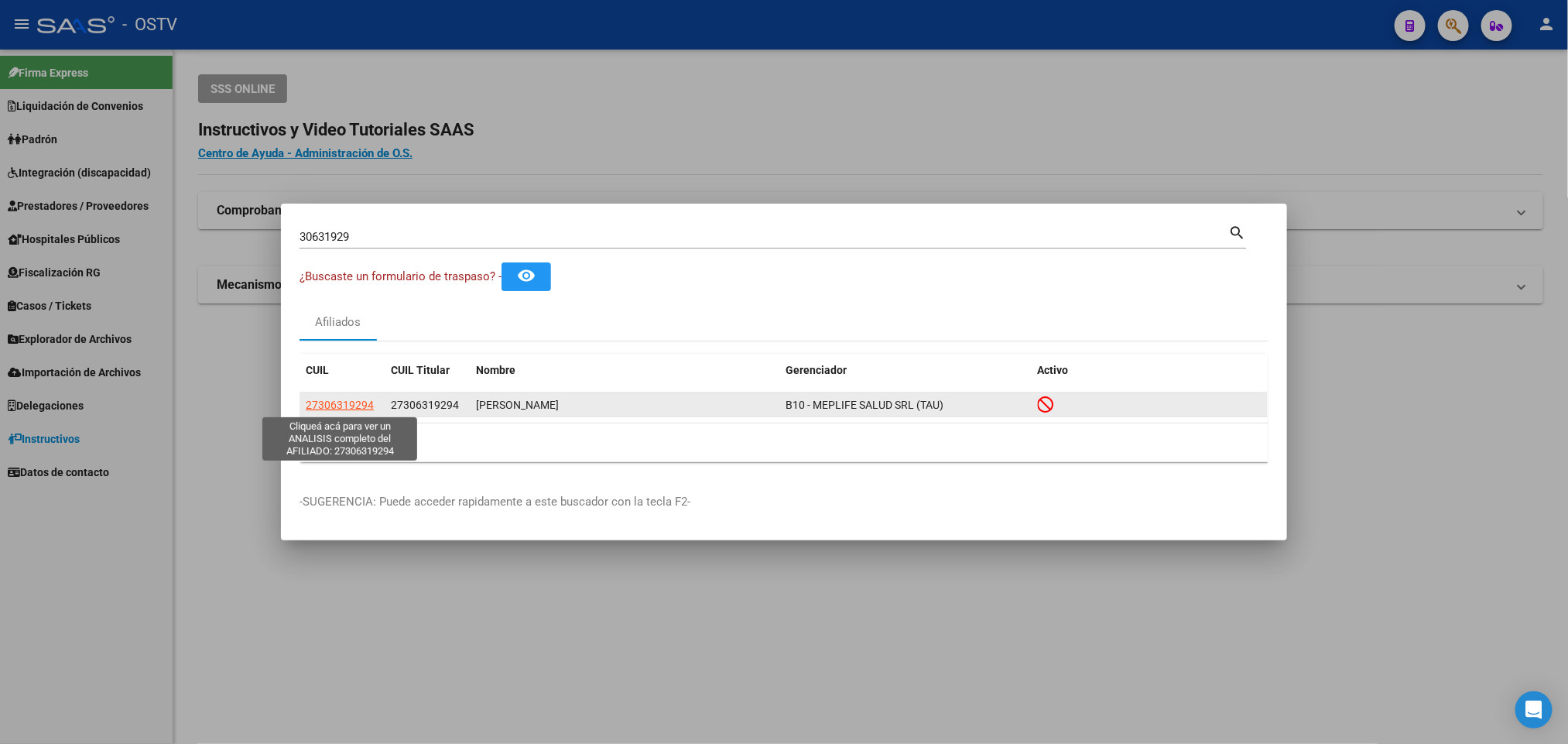
click at [347, 403] on span "27306319294" at bounding box center [339, 405] width 68 height 13
type textarea "27306319294"
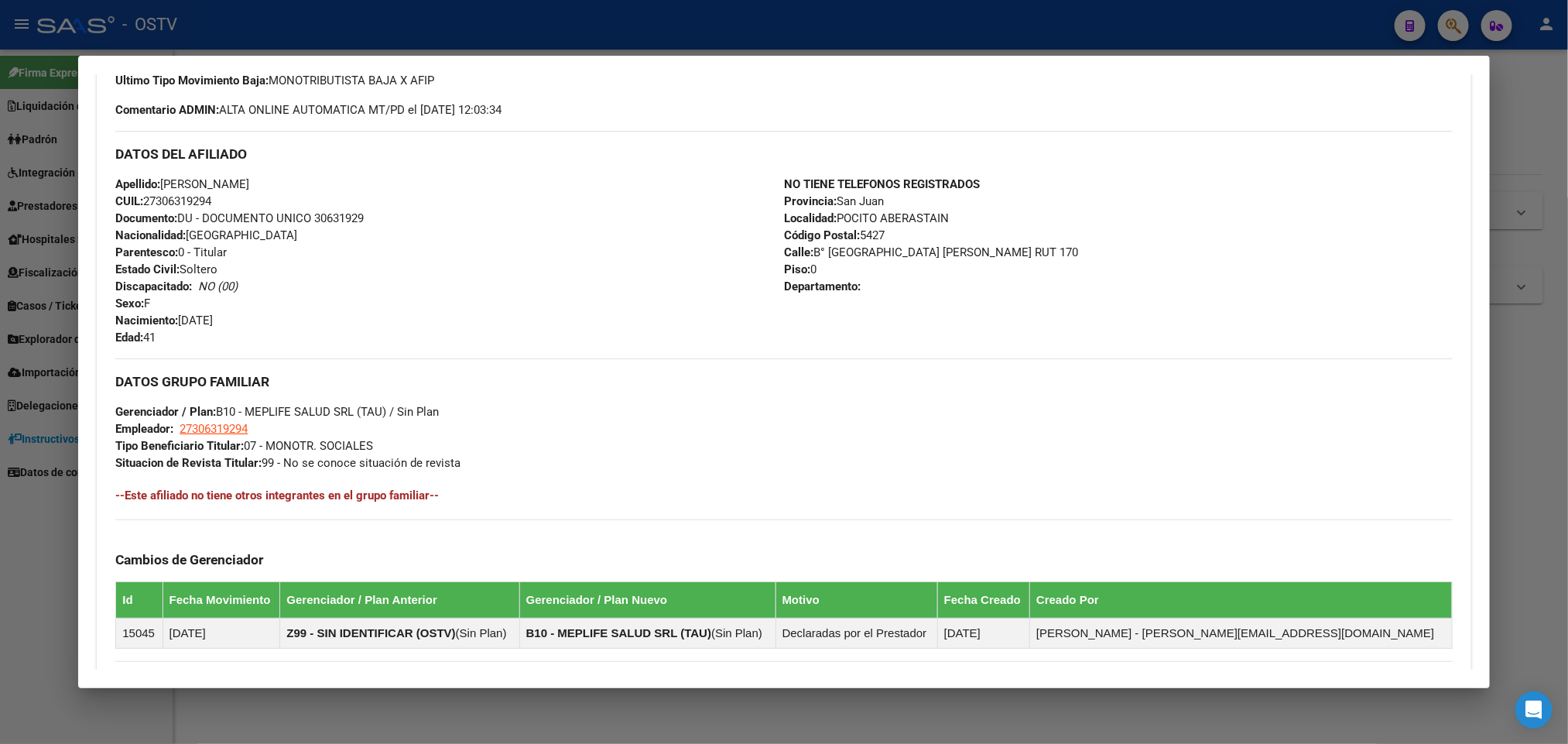
scroll to position [133, 0]
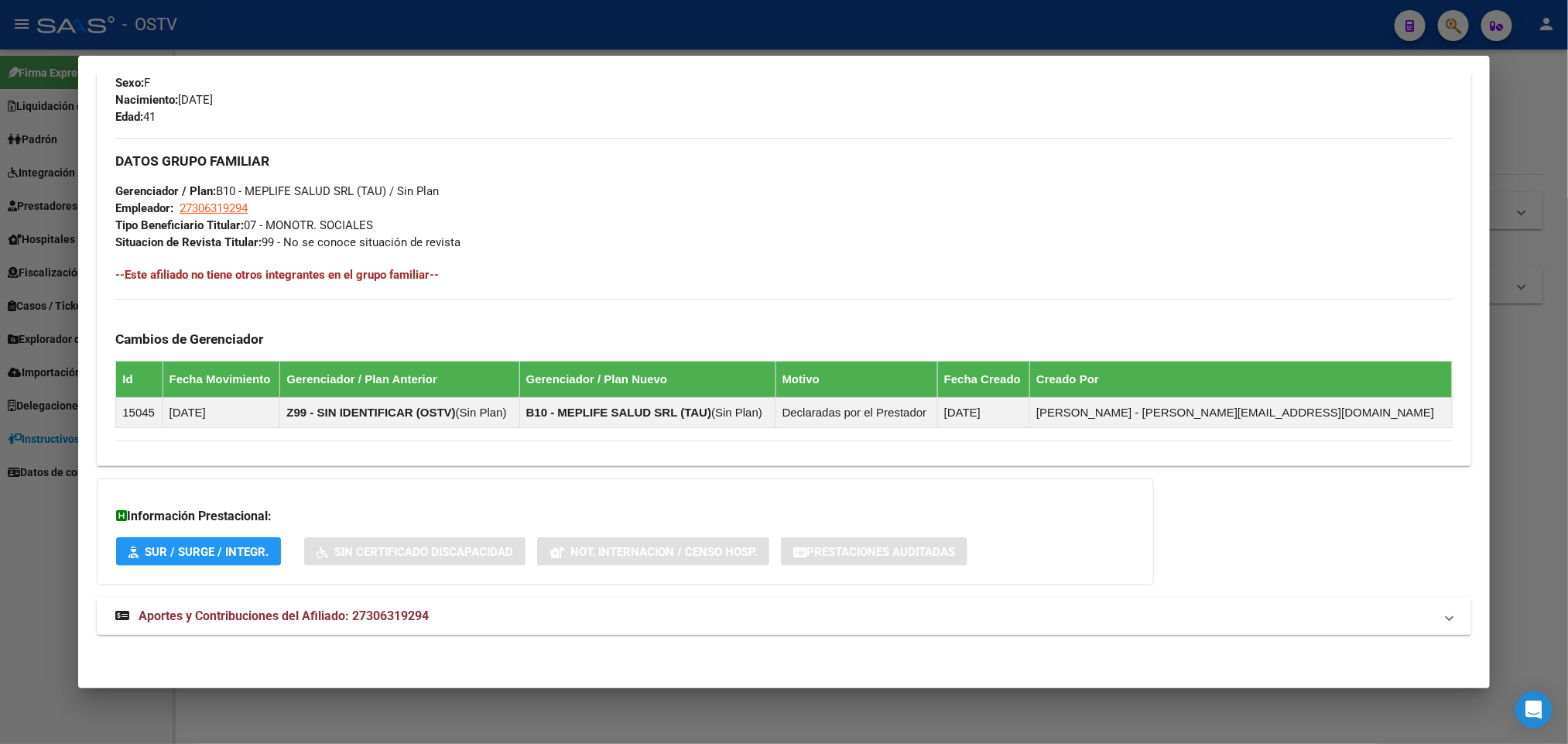
click at [434, 620] on mat-panel-title "Aportes y Contribuciones del Afiliado: 27306319294" at bounding box center [775, 617] width 1319 height 19
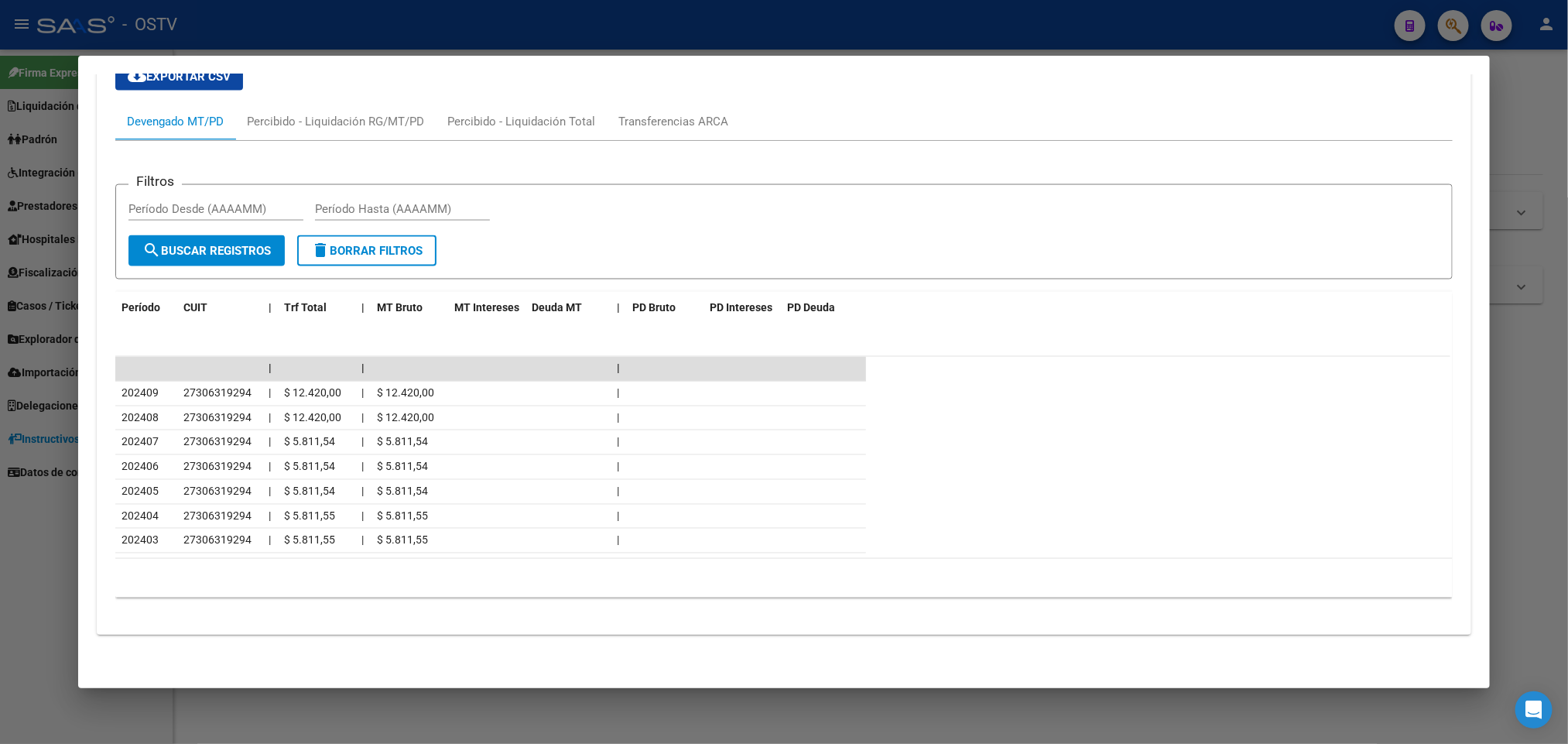
scroll to position [1340, 0]
click at [21, 487] on div at bounding box center [784, 372] width 1568 height 744
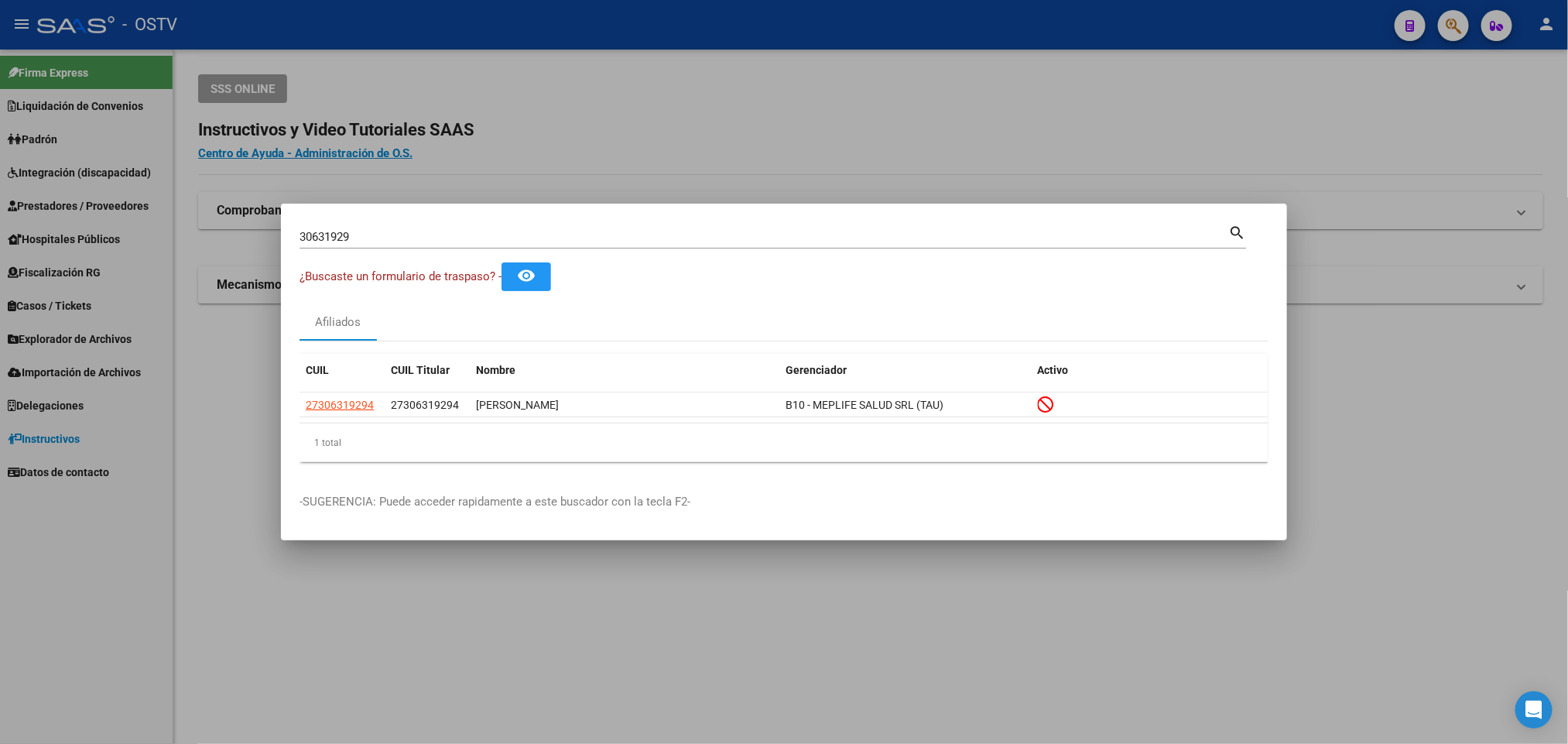
drag, startPoint x: 369, startPoint y: 230, endPoint x: 0, endPoint y: 228, distance: 369.0
click at [0, 230] on div "30631929 Buscar (apellido, dni, cuil, nro traspaso, cuit, obra social) search ¿…" at bounding box center [784, 372] width 1568 height 744
paste input "4711725"
type input "34711725"
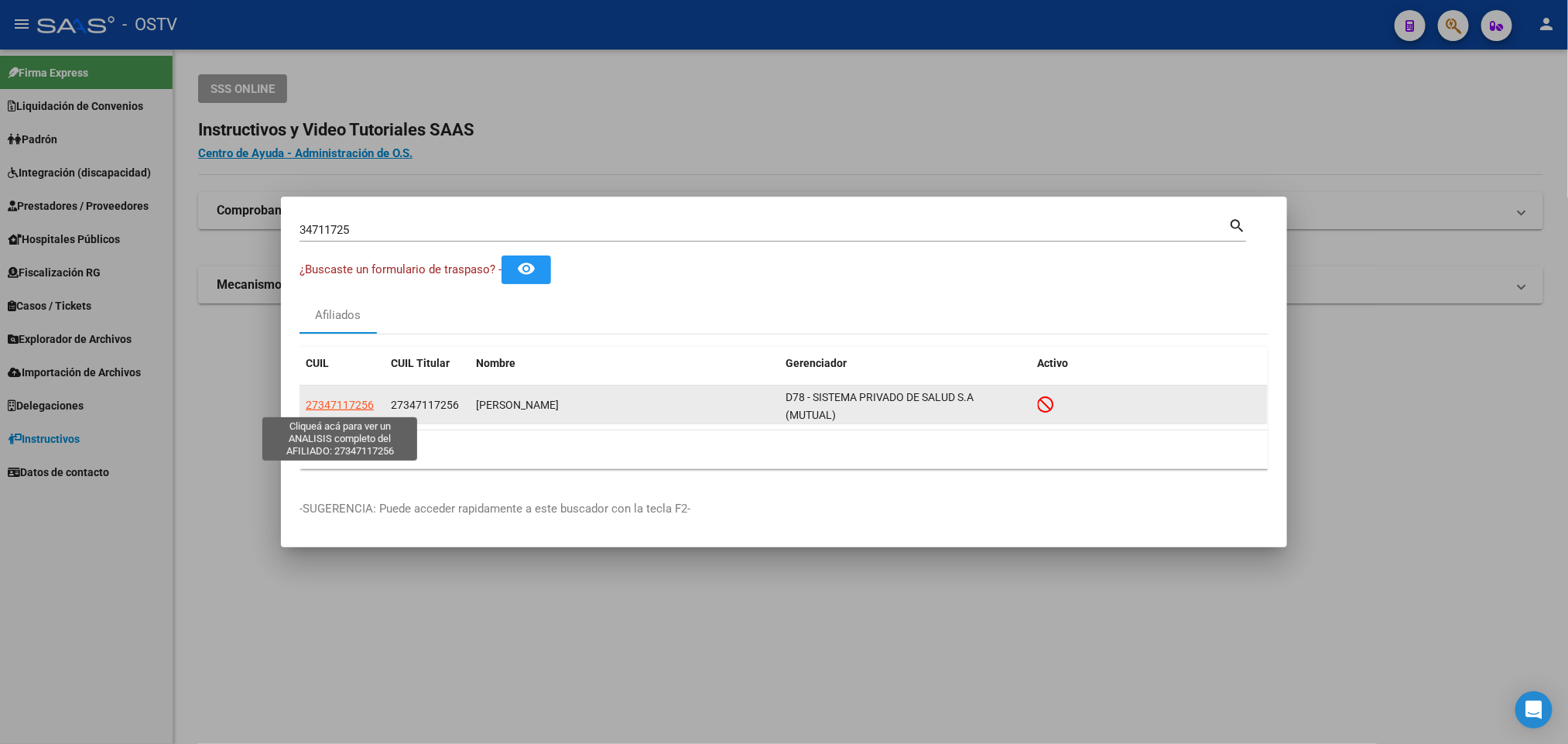
click at [319, 411] on span "27347117256" at bounding box center [339, 405] width 68 height 13
type textarea "27347117256"
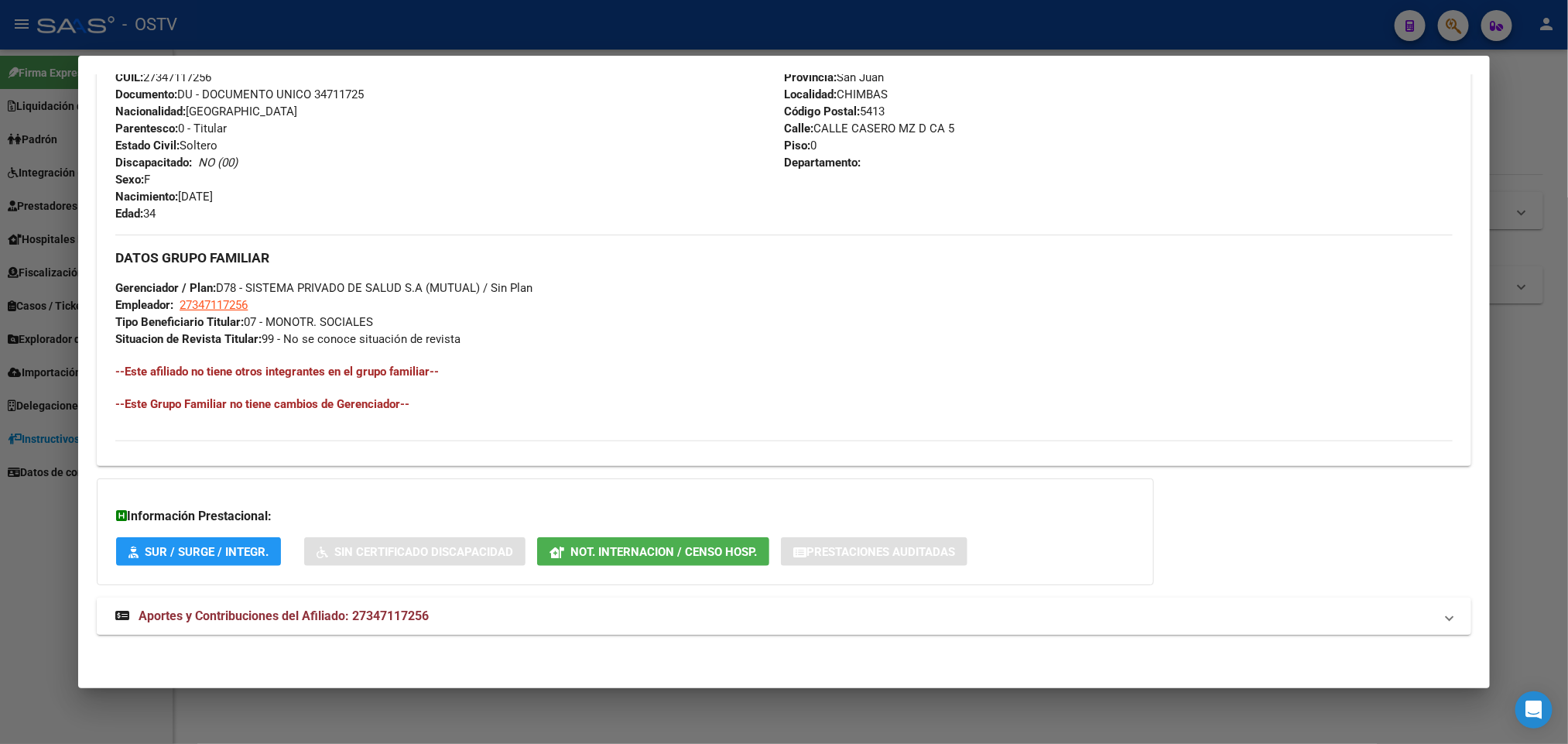
click at [346, 620] on span "Aportes y Contribuciones del Afiliado: 27347117256" at bounding box center [283, 616] width 291 height 15
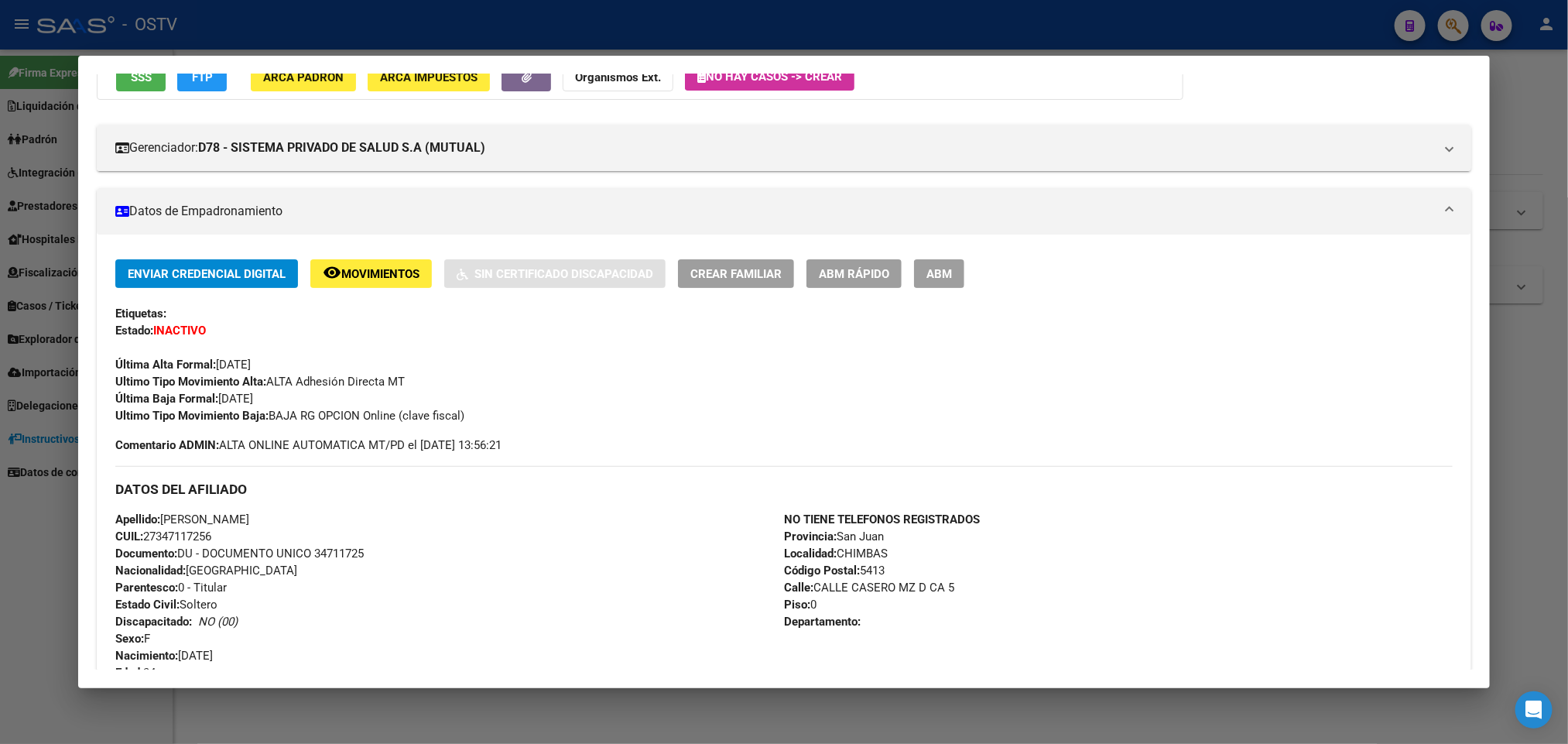
scroll to position [0, 0]
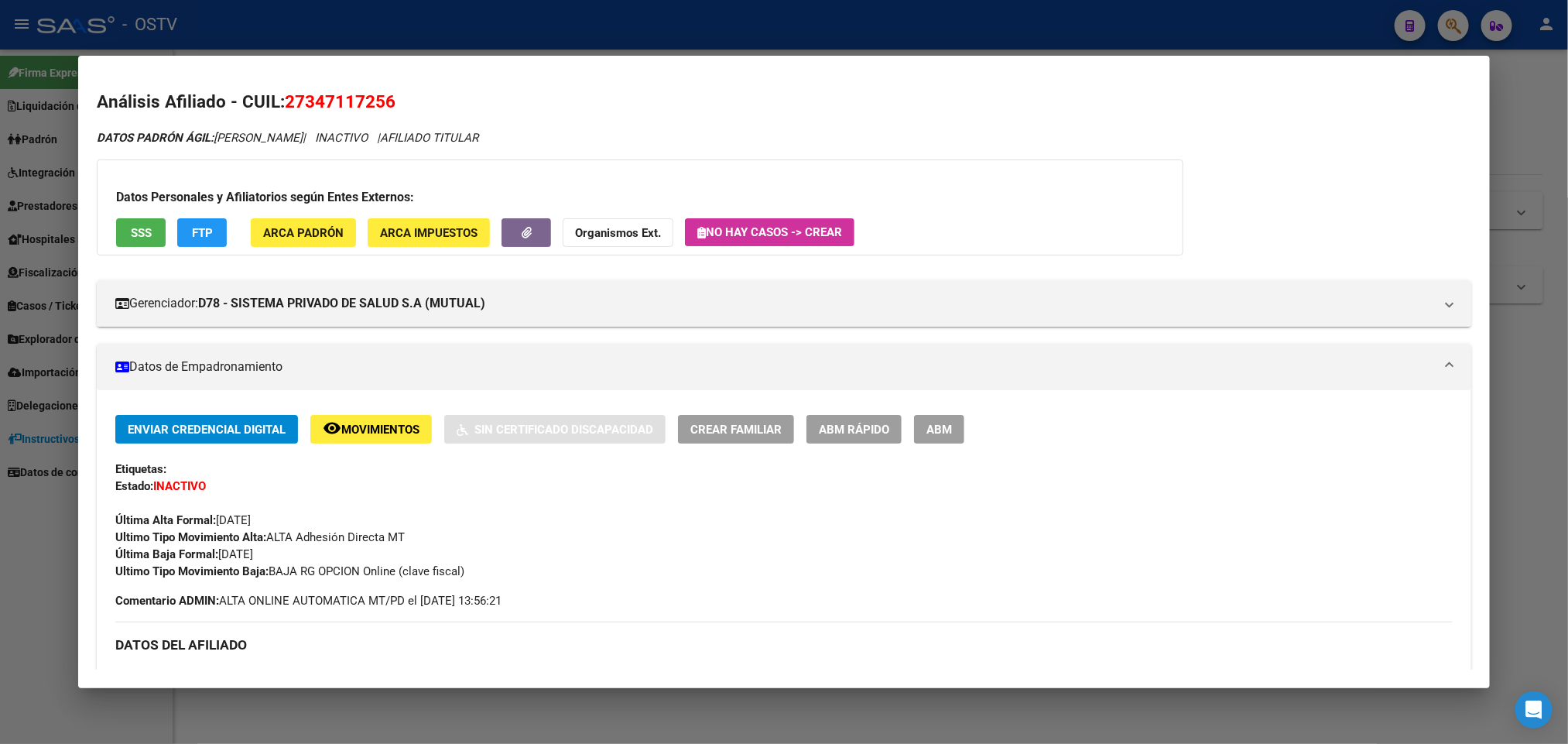
click at [0, 566] on div at bounding box center [784, 372] width 1568 height 744
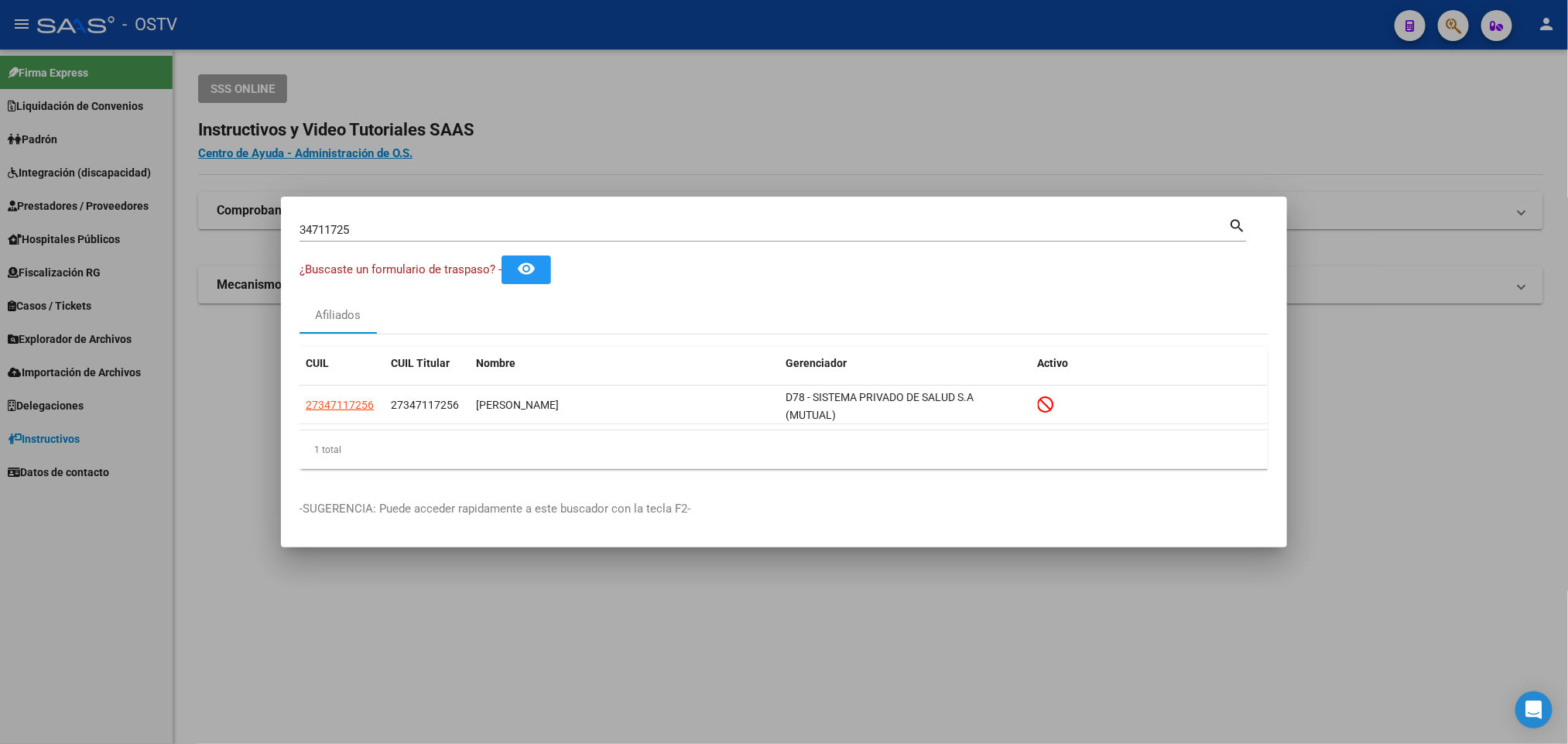
click at [391, 218] on div "34711725 Buscar (apellido, dni, cuil, nro traspaso, cuit, obra social) search" at bounding box center [772, 228] width 947 height 26
drag, startPoint x: 370, startPoint y: 225, endPoint x: 173, endPoint y: 268, distance: 201.6
click at [173, 268] on div "34711725 Buscar (apellido, dni, cuil, nro traspaso, cuit, obra social) search ¿…" at bounding box center [784, 372] width 1568 height 744
paste input "8460279"
type input "38460279"
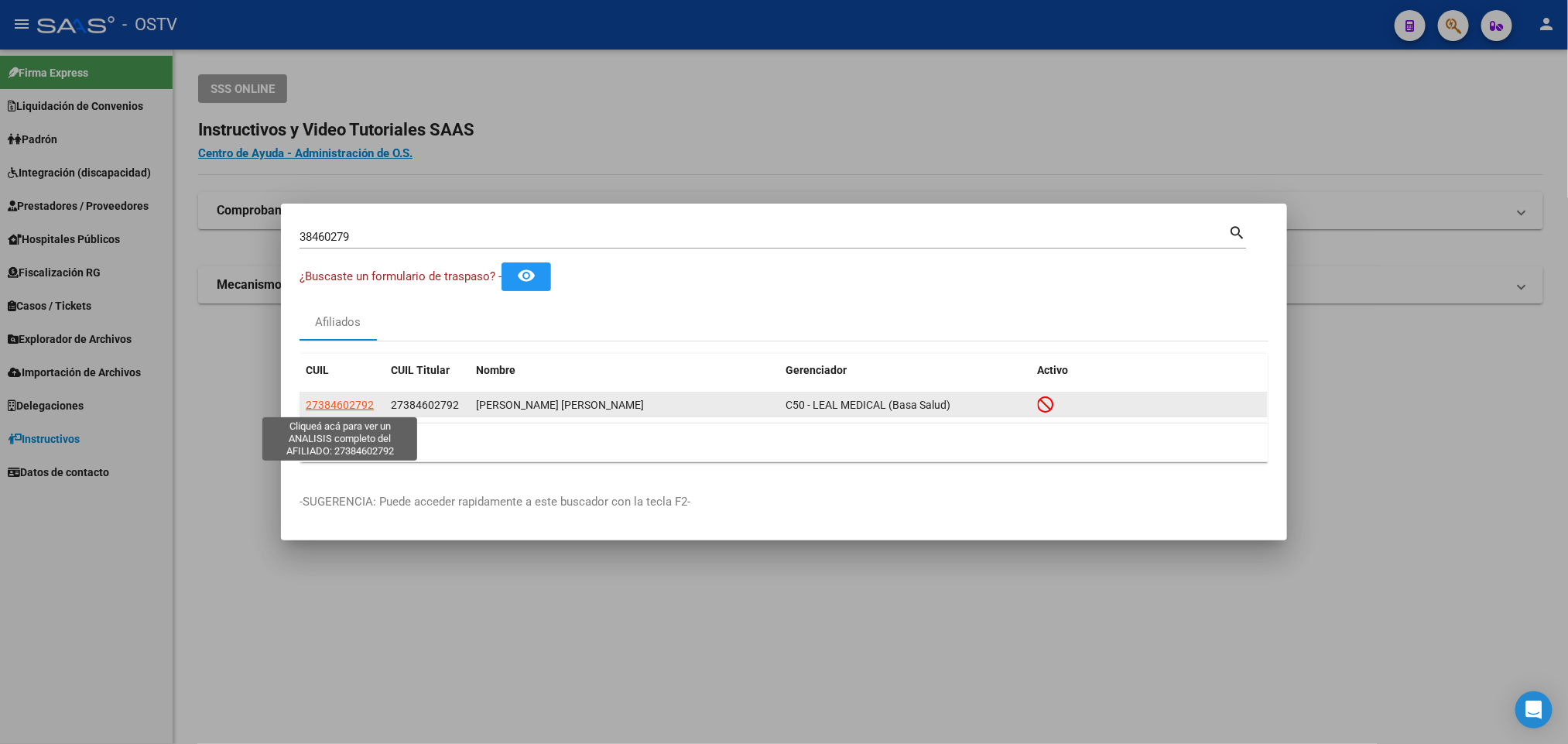
click at [356, 410] on span "27384602792" at bounding box center [339, 405] width 68 height 13
type textarea "27384602792"
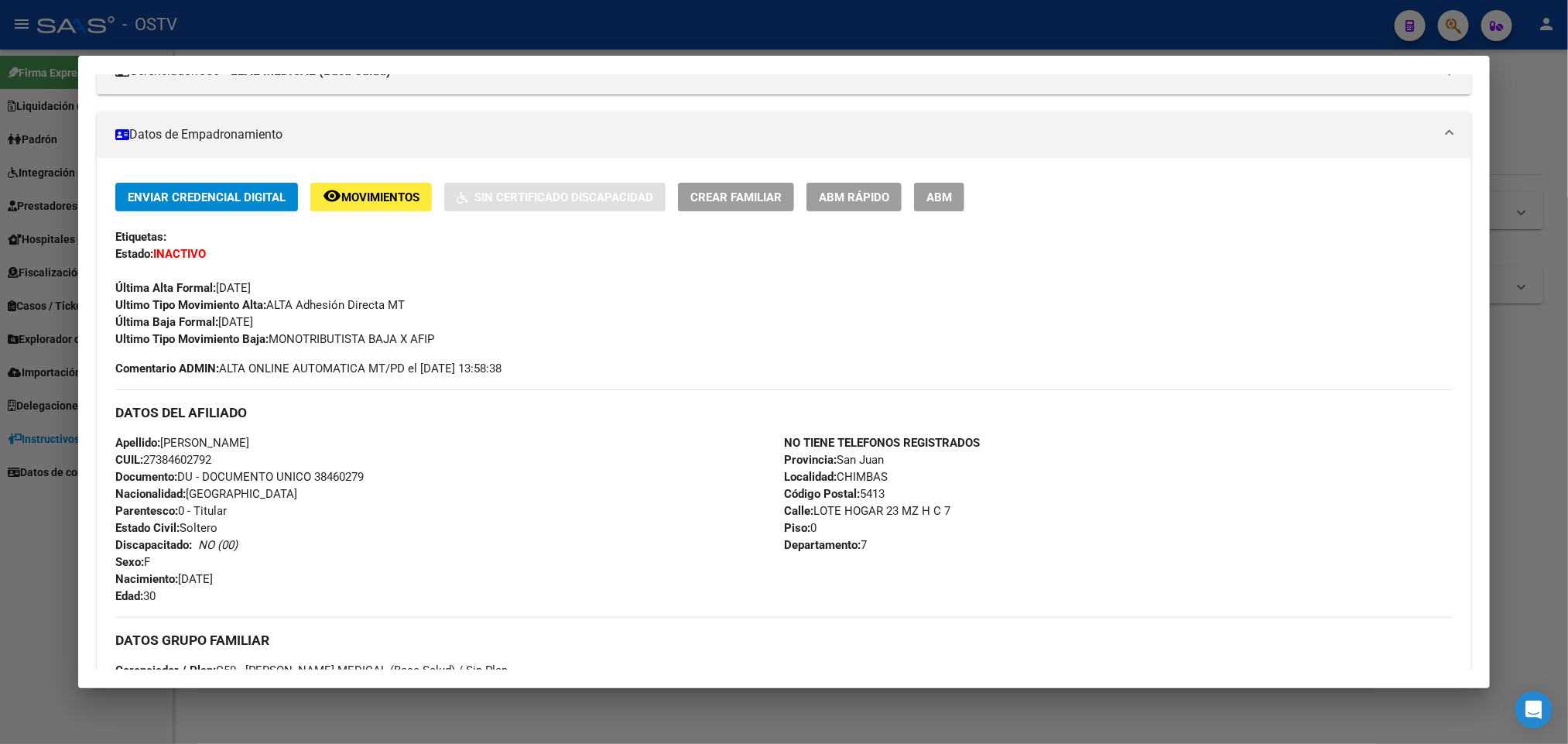
scroll to position [616, 0]
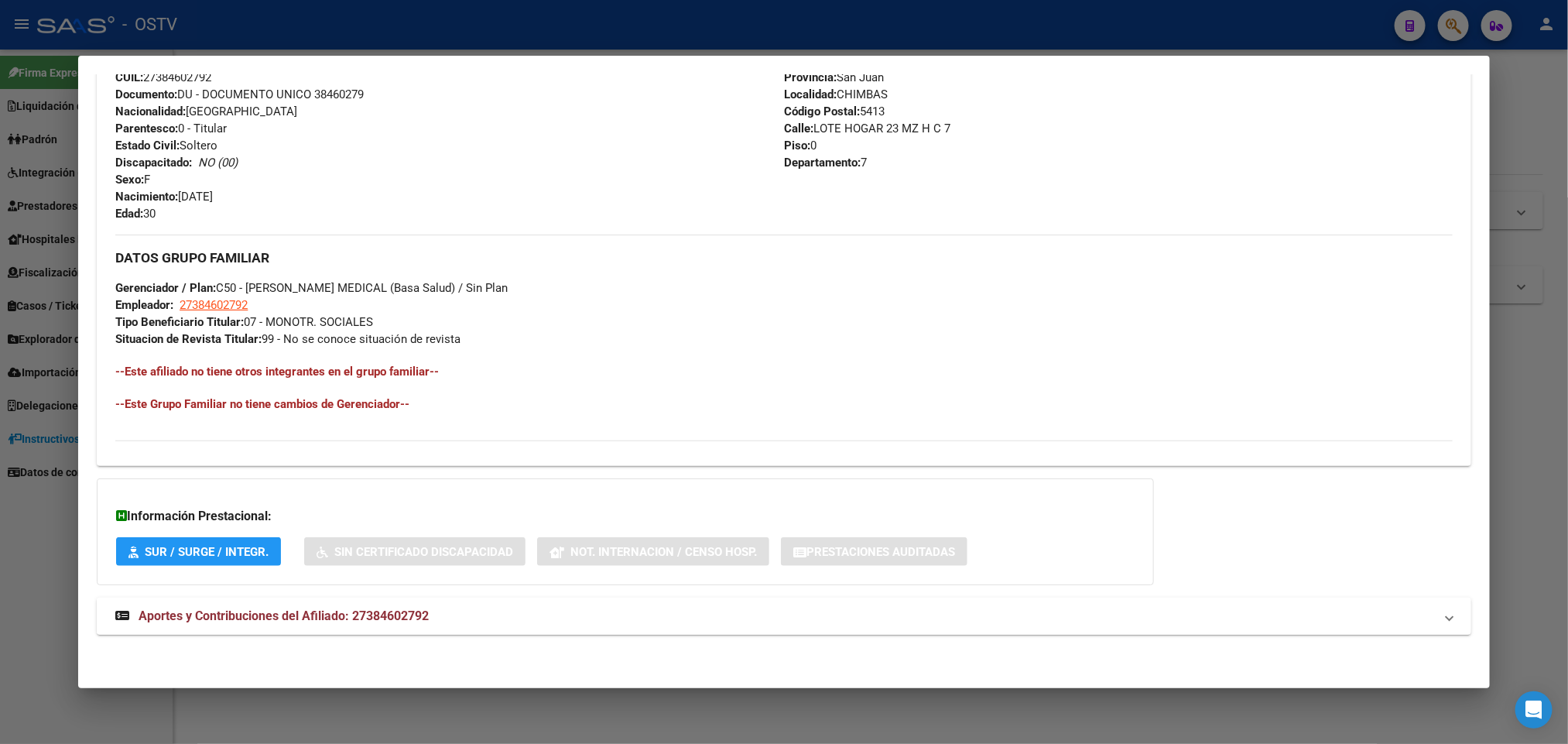
click at [386, 609] on span "Aportes y Contribuciones del Afiliado: 27384602792" at bounding box center [283, 616] width 291 height 15
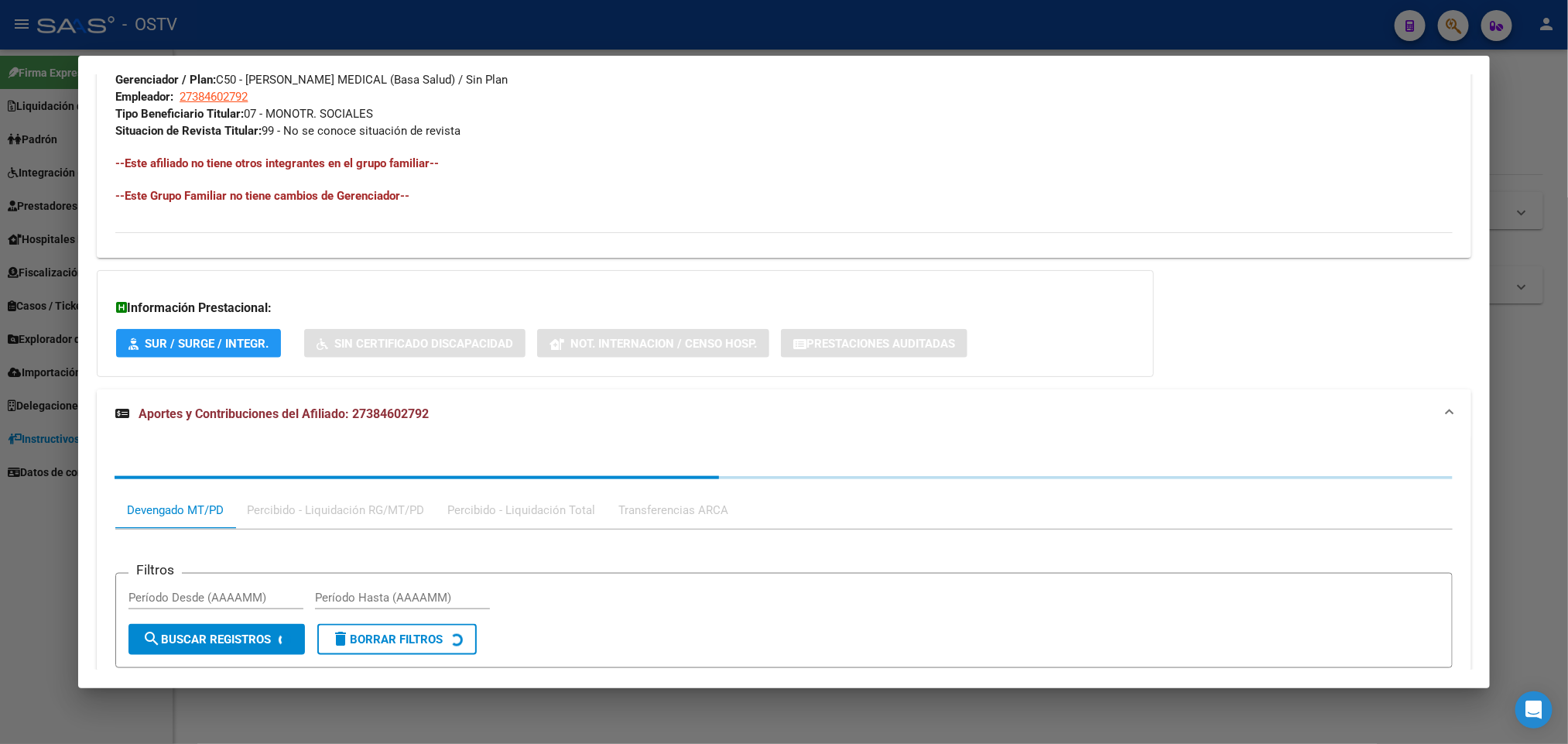
scroll to position [1016, 0]
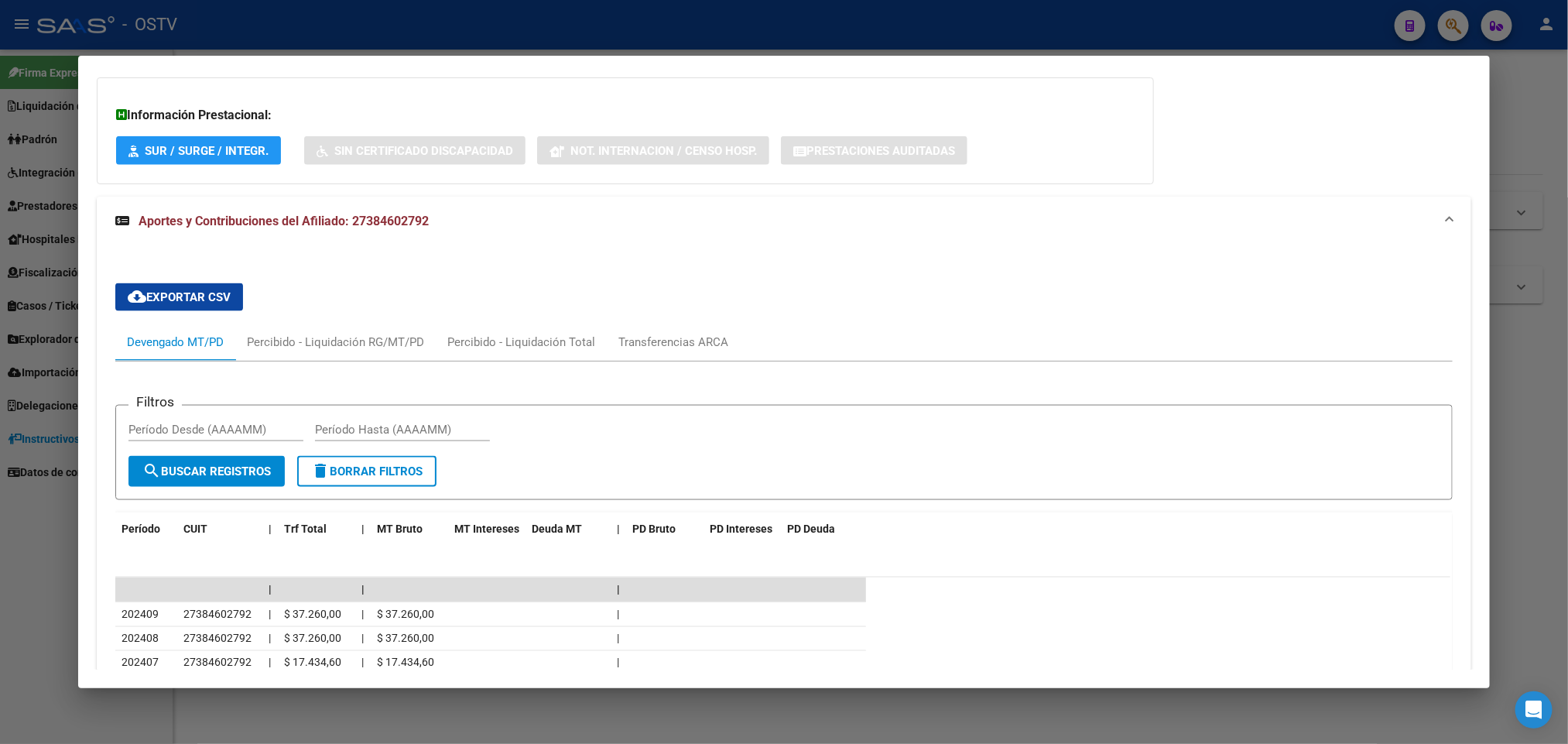
drag, startPoint x: 0, startPoint y: 363, endPoint x: 239, endPoint y: 227, distance: 275.0
click at [3, 363] on div at bounding box center [784, 372] width 1568 height 744
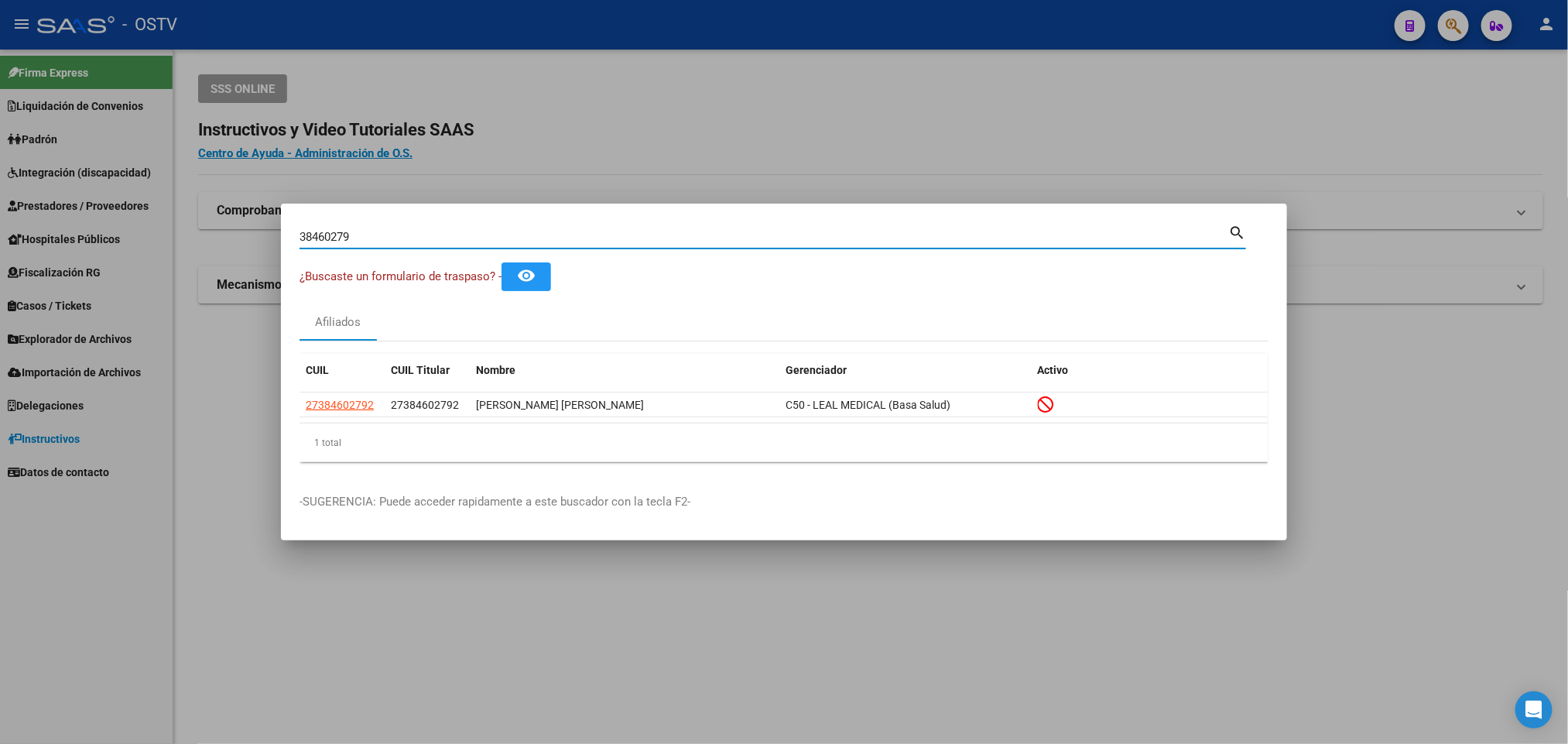
drag, startPoint x: 377, startPoint y: 238, endPoint x: 26, endPoint y: 316, distance: 359.6
click at [30, 316] on div "38460279 Buscar (apellido, dni, cuil, nro traspaso, cuit, obra social) search ¿…" at bounding box center [784, 372] width 1568 height 744
paste input "40469940"
type input "40469940"
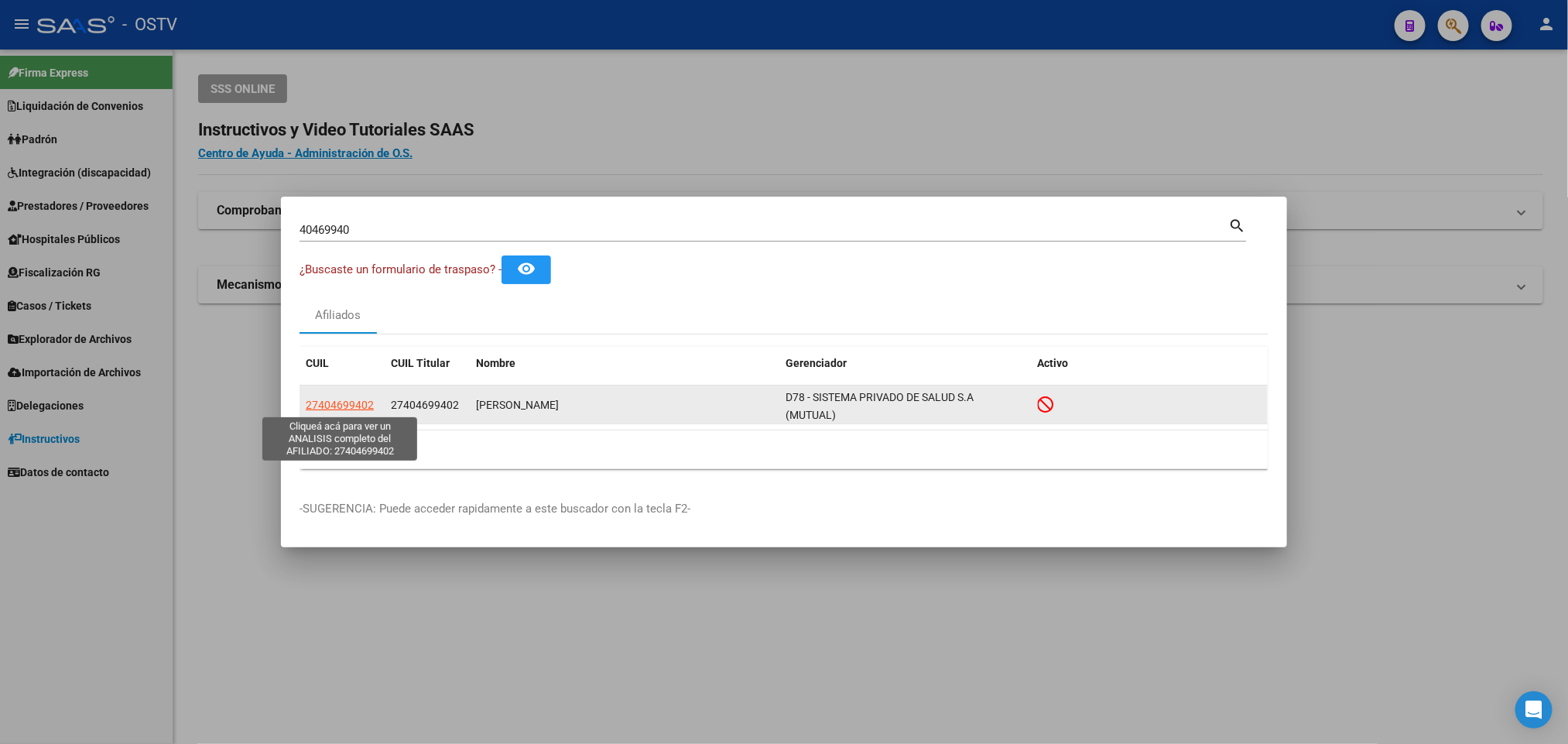
click at [339, 408] on span "27404699402" at bounding box center [339, 405] width 68 height 13
type textarea "27404699402"
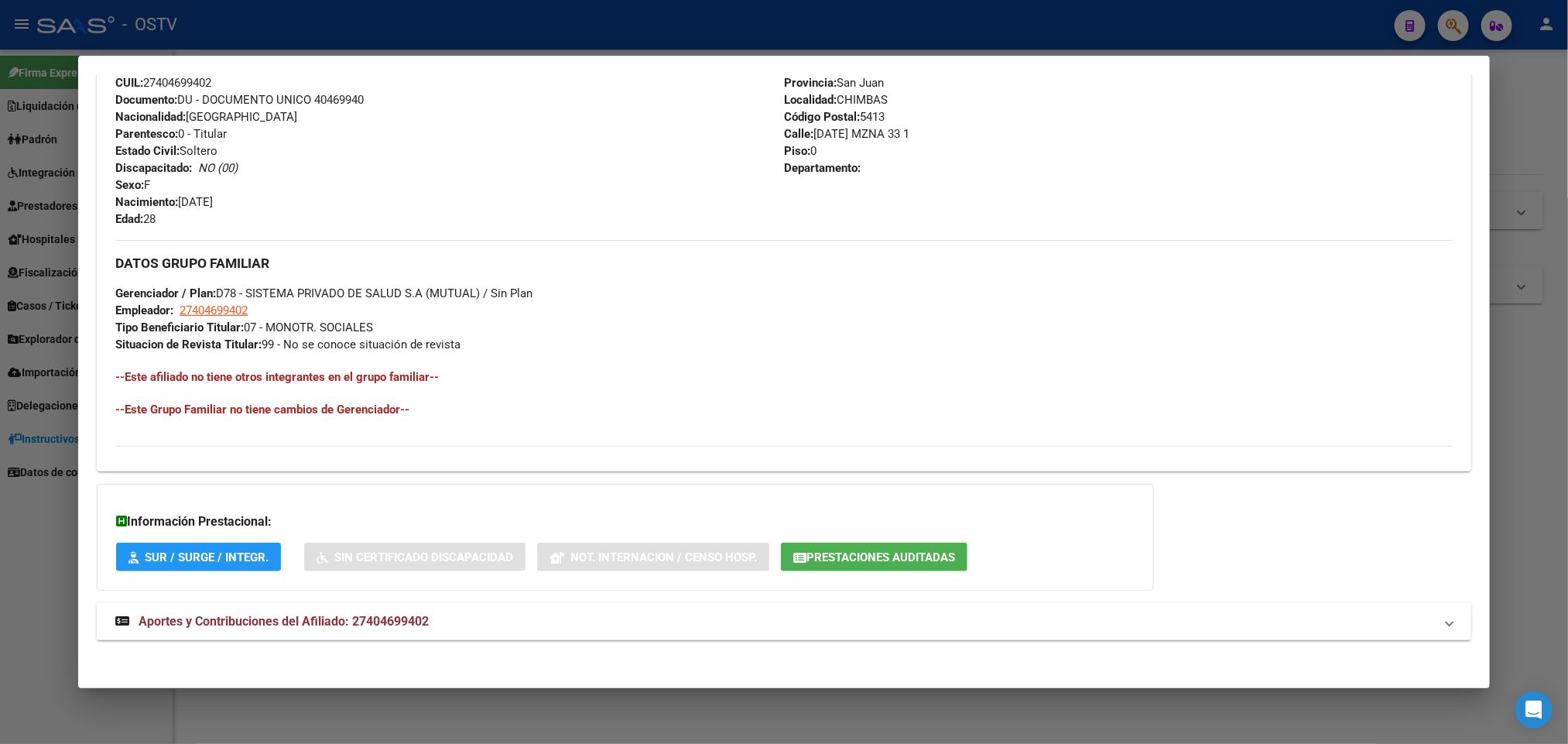
scroll to position [616, 0]
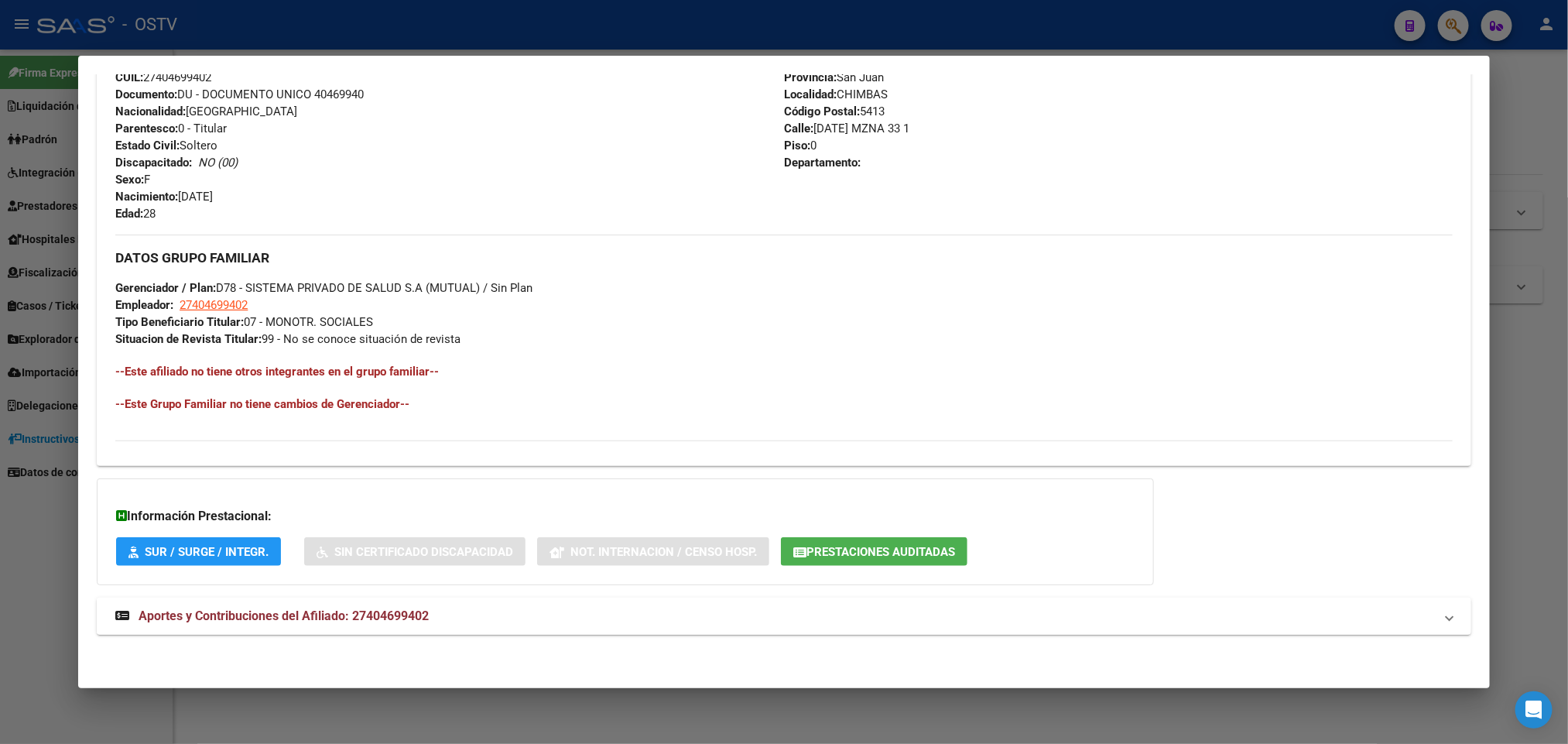
click at [355, 612] on span "Aportes y Contribuciones del Afiliado: 27404699402" at bounding box center [283, 616] width 291 height 15
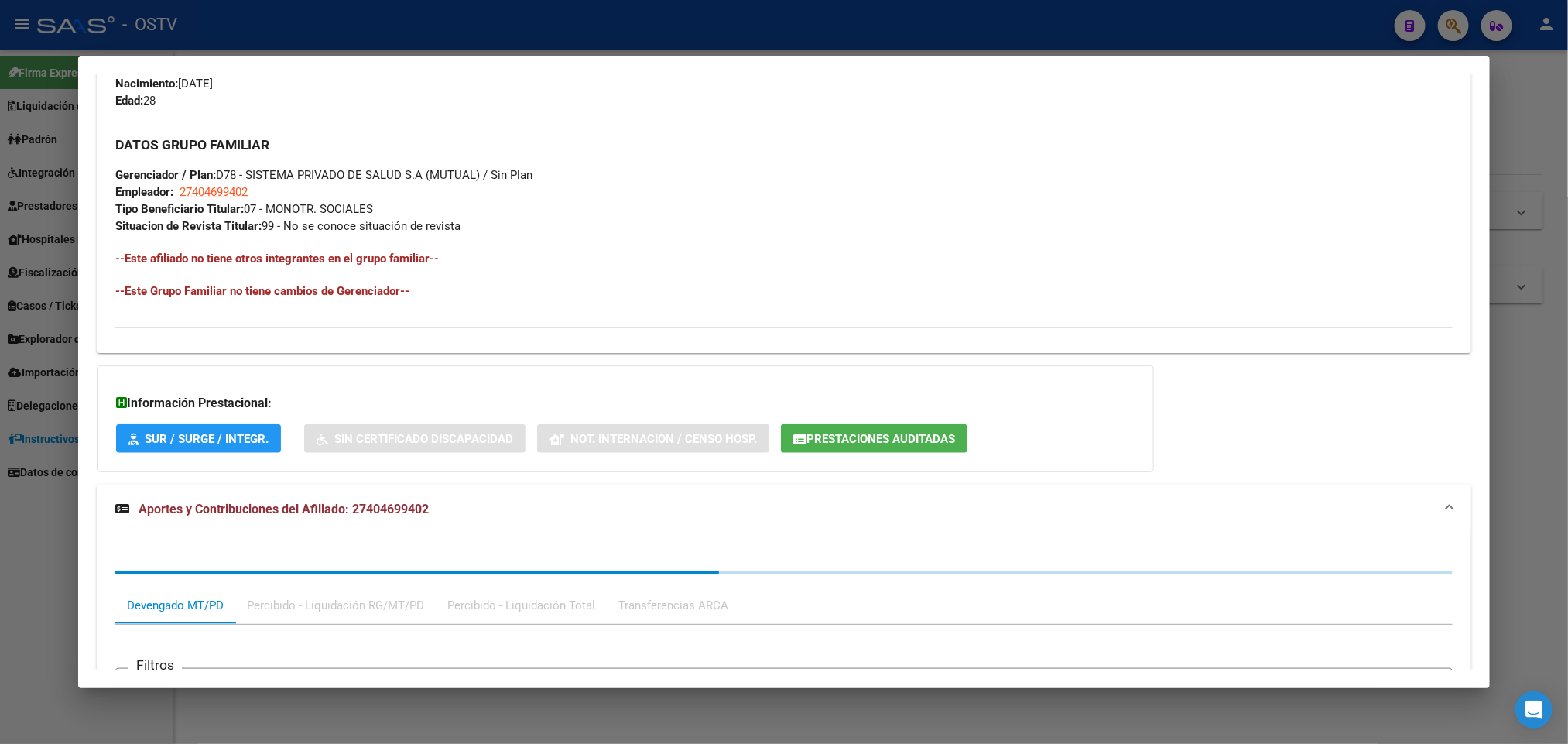
scroll to position [1016, 0]
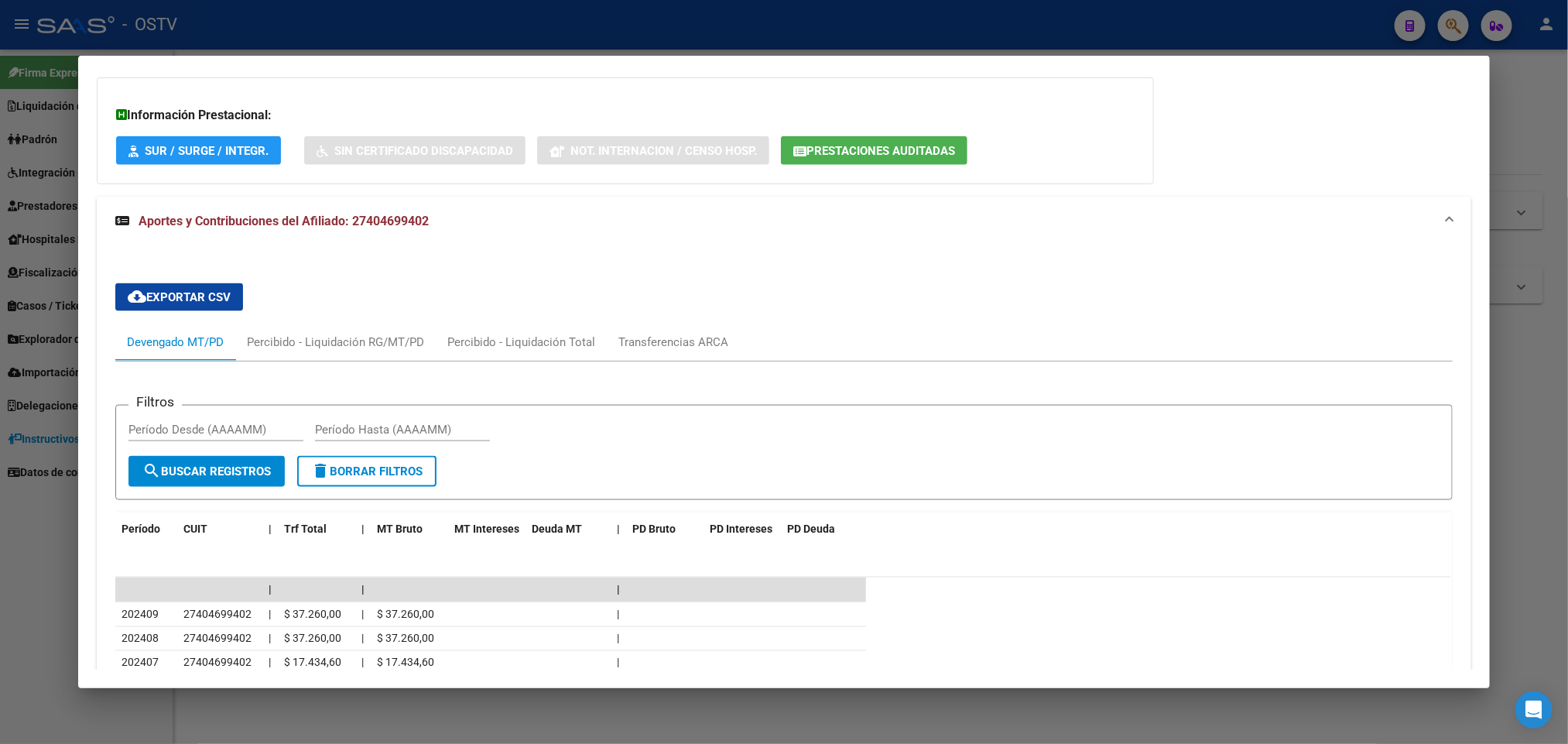
click at [13, 411] on div at bounding box center [784, 372] width 1568 height 744
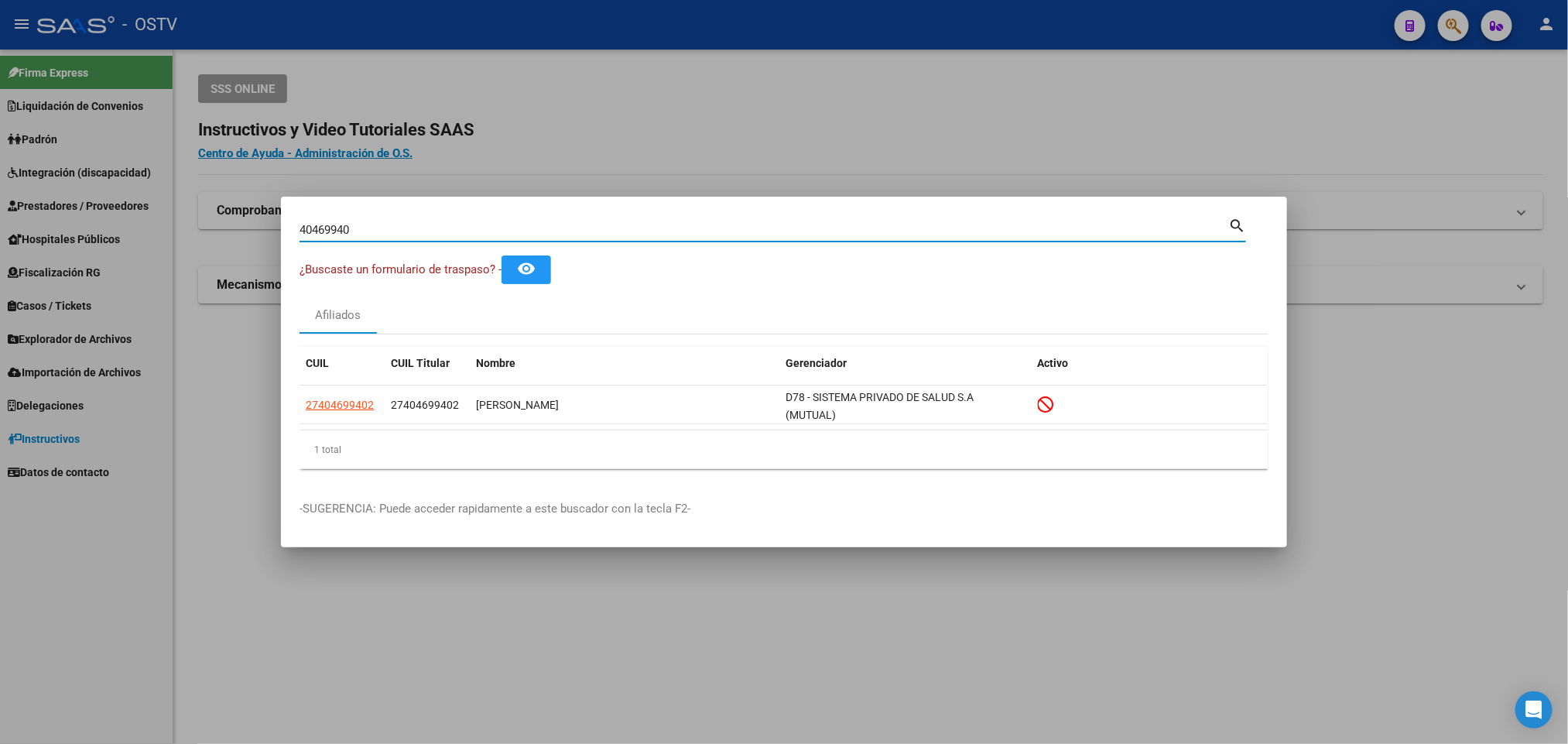
drag, startPoint x: 363, startPoint y: 232, endPoint x: 81, endPoint y: 265, distance: 283.9
click at [91, 263] on div "40469940 Buscar (apellido, dni, cuil, nro traspaso, cuit, obra social) search ¿…" at bounding box center [784, 372] width 1568 height 744
paste input "698886"
type input "40698886"
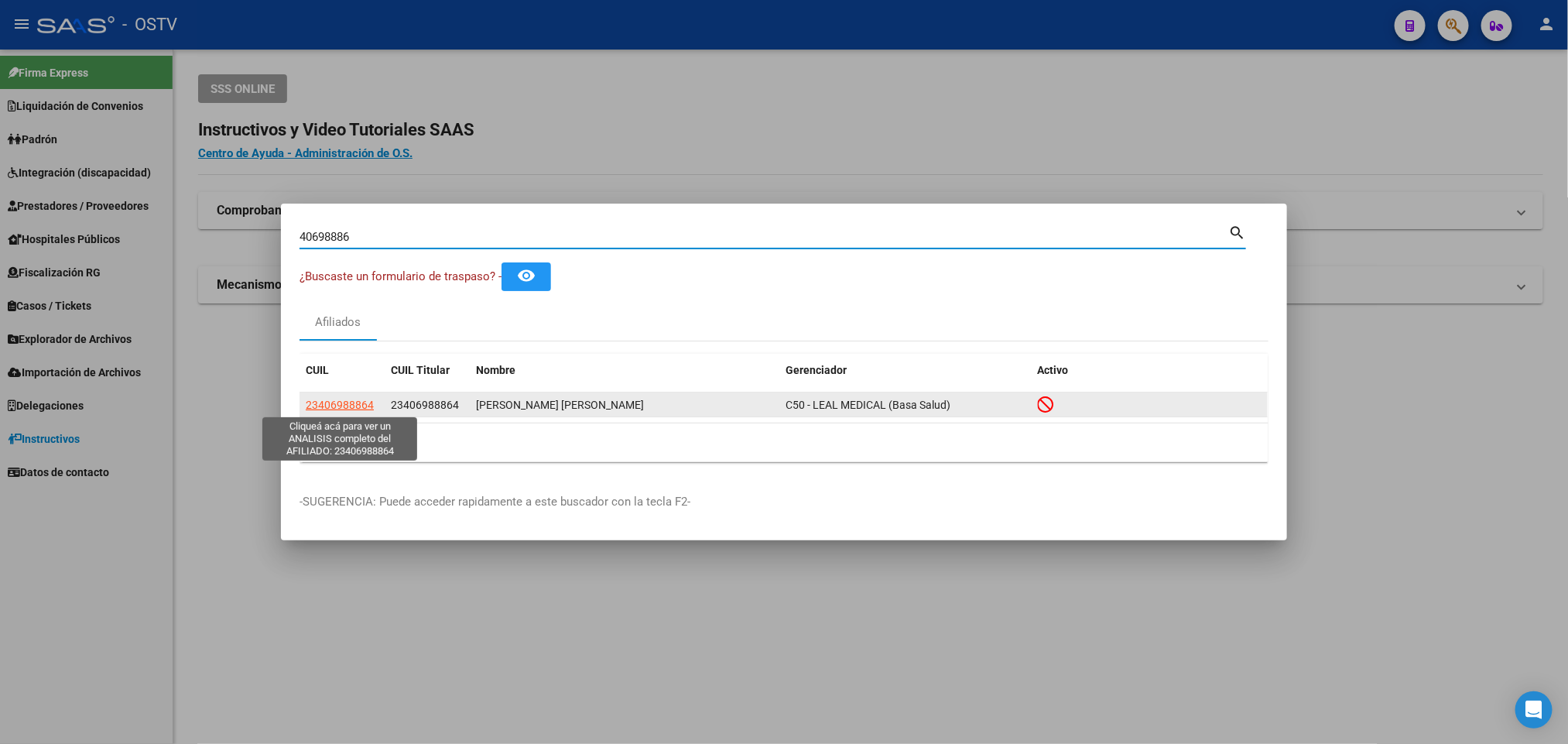
click at [358, 400] on span "23406988864" at bounding box center [339, 405] width 68 height 13
copy span "8"
type textarea "23406988864"
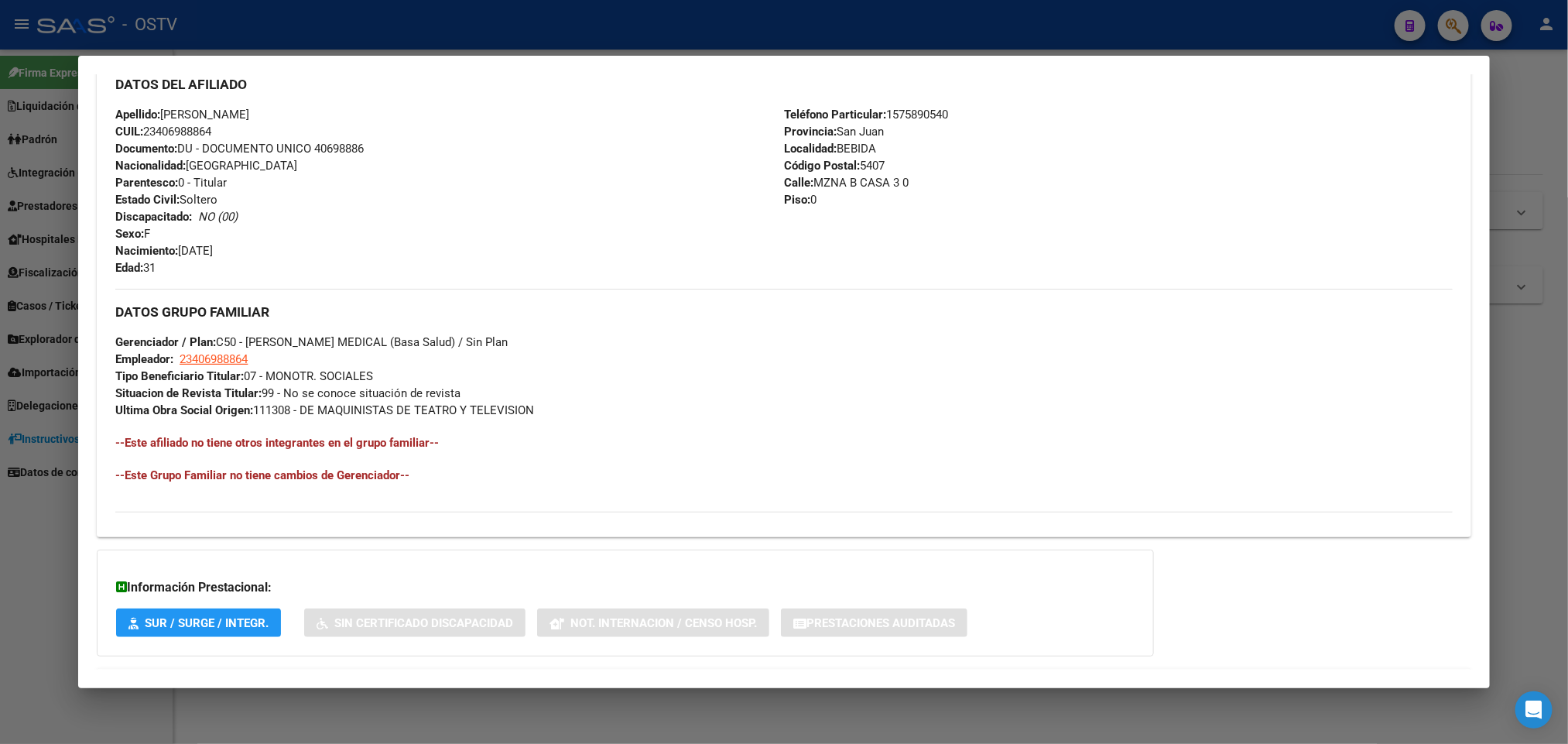
scroll to position [633, 0]
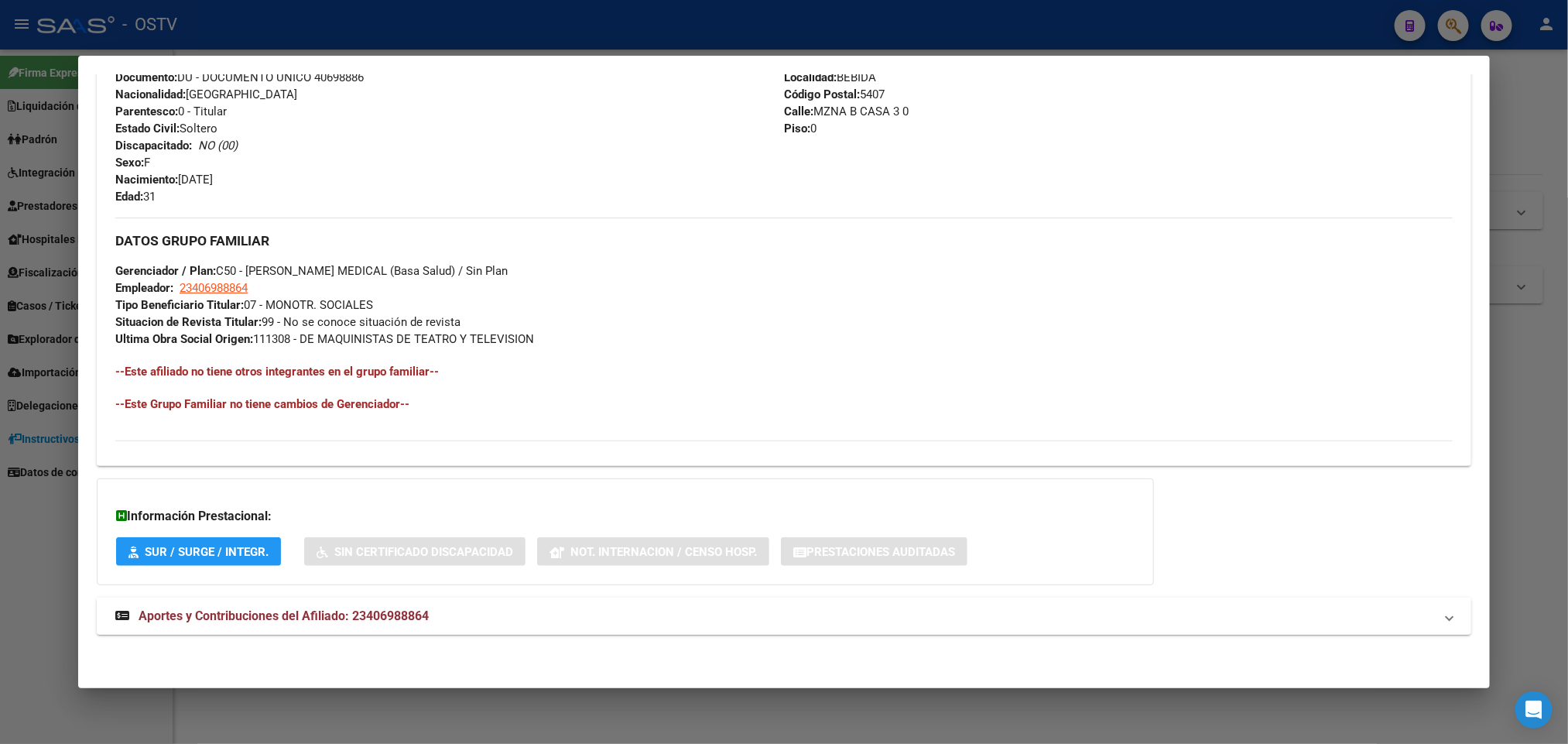
click at [330, 604] on mat-expansion-panel-header "Aportes y Contribuciones del Afiliado: 23406988864" at bounding box center [784, 616] width 1374 height 37
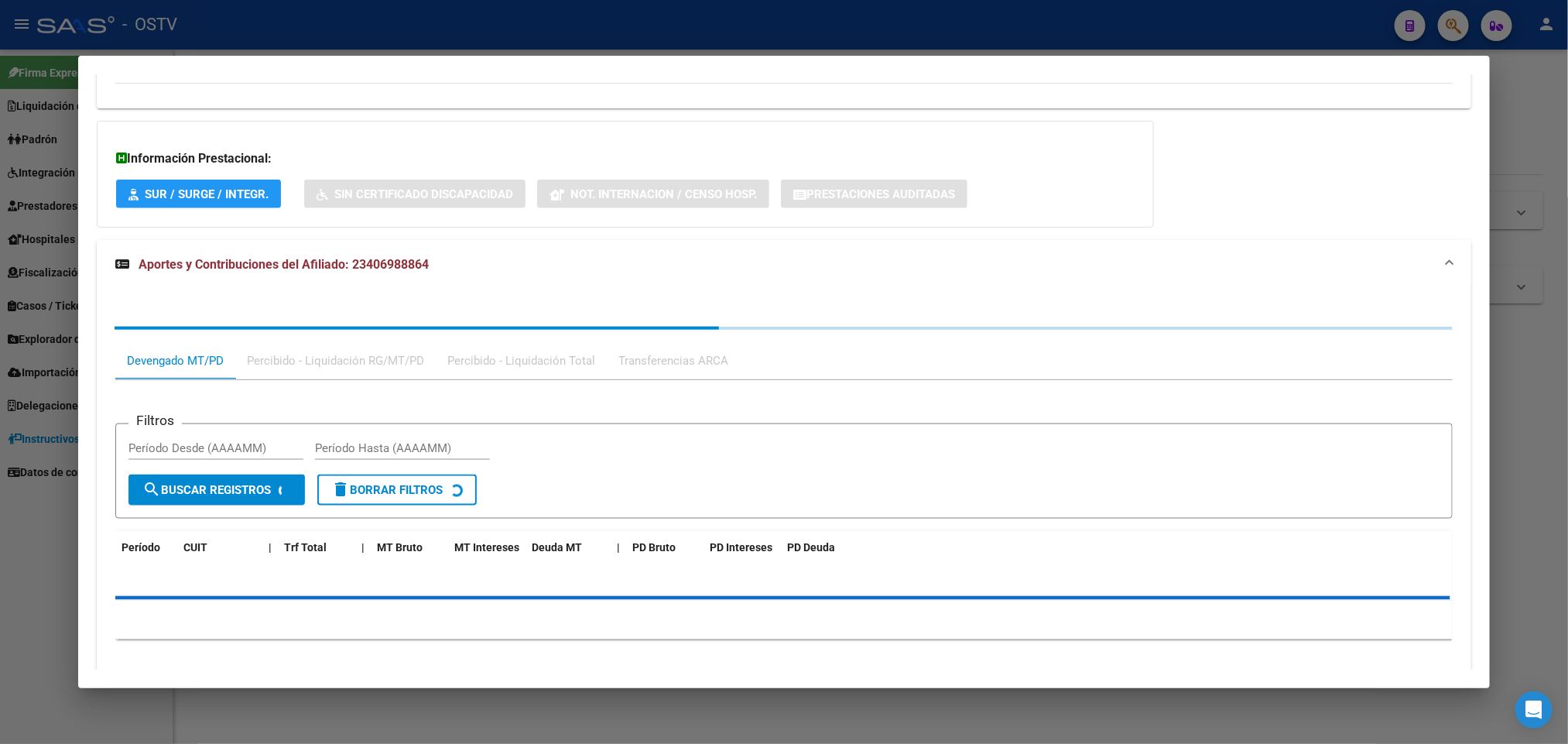
scroll to position [1034, 0]
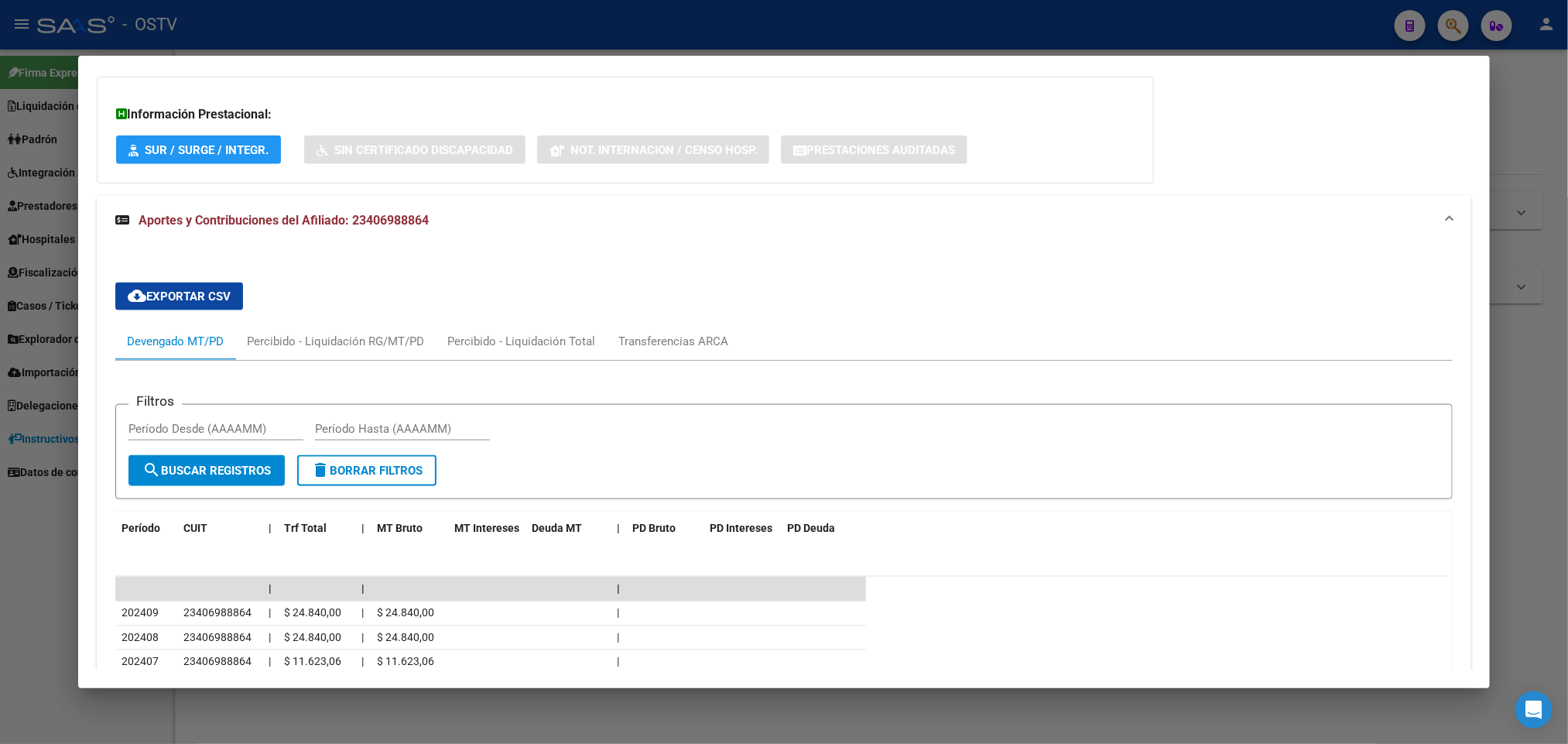
click at [0, 379] on div at bounding box center [784, 372] width 1568 height 744
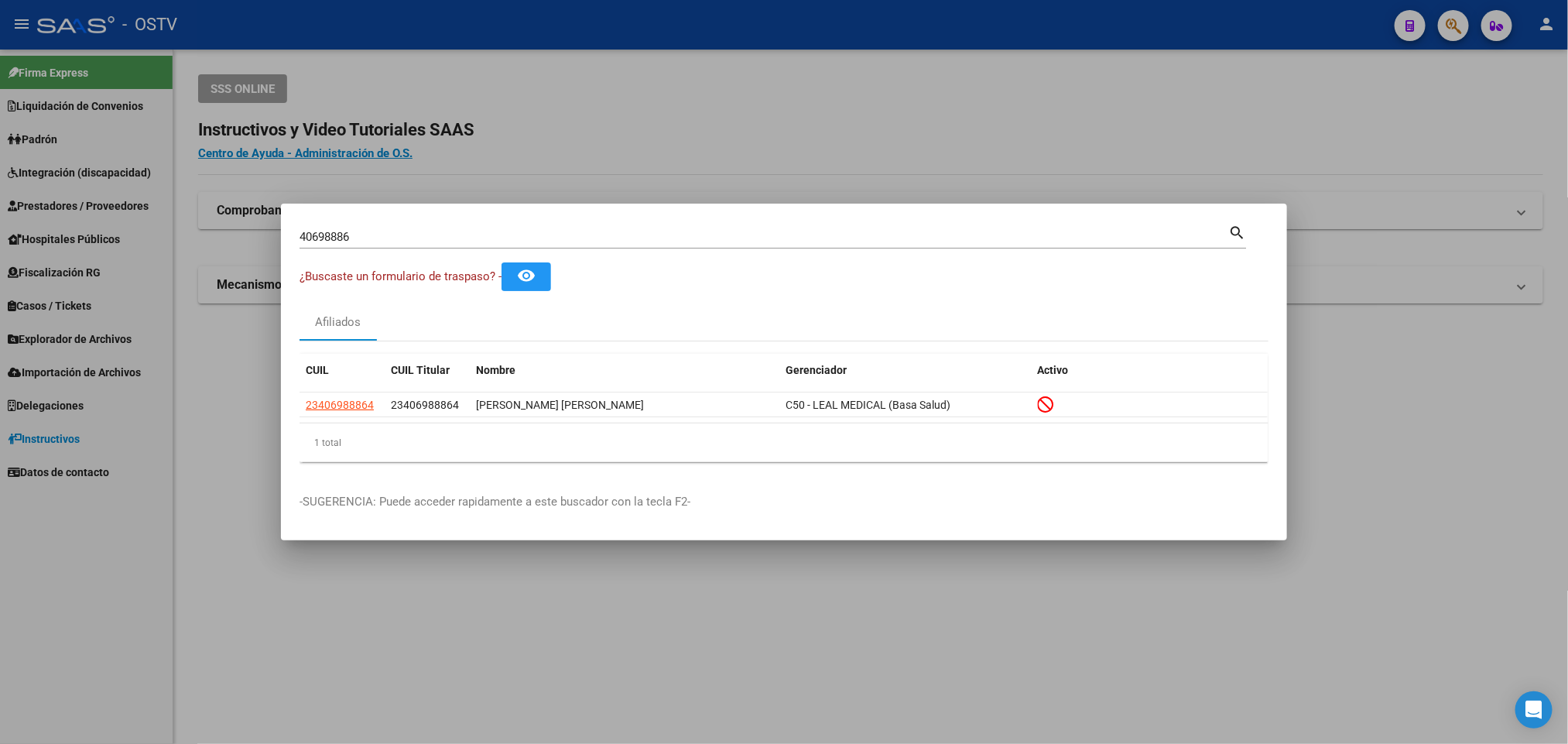
drag, startPoint x: 378, startPoint y: 228, endPoint x: 17, endPoint y: 250, distance: 361.7
click at [17, 250] on div "40698886 Buscar (apellido, dni, cuil, nro traspaso, cuit, obra social) search ¿…" at bounding box center [784, 372] width 1568 height 744
paste input "220717"
type input "42207176"
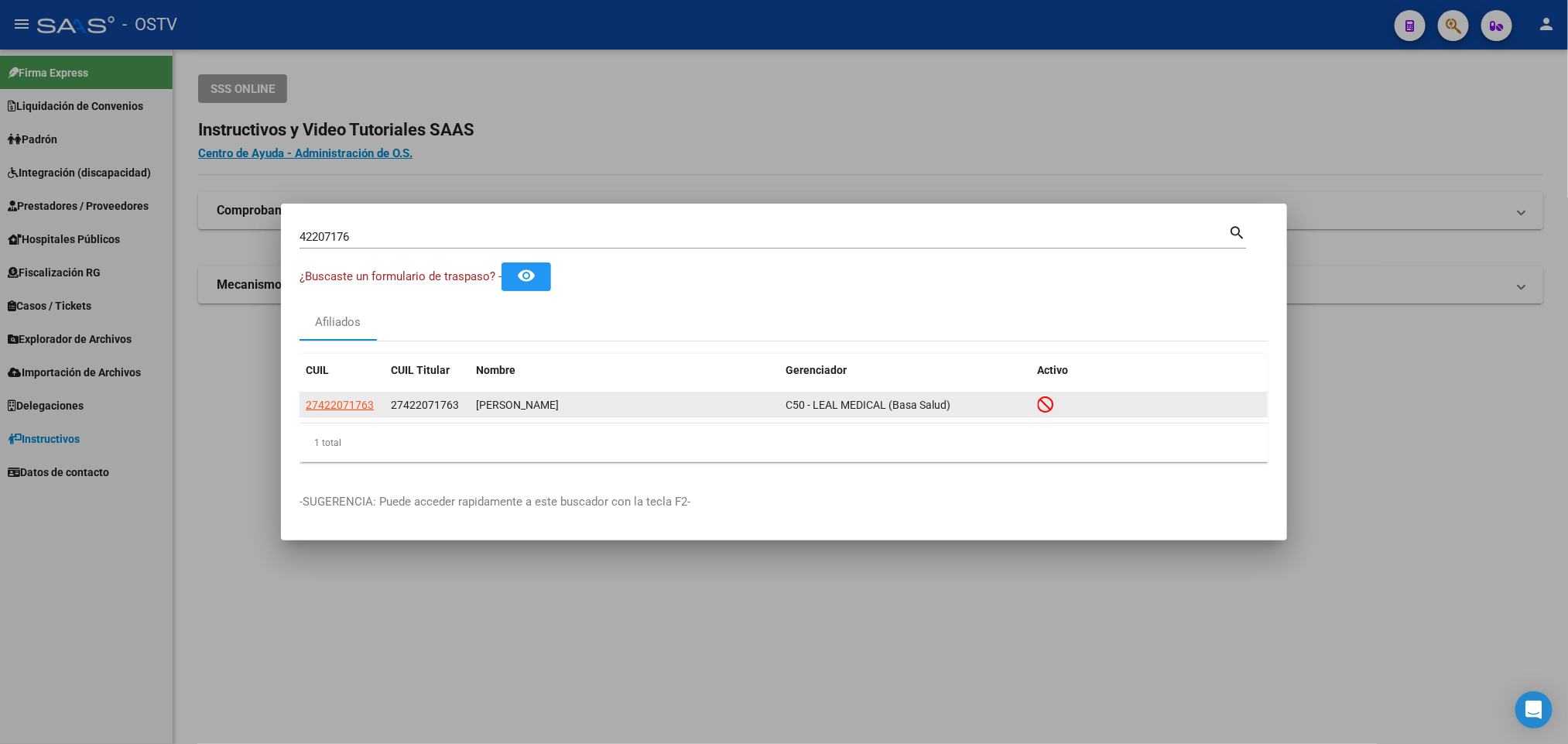
click at [348, 393] on datatable-body-cell "27422071763" at bounding box center [342, 404] width 85 height 24
click at [348, 396] on app-link-go-to "27422071763" at bounding box center [339, 405] width 68 height 18
click at [355, 402] on span "27422071763" at bounding box center [339, 405] width 68 height 13
type textarea "27422071763"
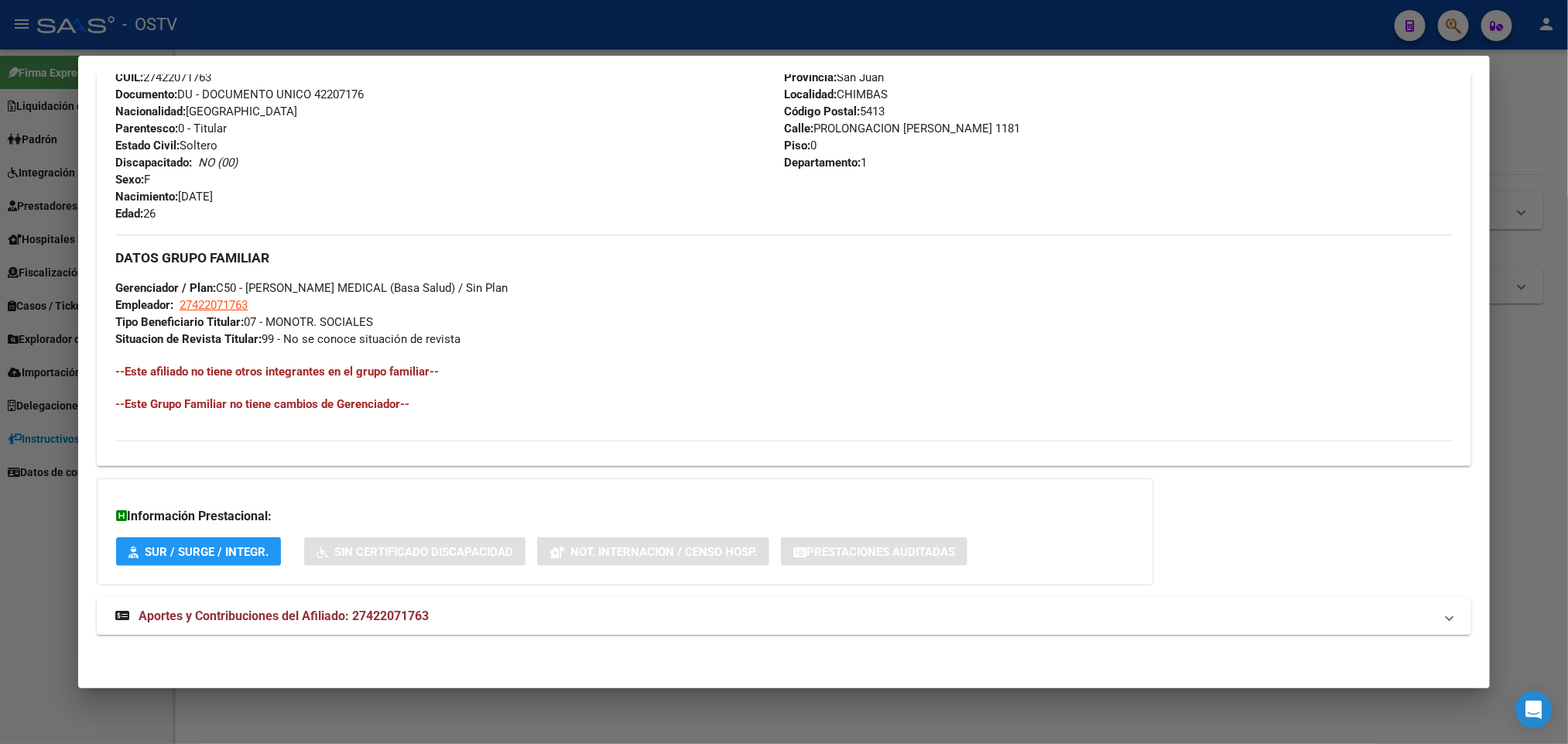
click at [317, 603] on mat-expansion-panel-header "Aportes y Contribuciones del Afiliado: 27422071763" at bounding box center [784, 616] width 1374 height 37
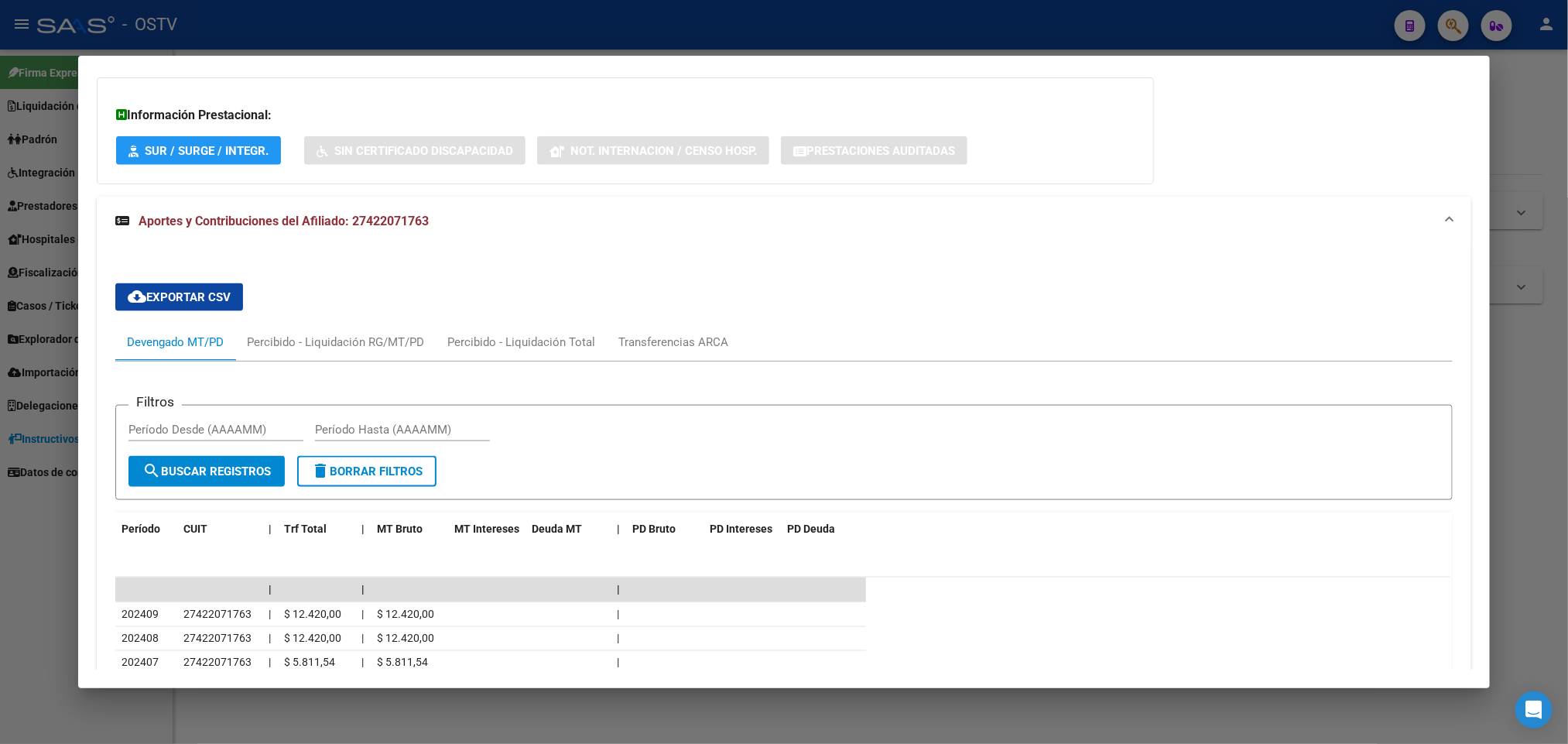
scroll to position [1132, 0]
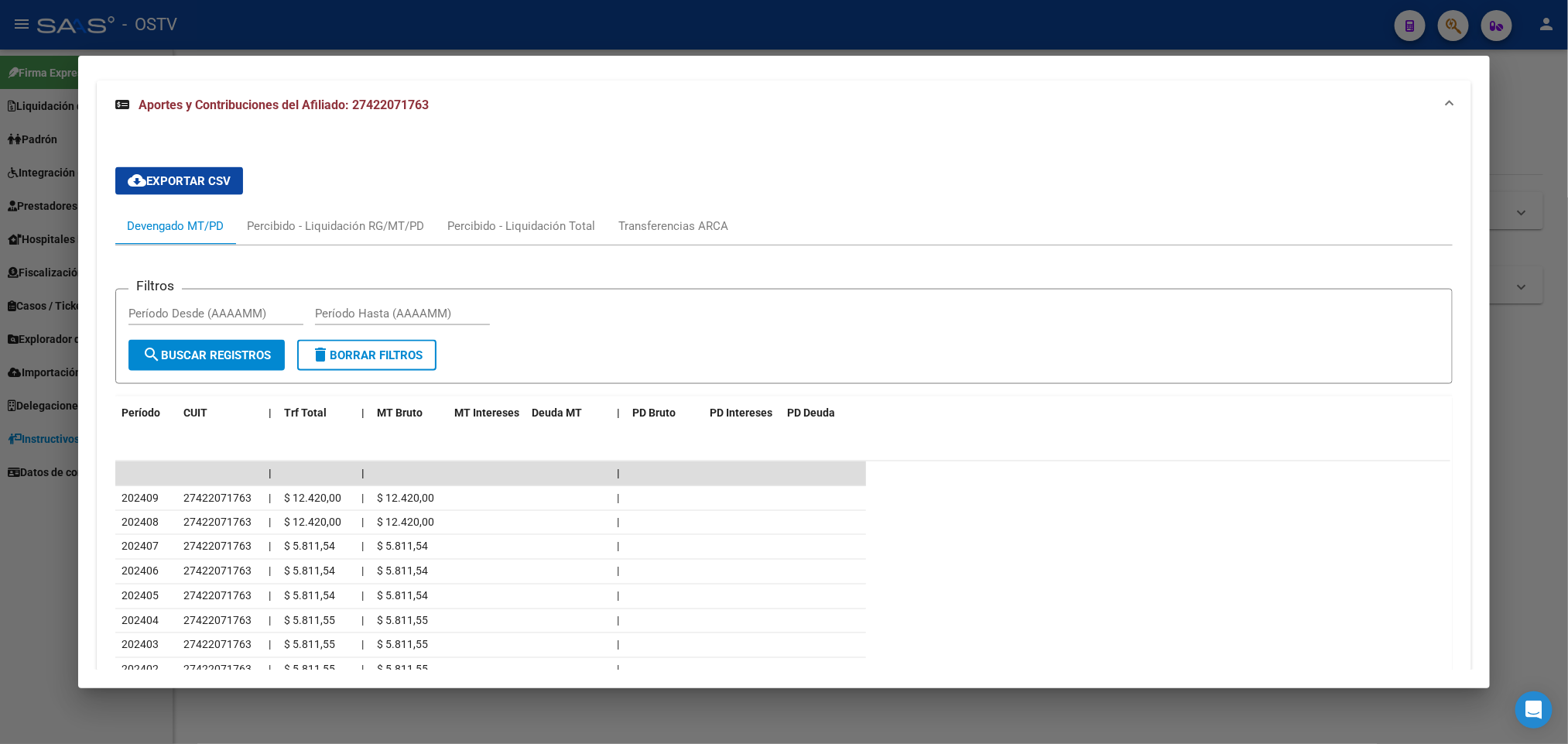
click at [2, 435] on div at bounding box center [784, 372] width 1568 height 744
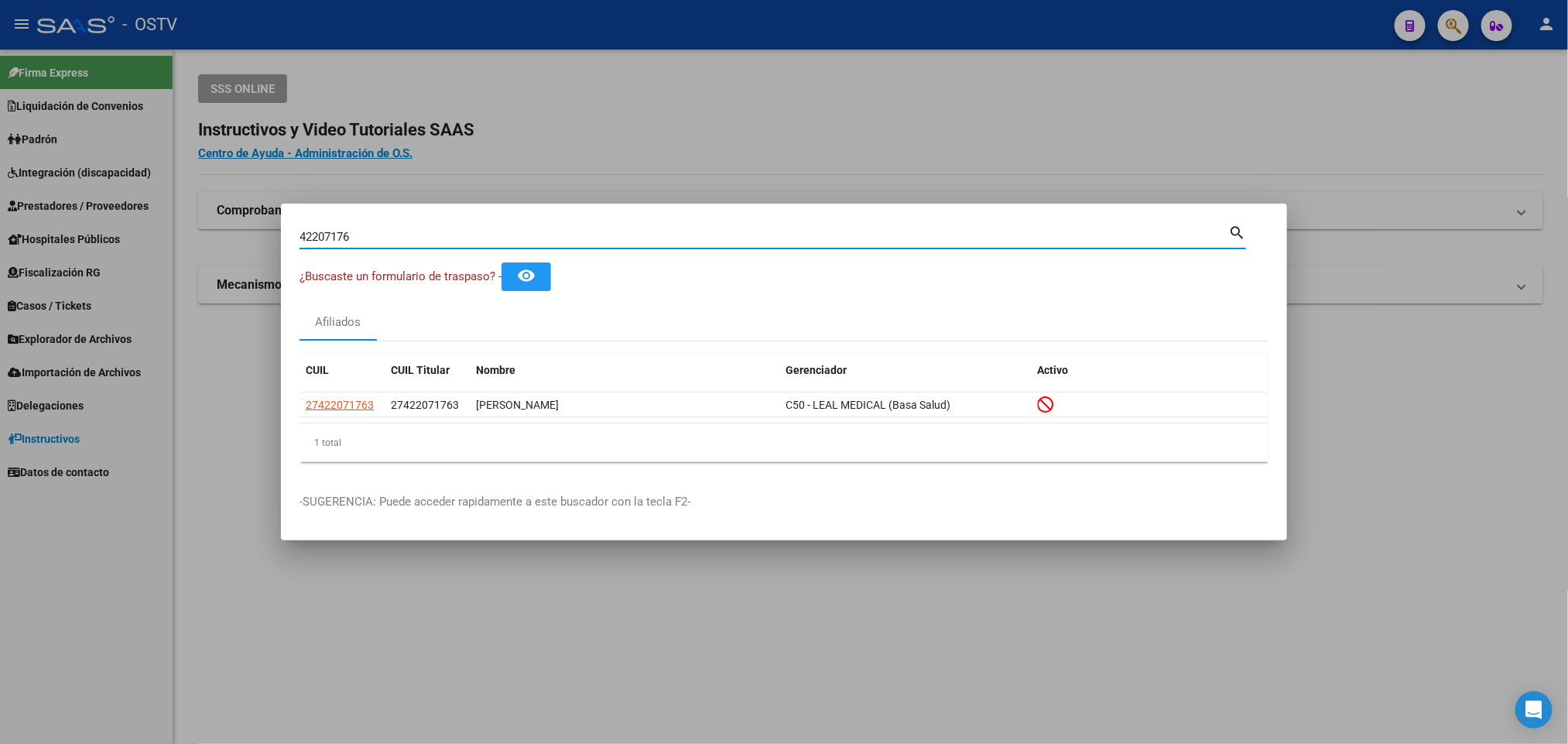
drag, startPoint x: 361, startPoint y: 242, endPoint x: 0, endPoint y: 276, distance: 362.6
click at [0, 276] on div "42207176 Buscar (apellido, dni, cuil, nro traspaso, cuit, obra social) search ¿…" at bounding box center [784, 372] width 1568 height 744
paste input "5634951"
type input "45634951"
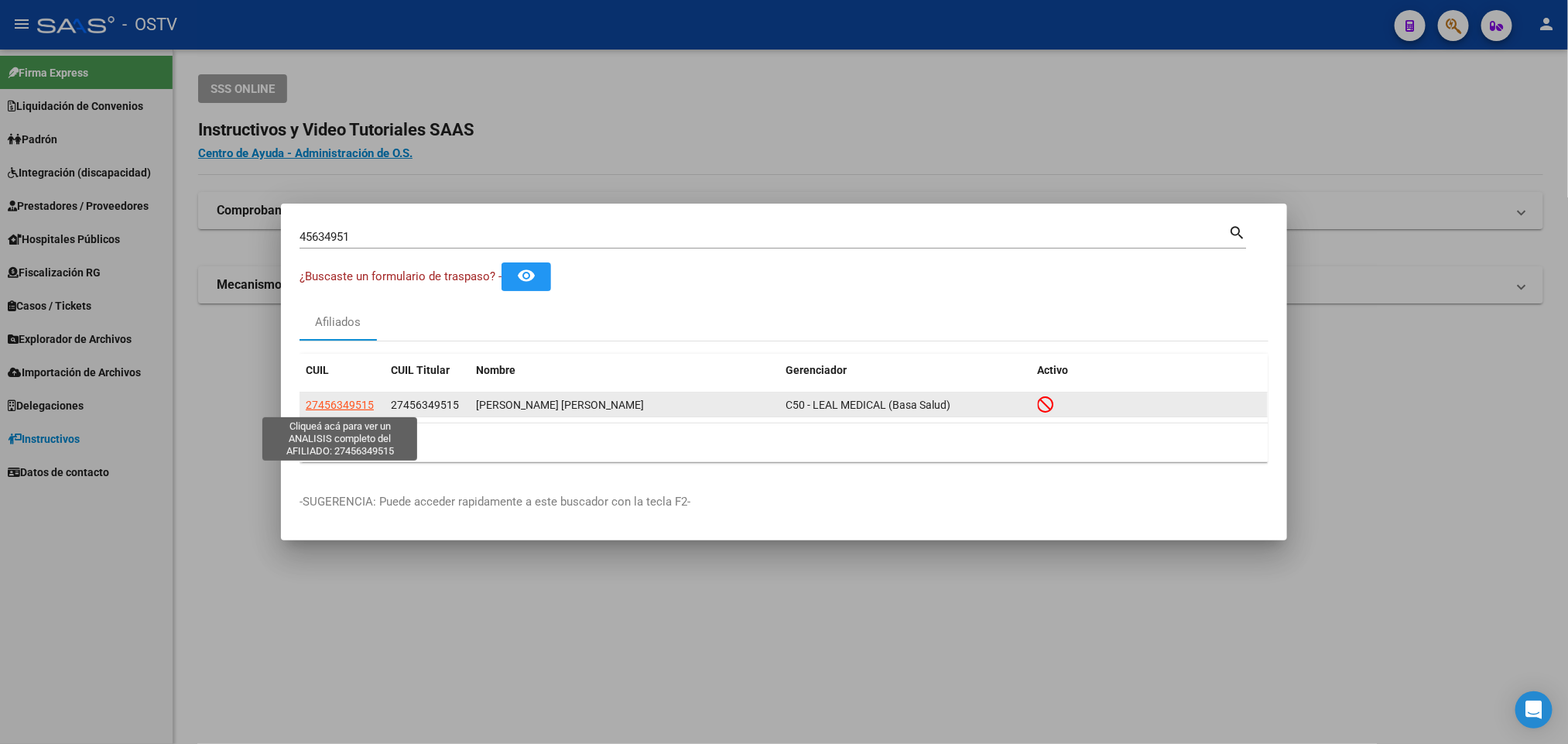
click at [347, 403] on span "27456349515" at bounding box center [339, 405] width 68 height 13
type textarea "27456349515"
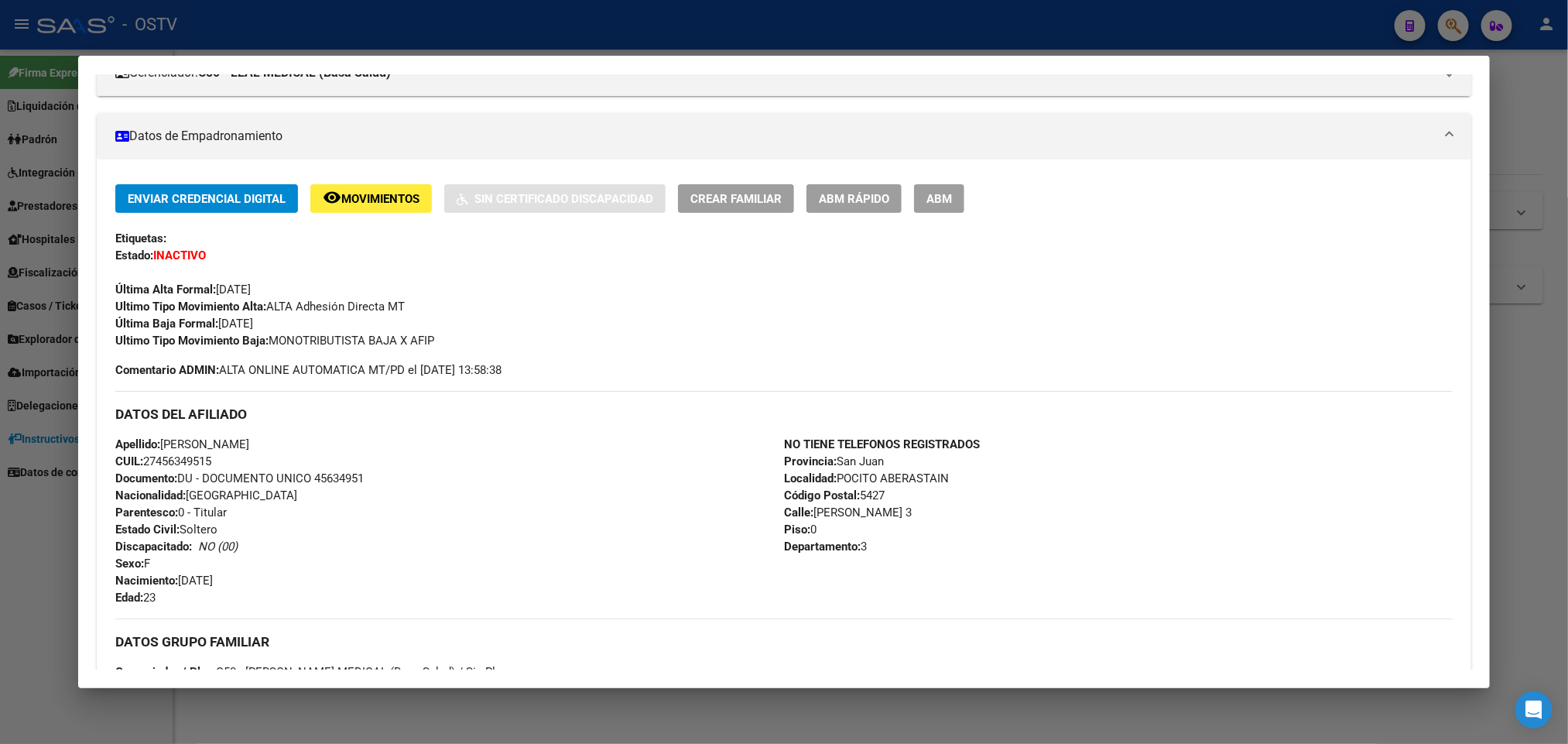
scroll to position [616, 0]
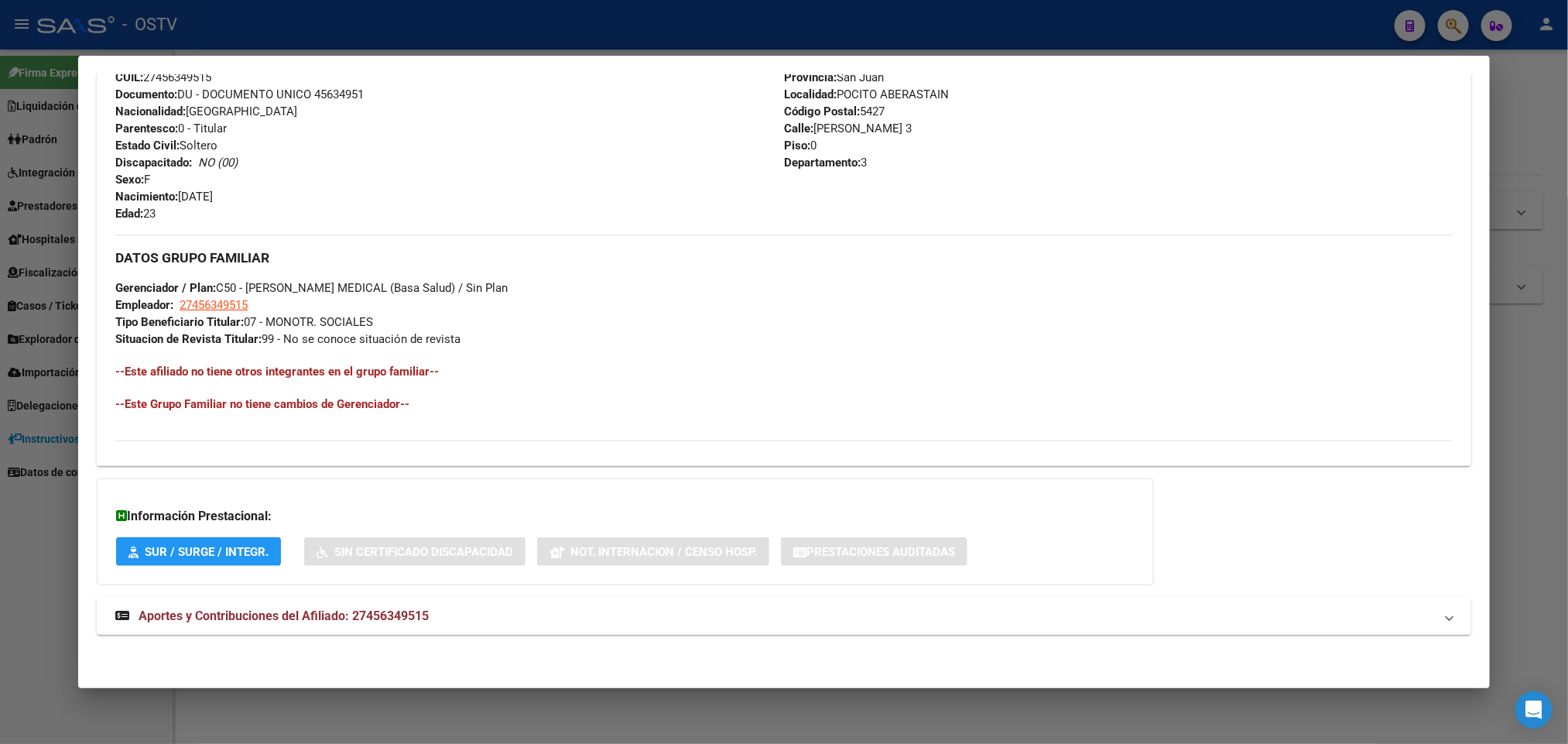
click at [404, 610] on span "Aportes y Contribuciones del Afiliado: 27456349515" at bounding box center [283, 616] width 291 height 15
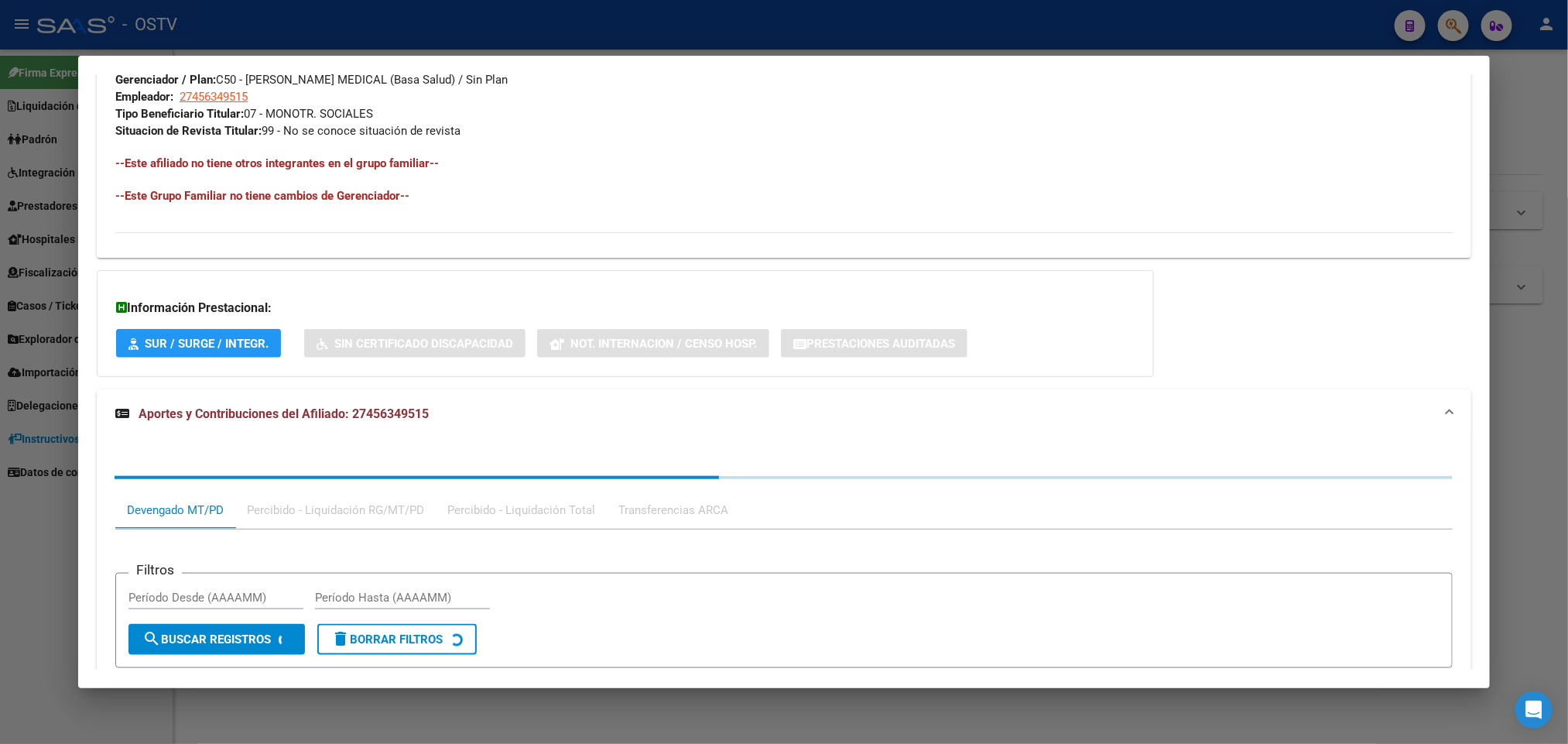
scroll to position [1016, 0]
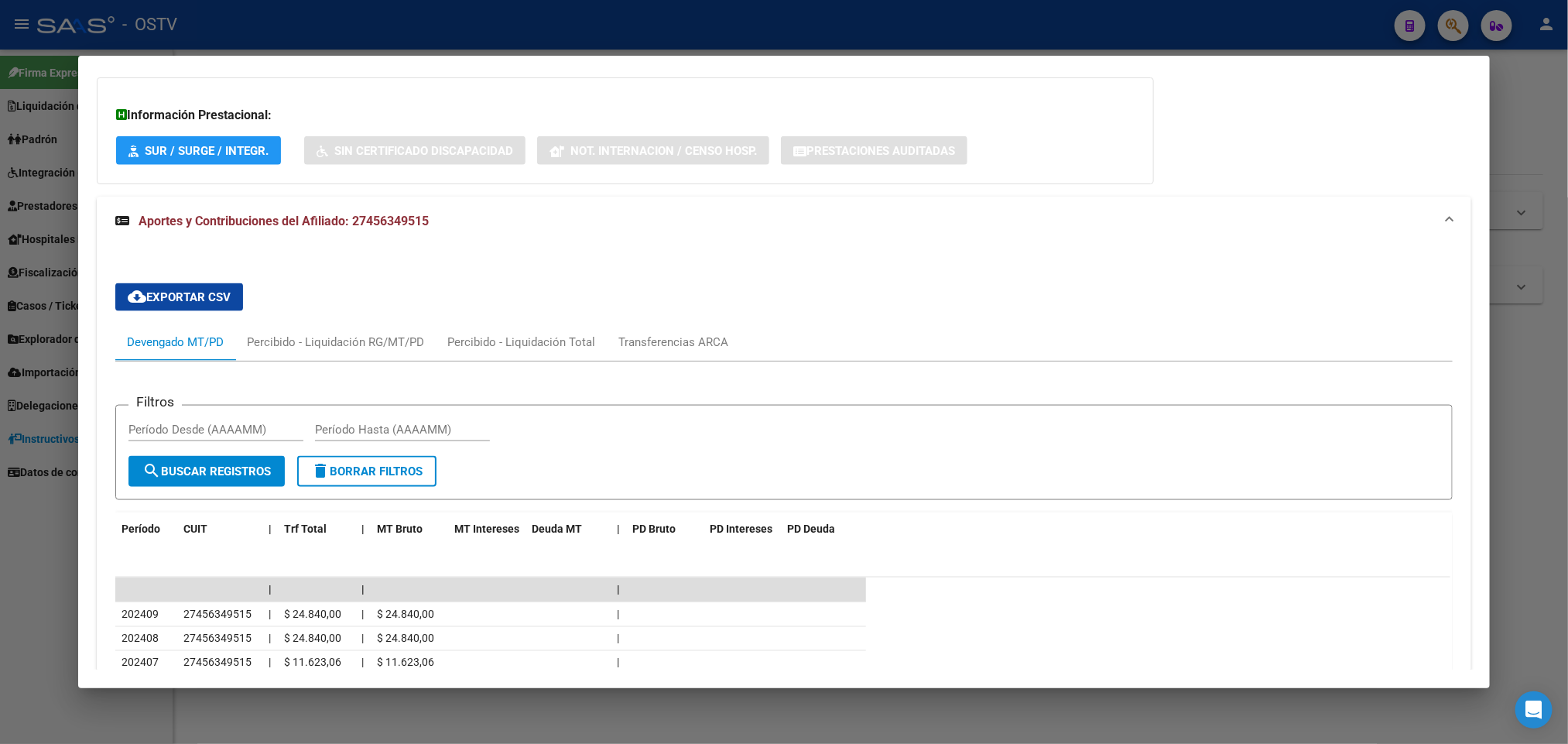
click at [33, 546] on div at bounding box center [784, 372] width 1568 height 744
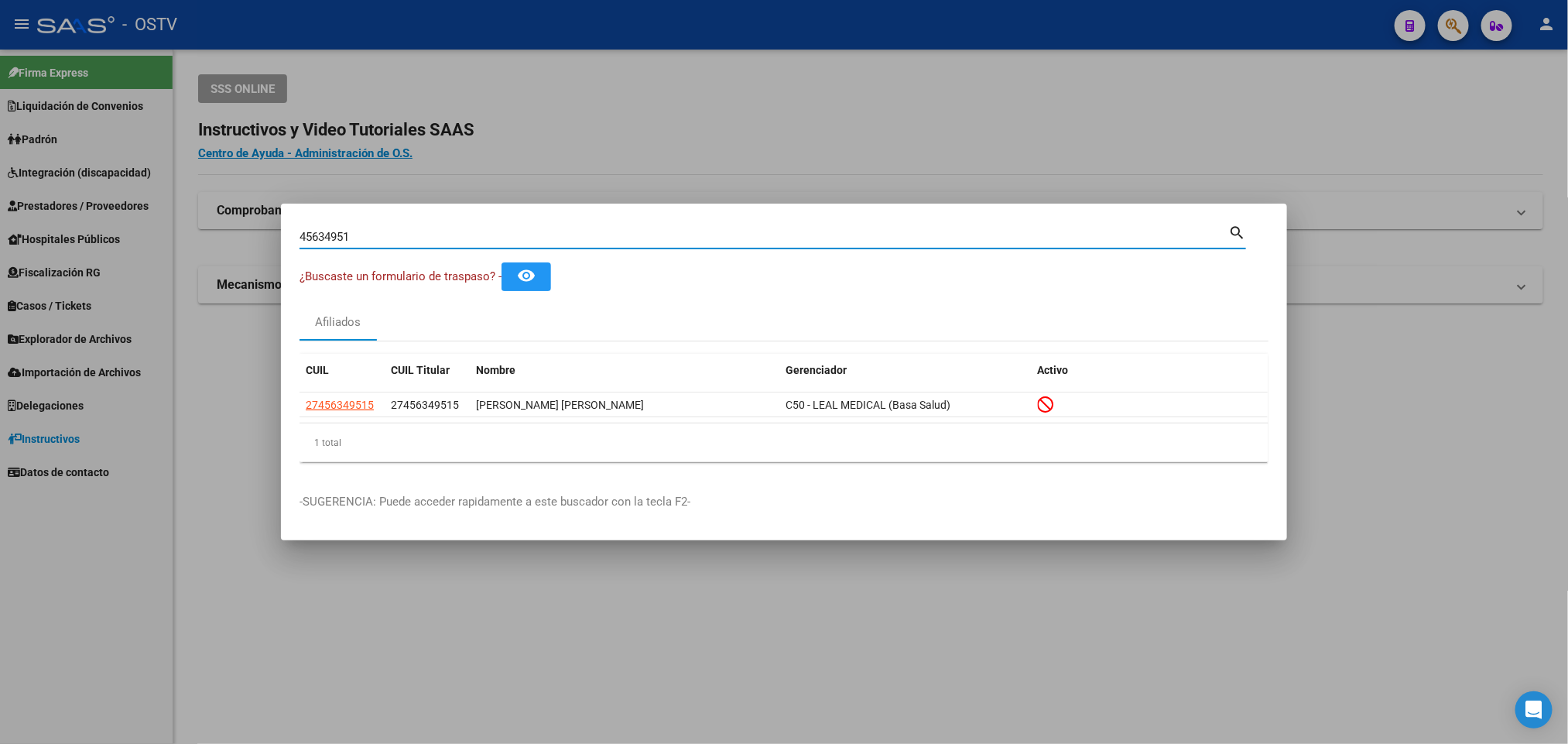
drag, startPoint x: 377, startPoint y: 242, endPoint x: 154, endPoint y: 254, distance: 223.3
click at [173, 254] on div "45634951 Buscar (apellido, dni, cuil, nro traspaso, cuit, obra social) search ¿…" at bounding box center [784, 372] width 1568 height 744
paste input "70454964"
type input "70454964"
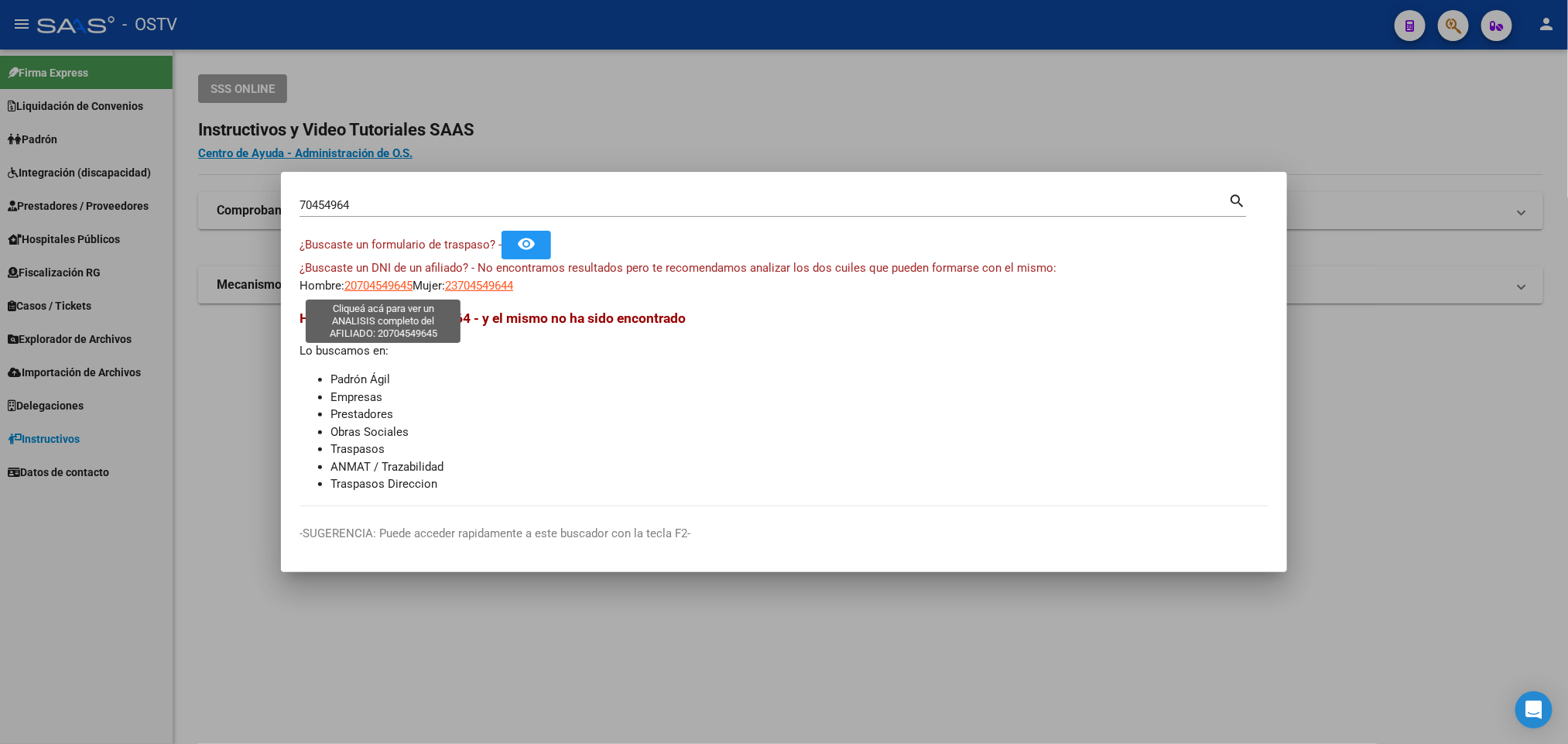
click at [356, 284] on span "20704549645" at bounding box center [378, 286] width 68 height 14
type textarea "20704549645"
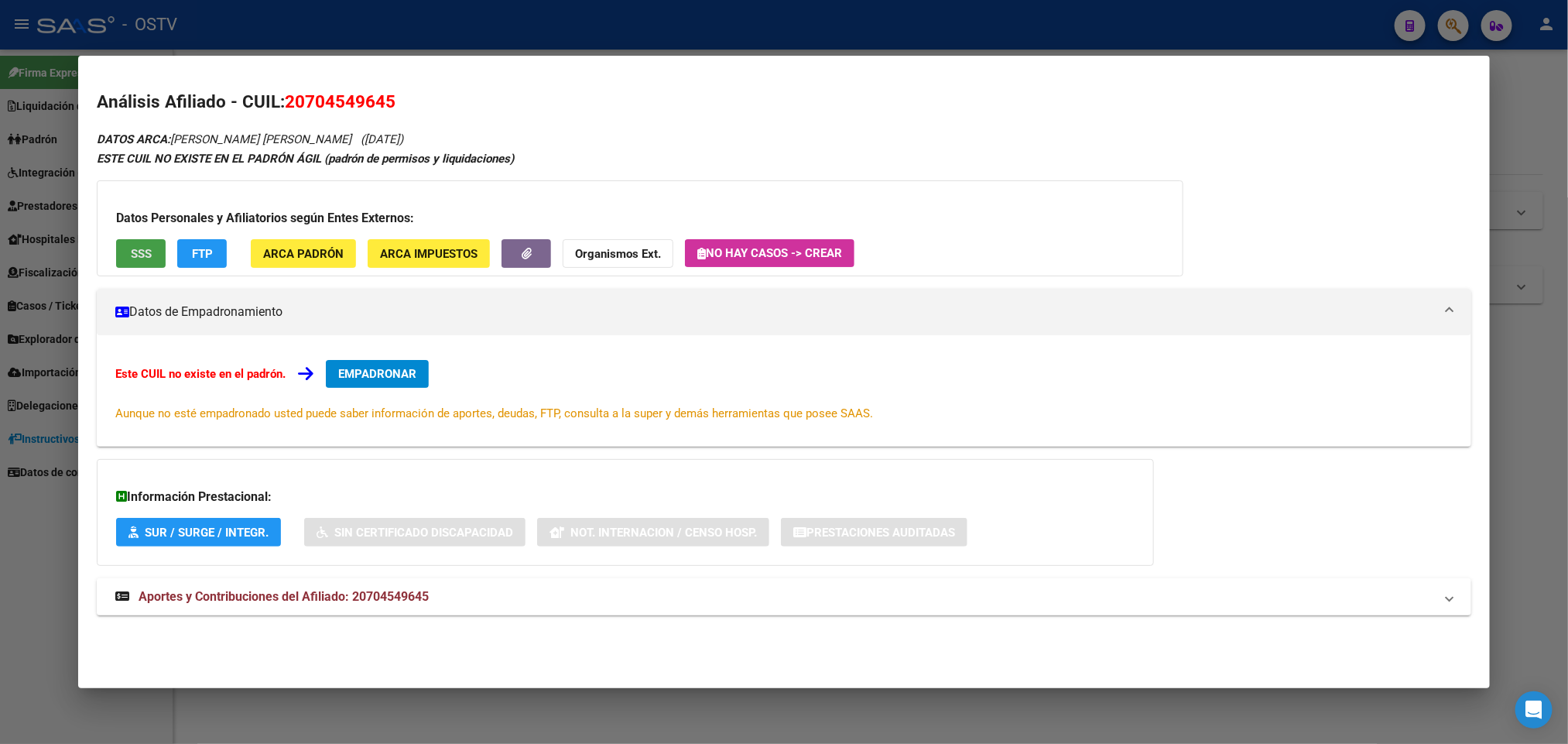
click at [131, 244] on button "SSS" at bounding box center [141, 254] width 50 height 28
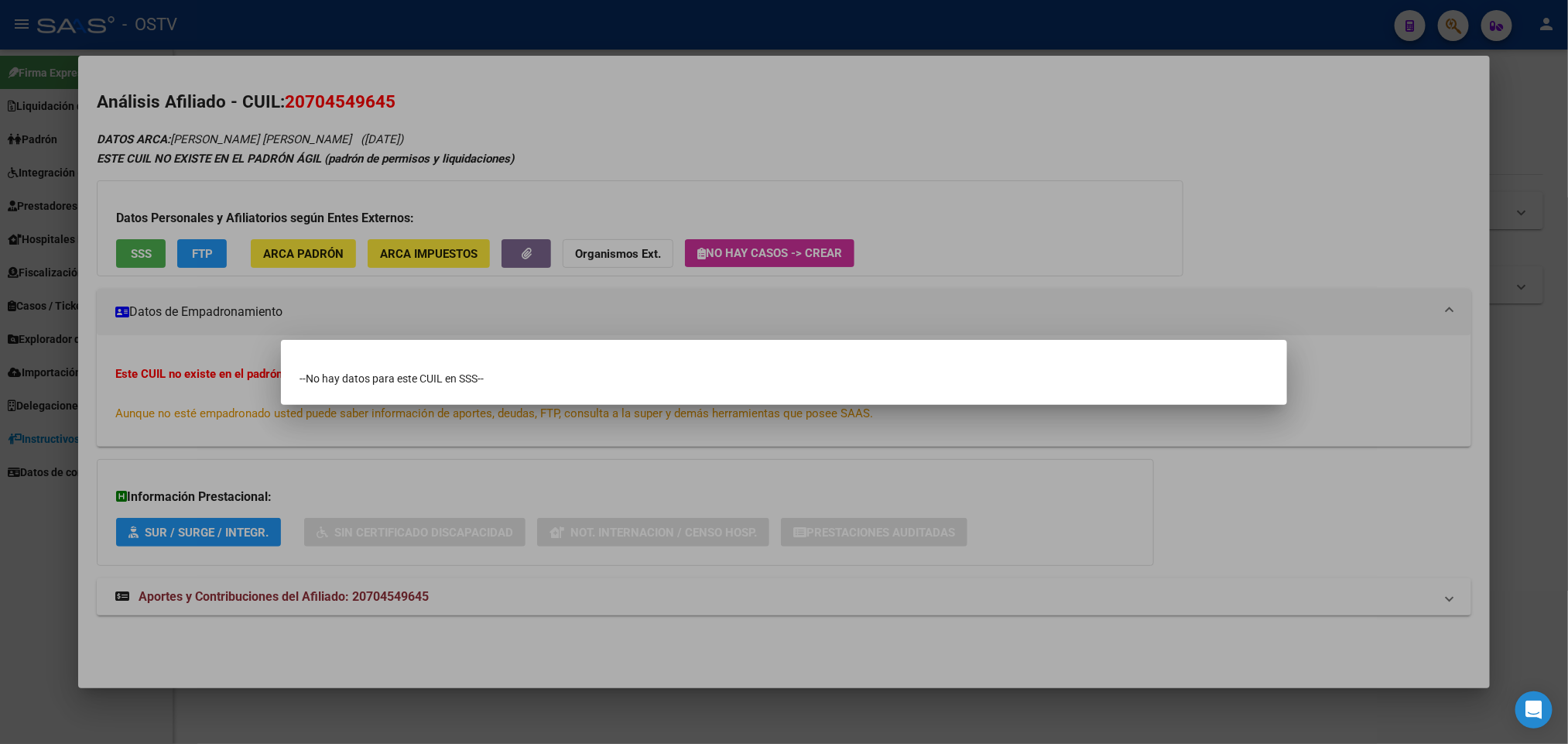
click at [1044, 194] on div at bounding box center [784, 372] width 1568 height 744
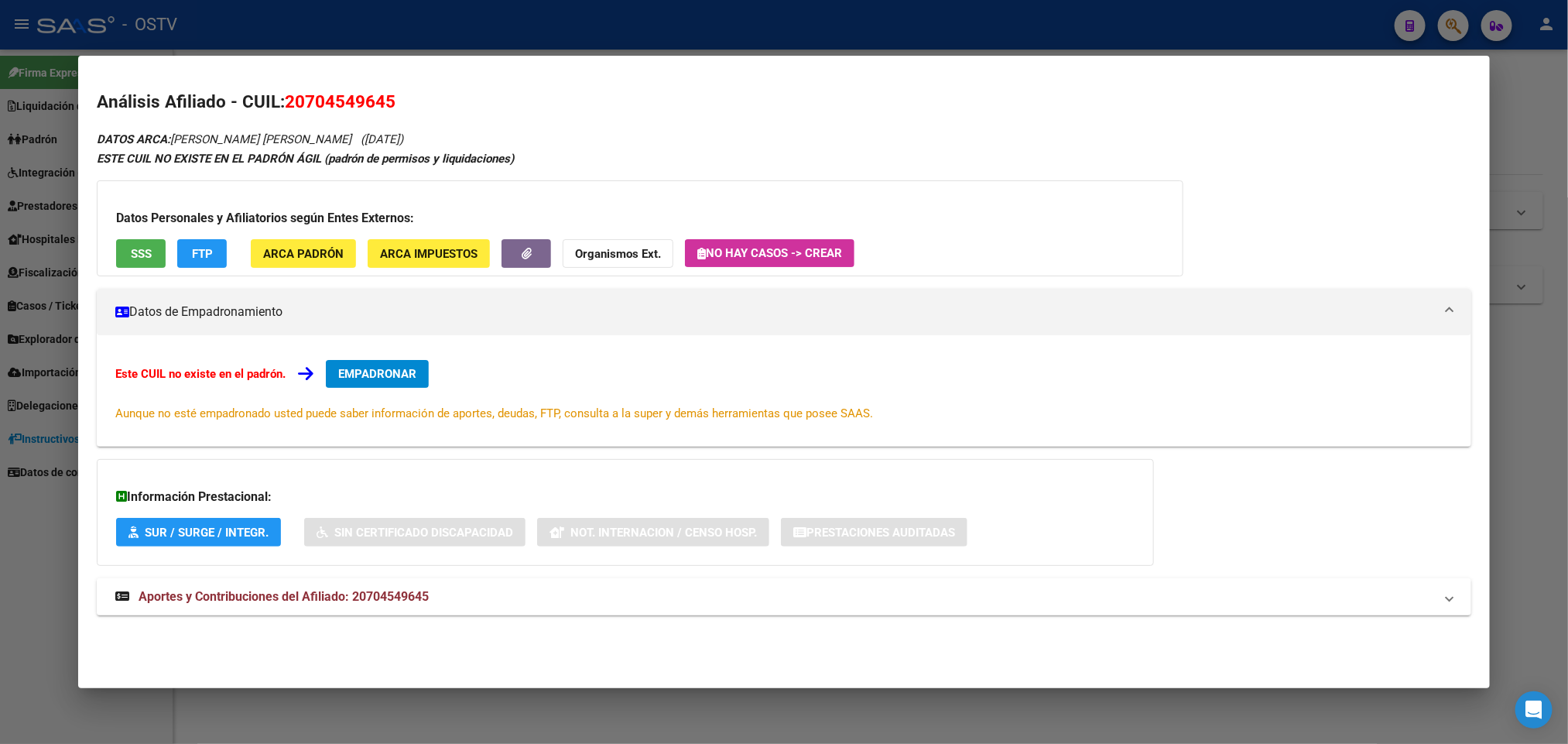
click at [289, 576] on div "DATOS ARCA: ORDOÑE NIEVAS EMANUEL NATHANAEL (10/10/2024) ESTE CUIL NO EXISTE EN…" at bounding box center [784, 381] width 1374 height 503
click at [289, 578] on mat-expansion-panel-header "Aportes y Contribuciones del Afiliado: 20704549645" at bounding box center [784, 596] width 1374 height 37
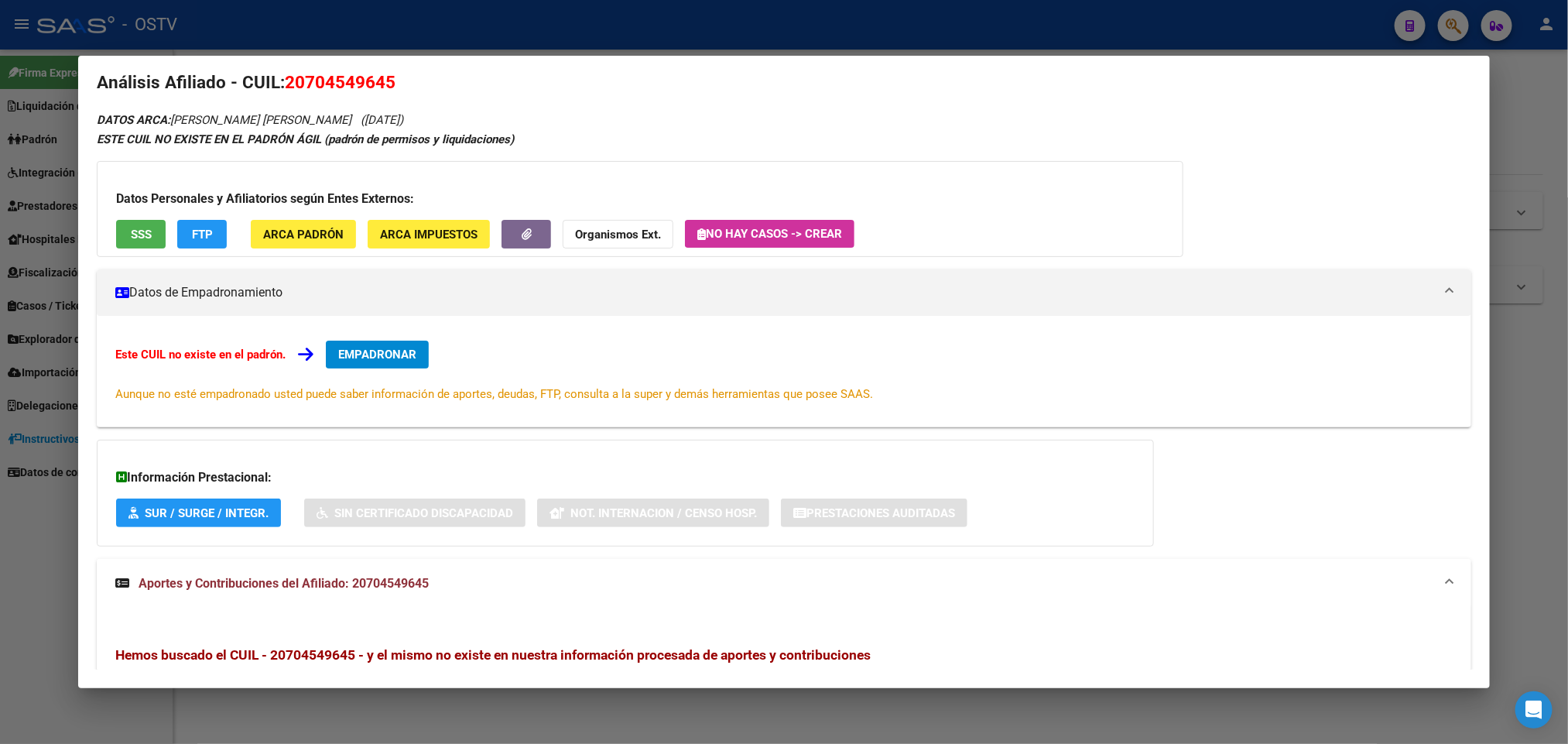
scroll to position [0, 0]
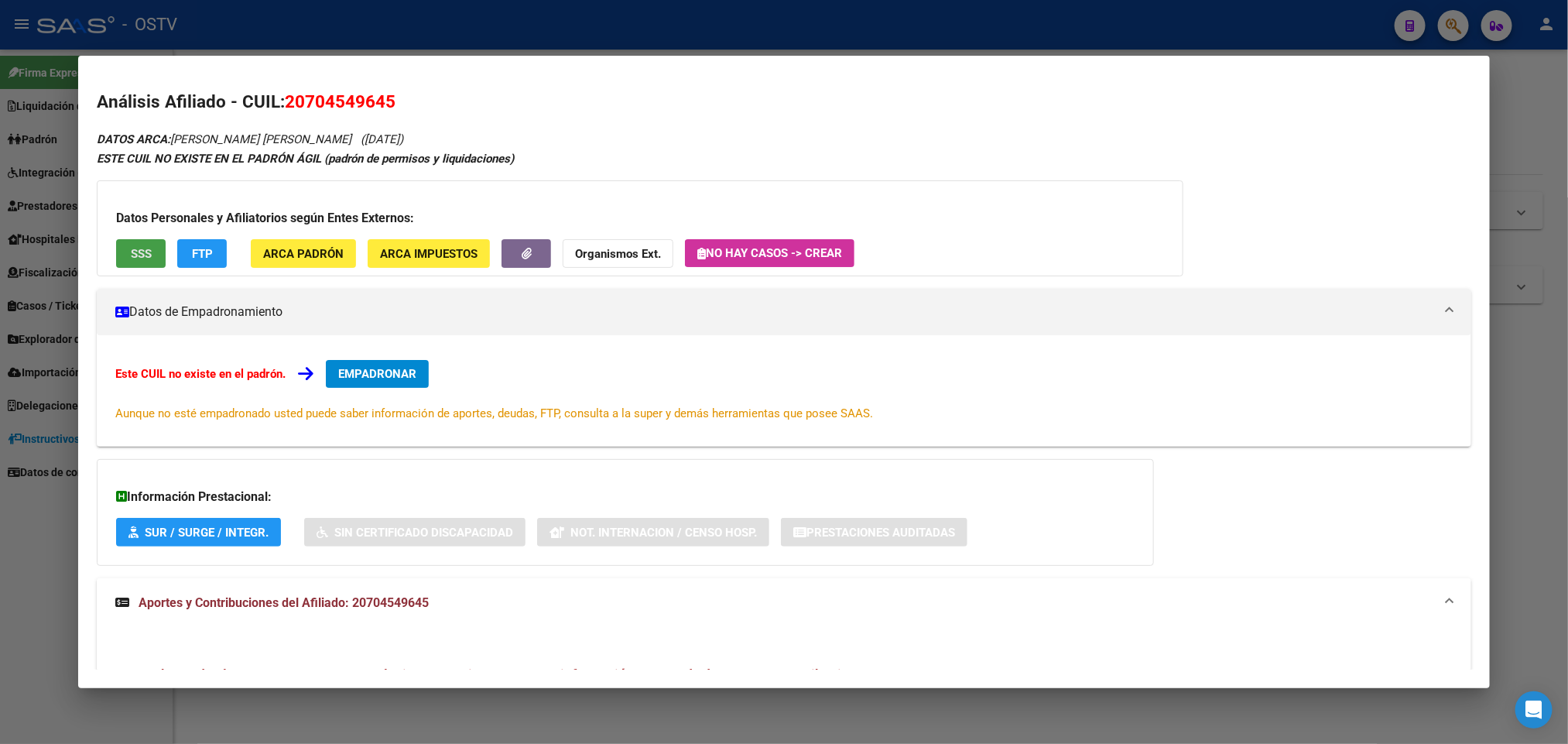
click at [122, 261] on button "SSS" at bounding box center [141, 254] width 50 height 28
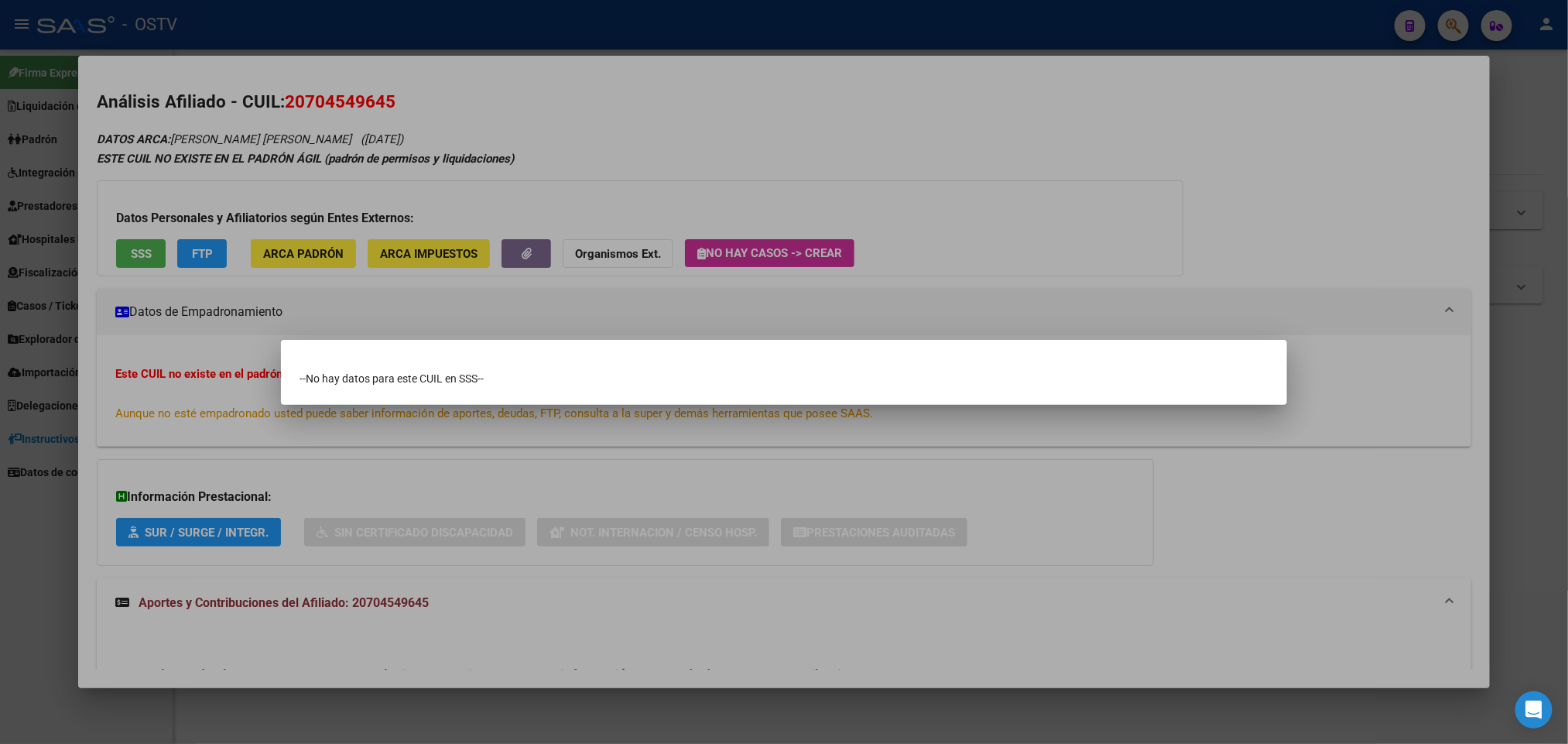
click at [852, 177] on div at bounding box center [784, 372] width 1568 height 744
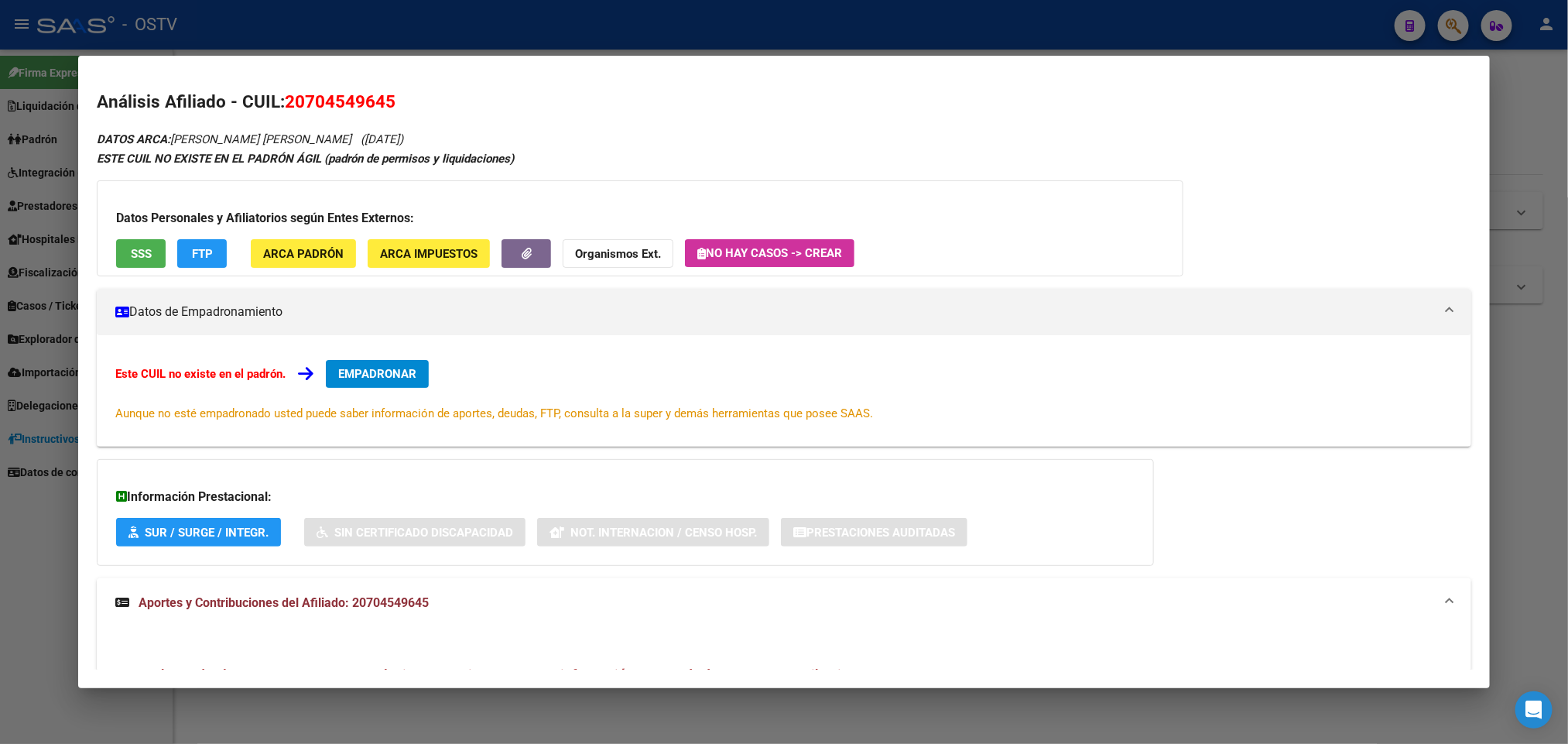
click at [665, 42] on div at bounding box center [784, 372] width 1568 height 744
